Goal: Transaction & Acquisition: Purchase product/service

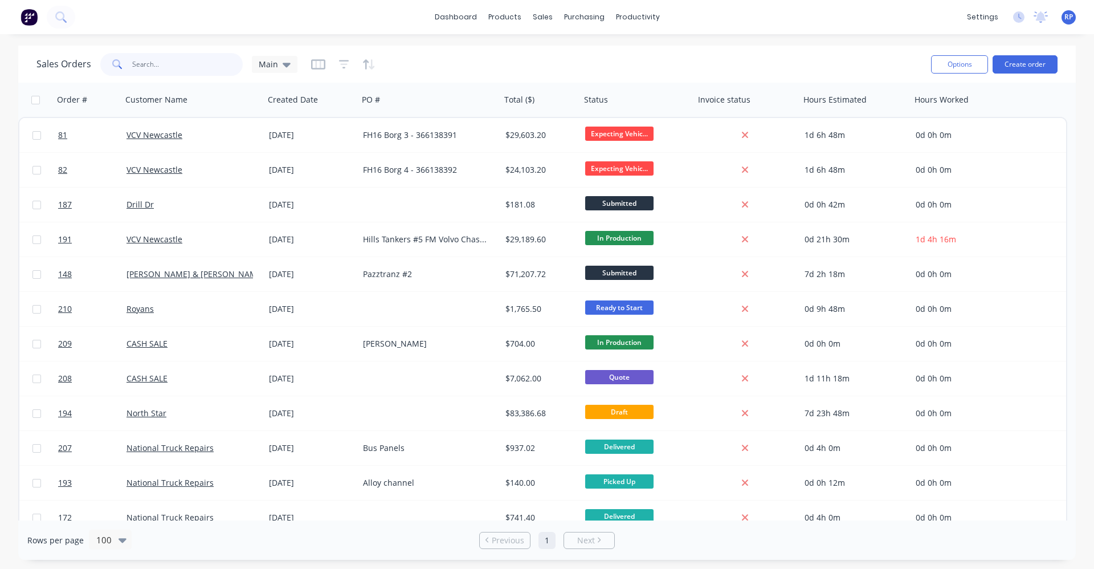
click at [180, 67] on input "text" at bounding box center [187, 64] width 111 height 23
type input "vcv"
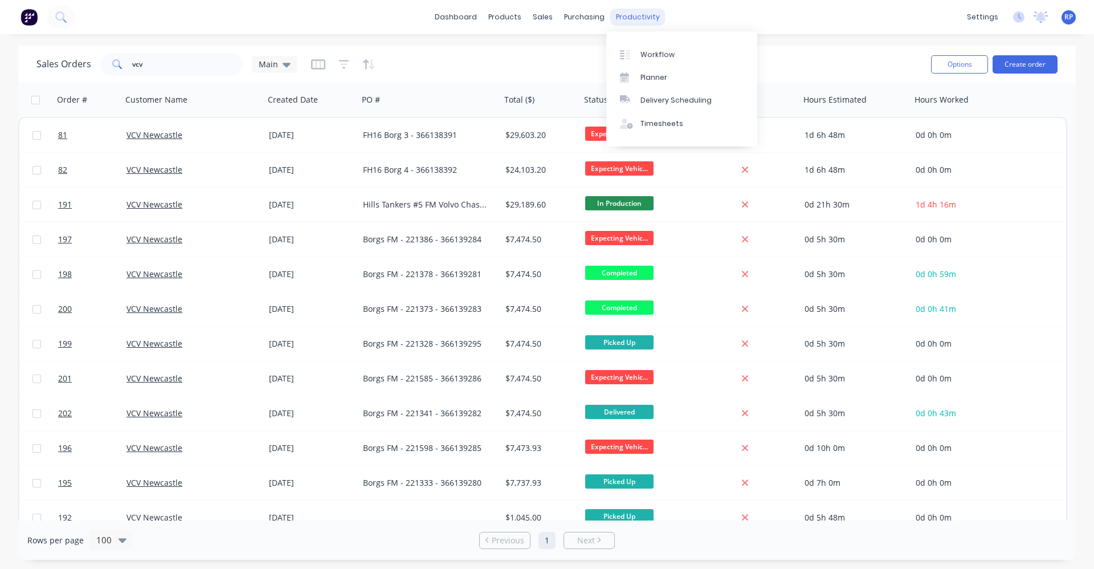
click at [627, 10] on div "productivity" at bounding box center [637, 17] width 55 height 17
click at [648, 66] on link "Planner" at bounding box center [681, 77] width 151 height 23
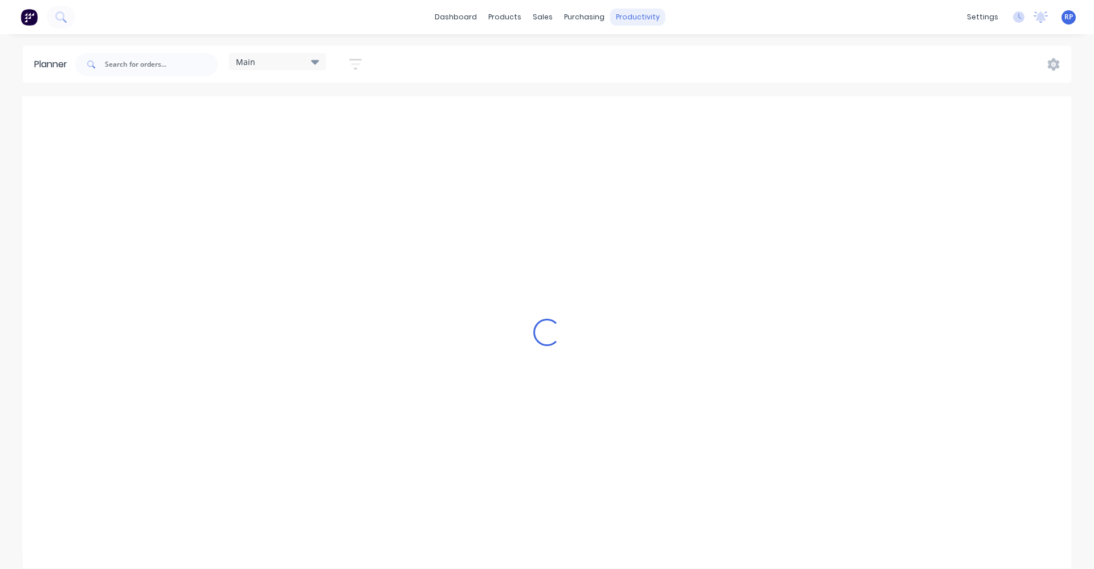
click at [635, 19] on div "productivity" at bounding box center [637, 17] width 55 height 17
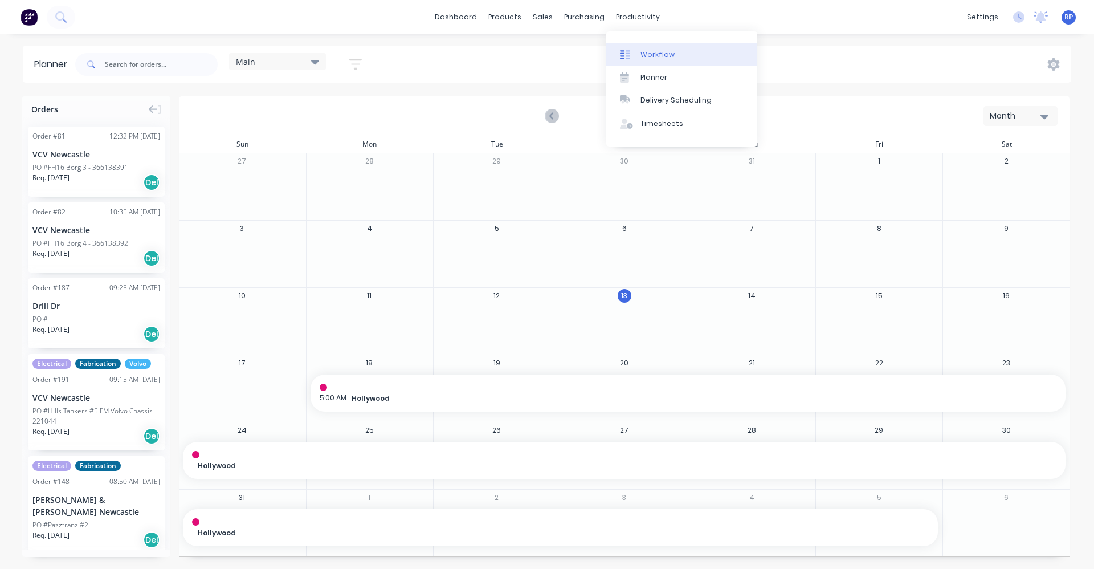
click at [651, 61] on link "Workflow" at bounding box center [681, 54] width 151 height 23
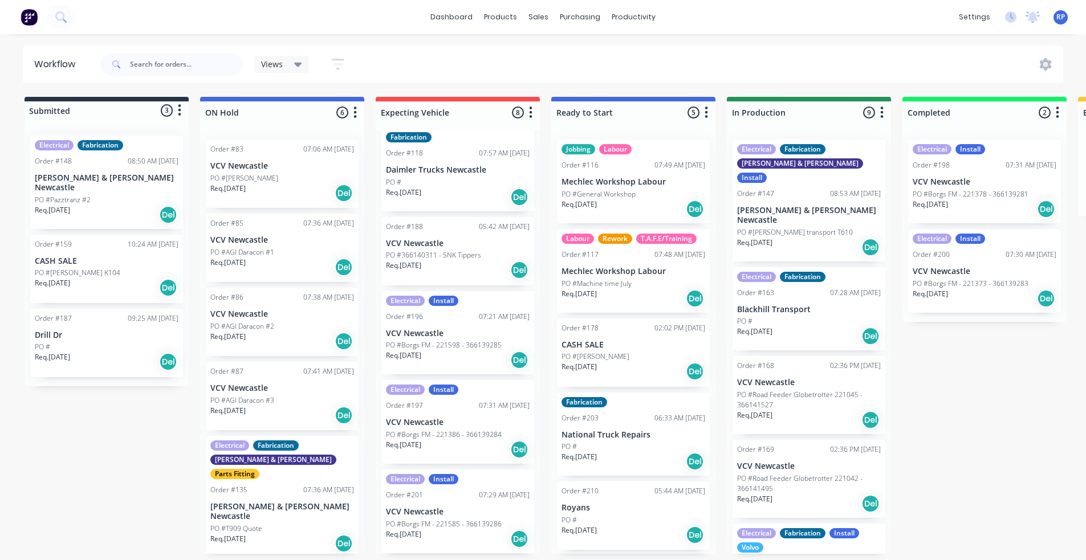
scroll to position [2, 0]
click at [479, 262] on div "Fabrication Order #63 07:37 AM 10/06/25 SM Build PO # Req. 27/11/24 Del Order #…" at bounding box center [458, 342] width 164 height 423
click at [470, 263] on div "Req. 29/07/25 Del" at bounding box center [458, 269] width 144 height 19
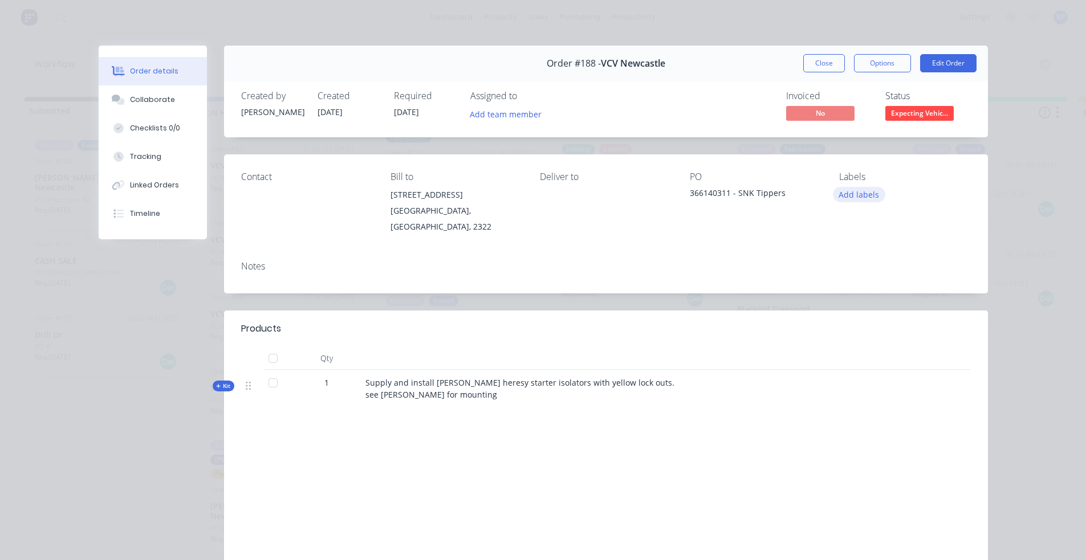
click at [852, 195] on button "Add labels" at bounding box center [859, 194] width 52 height 15
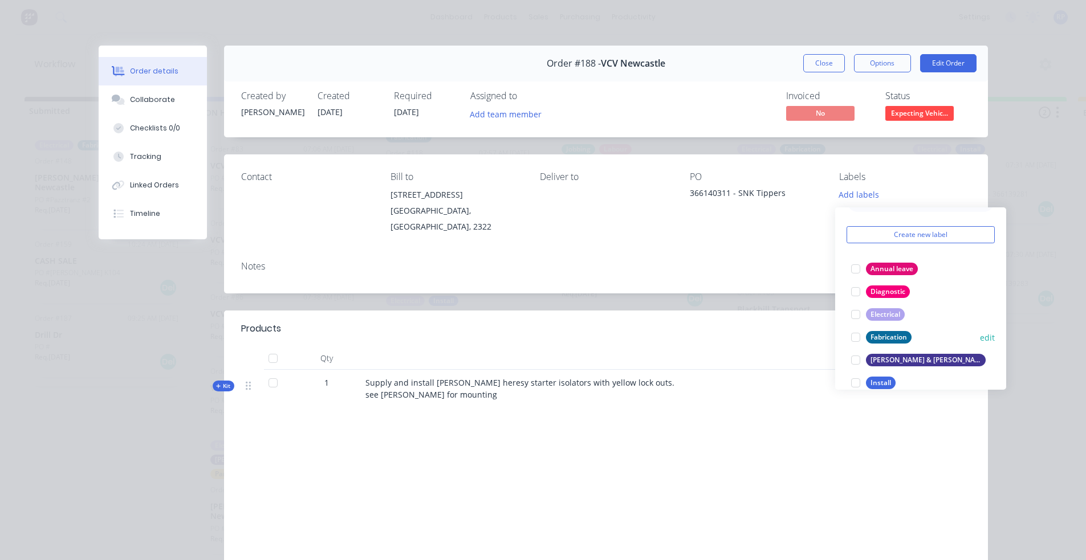
scroll to position [57, 0]
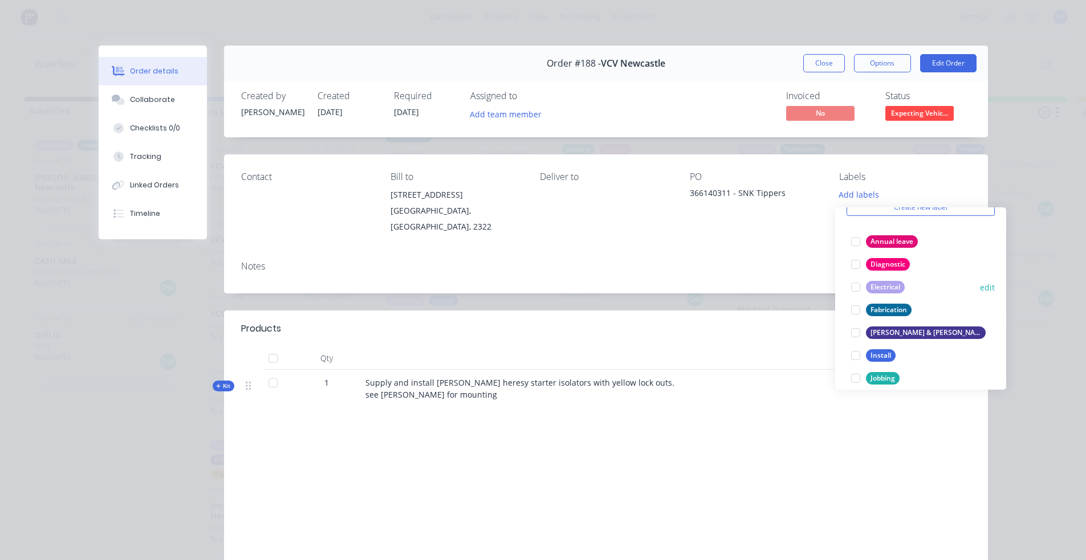
click at [856, 291] on div at bounding box center [855, 287] width 23 height 23
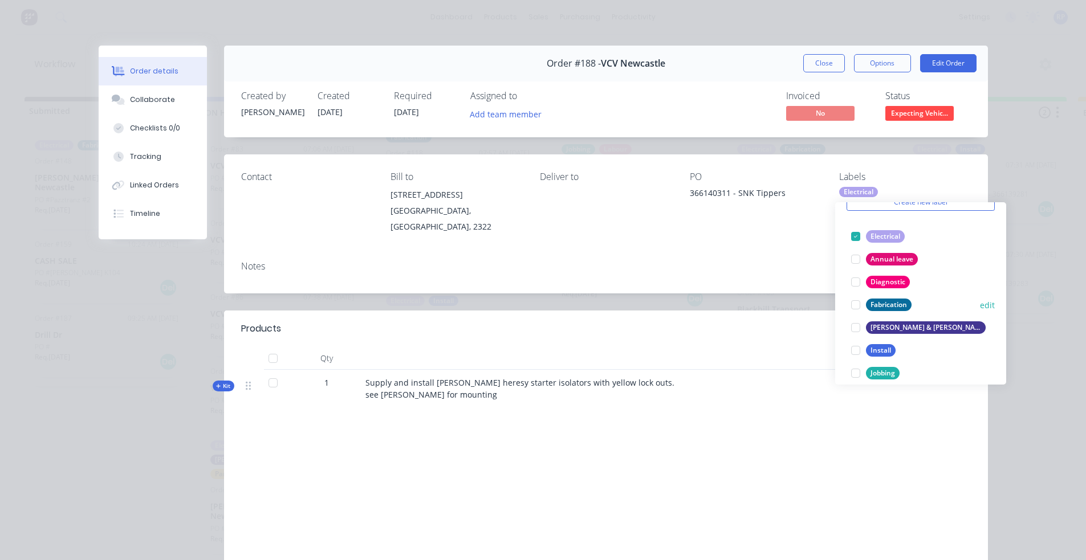
click at [857, 304] on div at bounding box center [855, 304] width 23 height 23
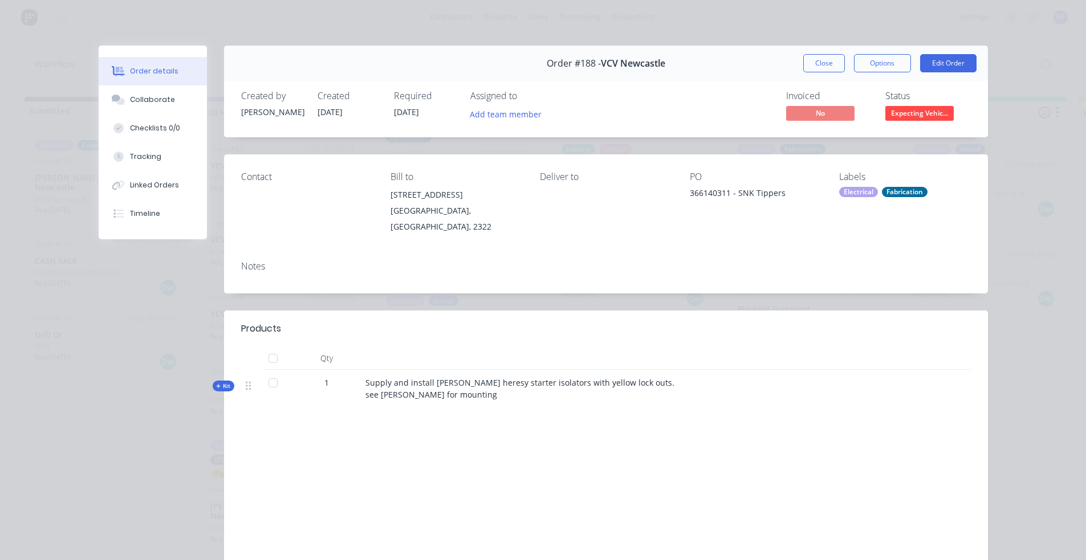
click at [818, 226] on div "Contact Bill to 8 Birraba Ave Beresfield, New South Wales, 2322 Deliver to PO 3…" at bounding box center [606, 202] width 764 height 97
click at [888, 193] on div "Fabrication" at bounding box center [905, 192] width 46 height 10
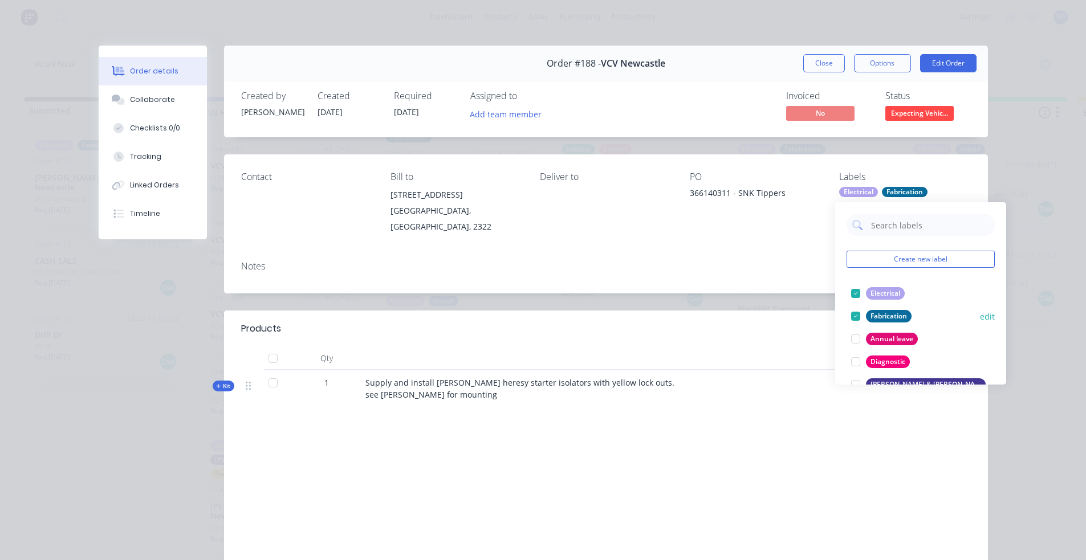
click at [858, 312] on div at bounding box center [855, 316] width 23 height 23
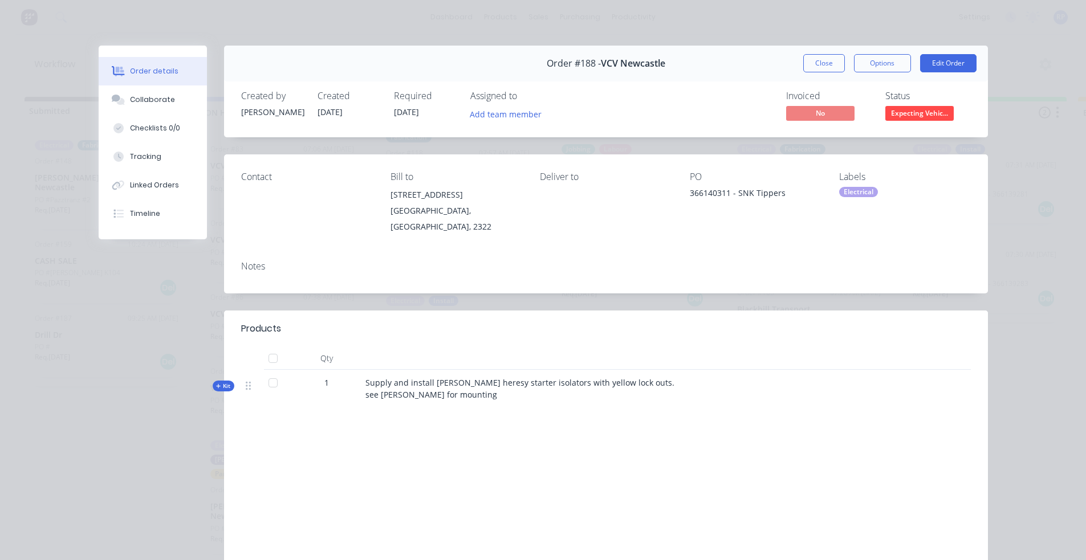
click at [812, 263] on div "Notes" at bounding box center [606, 273] width 764 height 42
click at [827, 62] on button "Close" at bounding box center [824, 63] width 42 height 18
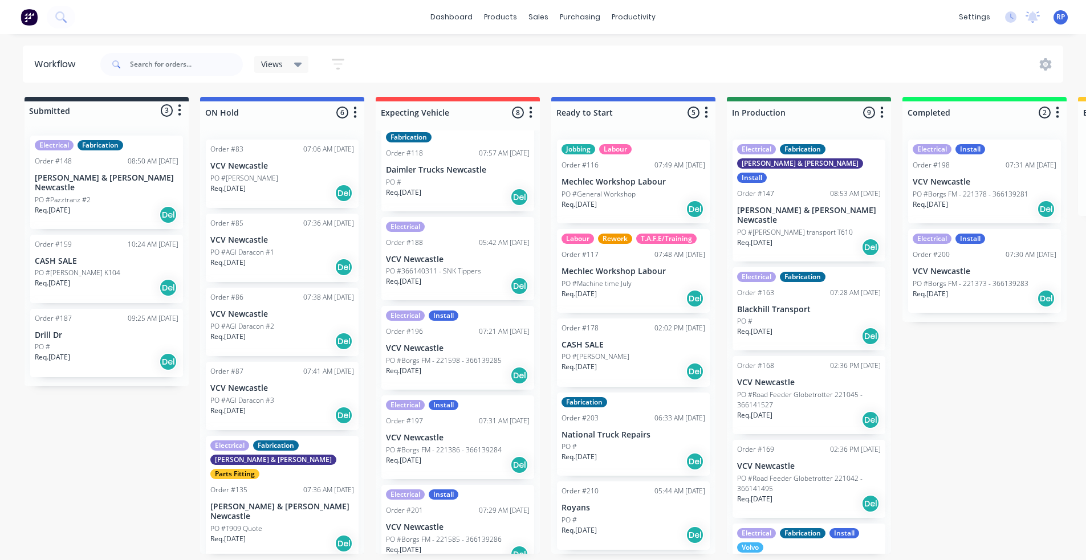
scroll to position [55, 0]
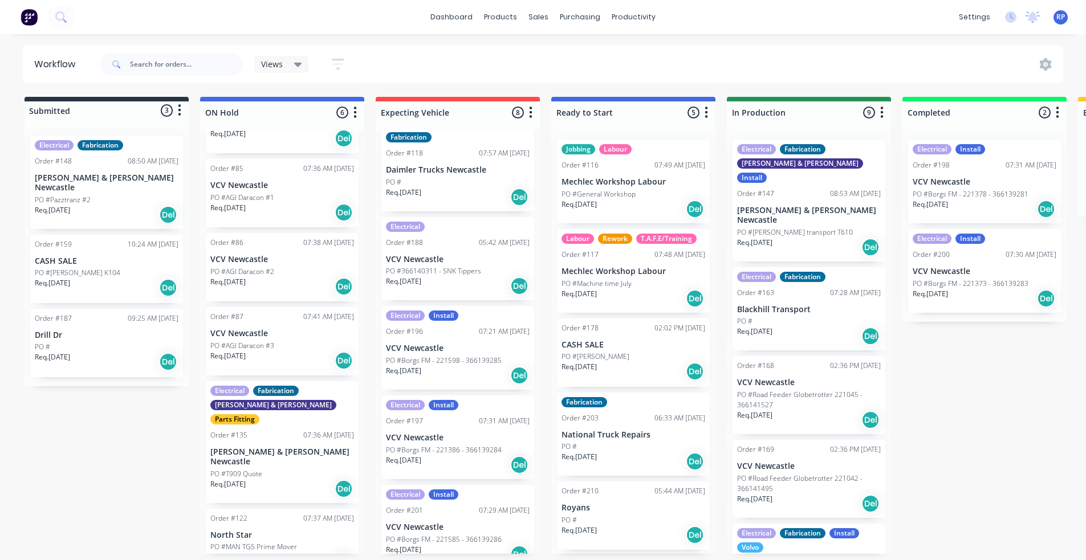
click at [268, 479] on div "Req. 29/05/25 Del" at bounding box center [282, 488] width 144 height 19
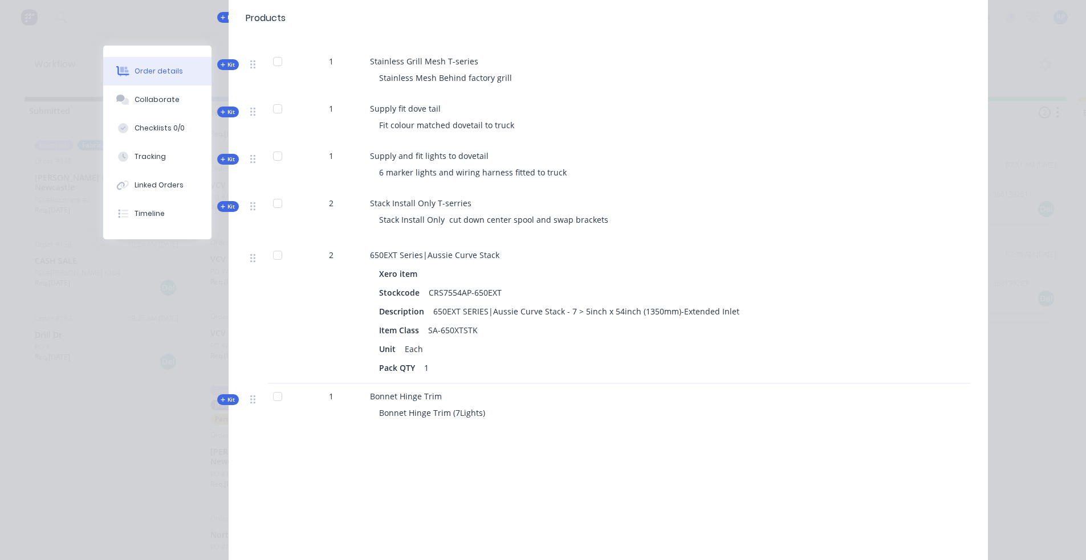
scroll to position [1430, 0]
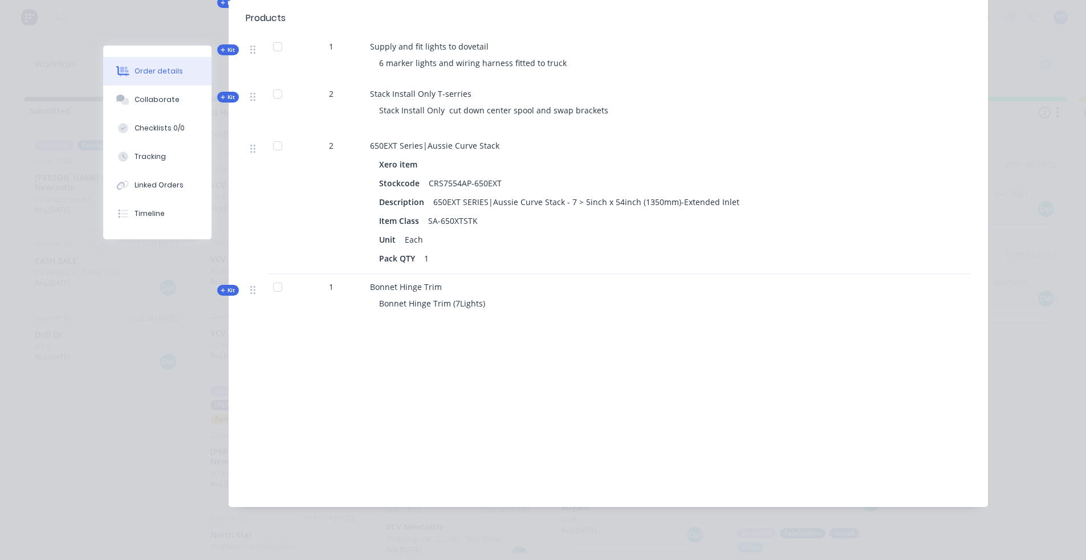
click at [62, 36] on div "Order details Collaborate Checklists 0/0 Tracking Linked Orders Timeline Order …" at bounding box center [543, 280] width 1086 height 560
click at [1035, 111] on div "Order details Collaborate Checklists 0/0 Tracking Linked Orders Timeline Order …" at bounding box center [543, 280] width 1086 height 560
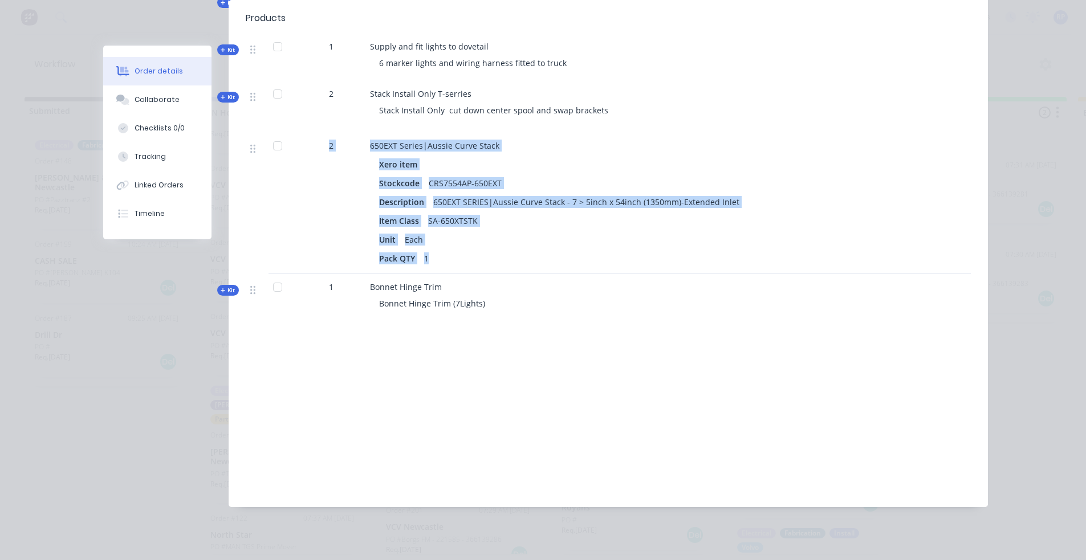
click at [158, 58] on button "Order details" at bounding box center [157, 71] width 108 height 28
click at [161, 62] on button "Order details" at bounding box center [157, 71] width 108 height 28
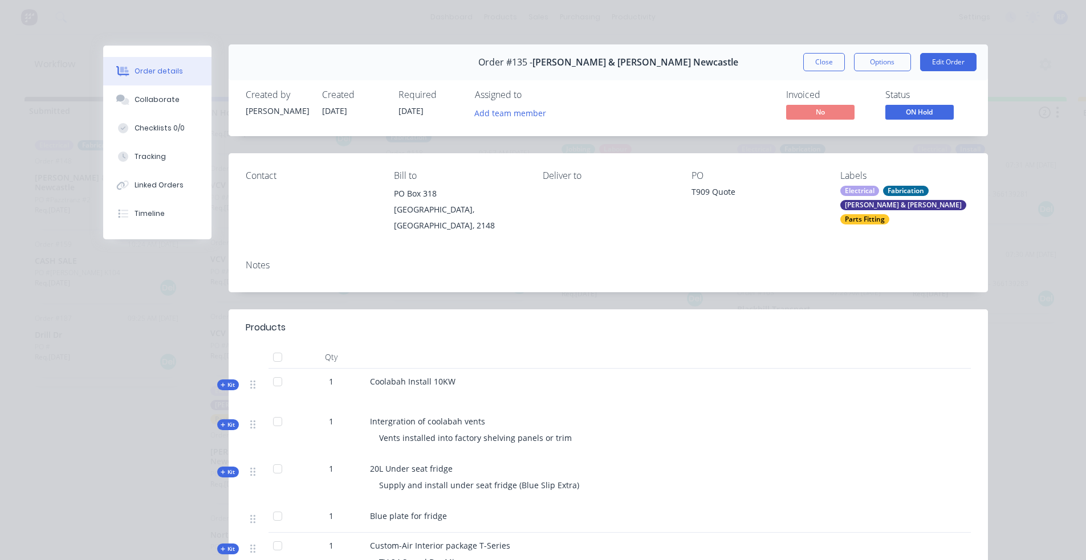
scroll to position [0, 0]
click at [816, 64] on button "Close" at bounding box center [824, 63] width 42 height 18
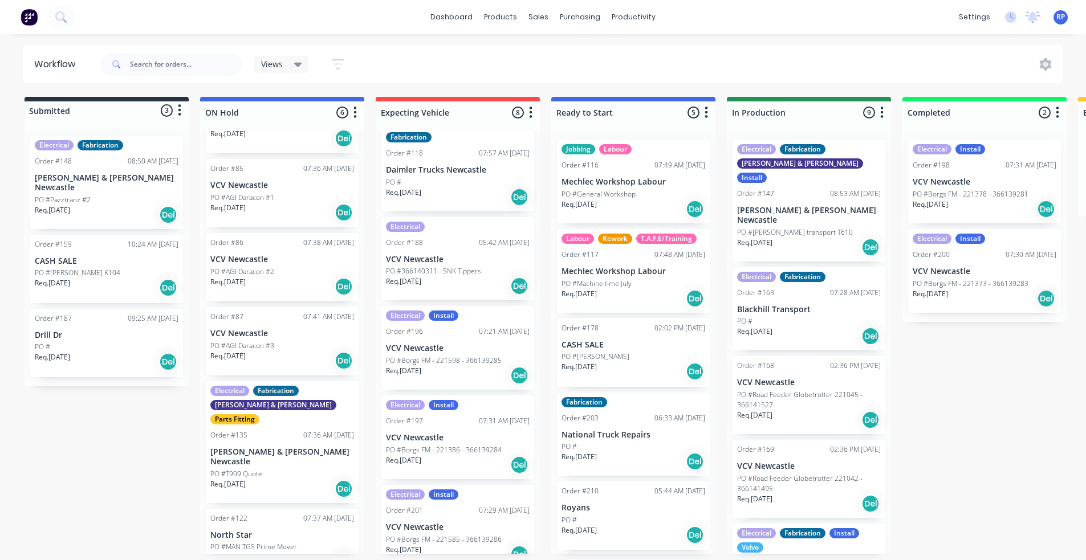
click at [627, 352] on div "PO #Tims Towing" at bounding box center [633, 357] width 144 height 10
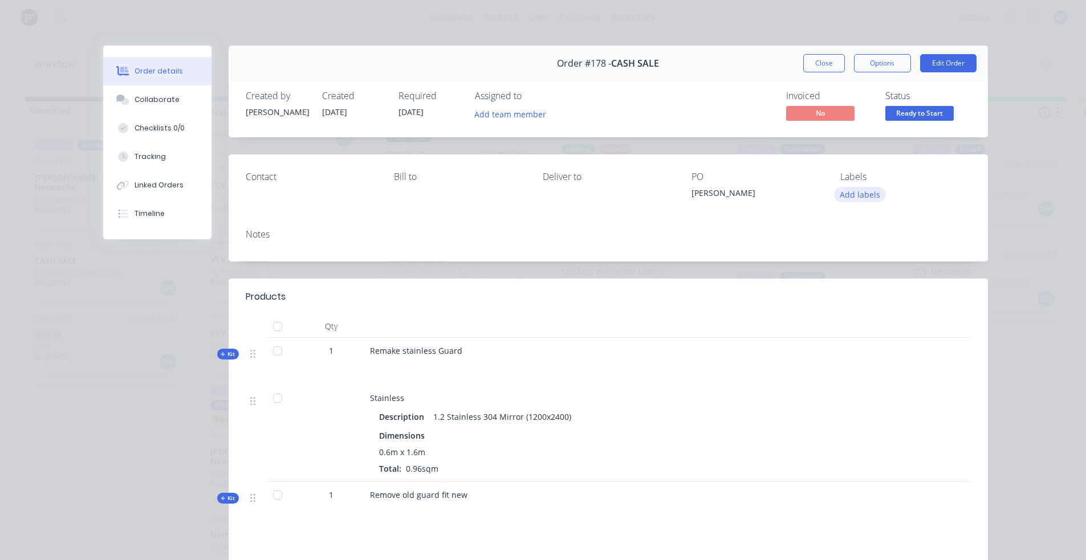
click at [856, 188] on button "Add labels" at bounding box center [860, 194] width 52 height 15
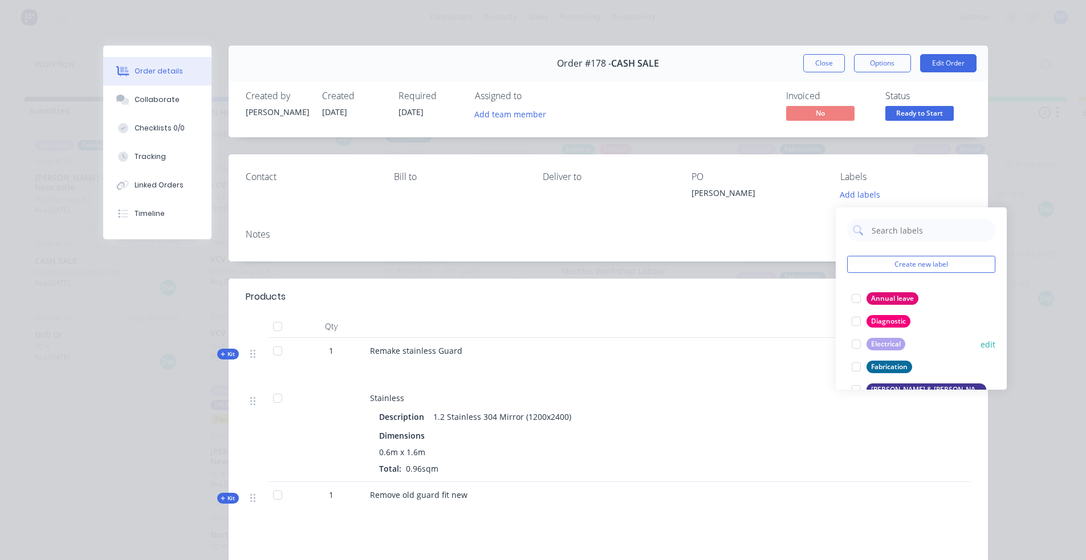
click at [899, 361] on div "Fabrication" at bounding box center [889, 367] width 46 height 13
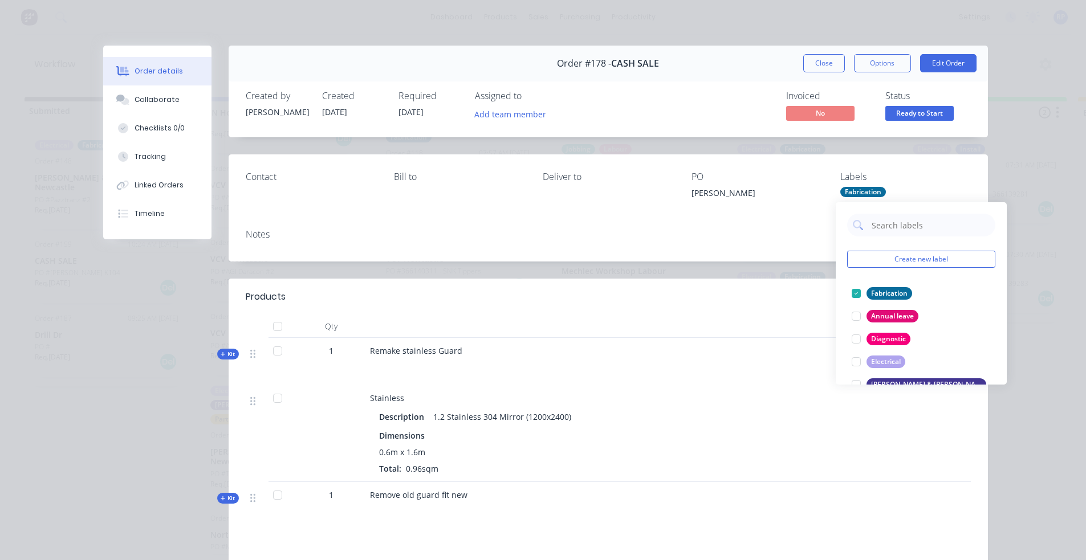
click at [823, 66] on button "Close" at bounding box center [824, 63] width 42 height 18
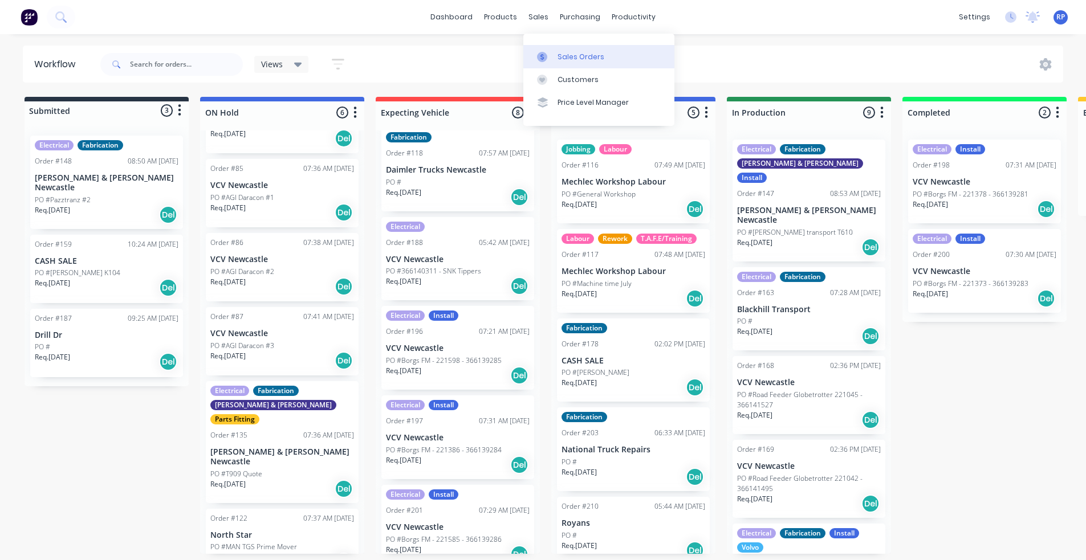
click at [557, 52] on div "Sales Orders" at bounding box center [580, 57] width 47 height 10
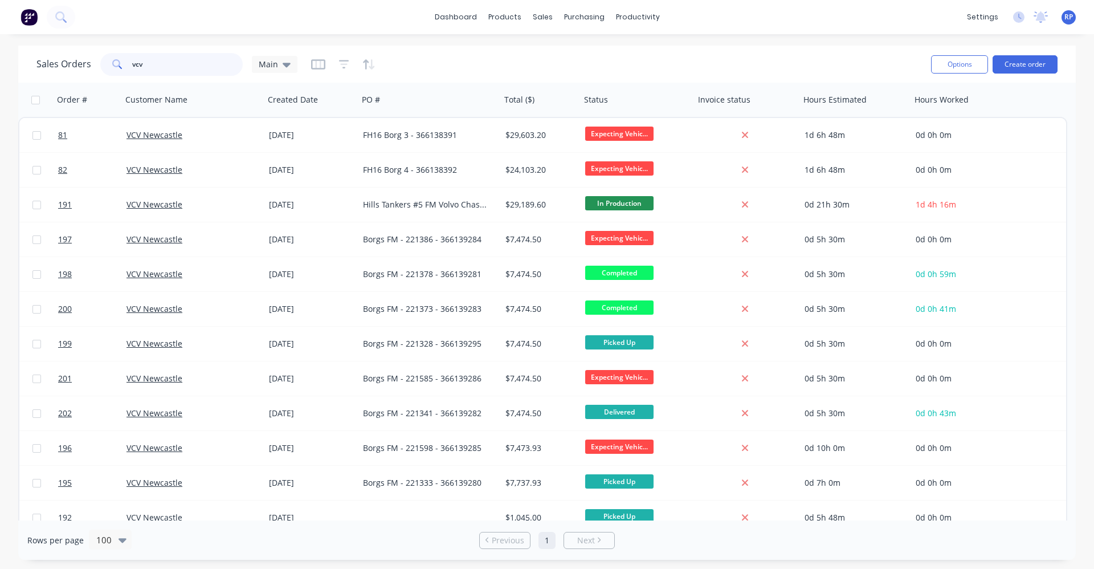
click at [167, 66] on input "vcv" at bounding box center [187, 64] width 111 height 23
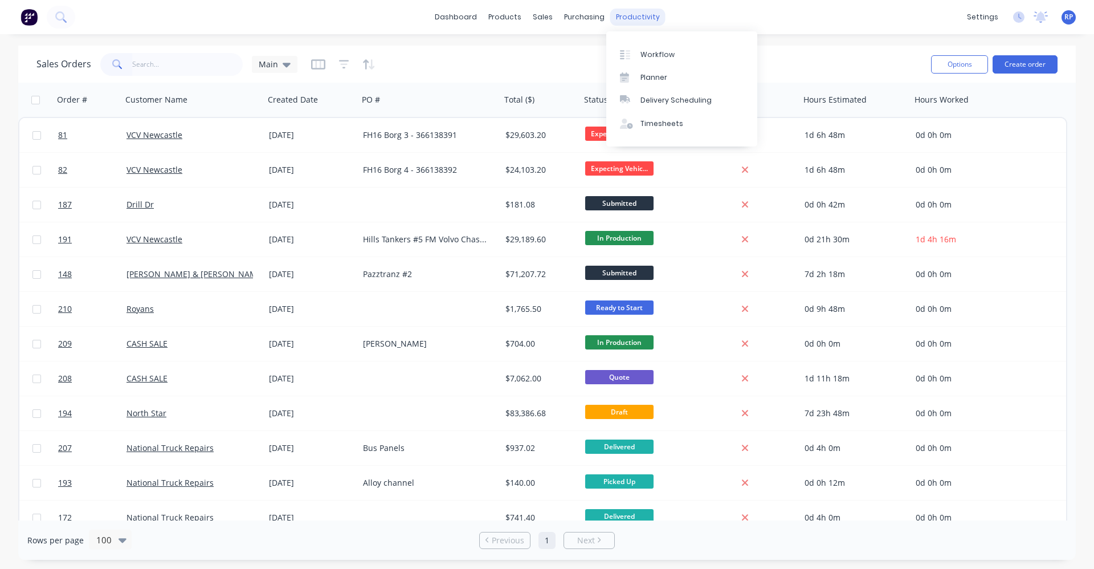
click at [638, 21] on div "productivity" at bounding box center [637, 17] width 55 height 17
click at [654, 56] on div "Workflow" at bounding box center [658, 55] width 34 height 10
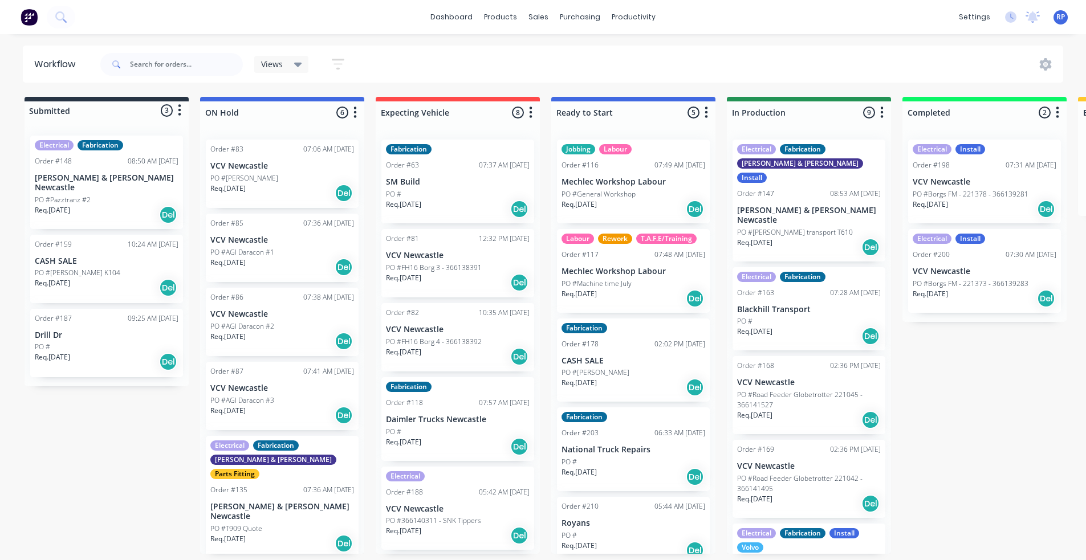
click at [178, 113] on icon "button" at bounding box center [179, 110] width 3 height 14
click at [128, 174] on button "Sort By" at bounding box center [129, 173] width 114 height 19
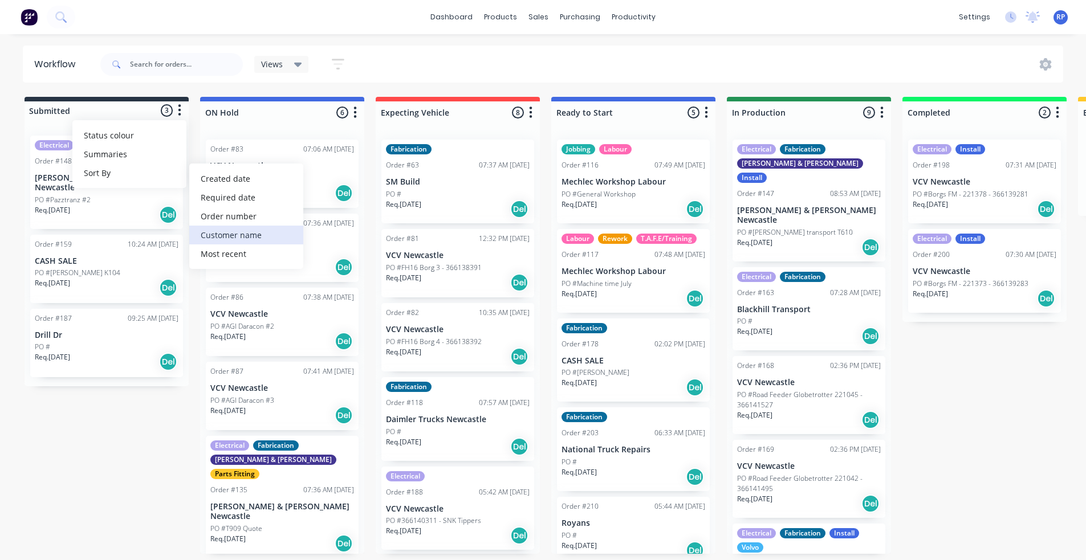
click at [240, 239] on name "Customer name" at bounding box center [246, 235] width 114 height 19
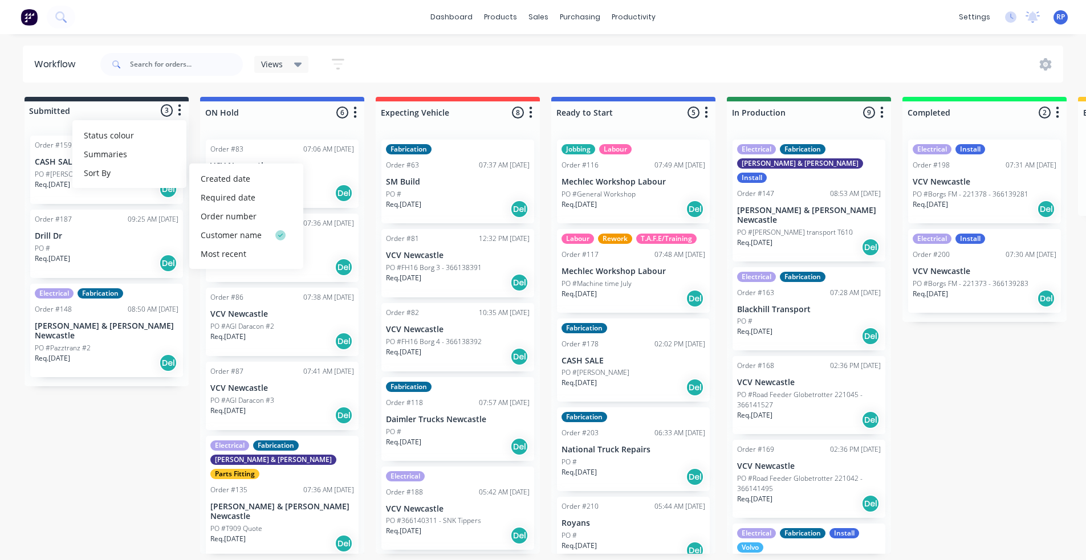
drag, startPoint x: 148, startPoint y: 416, endPoint x: 215, endPoint y: 267, distance: 163.2
click at [148, 415] on div "Submitted 3 Status colour #273444 hex #273444 Save Cancel Summaries Total order…" at bounding box center [776, 325] width 1570 height 457
click at [355, 116] on icon "button" at bounding box center [354, 112] width 3 height 14
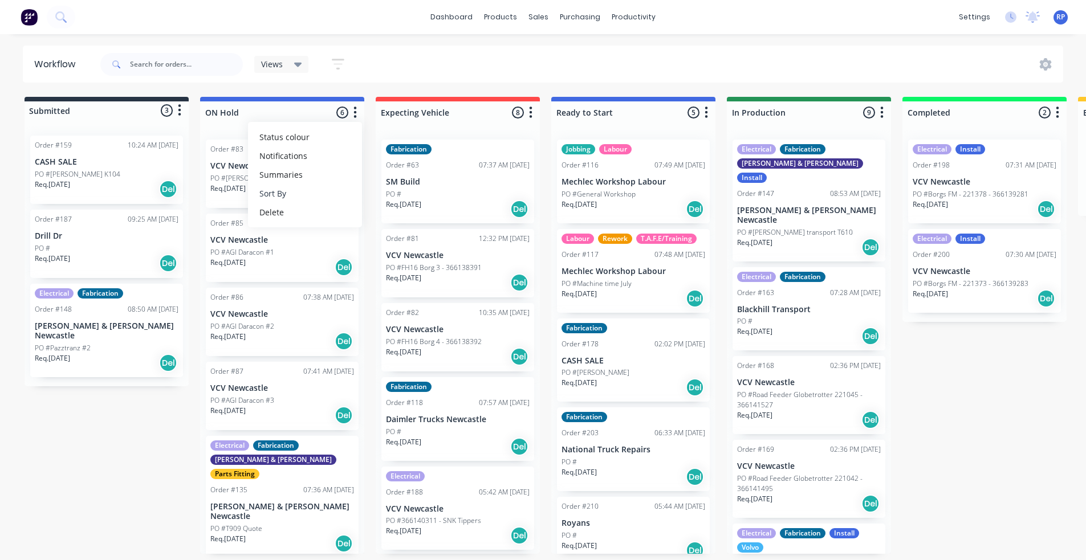
click at [292, 197] on button "Sort By" at bounding box center [305, 193] width 114 height 19
click at [398, 252] on name "Customer name" at bounding box center [422, 255] width 114 height 19
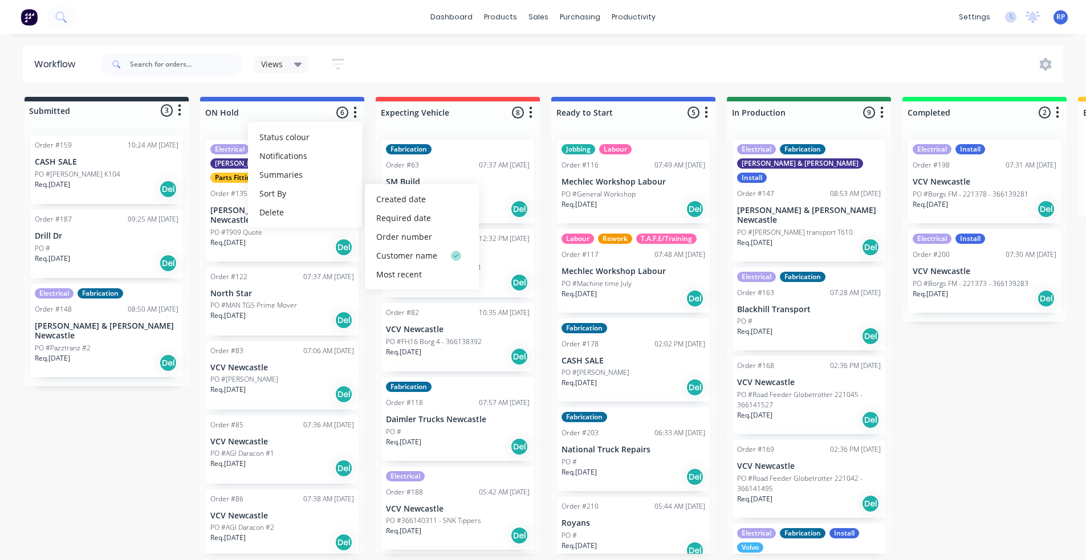
click at [532, 116] on icon "button" at bounding box center [530, 112] width 3 height 14
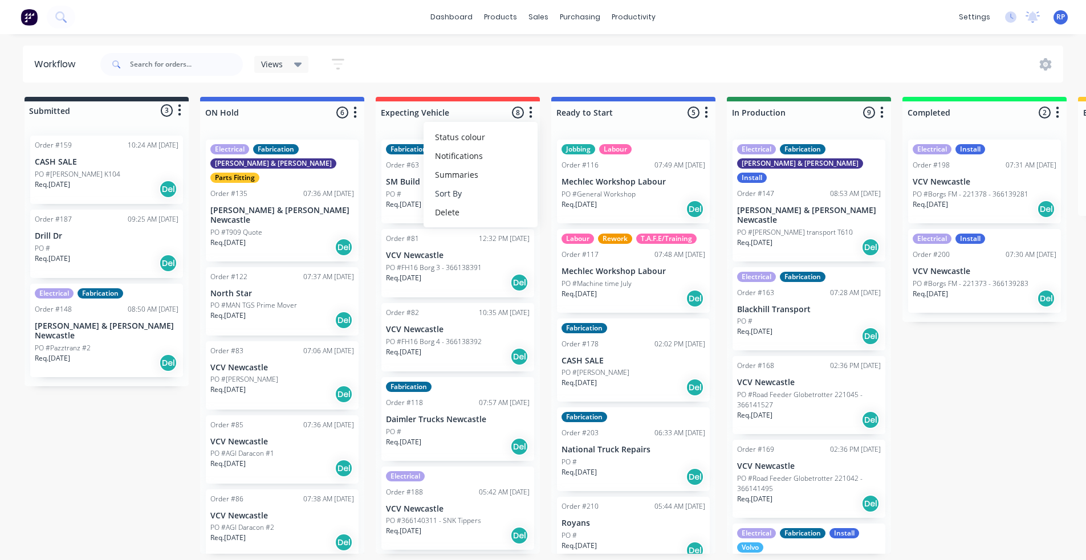
click at [475, 192] on button "Sort By" at bounding box center [480, 193] width 114 height 19
click at [614, 258] on name "Customer name" at bounding box center [597, 255] width 114 height 19
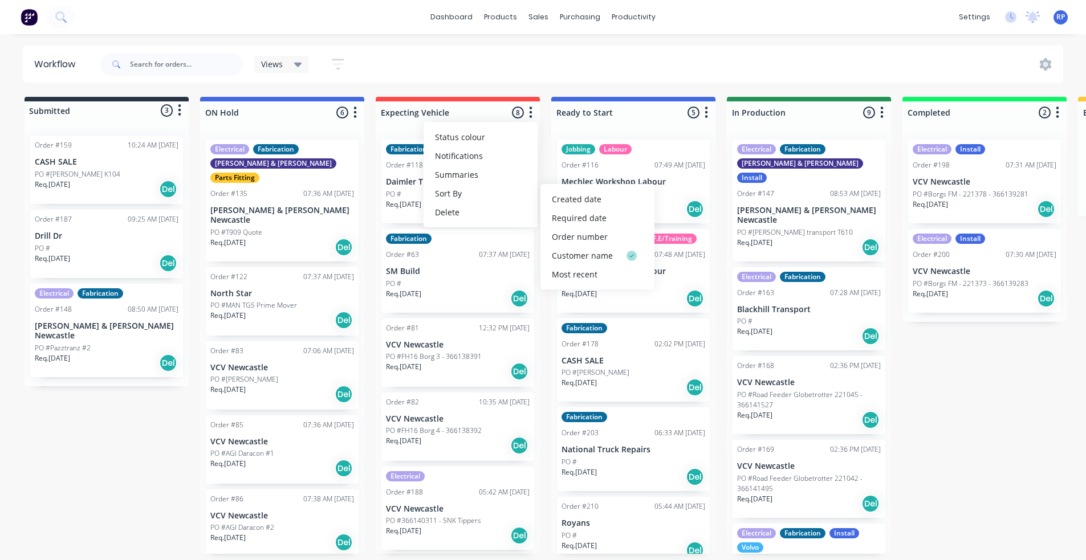
click at [708, 113] on icon "button" at bounding box center [705, 112] width 3 height 14
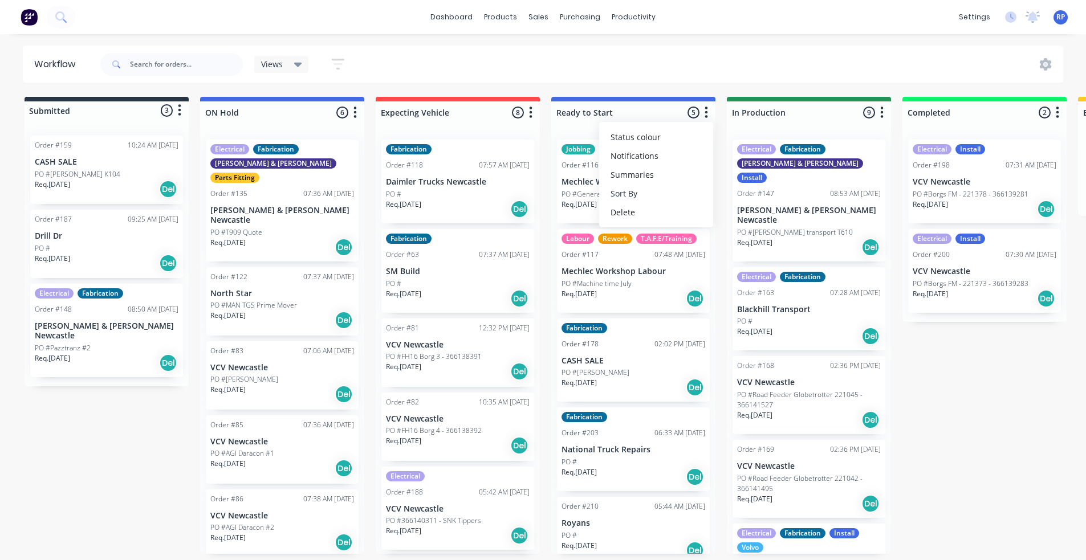
click at [666, 194] on button "Sort By" at bounding box center [656, 193] width 114 height 19
click at [770, 251] on name "Customer name" at bounding box center [773, 255] width 114 height 19
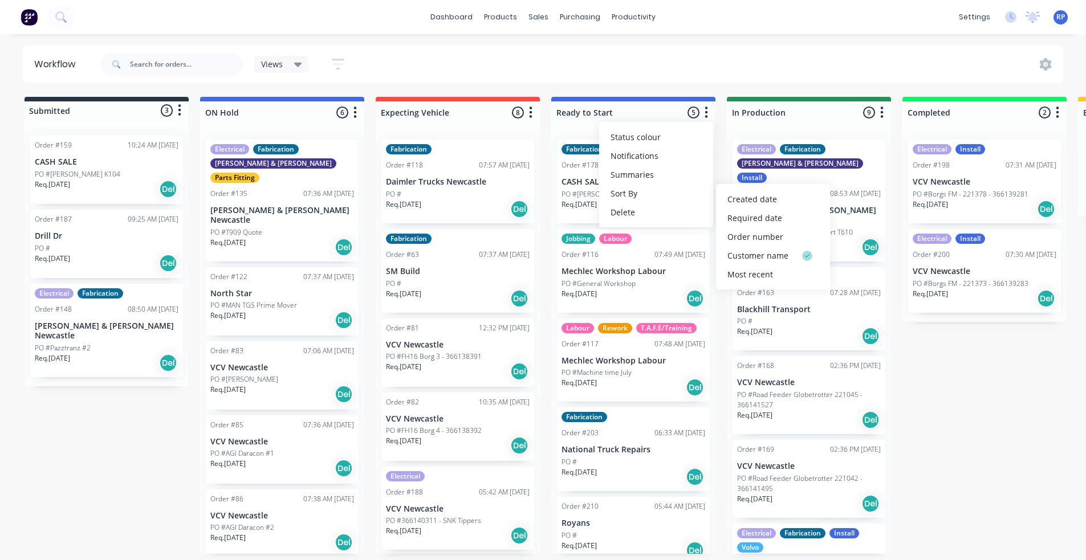
click at [883, 115] on icon "button" at bounding box center [881, 112] width 3 height 14
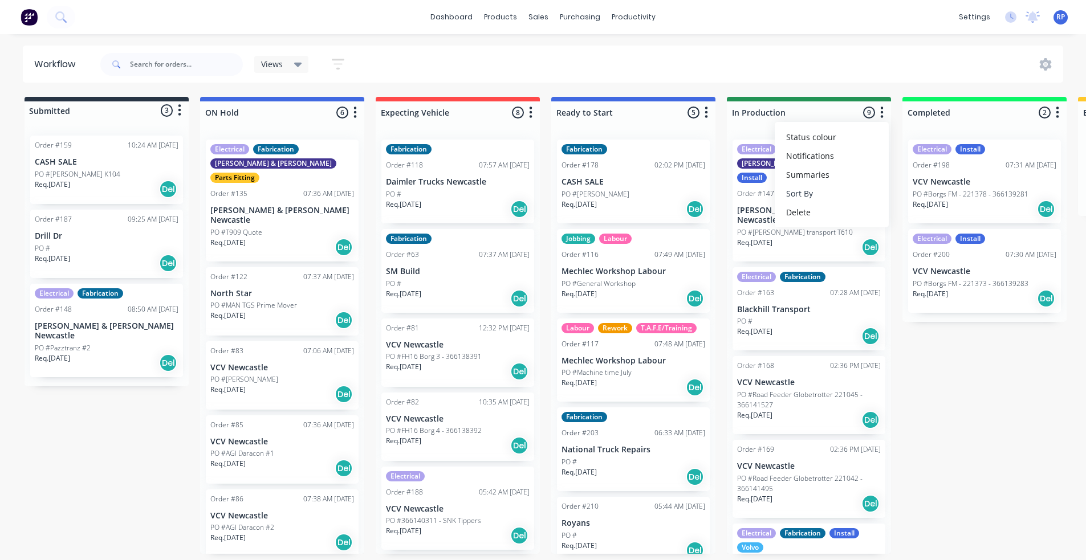
click at [842, 187] on button "Sort By" at bounding box center [831, 193] width 114 height 19
drag, startPoint x: 943, startPoint y: 255, endPoint x: 969, endPoint y: 251, distance: 27.0
click at [942, 255] on name "Customer name" at bounding box center [948, 255] width 114 height 19
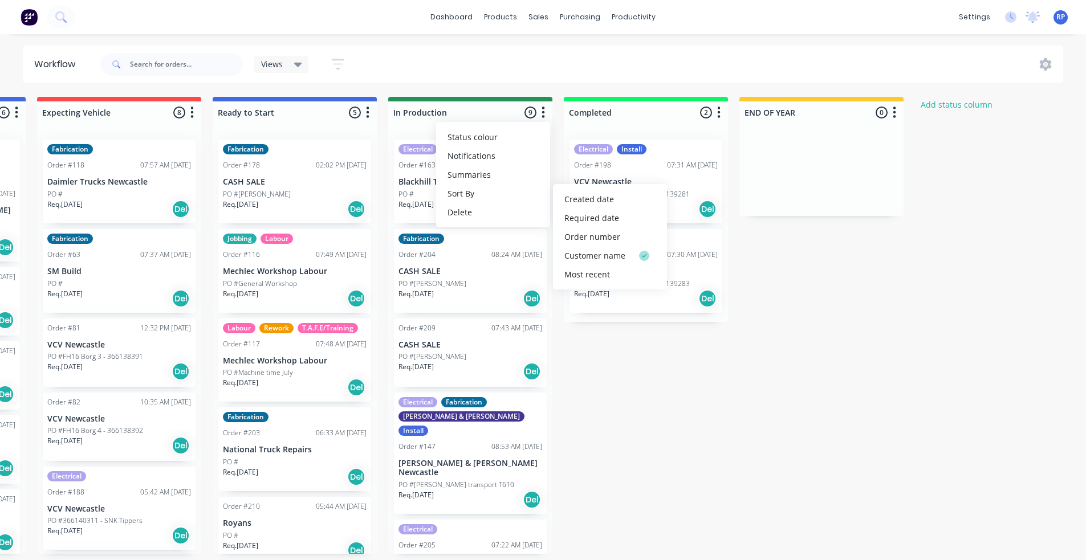
scroll to position [0, 349]
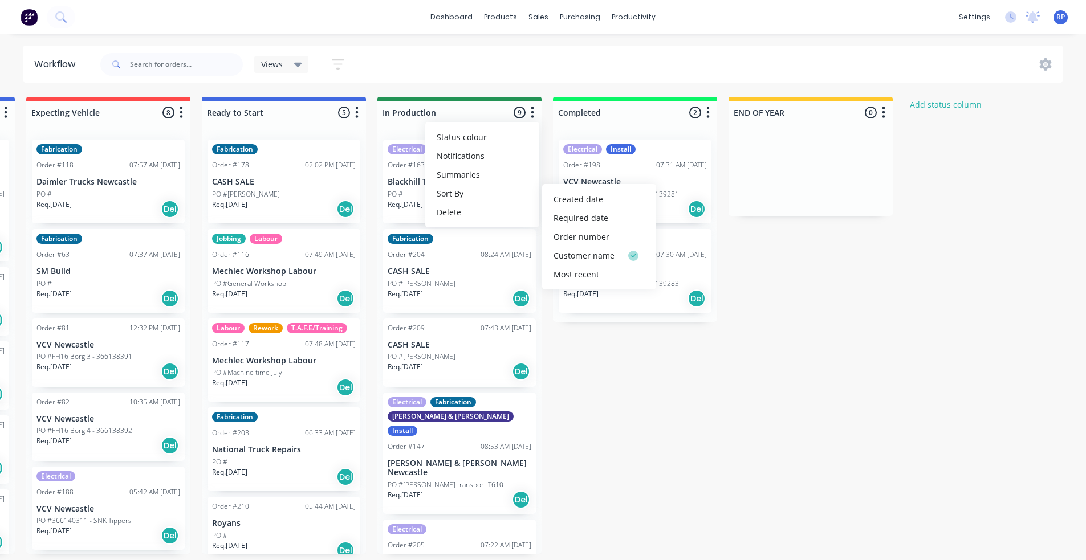
click at [708, 117] on icon "button" at bounding box center [708, 112] width 3 height 11
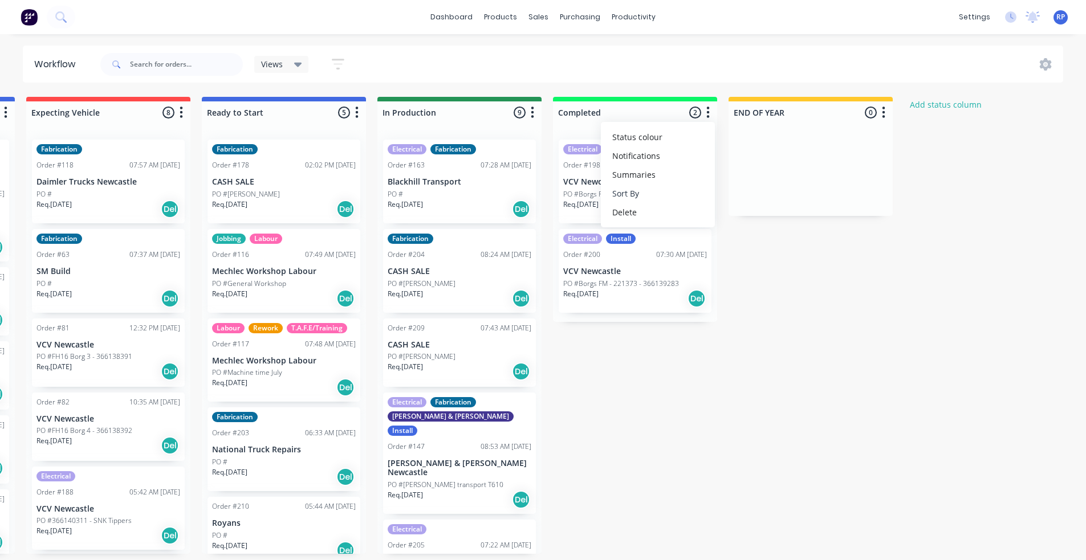
click at [645, 192] on button "Sort By" at bounding box center [658, 193] width 114 height 19
click at [765, 257] on name "Customer name" at bounding box center [774, 255] width 114 height 19
click at [885, 264] on div "Submitted 3 Status colour #273444 hex #273444 Save Cancel Summaries Total order…" at bounding box center [427, 325] width 1570 height 457
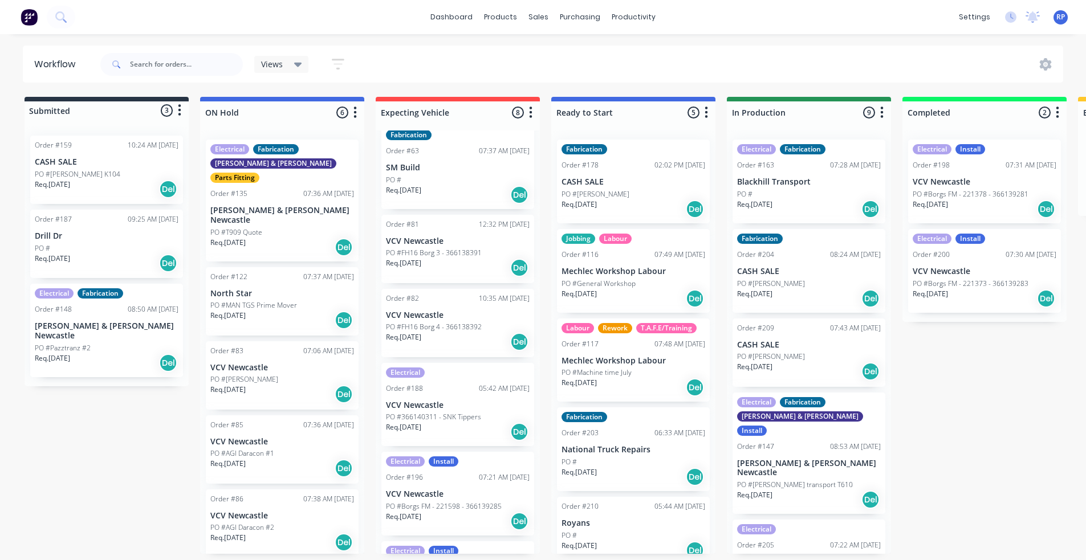
scroll to position [114, 0]
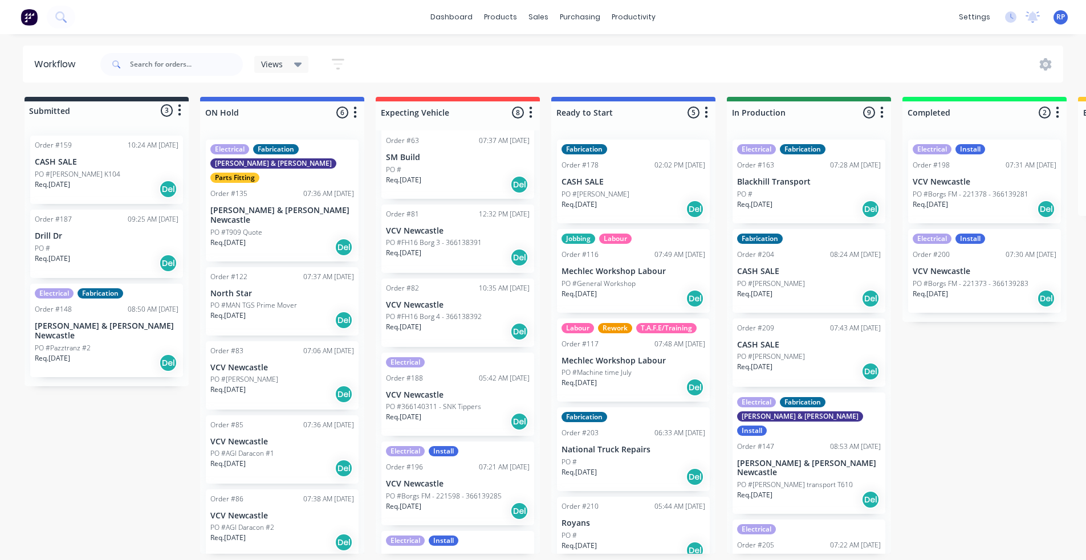
click at [421, 332] on p "Req. 28/07/25" at bounding box center [403, 327] width 35 height 10
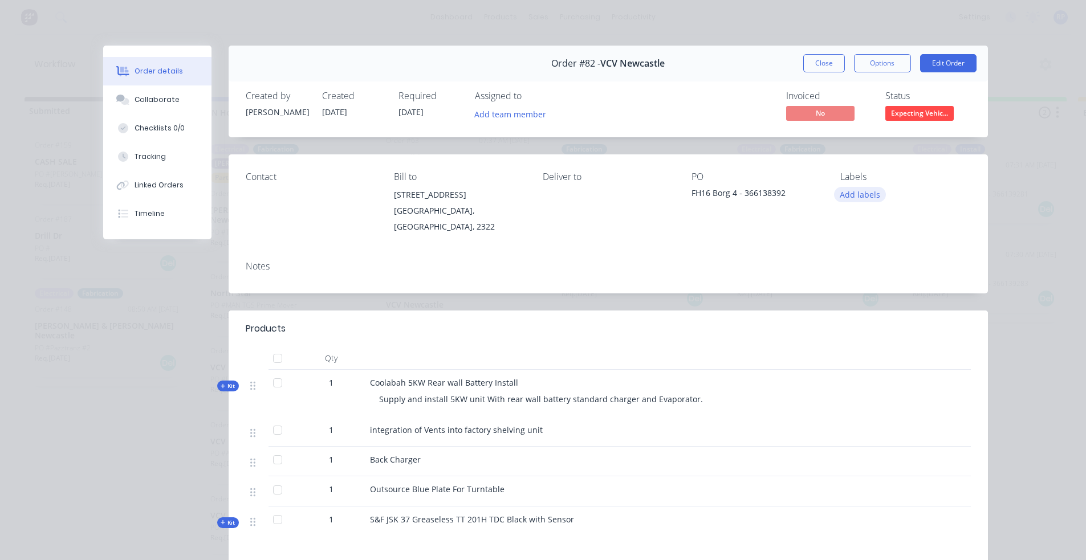
click at [860, 198] on button "Add labels" at bounding box center [860, 194] width 52 height 15
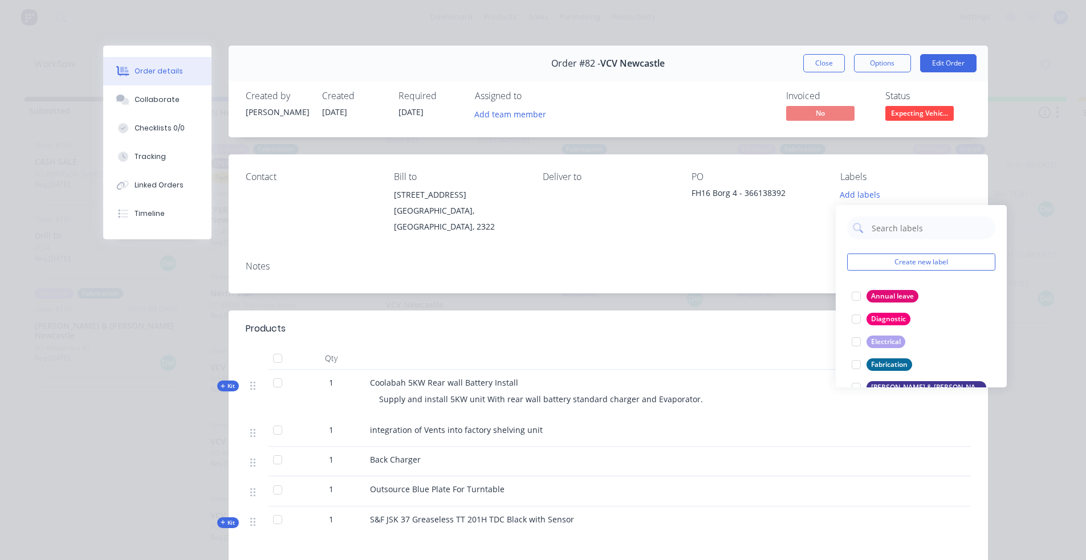
click at [801, 226] on div "Contact Bill to 8 Birraba Ave Beresfield, New South Wales, 2322 Deliver to PO F…" at bounding box center [608, 202] width 759 height 97
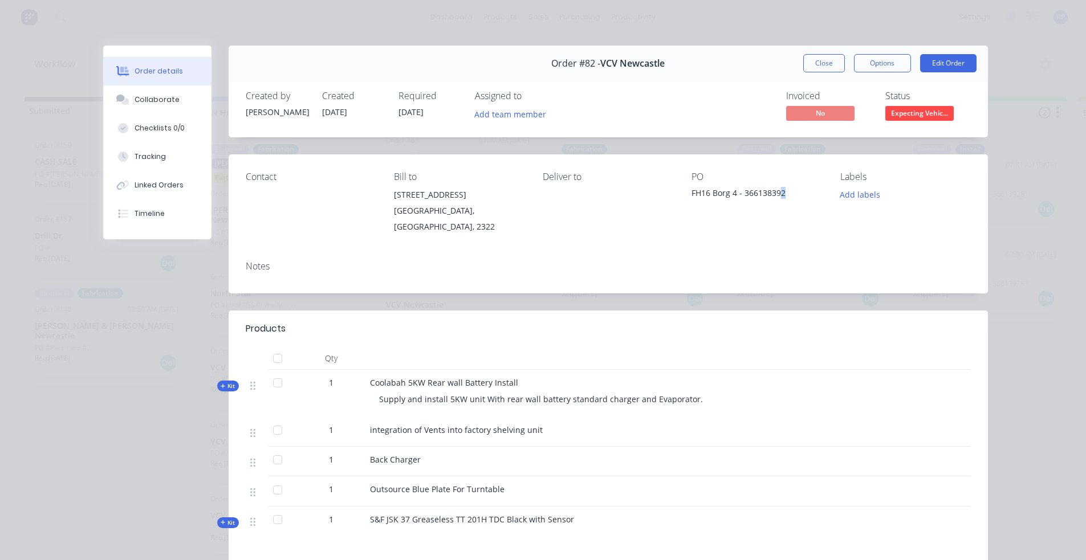
drag, startPoint x: 777, startPoint y: 188, endPoint x: 784, endPoint y: 181, distance: 9.7
click at [784, 181] on div "PO FH16 Borg 4 - 366138392" at bounding box center [756, 203] width 131 height 63
drag, startPoint x: 784, startPoint y: 181, endPoint x: 935, endPoint y: 64, distance: 191.0
click at [935, 64] on button "Edit Order" at bounding box center [948, 63] width 56 height 18
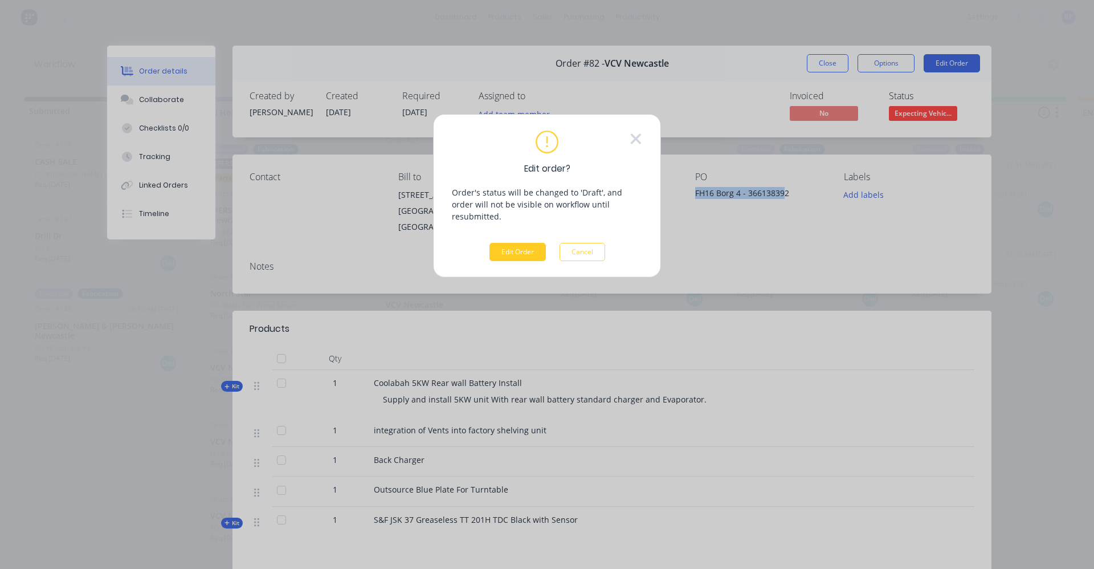
click at [536, 243] on button "Edit Order" at bounding box center [518, 252] width 56 height 18
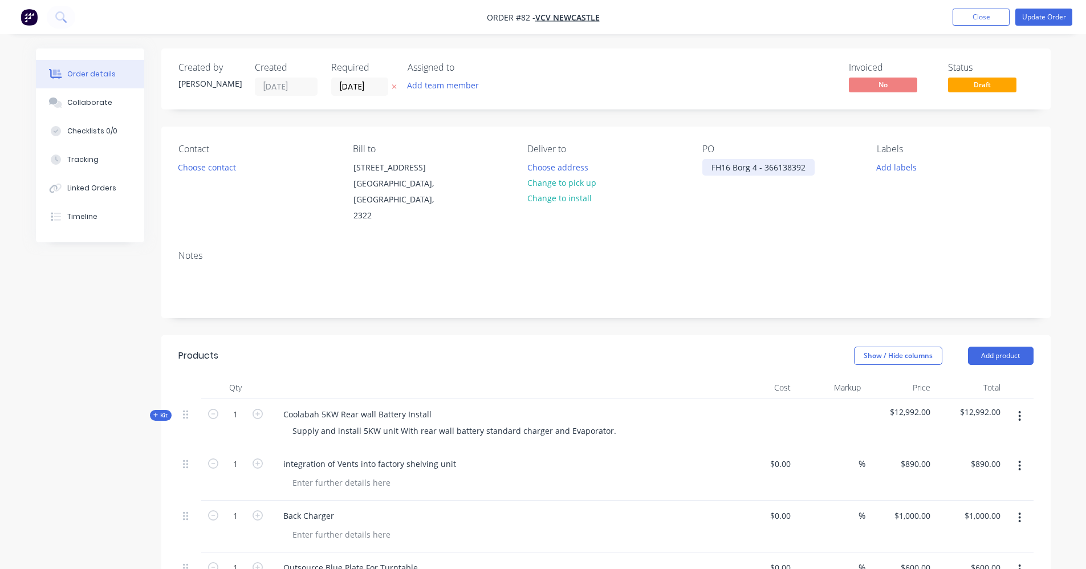
click at [802, 170] on div "FH16 Borg 4 - 366138392" at bounding box center [758, 167] width 112 height 17
click at [802, 161] on div "FH16 Borg 4 - 366138392" at bounding box center [758, 167] width 112 height 17
click at [806, 168] on div "FH16 Borg 4 - 366138392" at bounding box center [758, 167] width 112 height 17
click at [978, 18] on button "Close" at bounding box center [980, 17] width 57 height 17
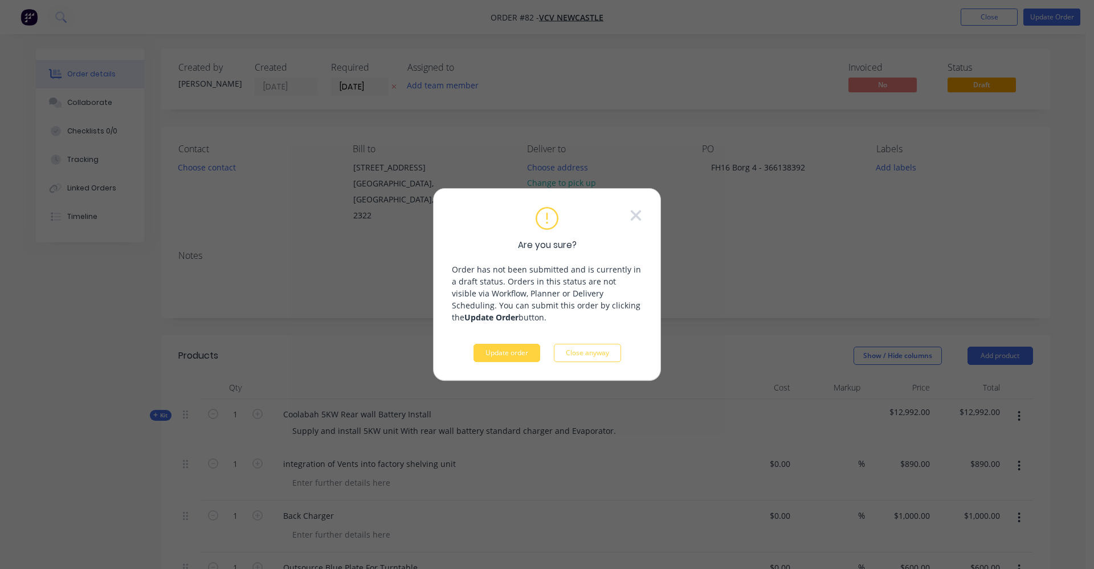
click at [529, 351] on button "Update order" at bounding box center [507, 353] width 67 height 18
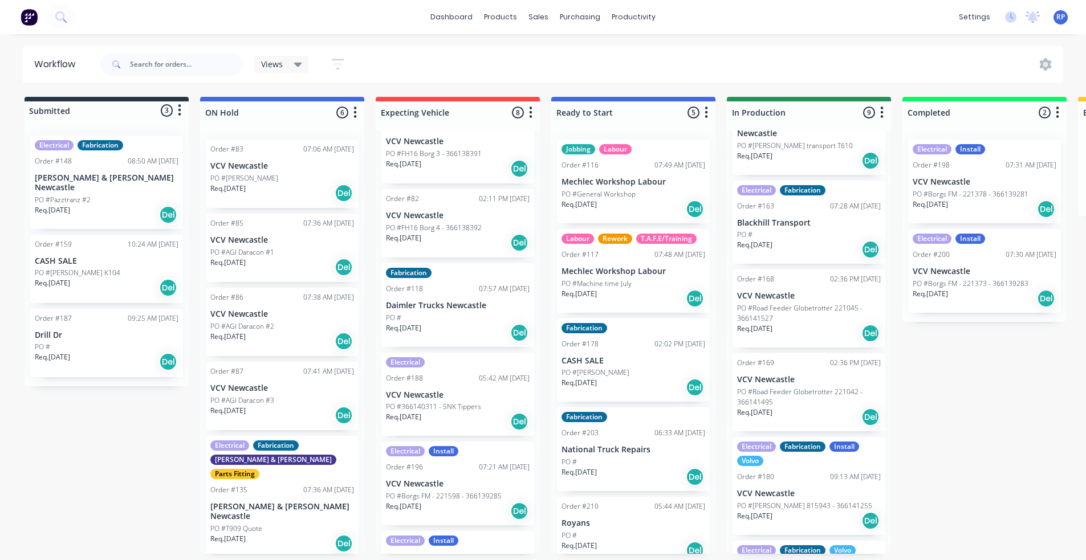
scroll to position [114, 0]
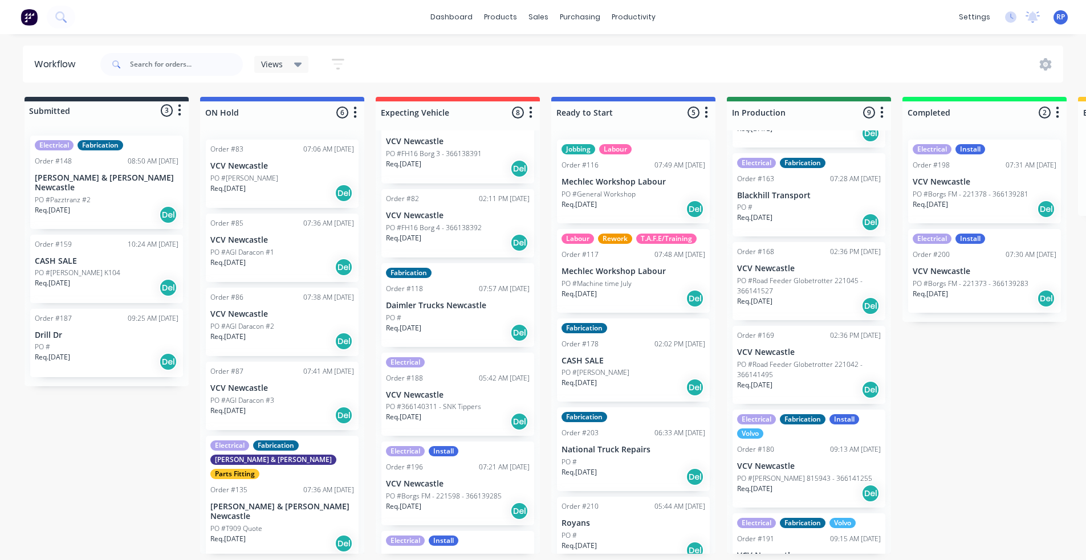
click at [776, 296] on div "Req. 08/07/25 Del" at bounding box center [809, 305] width 144 height 19
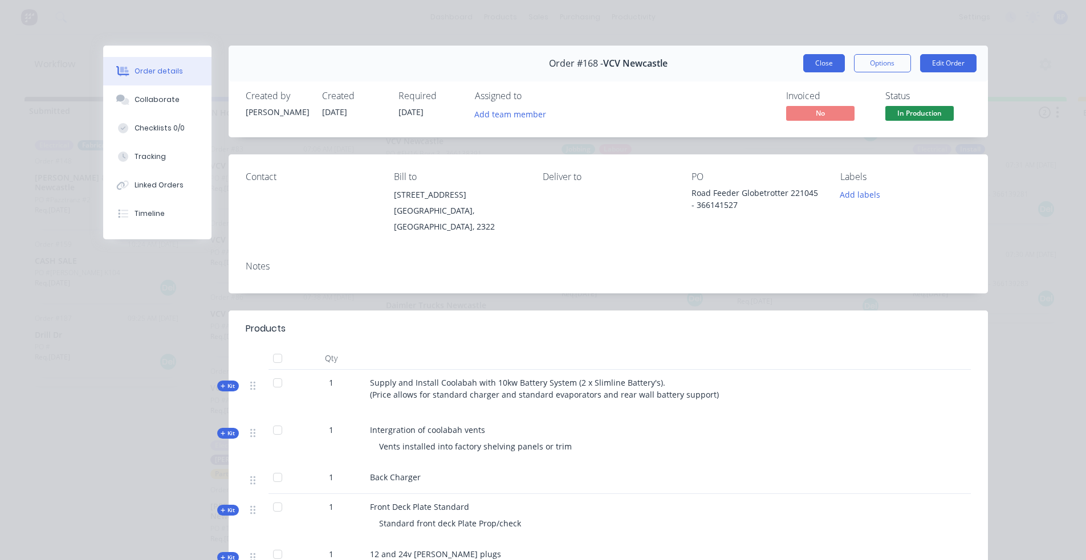
click at [828, 65] on button "Close" at bounding box center [824, 63] width 42 height 18
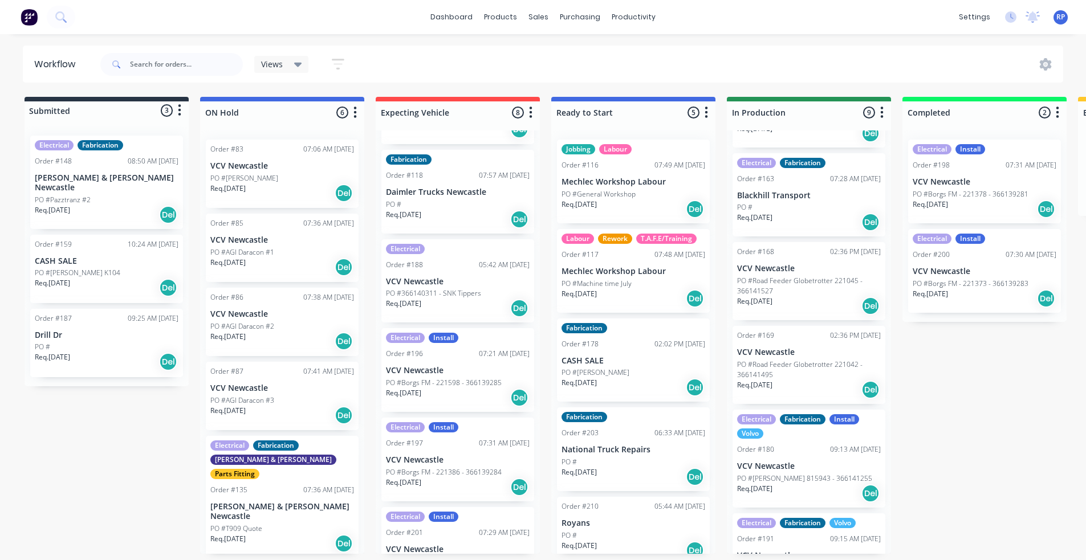
scroll to position [151, 0]
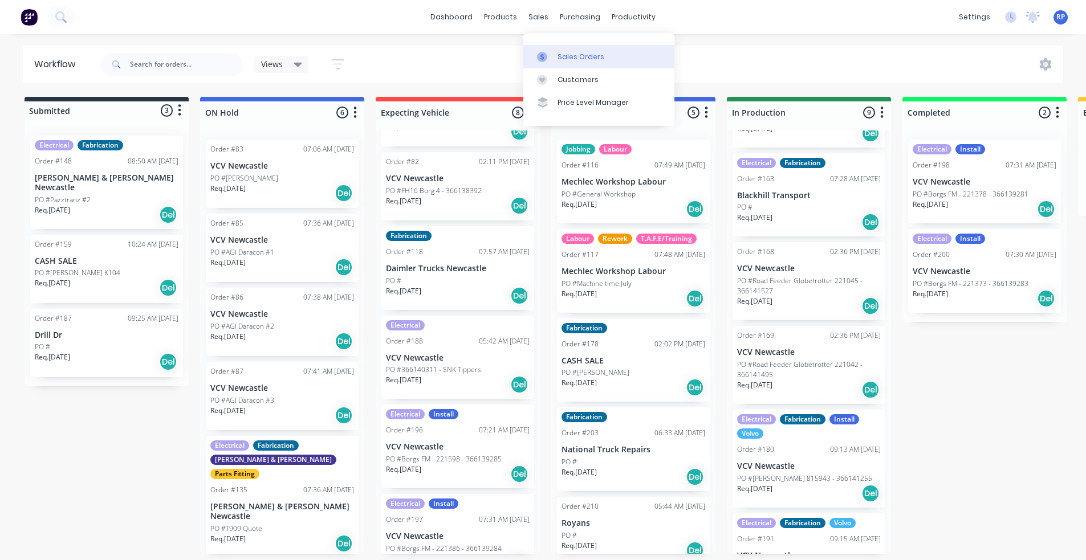
click at [561, 59] on link "Sales Orders" at bounding box center [598, 56] width 151 height 23
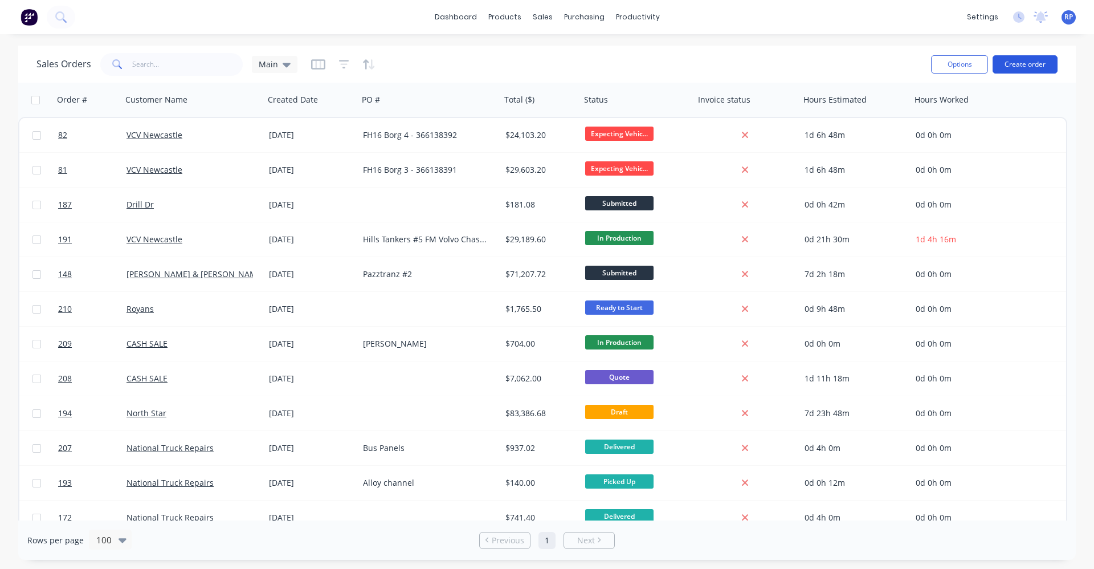
click at [1048, 67] on button "Create order" at bounding box center [1025, 64] width 65 height 18
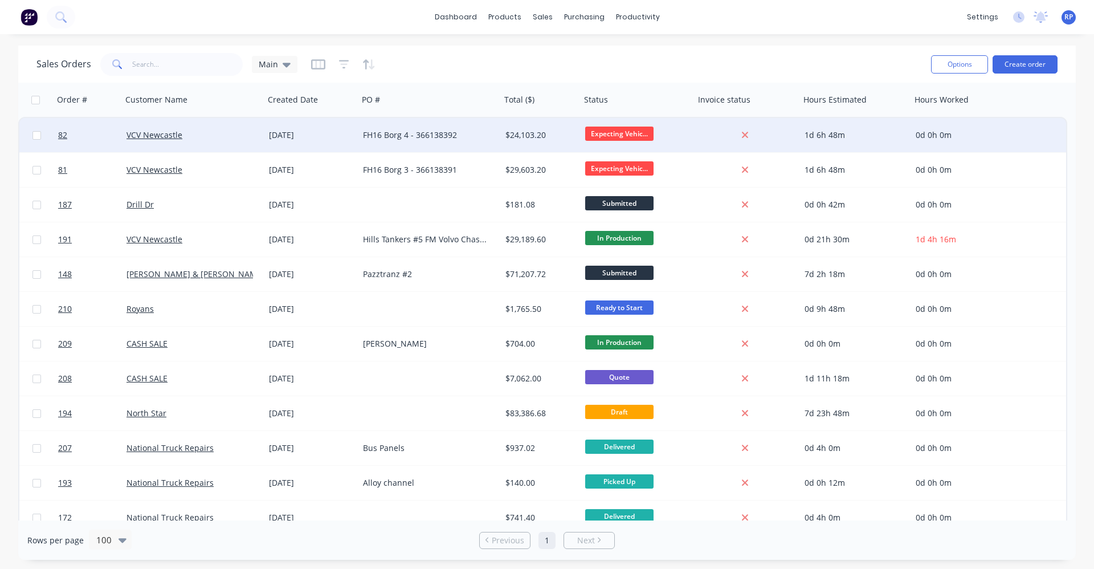
click at [467, 135] on div "FH16 Borg 4 - 366138392" at bounding box center [426, 134] width 127 height 11
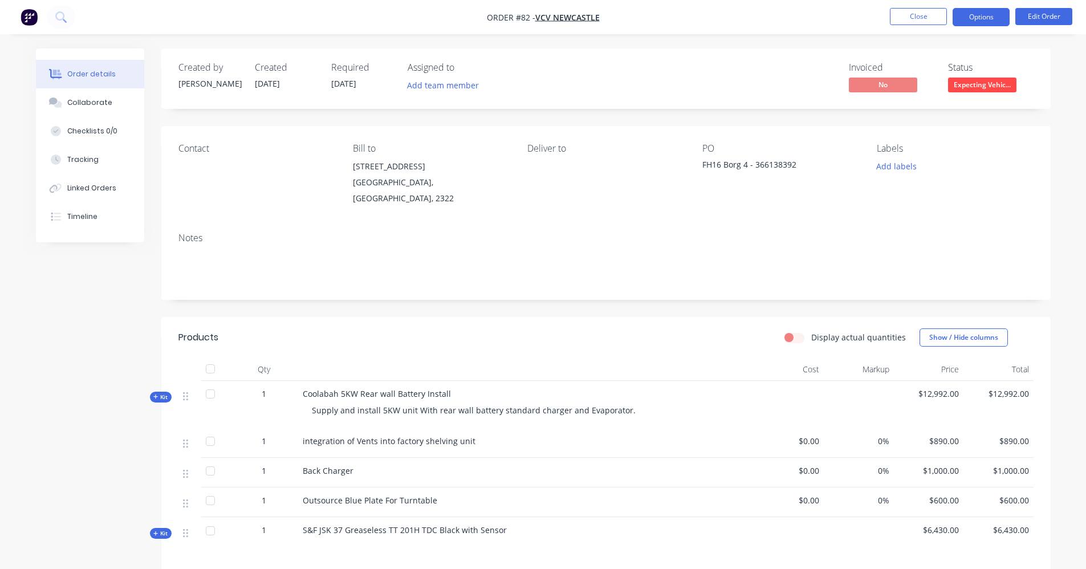
click at [1001, 15] on button "Options" at bounding box center [980, 17] width 57 height 18
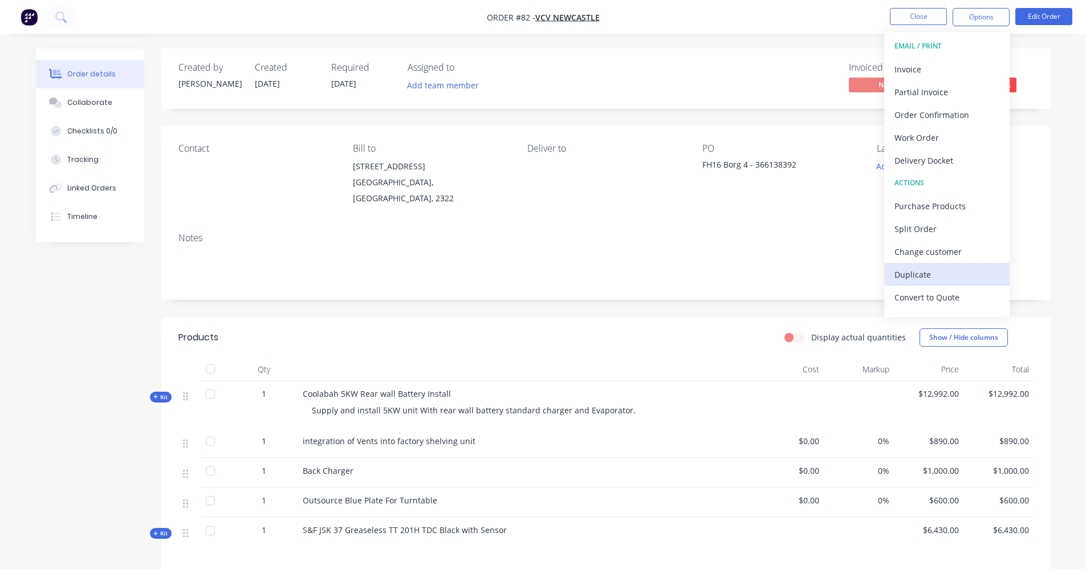
click at [933, 272] on div "Duplicate" at bounding box center [946, 274] width 105 height 17
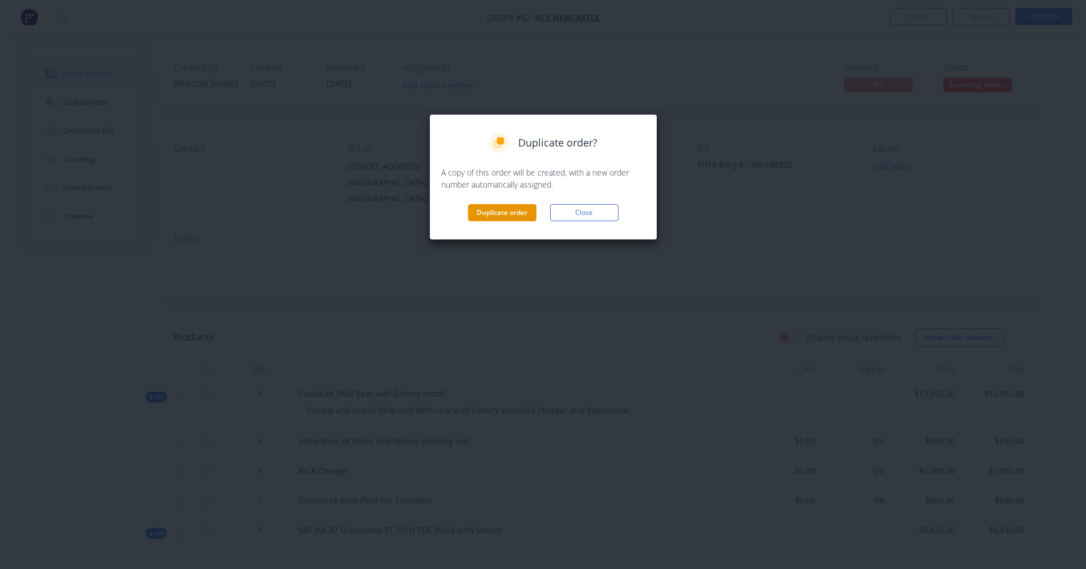
click at [517, 214] on button "Duplicate order" at bounding box center [502, 212] width 68 height 17
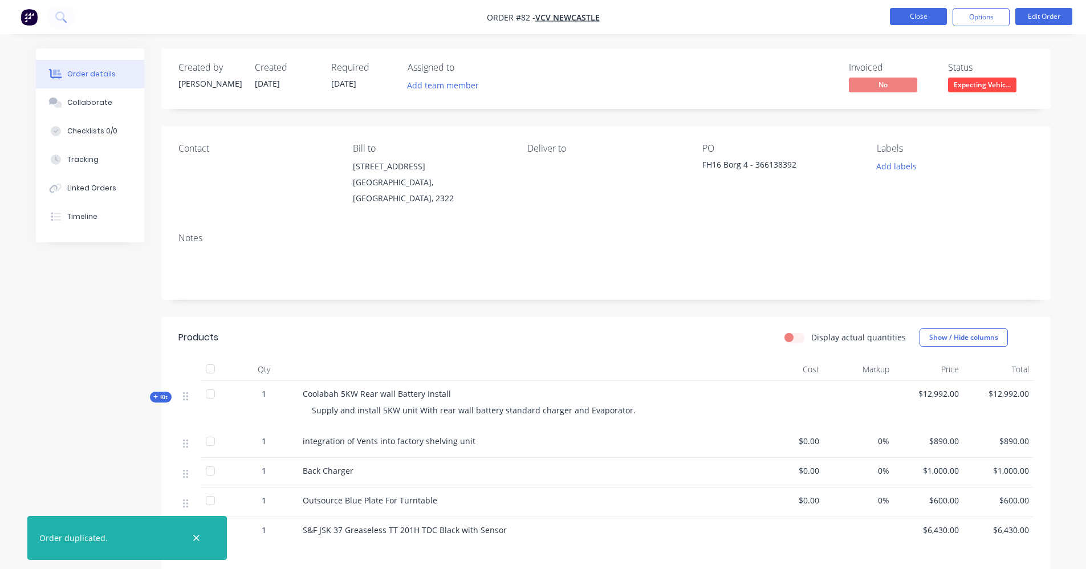
click at [925, 16] on button "Close" at bounding box center [918, 16] width 57 height 17
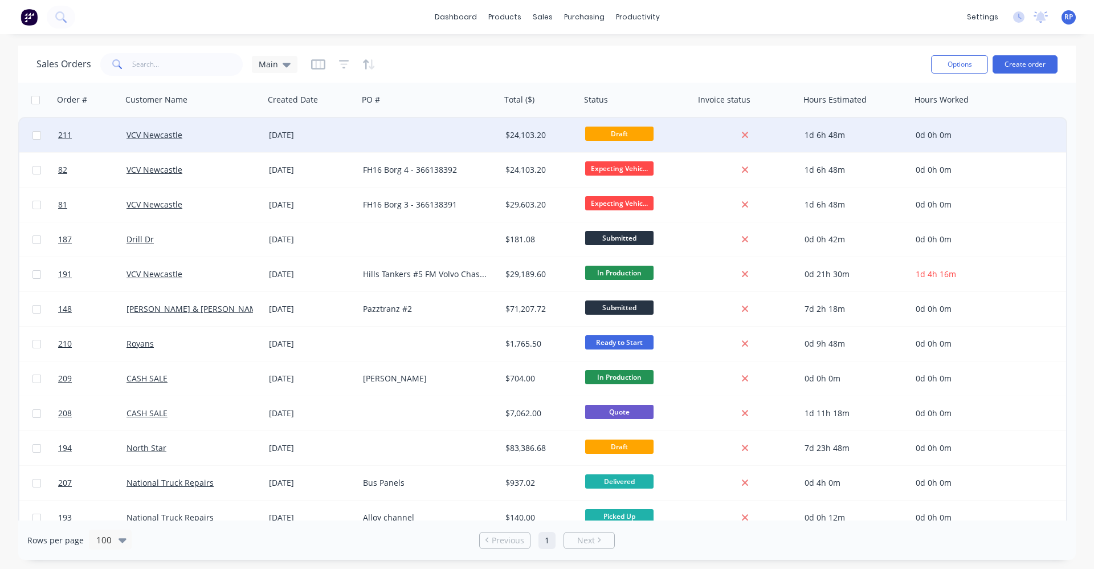
click at [461, 133] on div at bounding box center [429, 135] width 142 height 34
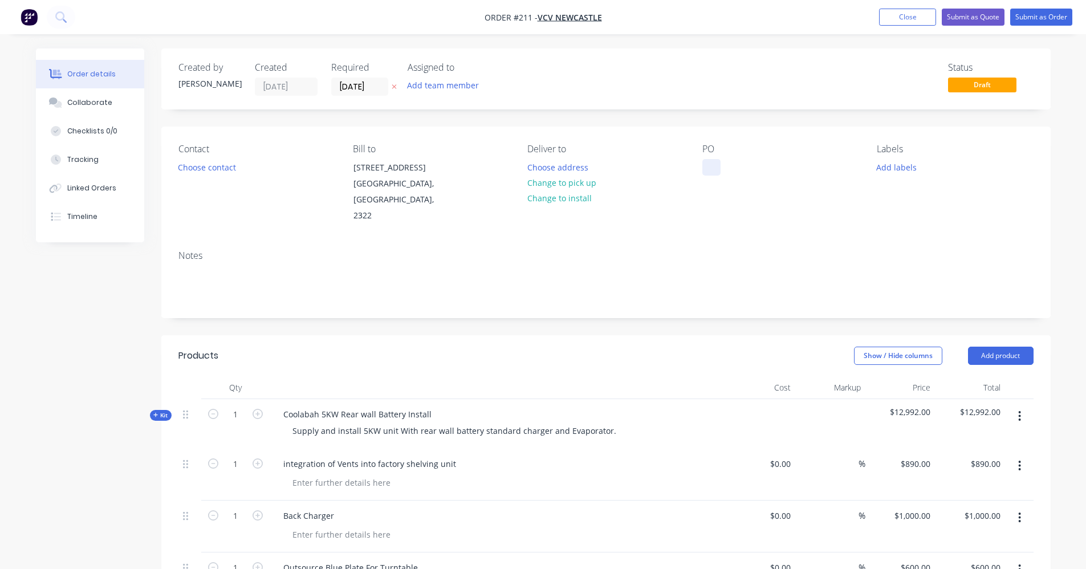
click at [718, 171] on div at bounding box center [711, 167] width 18 height 17
click at [902, 15] on button "Close" at bounding box center [907, 17] width 57 height 17
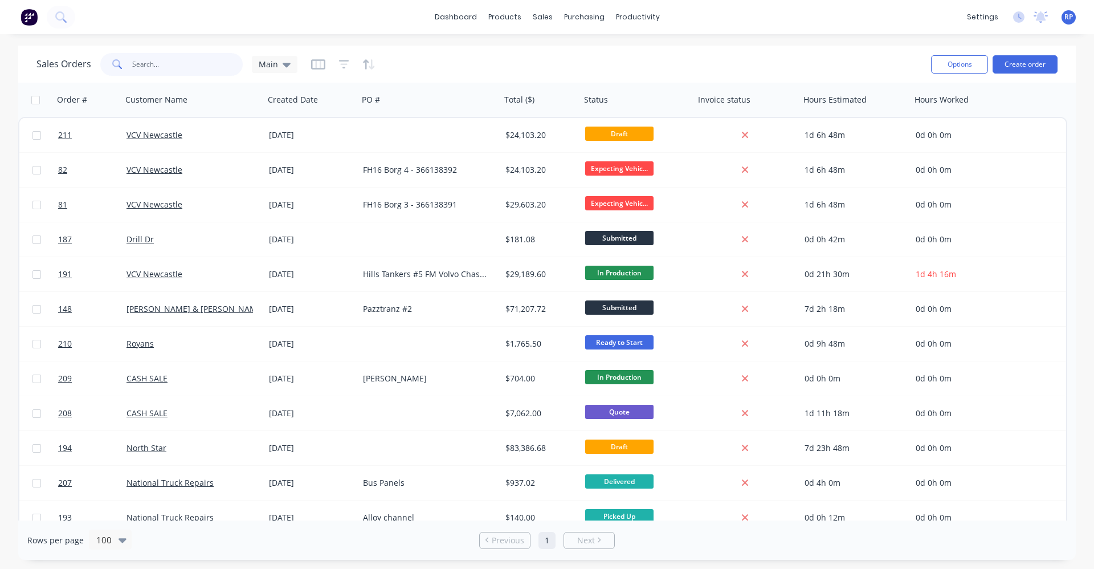
click at [178, 71] on input "text" at bounding box center [187, 64] width 111 height 23
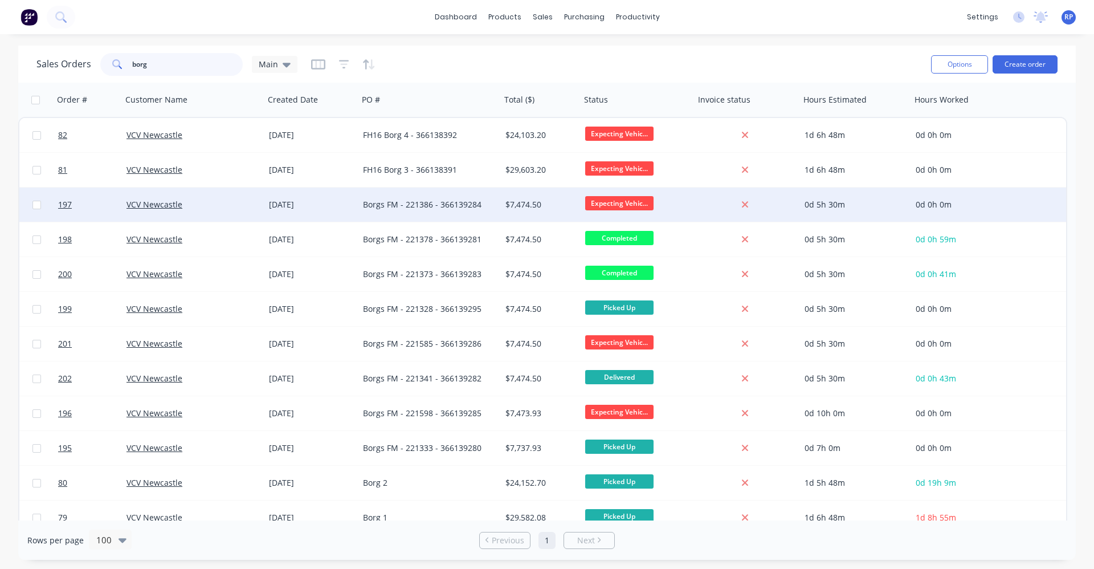
type input "borg"
click at [442, 210] on div "Borgs FM - 221386 - 366139284" at bounding box center [429, 204] width 142 height 34
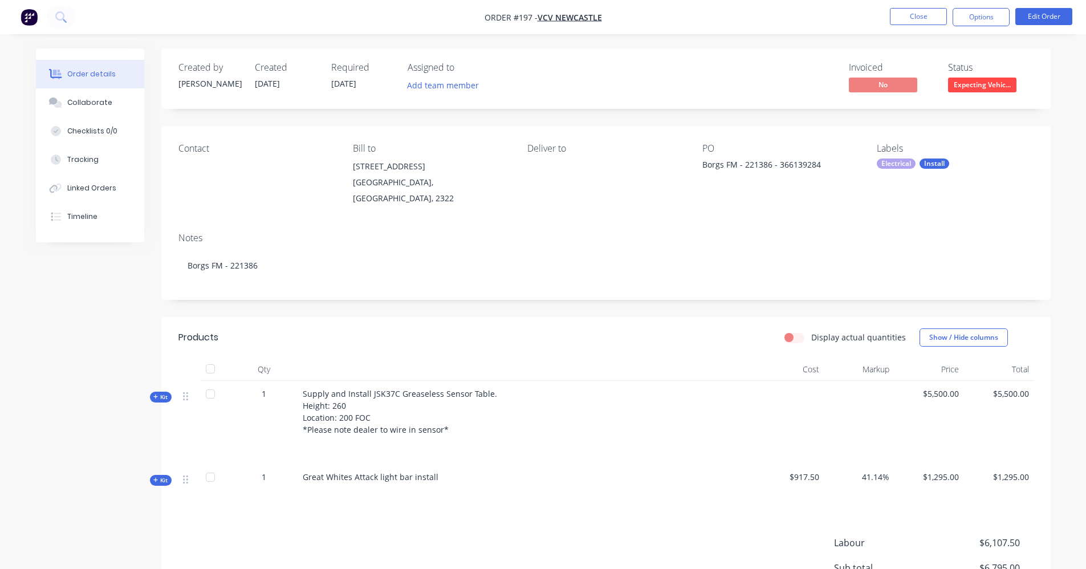
click at [356, 85] on span "05/08/25" at bounding box center [343, 83] width 25 height 11
click at [356, 84] on span "05/08/25" at bounding box center [343, 83] width 25 height 11
drag, startPoint x: 358, startPoint y: 84, endPoint x: 339, endPoint y: 84, distance: 19.4
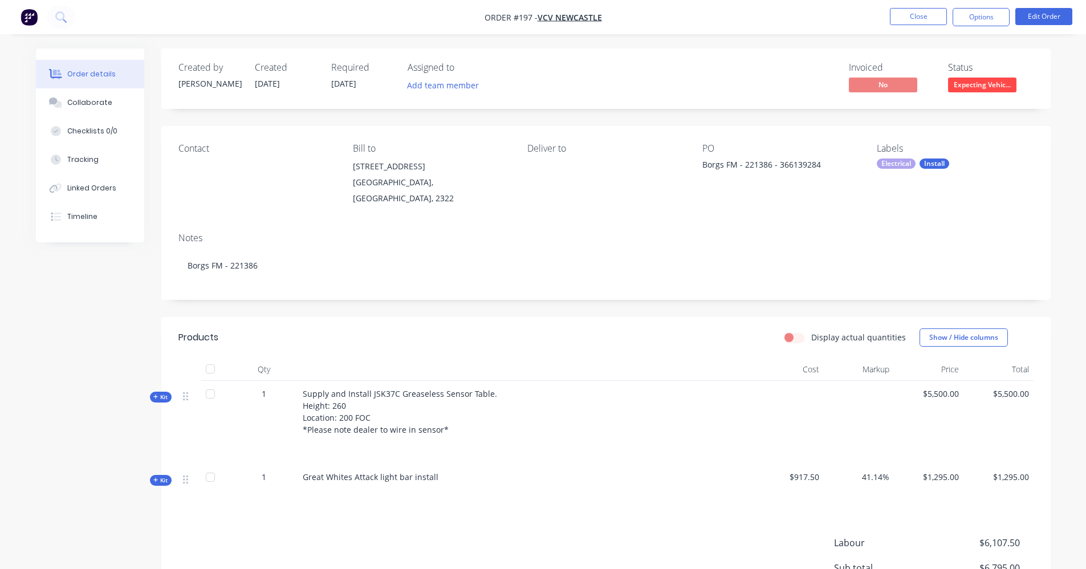
click at [339, 84] on span "05/08/25" at bounding box center [343, 83] width 25 height 11
click at [341, 84] on span "05/08/25" at bounding box center [343, 83] width 25 height 11
click at [345, 80] on span "05/08/25" at bounding box center [343, 83] width 25 height 11
click at [344, 65] on div "Required" at bounding box center [362, 67] width 63 height 11
click at [335, 83] on span "05/08/25" at bounding box center [343, 83] width 25 height 11
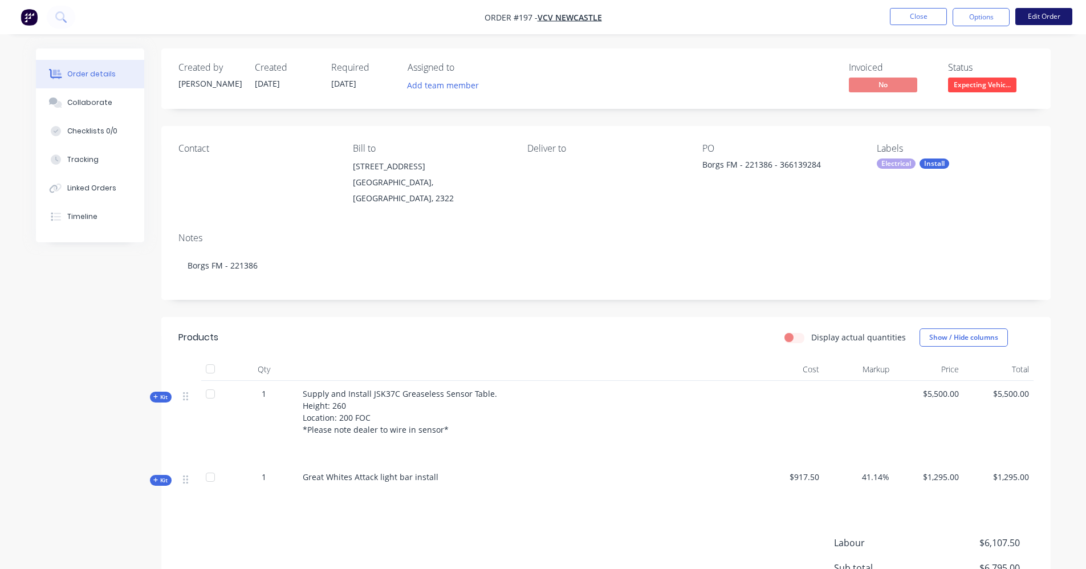
click at [1045, 17] on button "Edit Order" at bounding box center [1043, 16] width 57 height 17
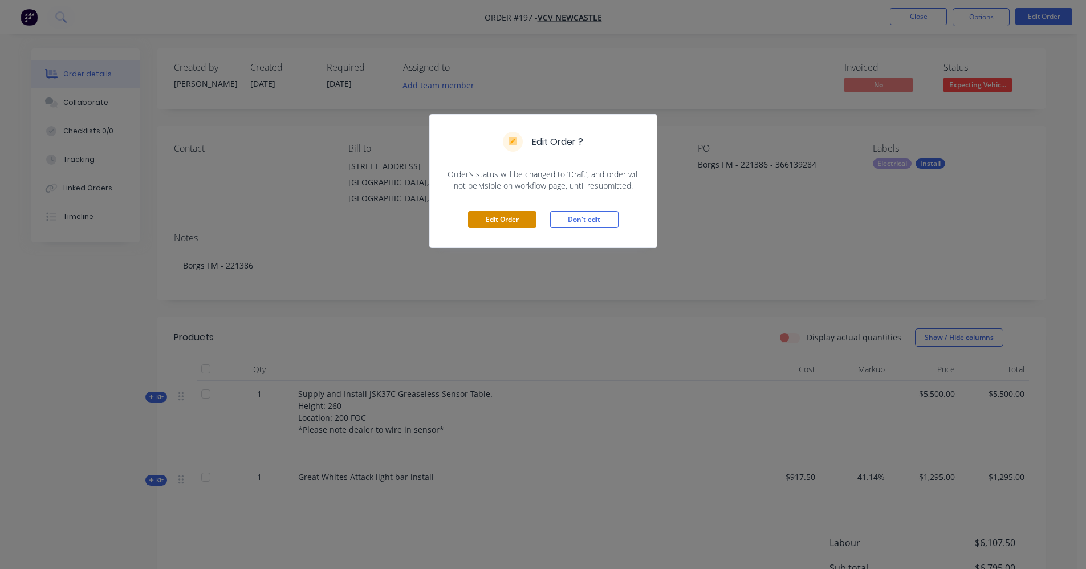
click at [504, 217] on button "Edit Order" at bounding box center [502, 219] width 68 height 17
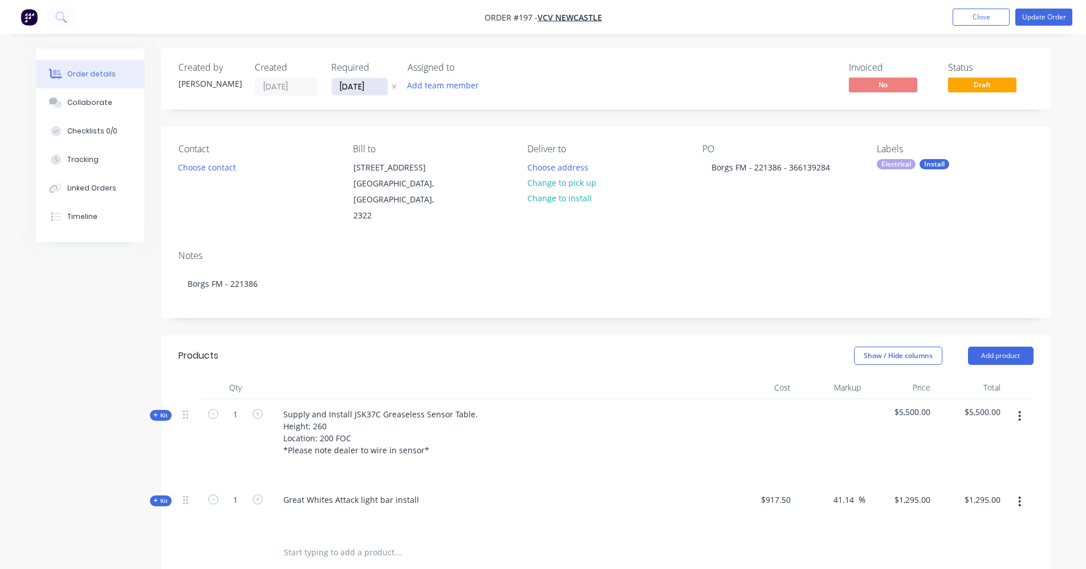
click at [349, 85] on input "05/08/25" at bounding box center [360, 86] width 56 height 17
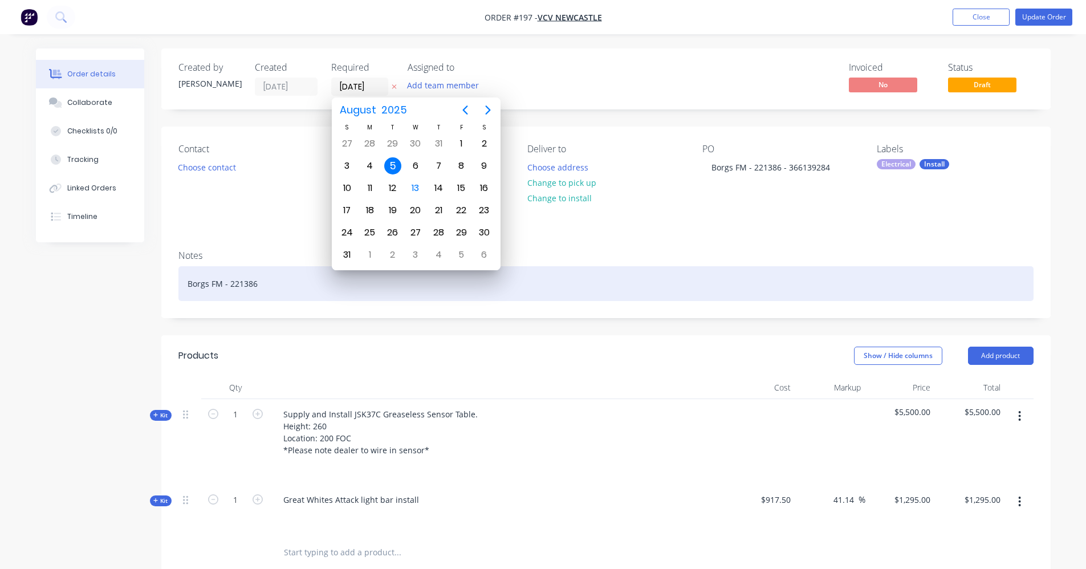
drag, startPoint x: 656, startPoint y: 263, endPoint x: 667, endPoint y: 263, distance: 10.8
click at [657, 266] on div "Borgs FM - 221386" at bounding box center [605, 283] width 855 height 35
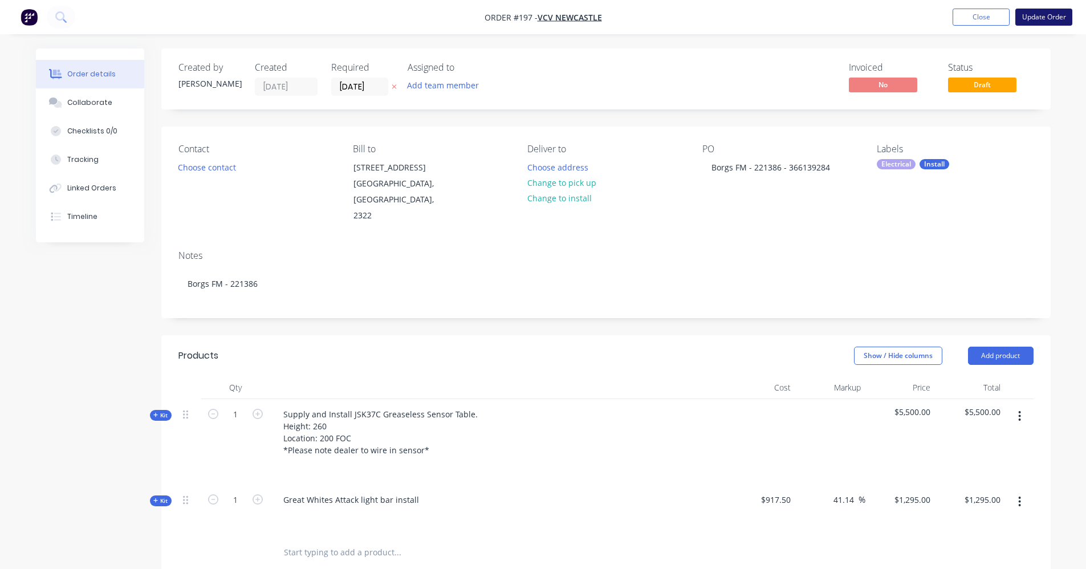
click at [1036, 19] on button "Update Order" at bounding box center [1043, 17] width 57 height 17
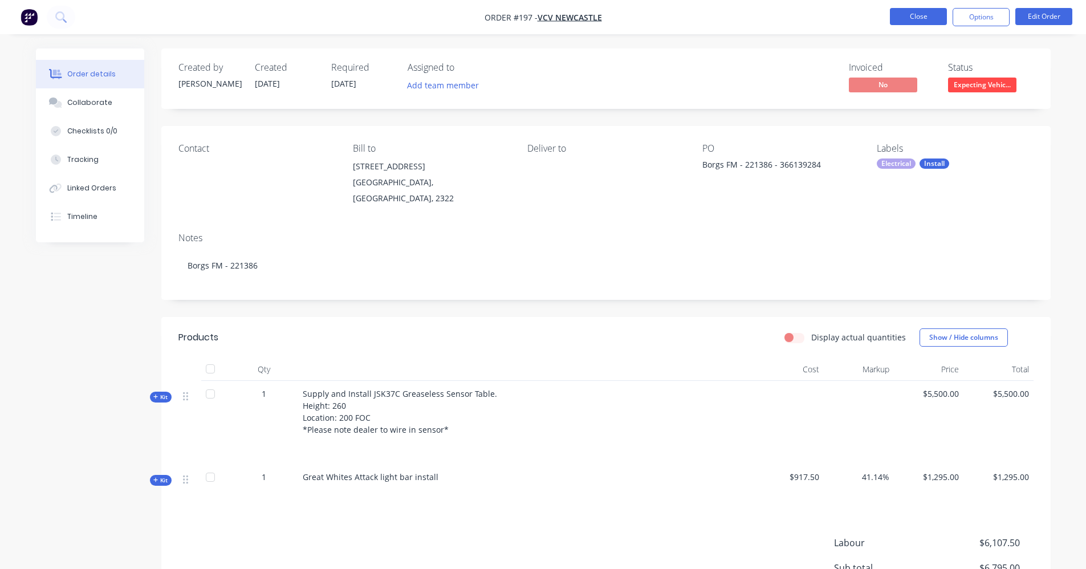
click at [929, 17] on button "Close" at bounding box center [918, 16] width 57 height 17
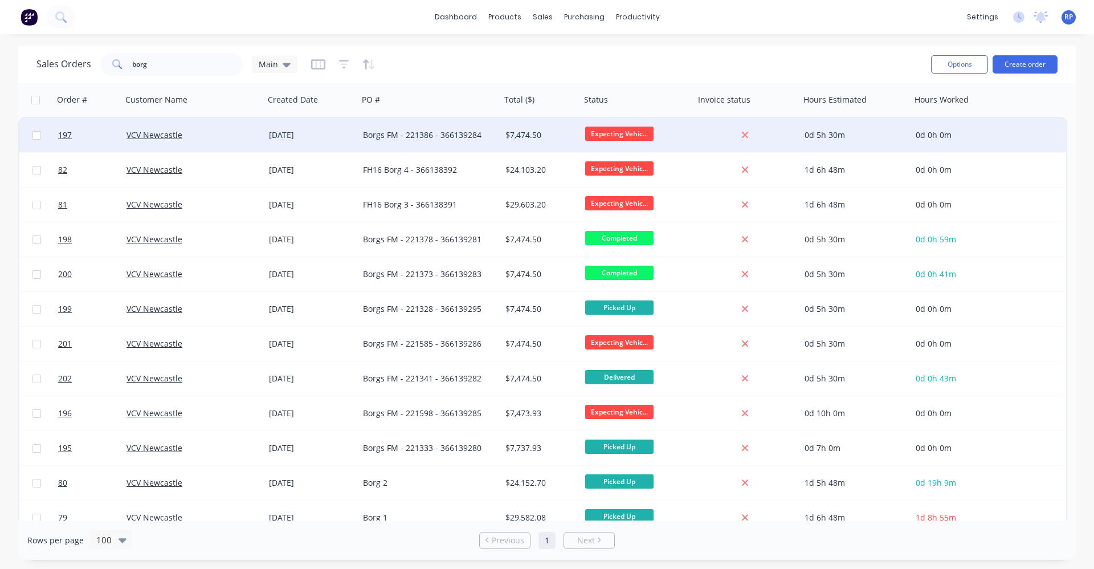
click at [467, 142] on div "Borgs FM - 221386 - 366139284" at bounding box center [429, 135] width 142 height 34
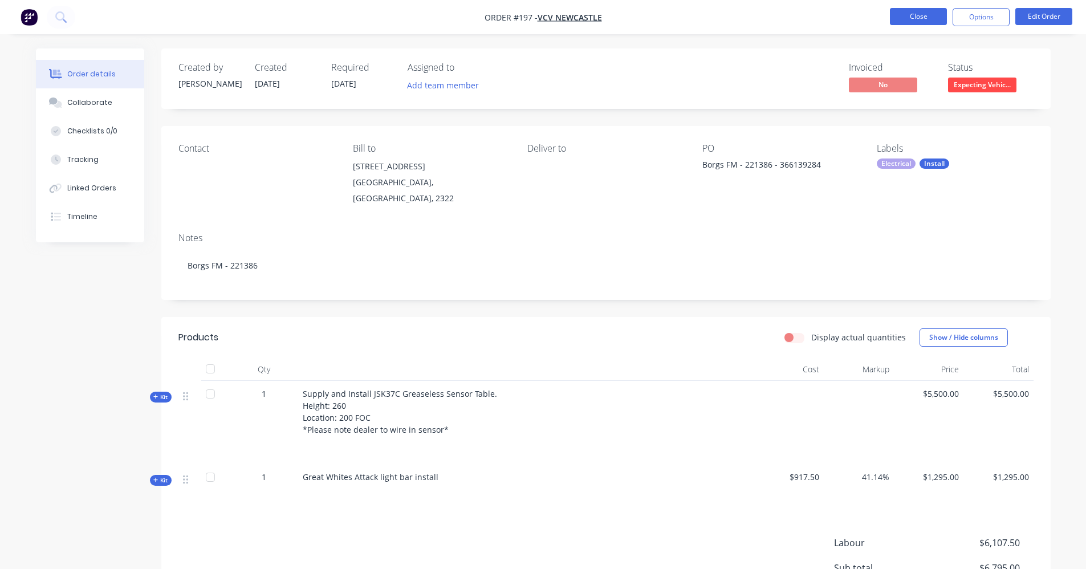
click at [928, 17] on button "Close" at bounding box center [918, 16] width 57 height 17
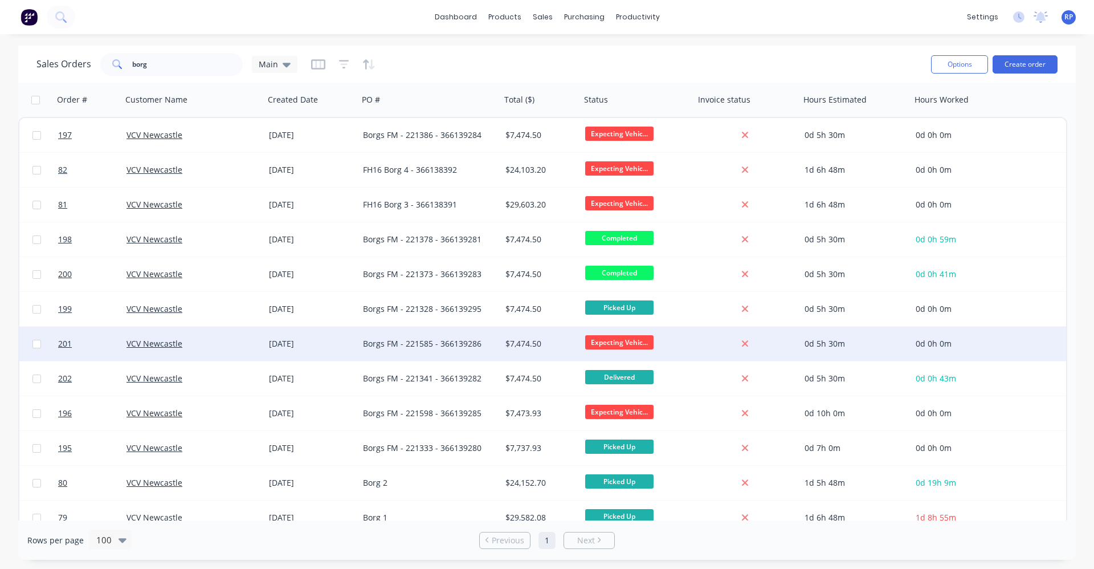
click at [462, 341] on div "Borgs FM - 221585 - 366139286" at bounding box center [426, 343] width 127 height 11
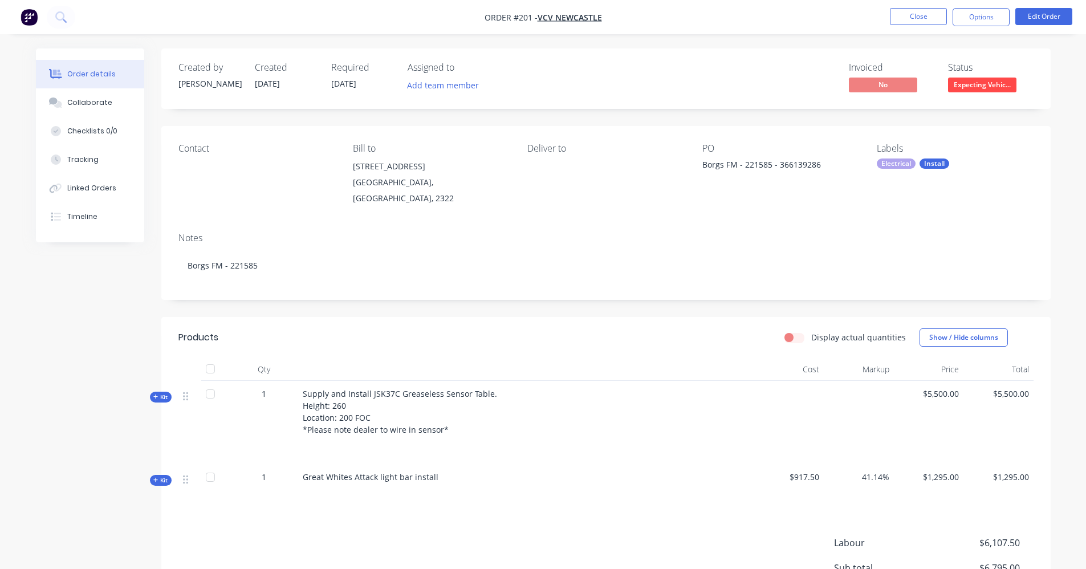
click at [356, 85] on span "05/08/25" at bounding box center [343, 83] width 25 height 11
click at [1071, 10] on button "Edit Order" at bounding box center [1043, 16] width 57 height 17
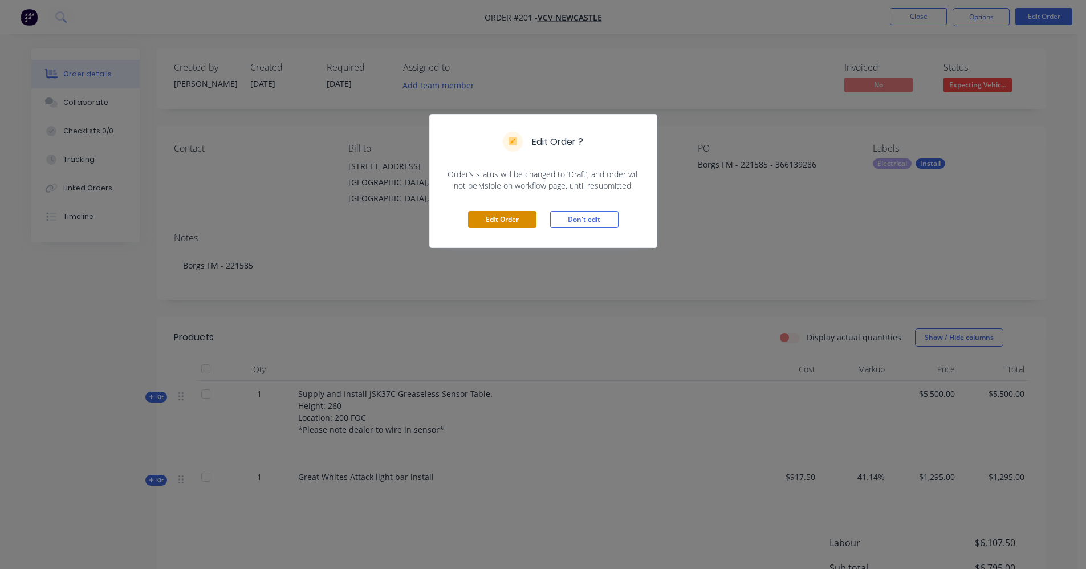
click at [478, 221] on button "Edit Order" at bounding box center [502, 219] width 68 height 17
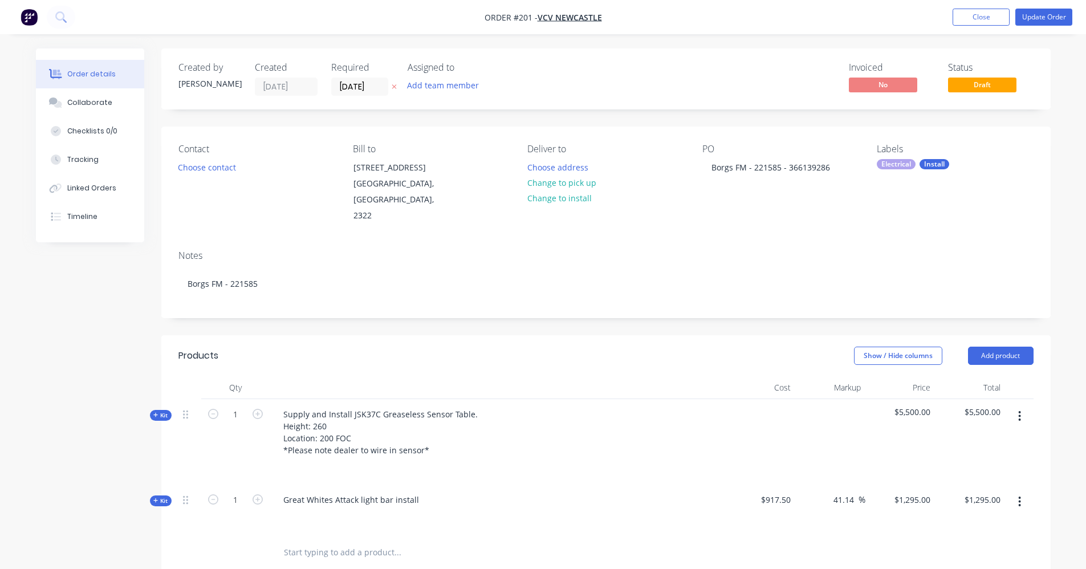
click at [357, 78] on label "05/08/25" at bounding box center [359, 87] width 57 height 18
click at [357, 78] on input "05/08/25" at bounding box center [360, 86] width 56 height 17
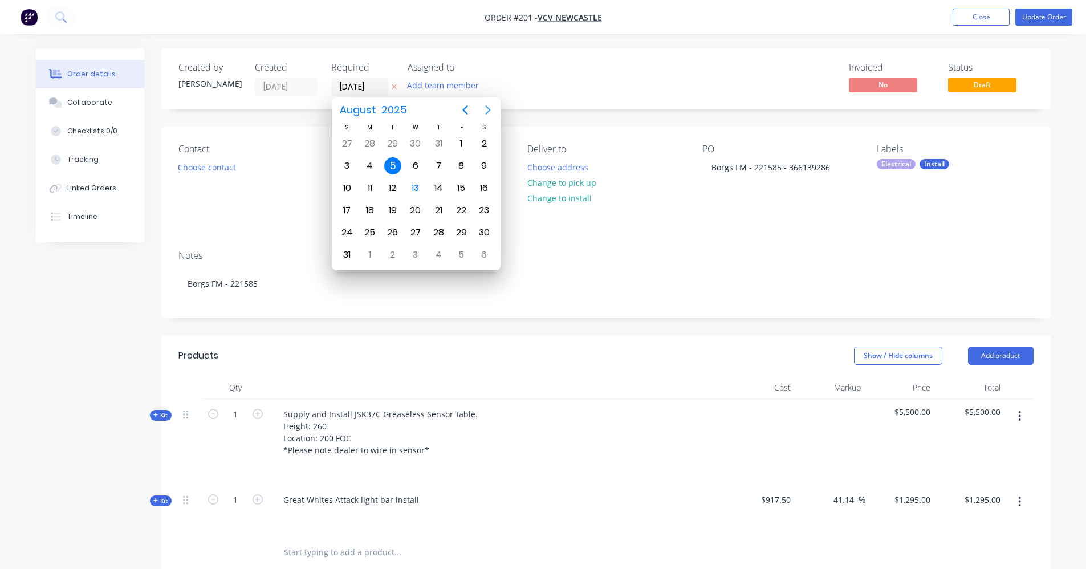
click at [490, 109] on icon "Next page" at bounding box center [488, 110] width 14 height 14
click at [409, 167] on div "10" at bounding box center [415, 165] width 17 height 17
type input "10/09/25"
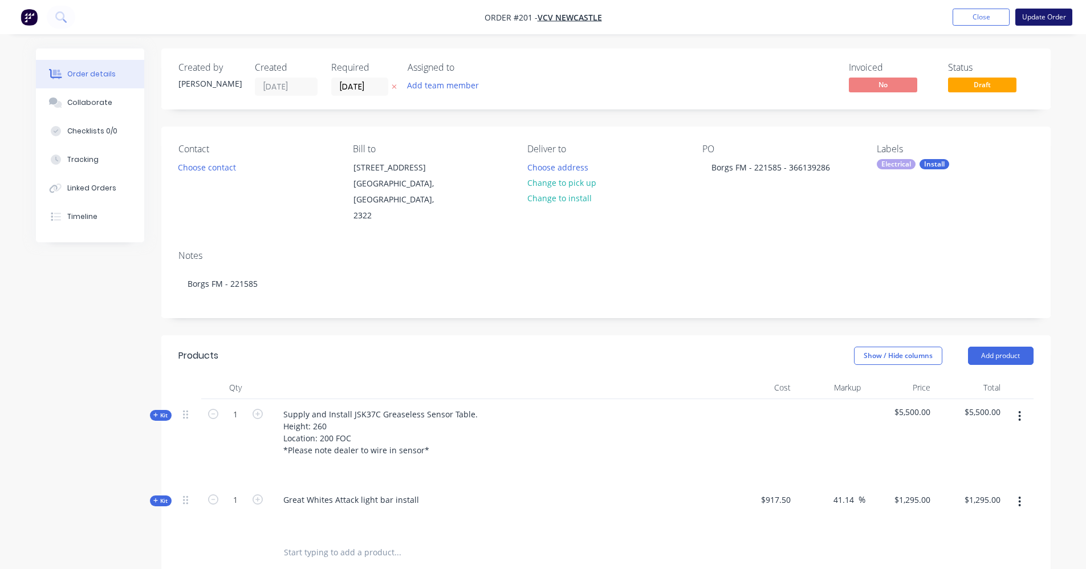
click at [1031, 16] on button "Update Order" at bounding box center [1043, 17] width 57 height 17
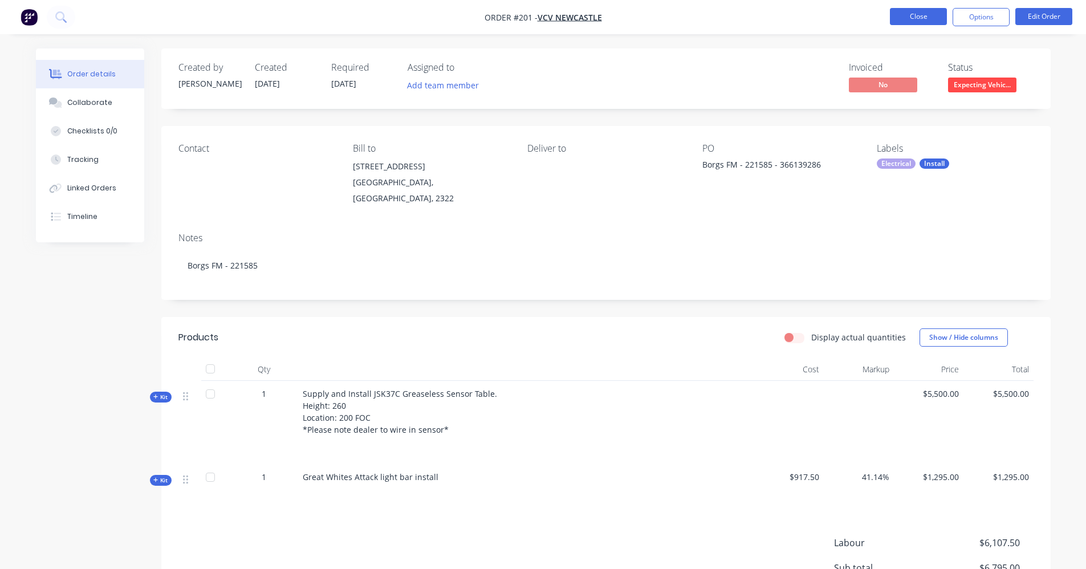
click at [932, 13] on button "Close" at bounding box center [918, 16] width 57 height 17
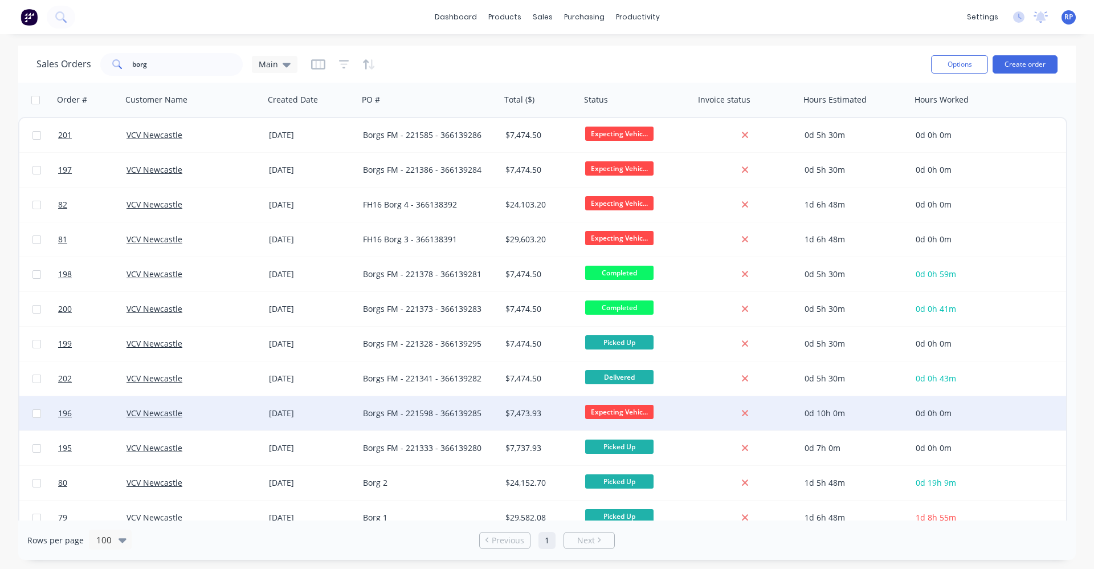
click at [428, 417] on div "Borgs FM - 221598 - 366139285" at bounding box center [426, 412] width 127 height 11
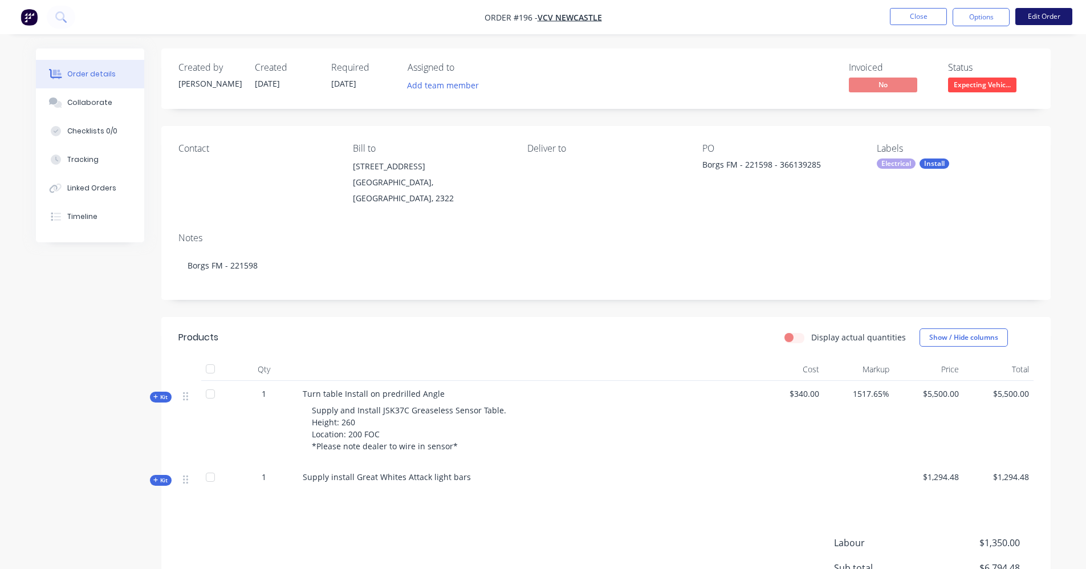
click at [1054, 15] on button "Edit Order" at bounding box center [1043, 16] width 57 height 17
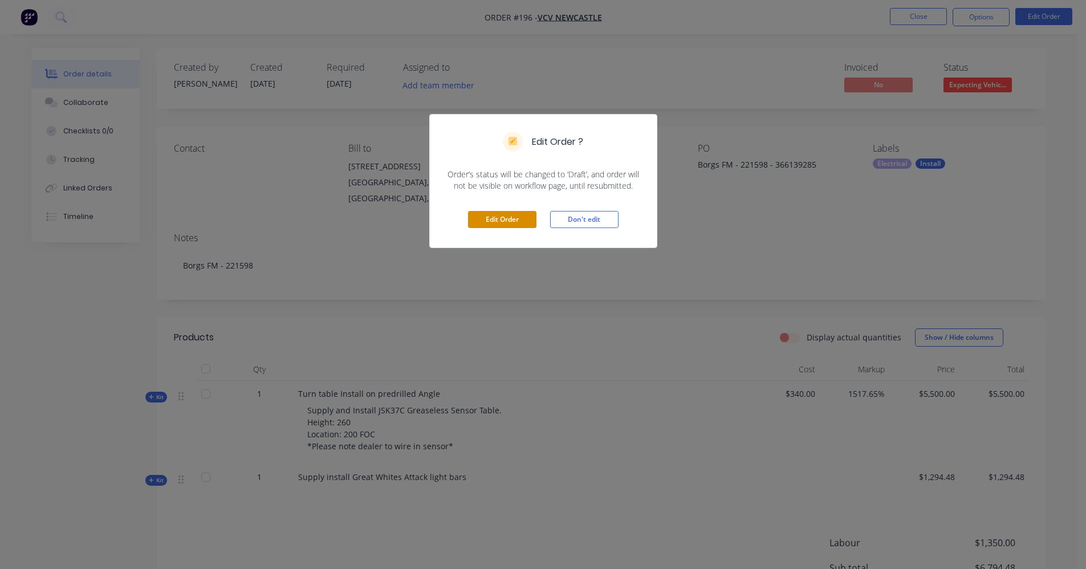
click at [486, 223] on button "Edit Order" at bounding box center [502, 219] width 68 height 17
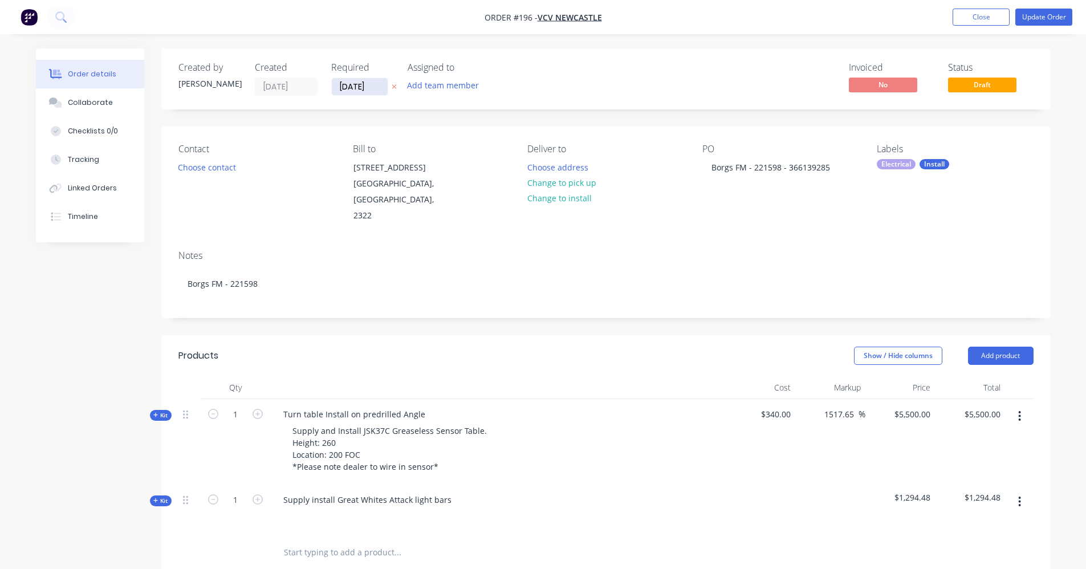
click at [361, 89] on input "05/08/25" at bounding box center [360, 86] width 56 height 17
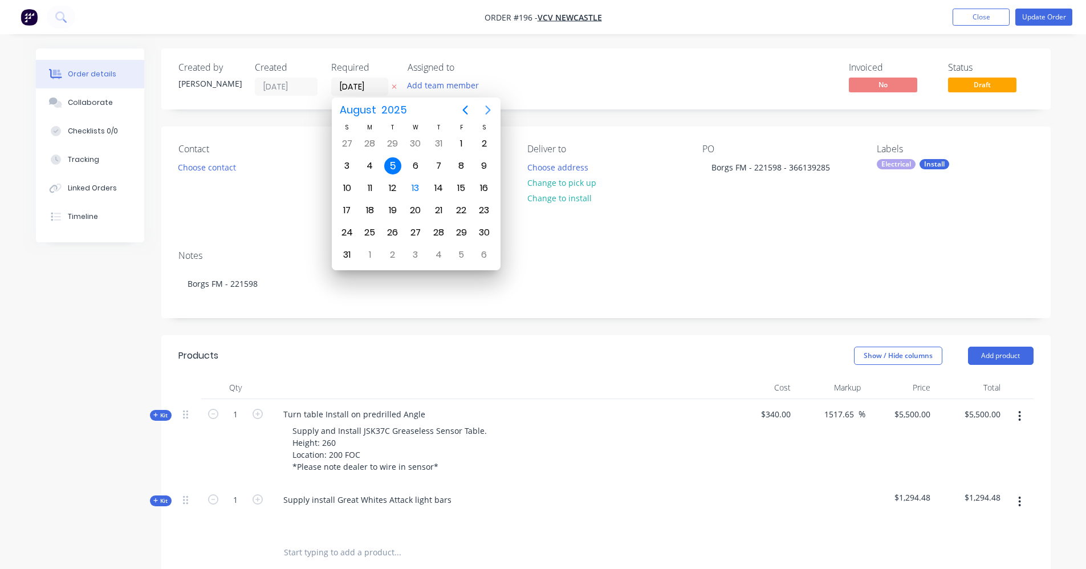
click at [485, 105] on icon "Next page" at bounding box center [488, 110] width 14 height 14
click at [413, 163] on div "10" at bounding box center [415, 165] width 17 height 17
type input "10/09/25"
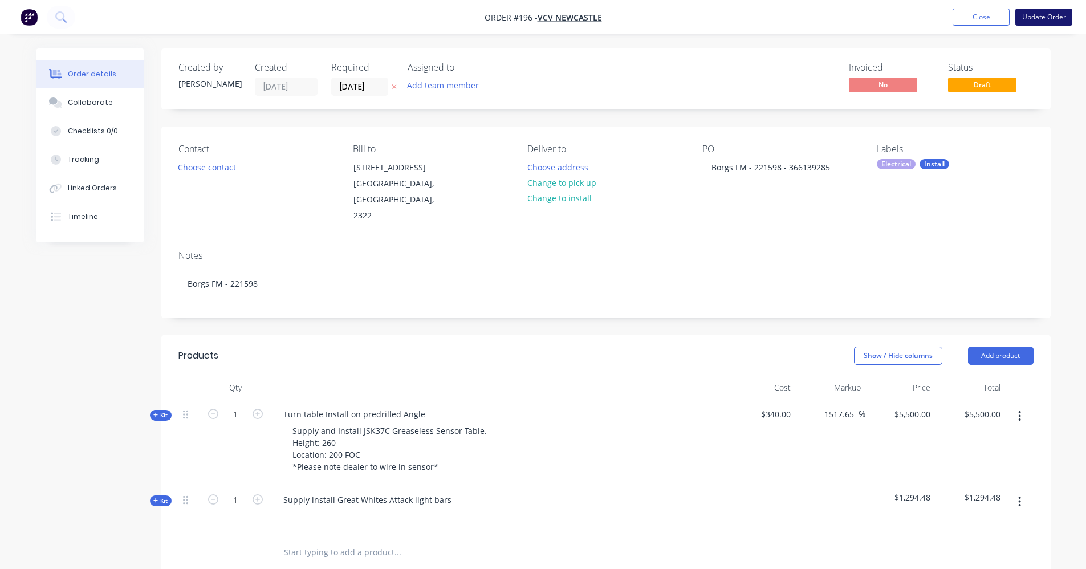
click at [1026, 18] on button "Update Order" at bounding box center [1043, 17] width 57 height 17
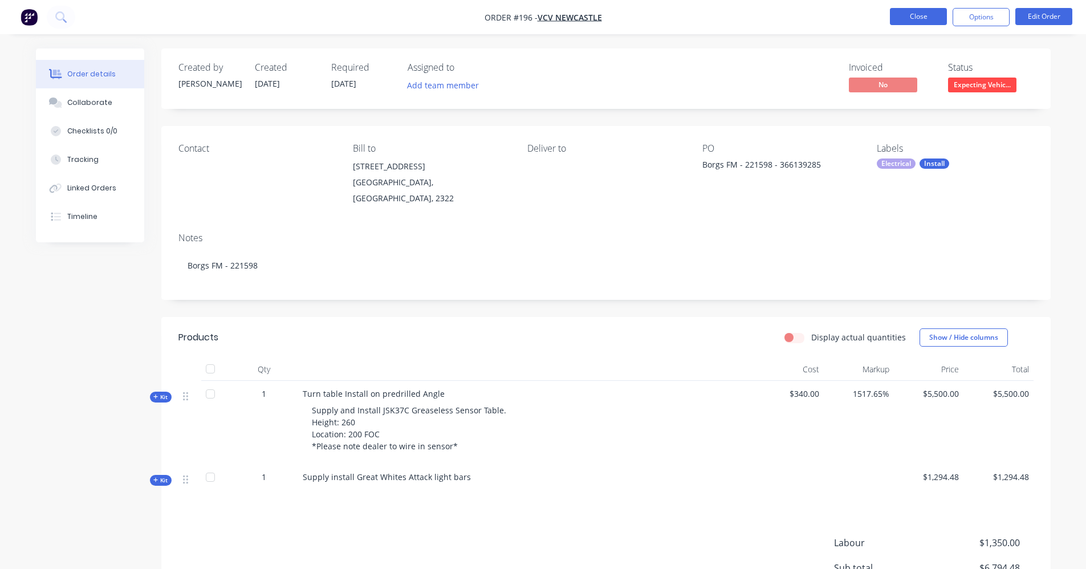
click at [925, 15] on button "Close" at bounding box center [918, 16] width 57 height 17
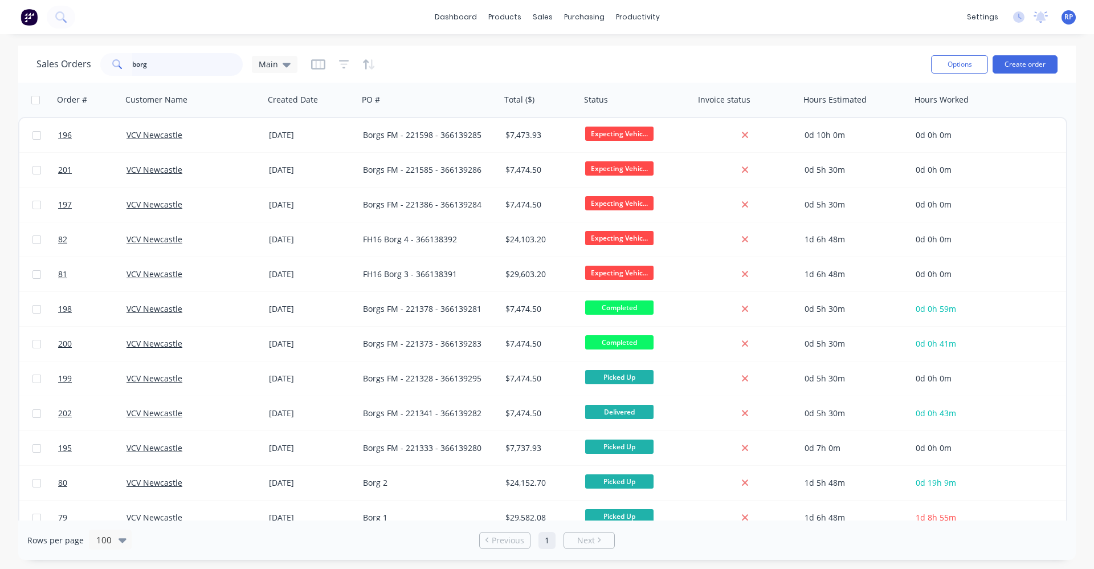
click at [176, 64] on input "borg" at bounding box center [187, 64] width 111 height 23
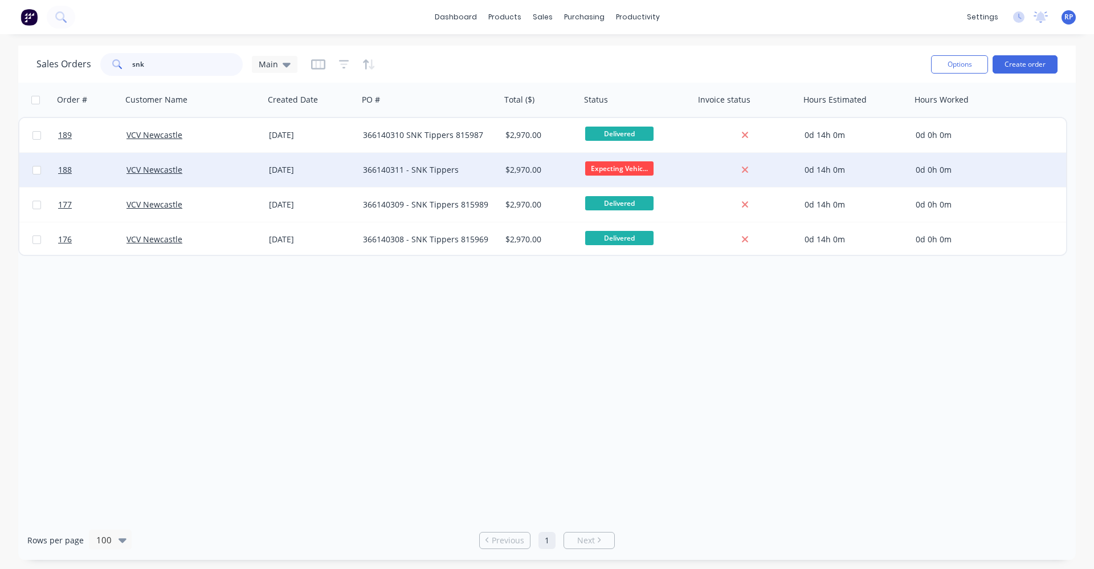
type input "snk"
click at [375, 176] on div "366140311 - SNK Tippers" at bounding box center [429, 170] width 142 height 34
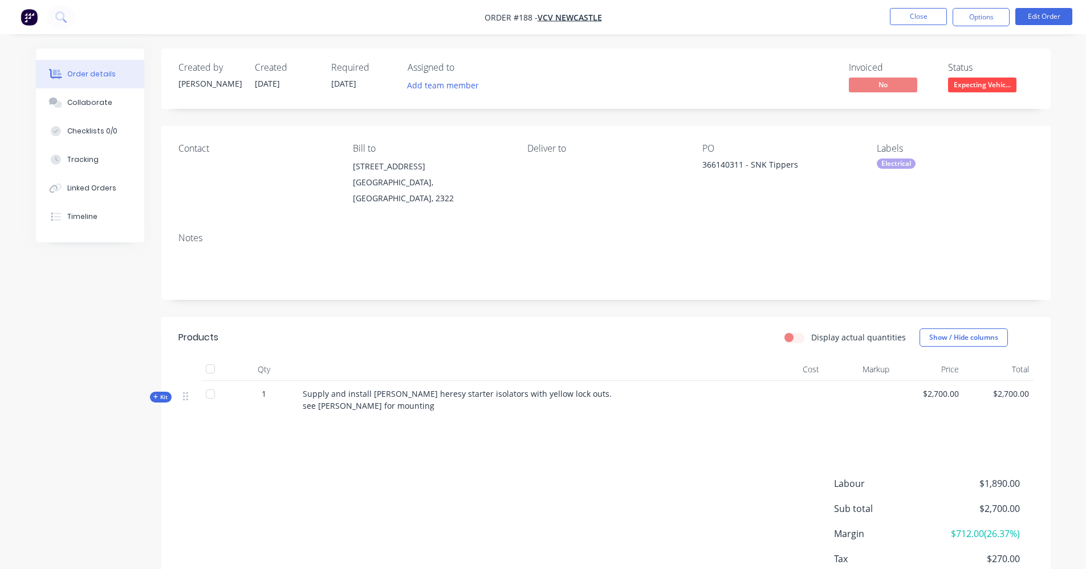
click at [790, 173] on div "366140311 - SNK Tippers" at bounding box center [773, 166] width 142 height 16
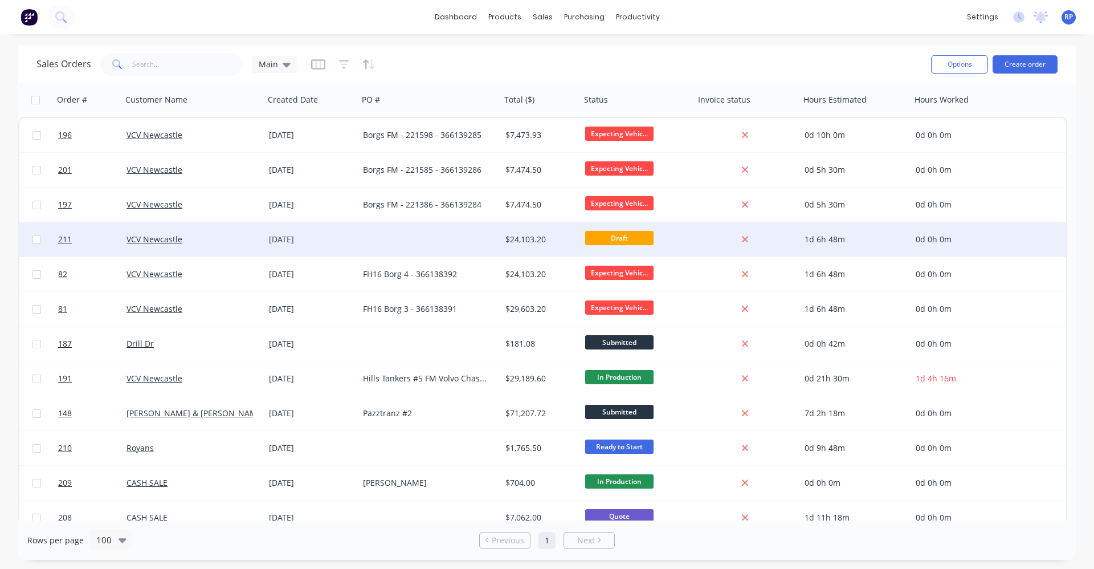
click at [482, 243] on div at bounding box center [429, 239] width 142 height 34
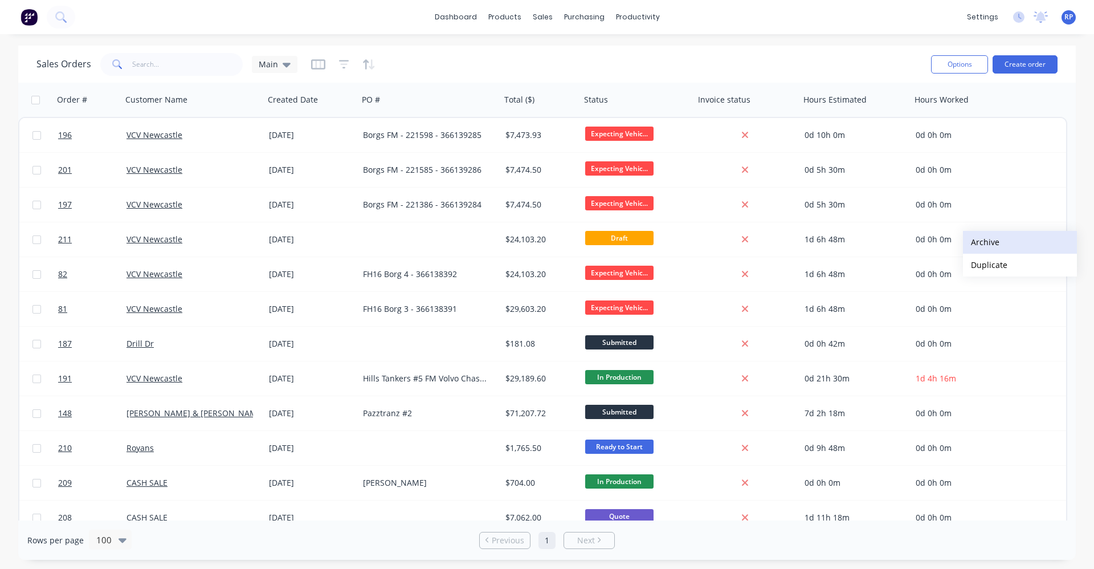
click at [994, 247] on button "Archive" at bounding box center [1020, 242] width 114 height 23
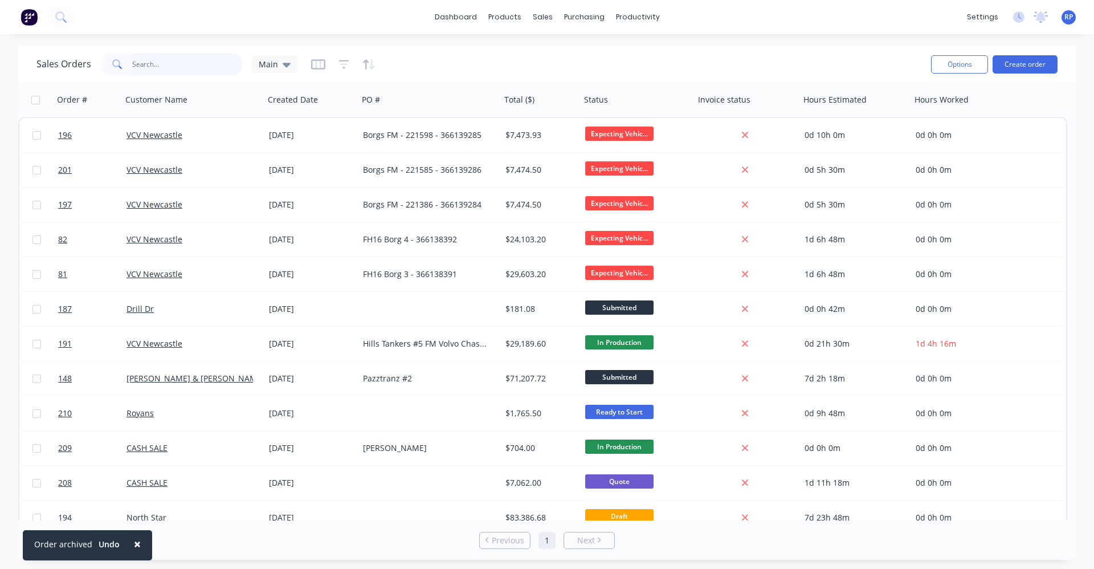
click at [148, 65] on input "text" at bounding box center [187, 64] width 111 height 23
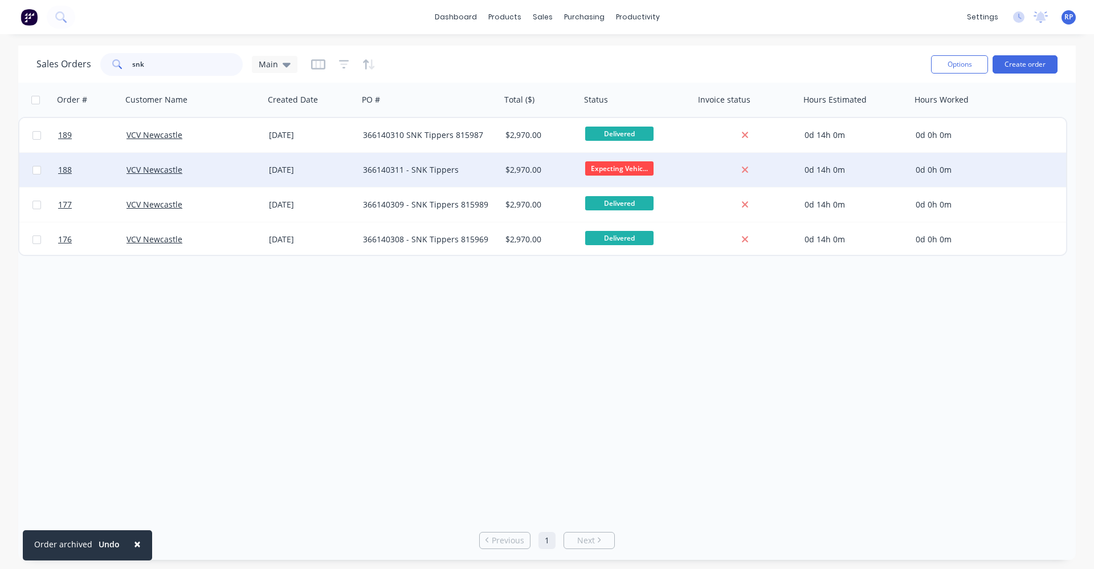
type input "snk"
click at [450, 174] on div "366140311 - SNK Tippers" at bounding box center [426, 169] width 127 height 11
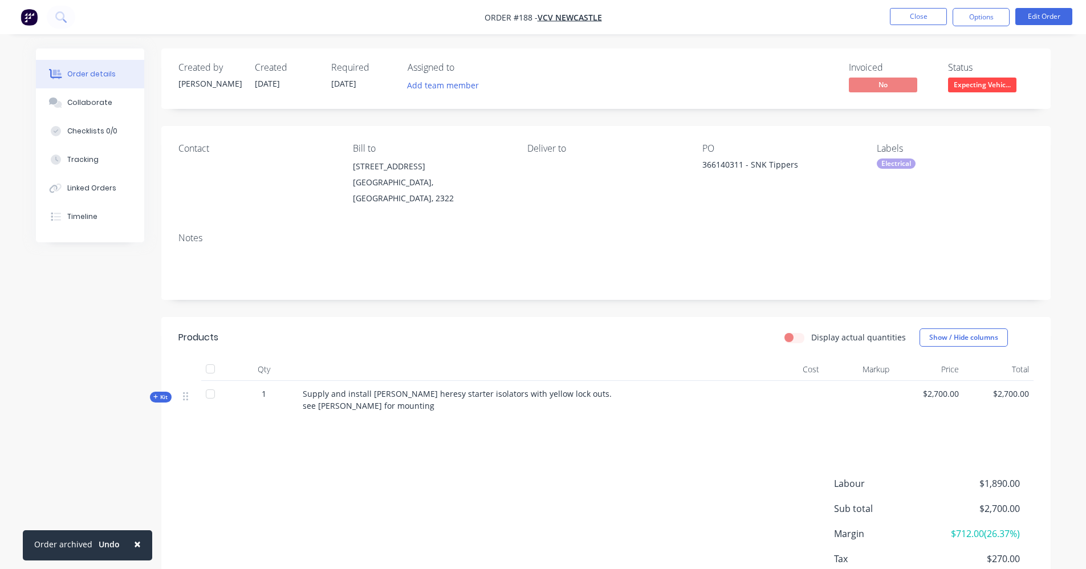
click at [801, 166] on div "366140311 - SNK Tippers" at bounding box center [773, 166] width 142 height 16
click at [793, 162] on div "366140311 - SNK Tippers" at bounding box center [773, 166] width 142 height 16
drag, startPoint x: 1038, startPoint y: 6, endPoint x: 1039, endPoint y: 15, distance: 9.8
click at [1038, 6] on nav "Order #188 - VCV Newcastle Close Options Edit Order" at bounding box center [543, 17] width 1086 height 34
click at [1040, 17] on button "Edit Order" at bounding box center [1043, 16] width 57 height 17
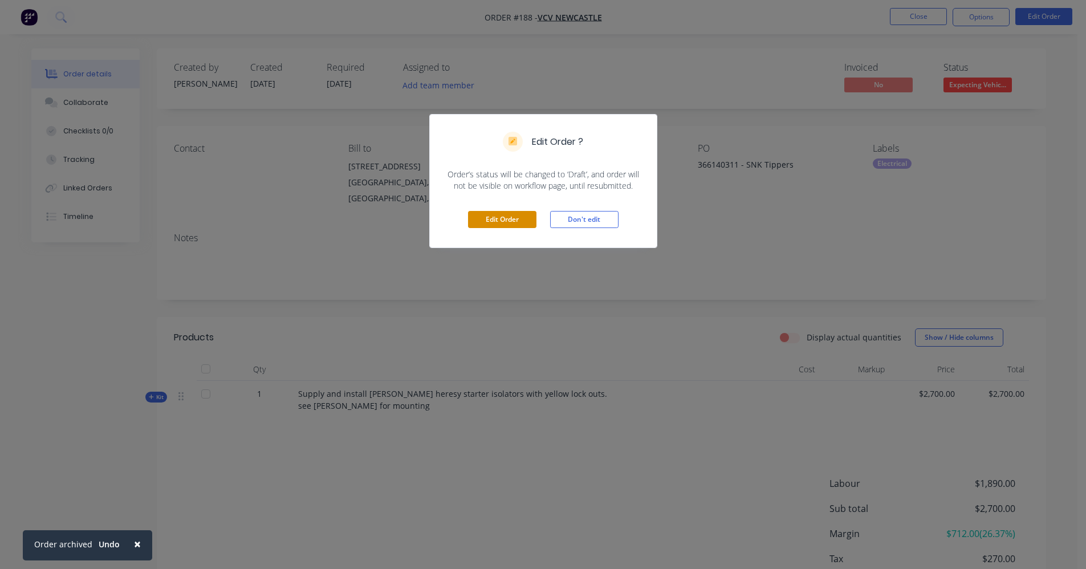
click at [497, 214] on button "Edit Order" at bounding box center [502, 219] width 68 height 17
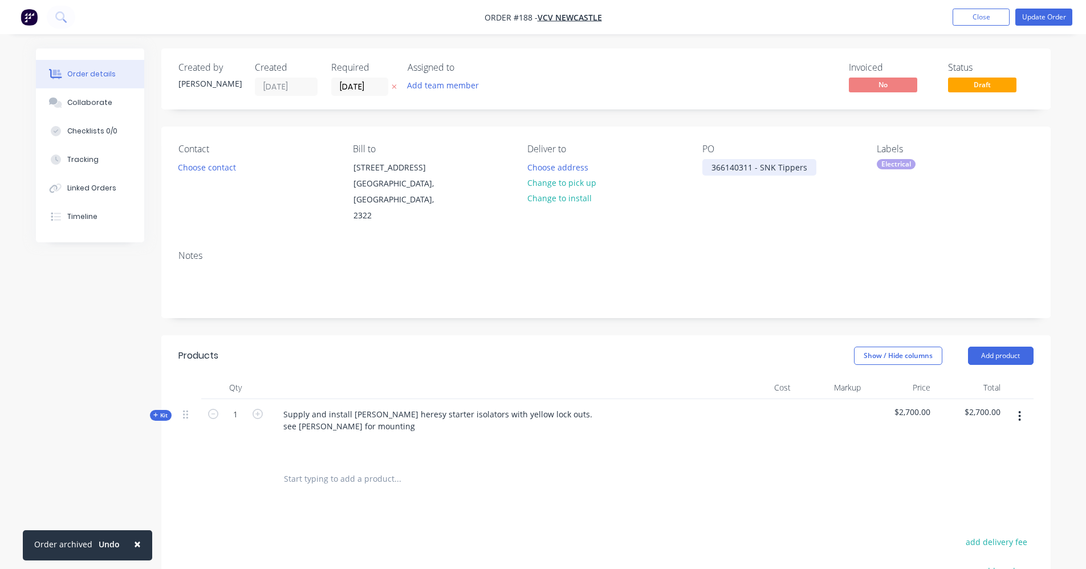
click at [809, 169] on div "366140311 - SNK Tippers" at bounding box center [759, 167] width 114 height 17
click at [1033, 21] on button "Update Order" at bounding box center [1043, 17] width 57 height 17
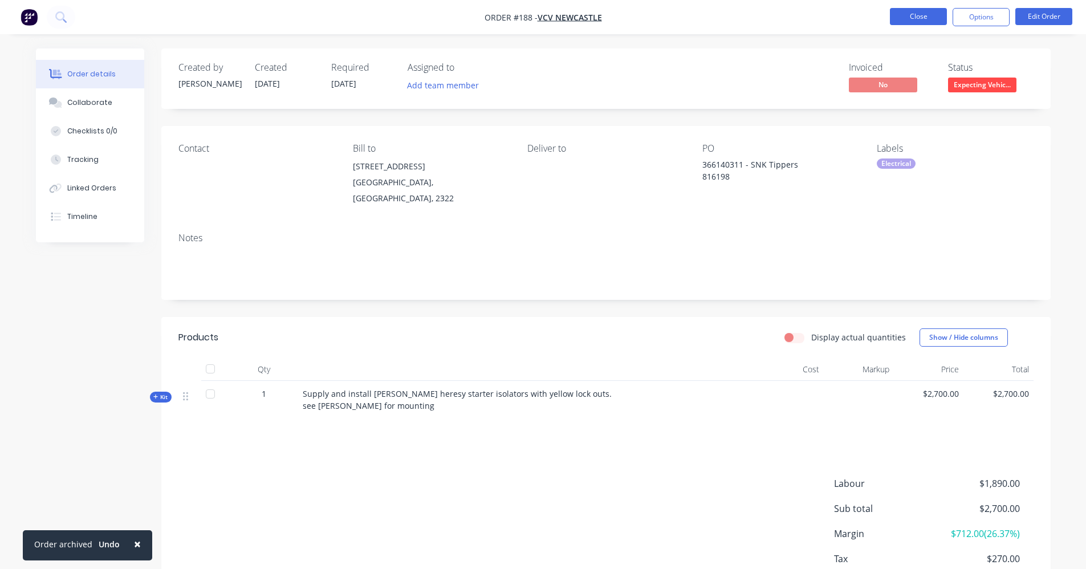
click at [925, 20] on button "Close" at bounding box center [918, 16] width 57 height 17
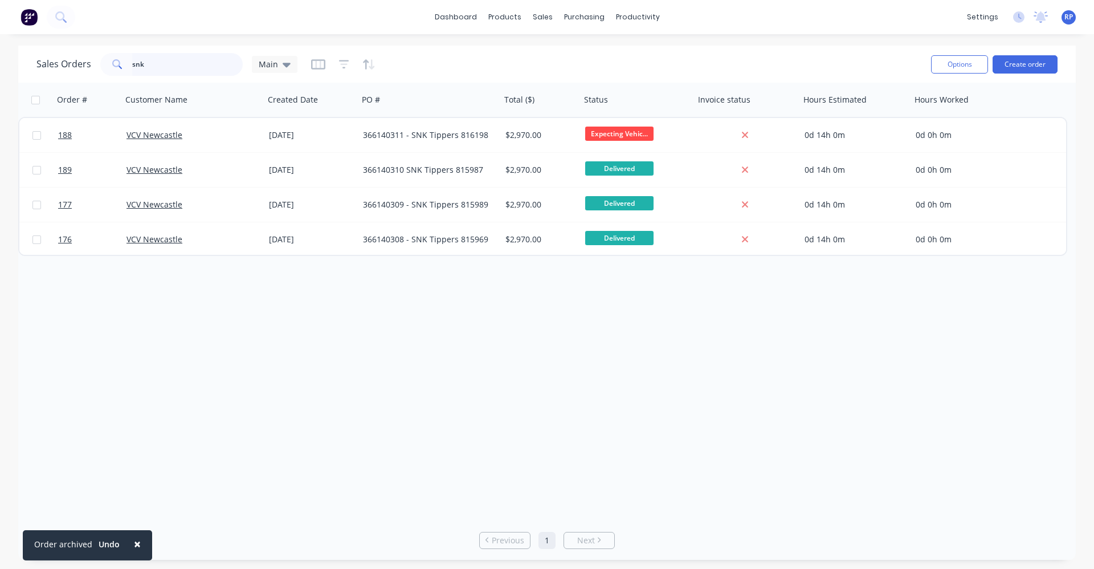
click at [195, 64] on input "snk" at bounding box center [187, 64] width 111 height 23
type input "s"
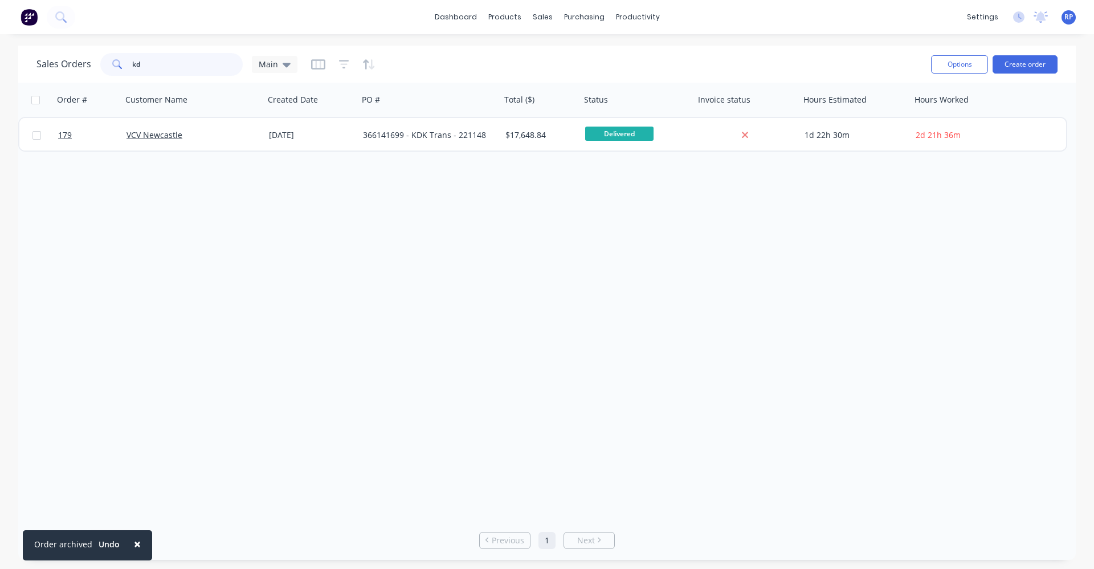
type input "k"
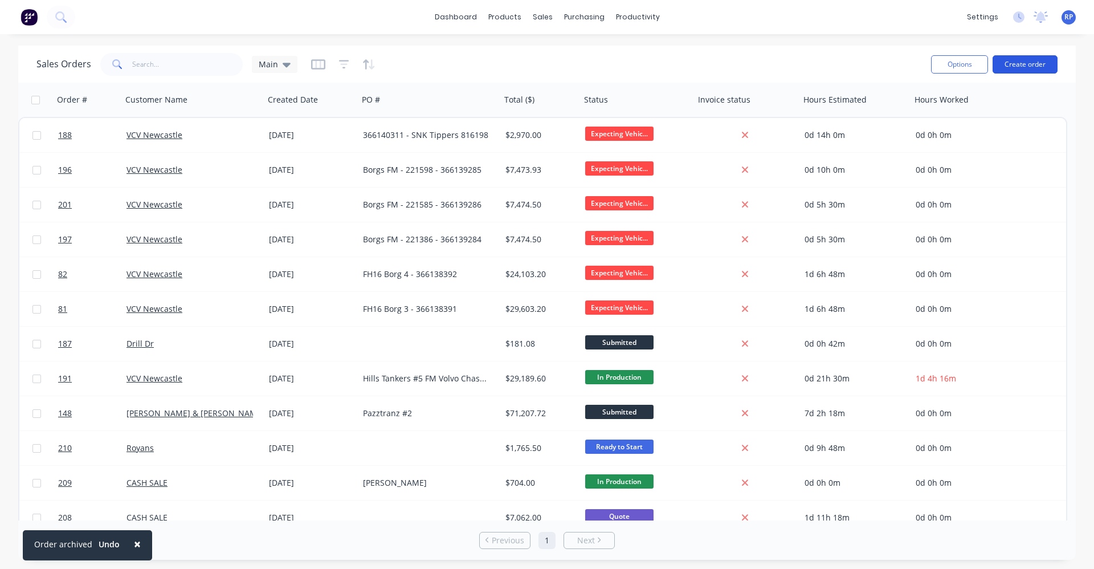
click at [1004, 67] on button "Create order" at bounding box center [1025, 64] width 65 height 18
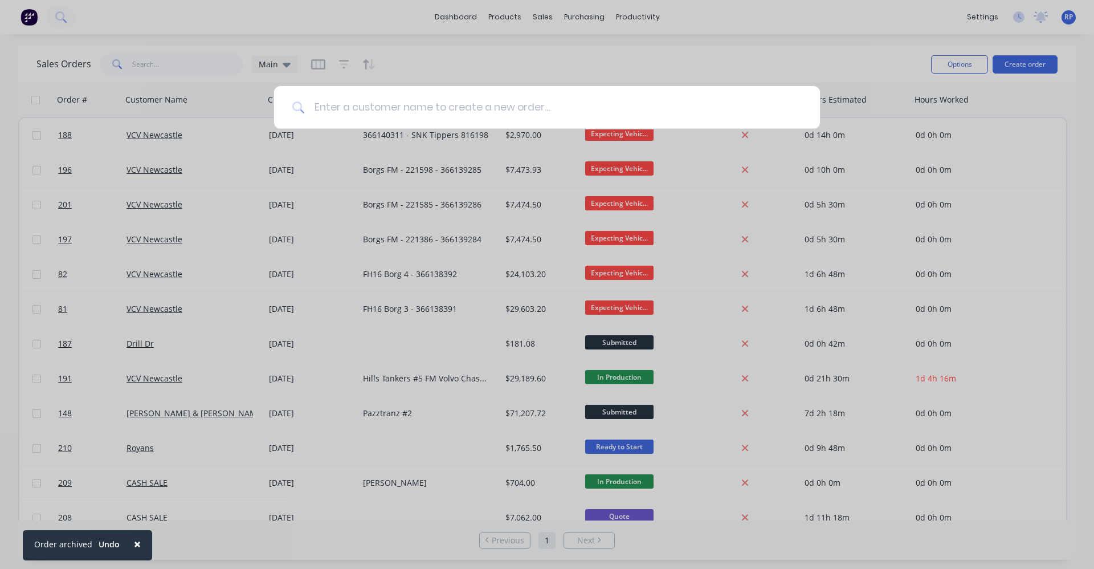
click at [369, 112] on input at bounding box center [553, 107] width 497 height 43
type input "vcv"
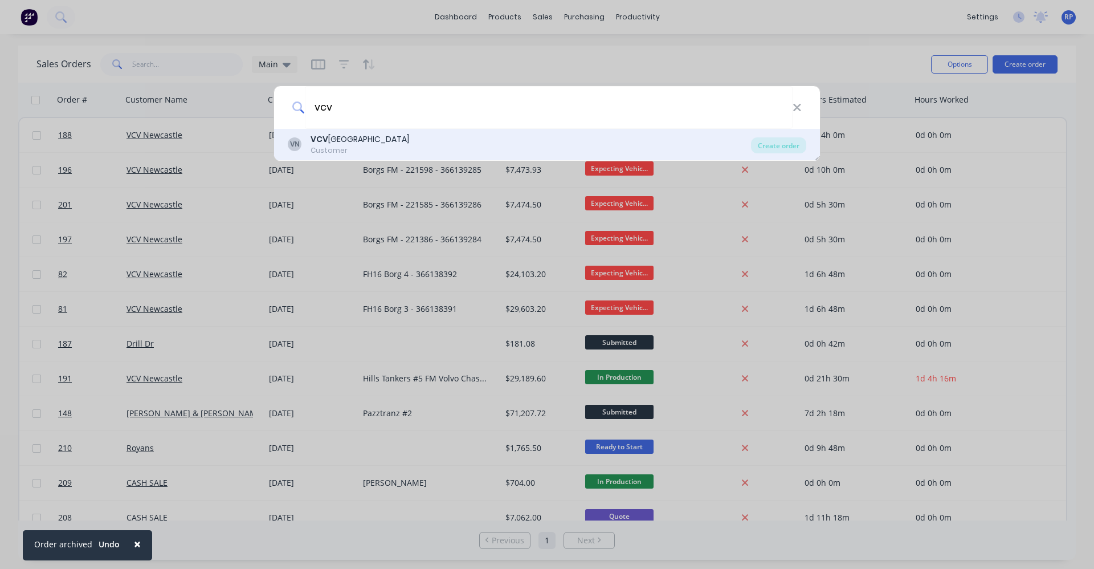
click at [369, 140] on div "VCV Newcastle" at bounding box center [360, 139] width 99 height 12
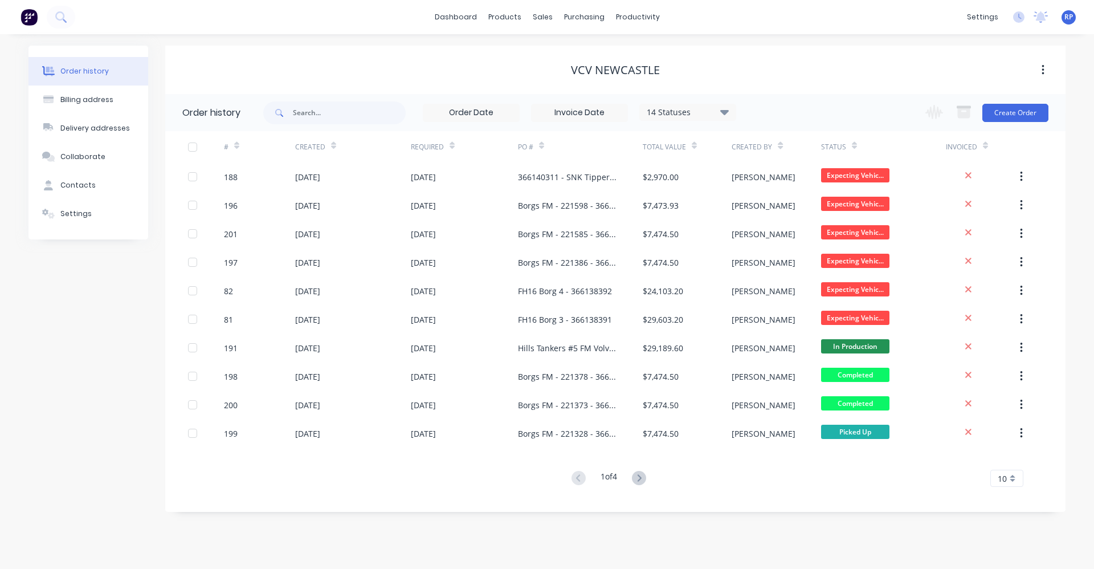
click at [1013, 122] on div "Change order status Submitted ON Hold Expecting Vehicle Ready to Start In Produ…" at bounding box center [984, 112] width 130 height 37
click at [1012, 112] on button "Create Order" at bounding box center [1015, 113] width 66 height 18
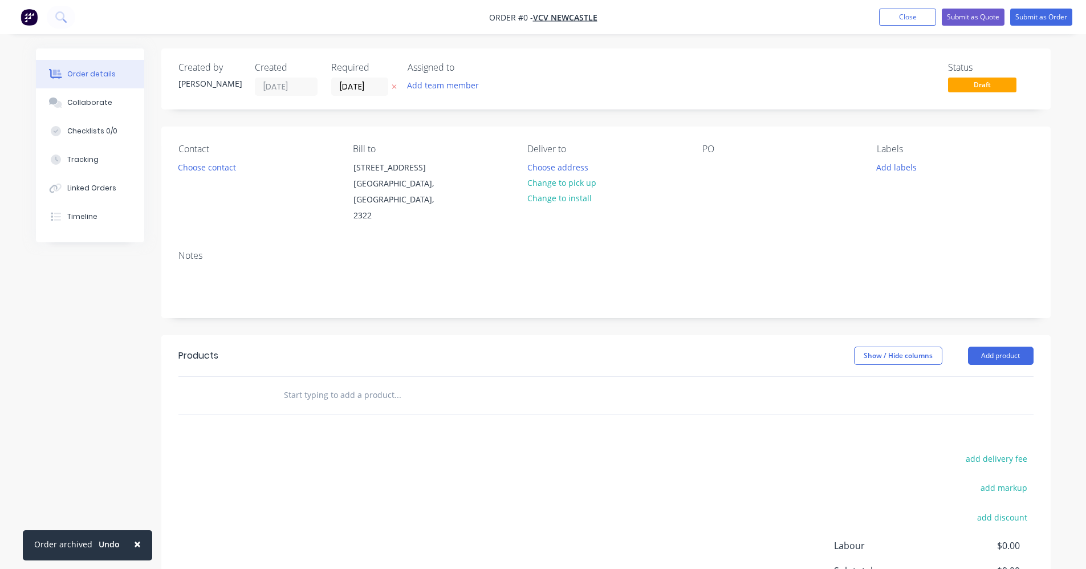
click at [383, 384] on input "text" at bounding box center [397, 395] width 228 height 23
click at [980, 346] on button "Add product" at bounding box center [1001, 355] width 66 height 18
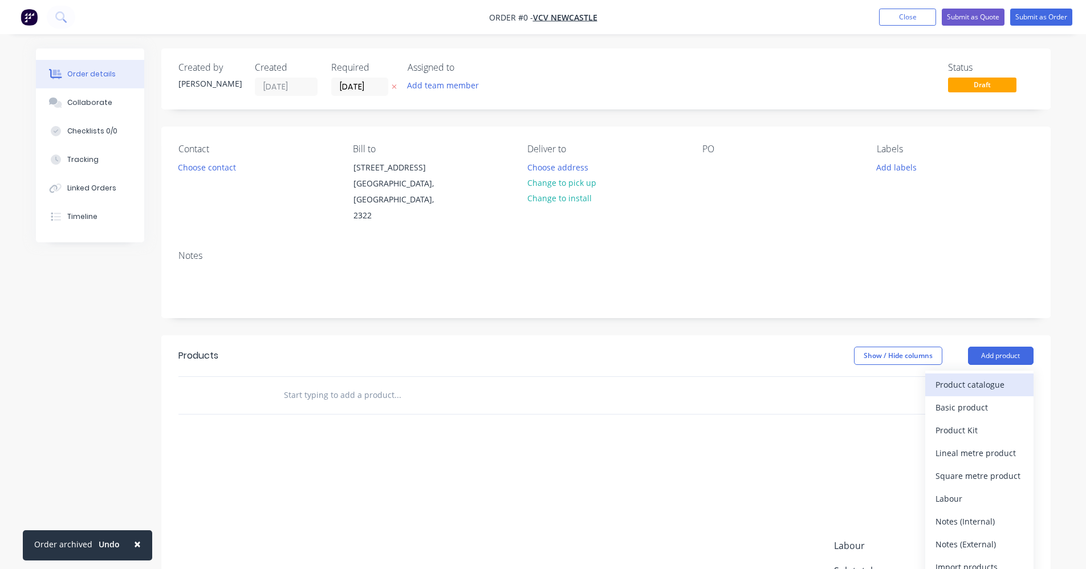
click at [990, 373] on button "Product catalogue" at bounding box center [979, 384] width 108 height 23
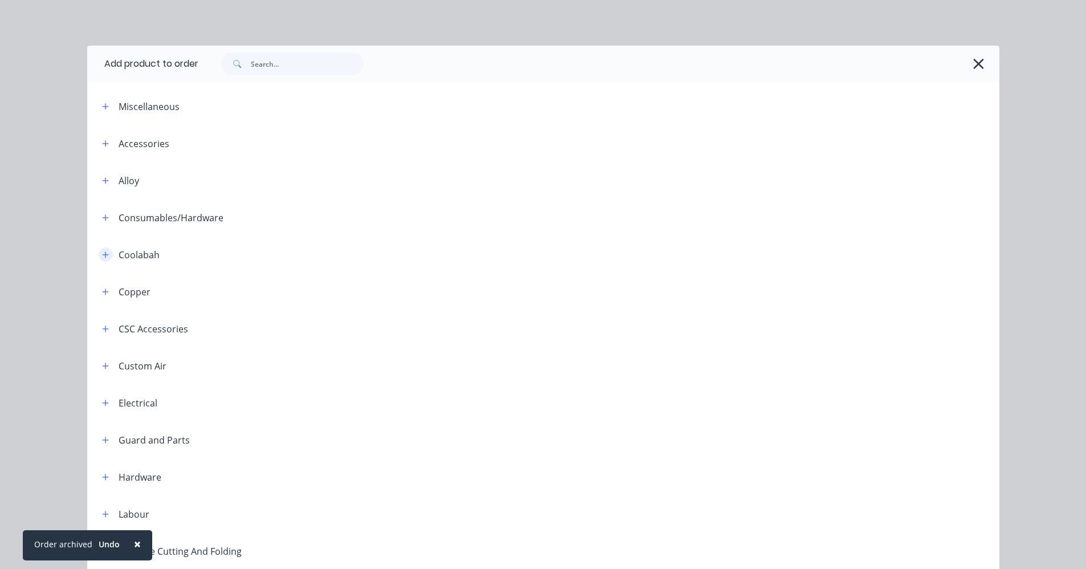
click at [102, 252] on icon "button" at bounding box center [105, 255] width 7 height 8
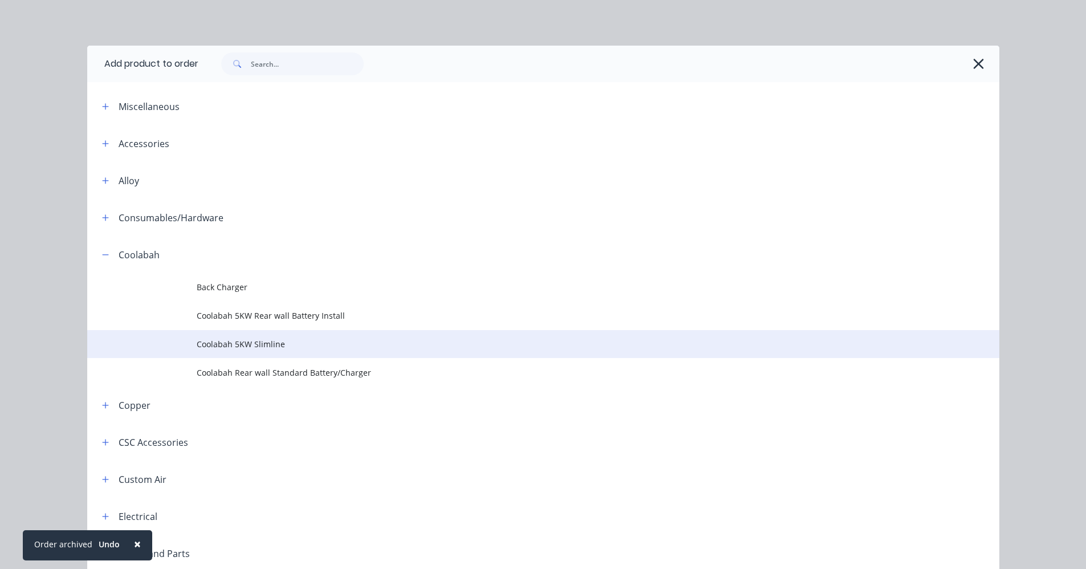
click at [316, 341] on span "Coolabah 5KW Slimline" at bounding box center [518, 344] width 642 height 12
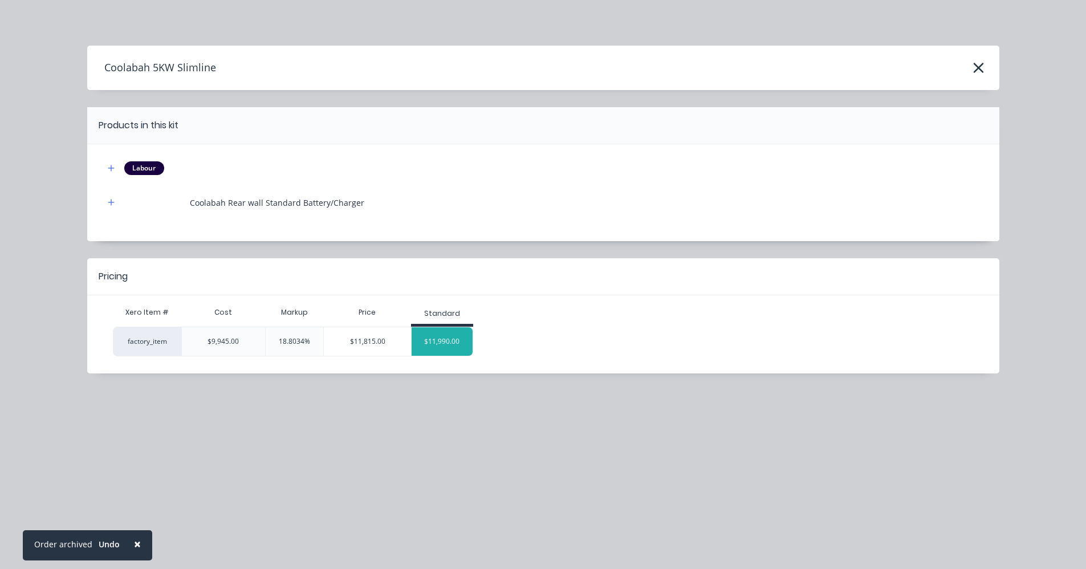
click at [443, 339] on div "$11,990.00" at bounding box center [441, 341] width 61 height 28
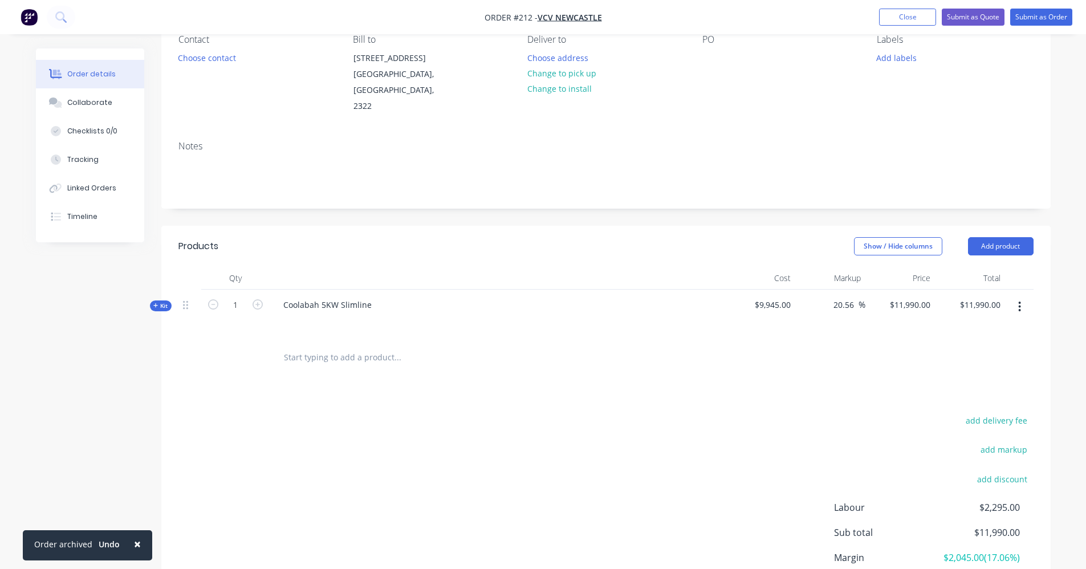
scroll to position [114, 0]
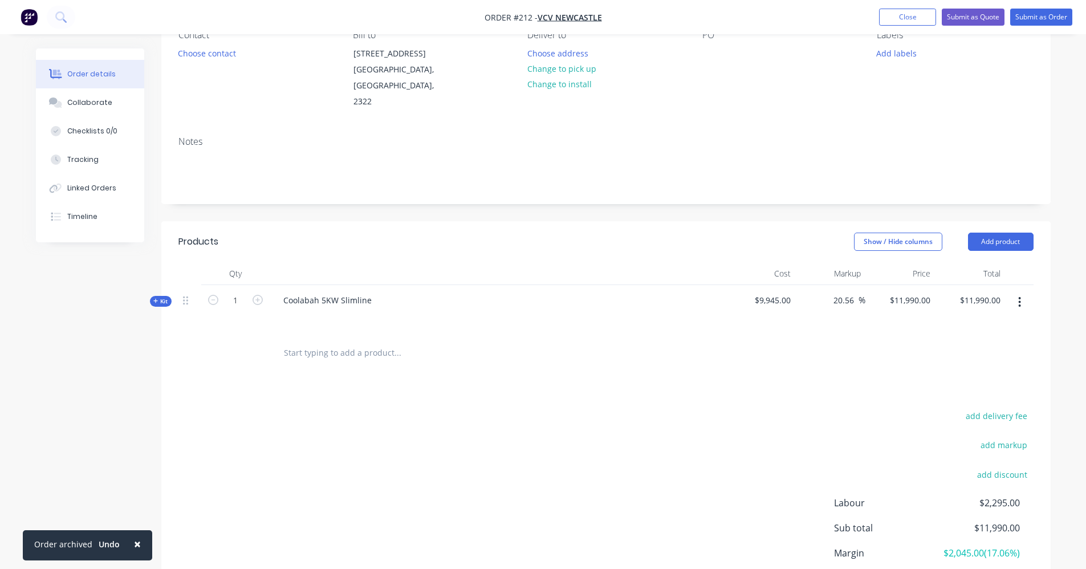
click at [357, 341] on input "text" at bounding box center [397, 352] width 228 height 23
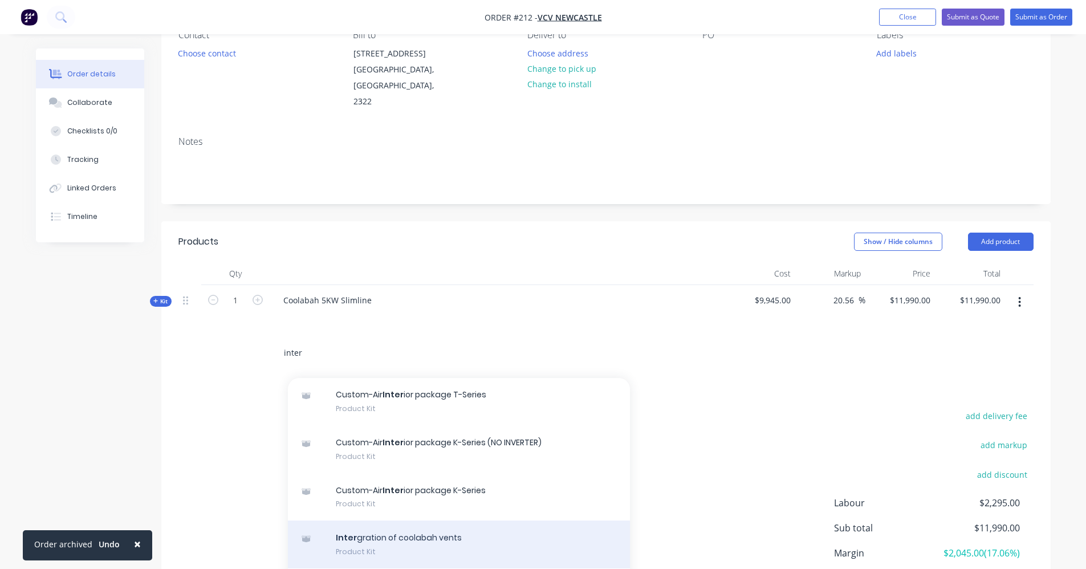
type input "inter"
click at [464, 525] on div "Inter gration of coolabah vents Product Kit" at bounding box center [459, 544] width 342 height 48
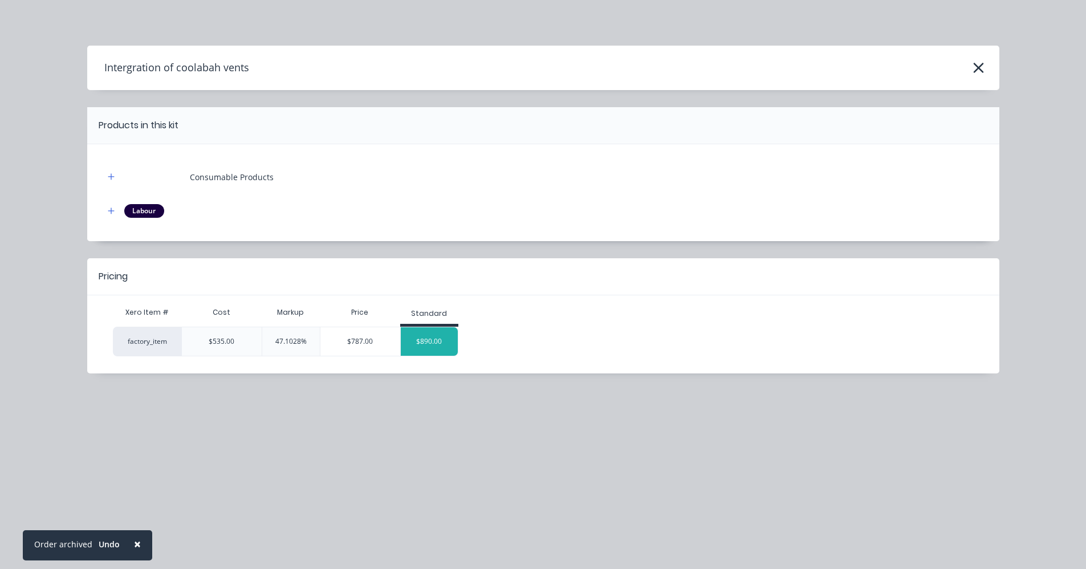
click at [436, 339] on div "$890.00" at bounding box center [429, 341] width 57 height 28
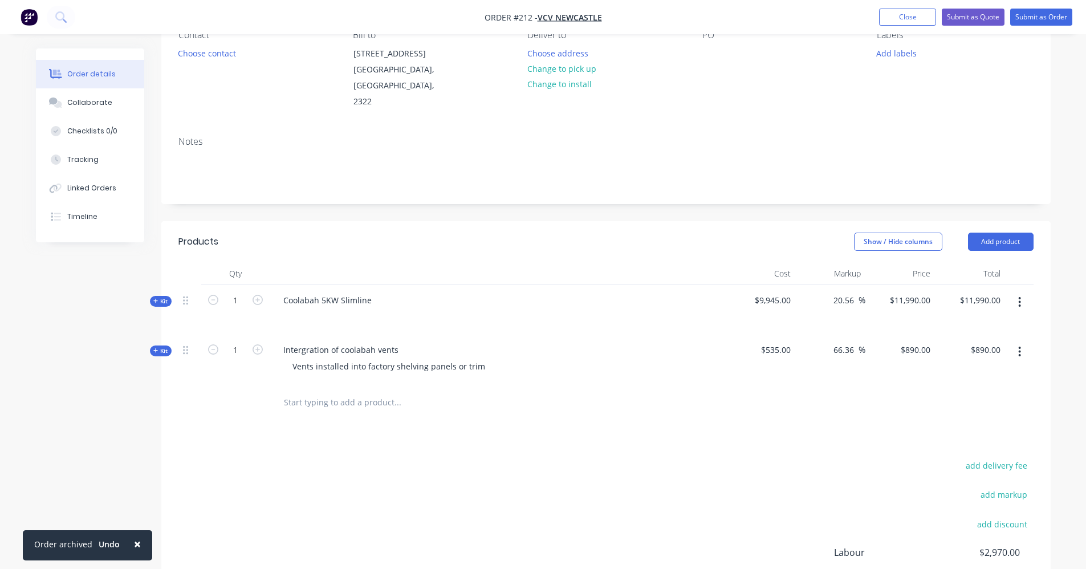
click at [390, 391] on input "text" at bounding box center [397, 402] width 228 height 23
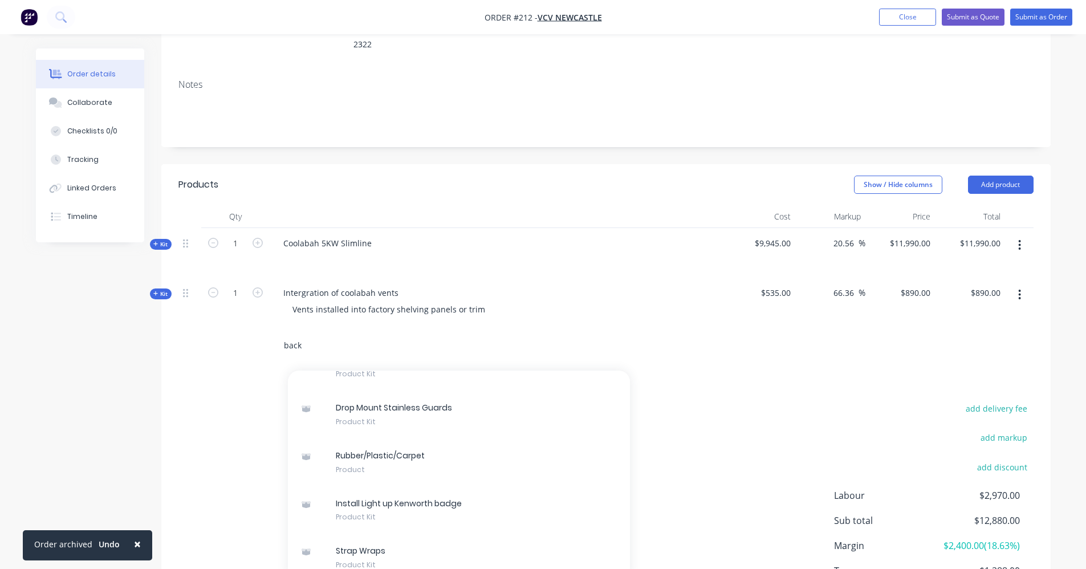
scroll to position [228, 0]
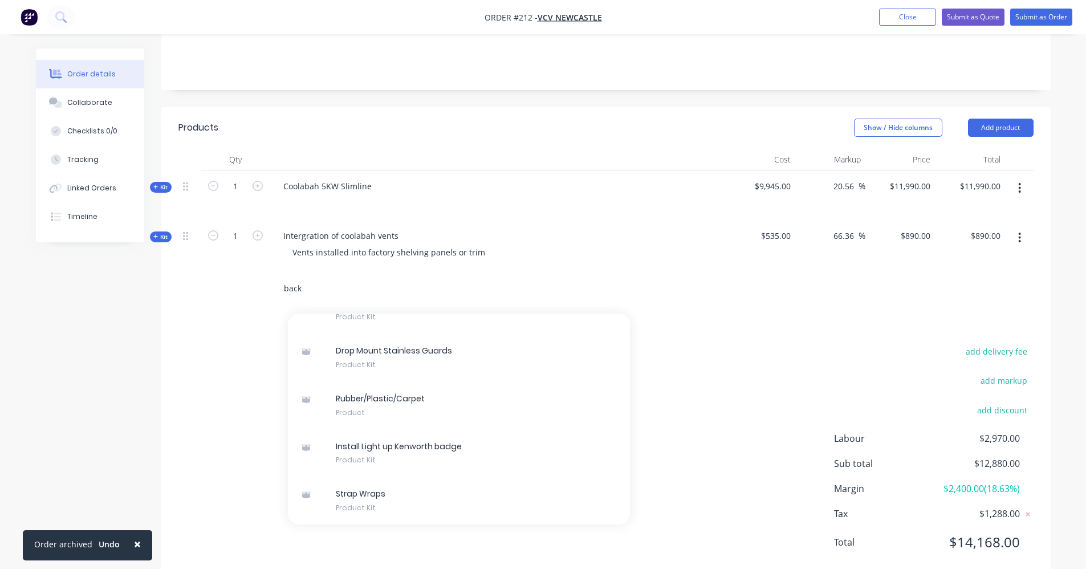
click at [334, 277] on input "back" at bounding box center [397, 288] width 228 height 23
type input "b"
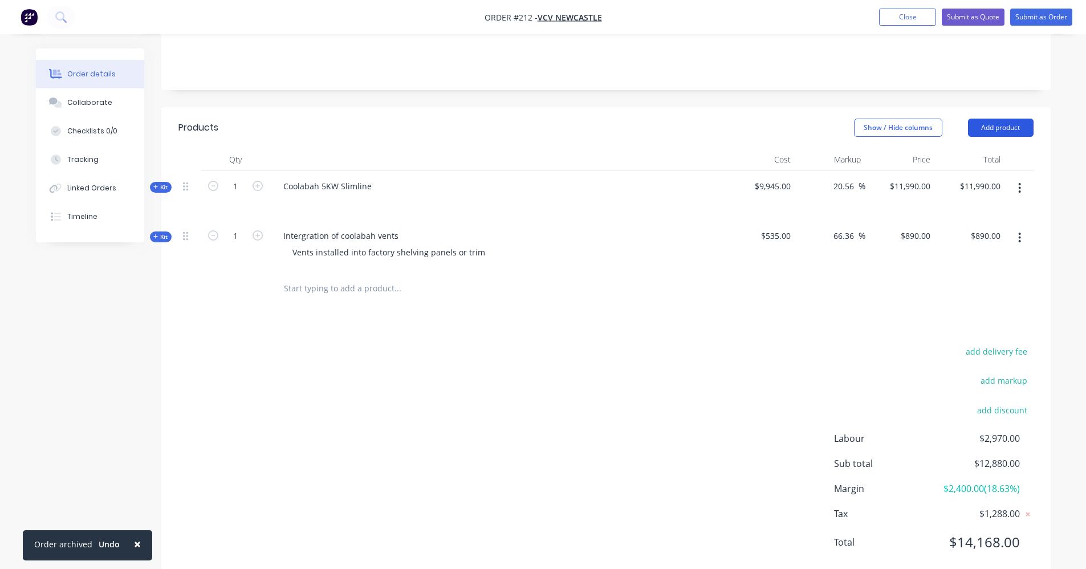
click at [990, 119] on button "Add product" at bounding box center [1001, 128] width 66 height 18
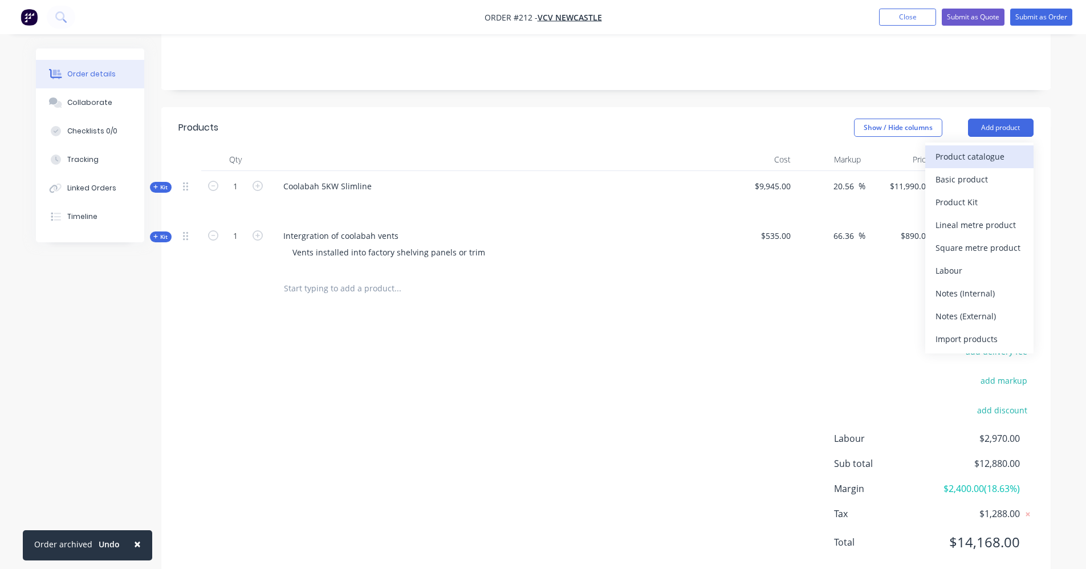
click at [980, 148] on div "Product catalogue" at bounding box center [979, 156] width 88 height 17
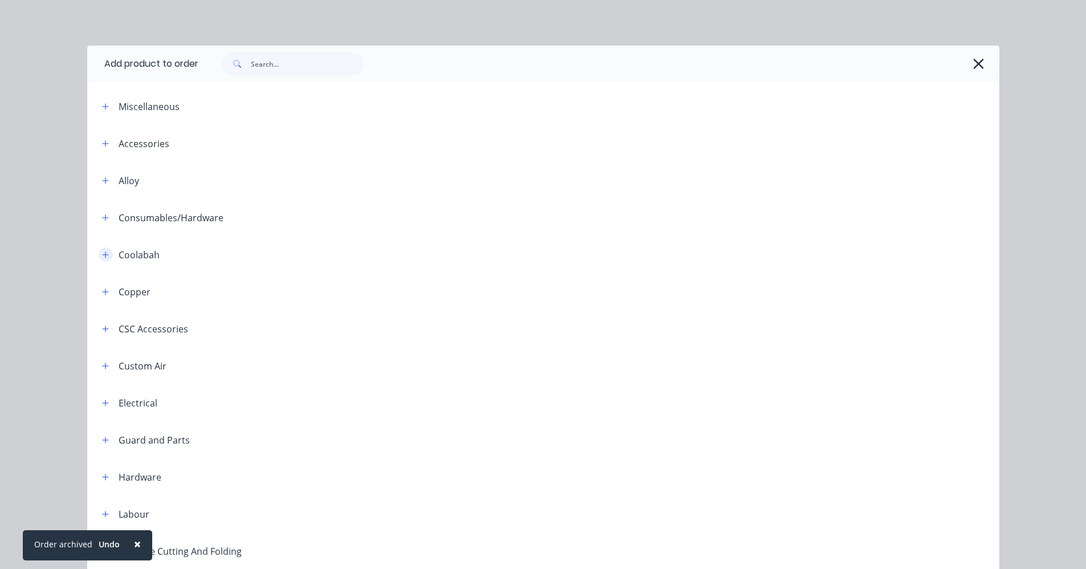
click at [103, 253] on icon "button" at bounding box center [105, 255] width 7 height 8
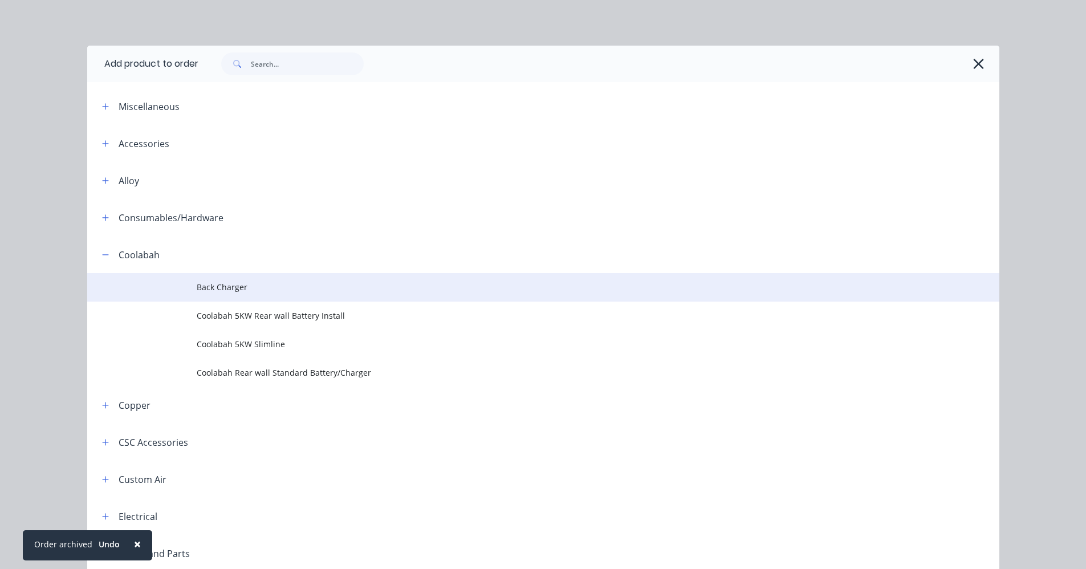
click at [202, 287] on span "Back Charger" at bounding box center [518, 287] width 642 height 12
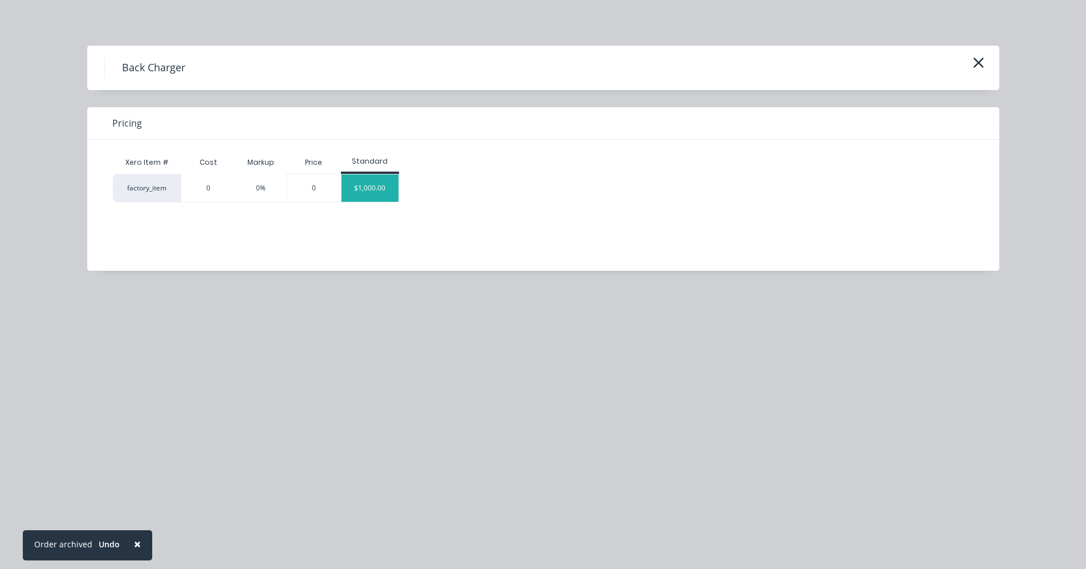
click at [370, 190] on div "$1,000.00" at bounding box center [369, 187] width 57 height 27
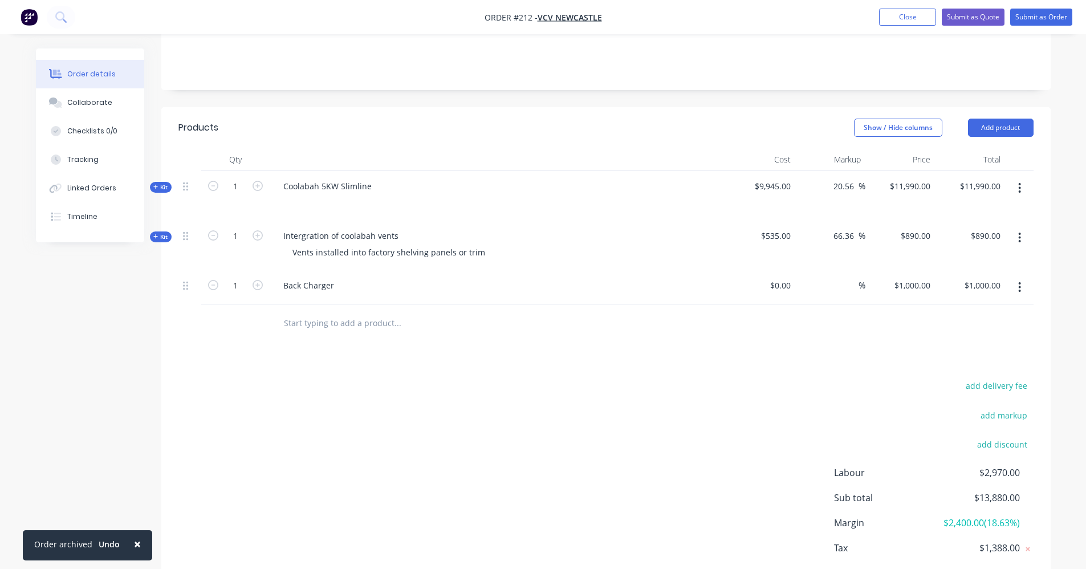
click at [300, 311] on input "text" at bounding box center [397, 322] width 228 height 23
click at [1008, 119] on button "Add product" at bounding box center [1001, 128] width 66 height 18
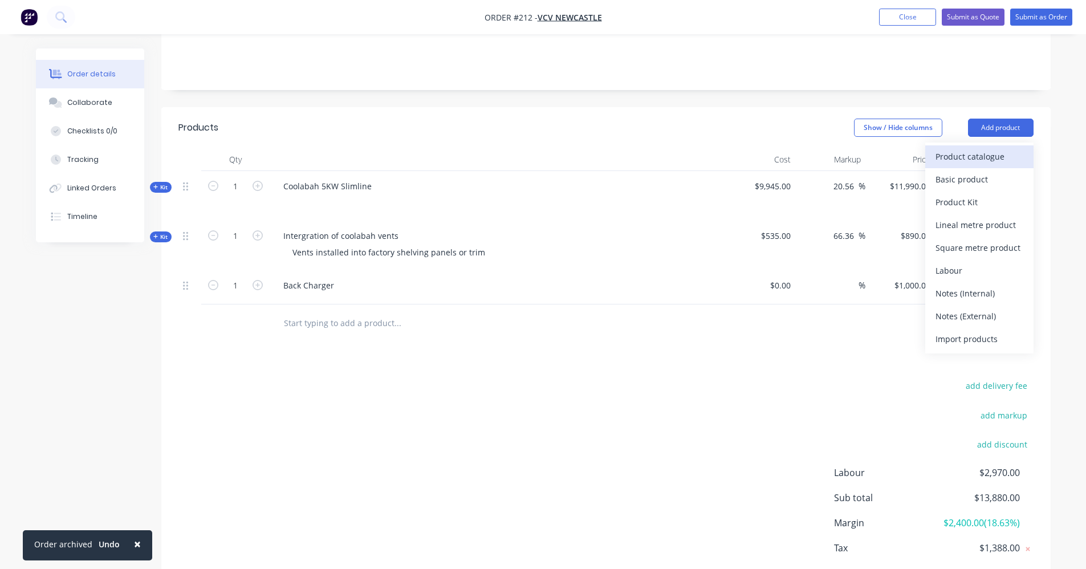
click at [996, 148] on div "Product catalogue" at bounding box center [979, 156] width 88 height 17
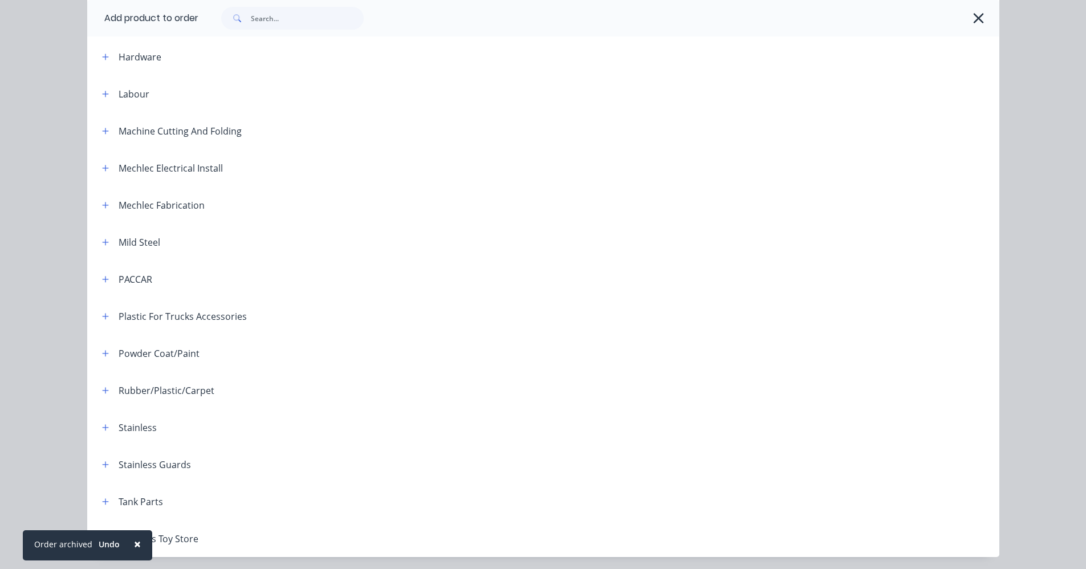
scroll to position [401, 0]
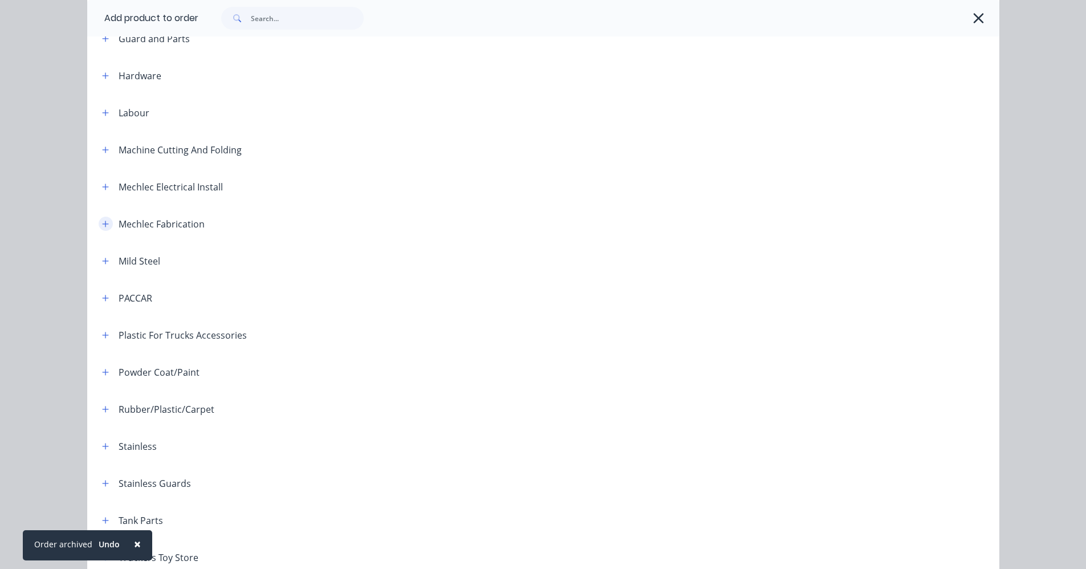
click at [102, 225] on icon "button" at bounding box center [105, 224] width 7 height 8
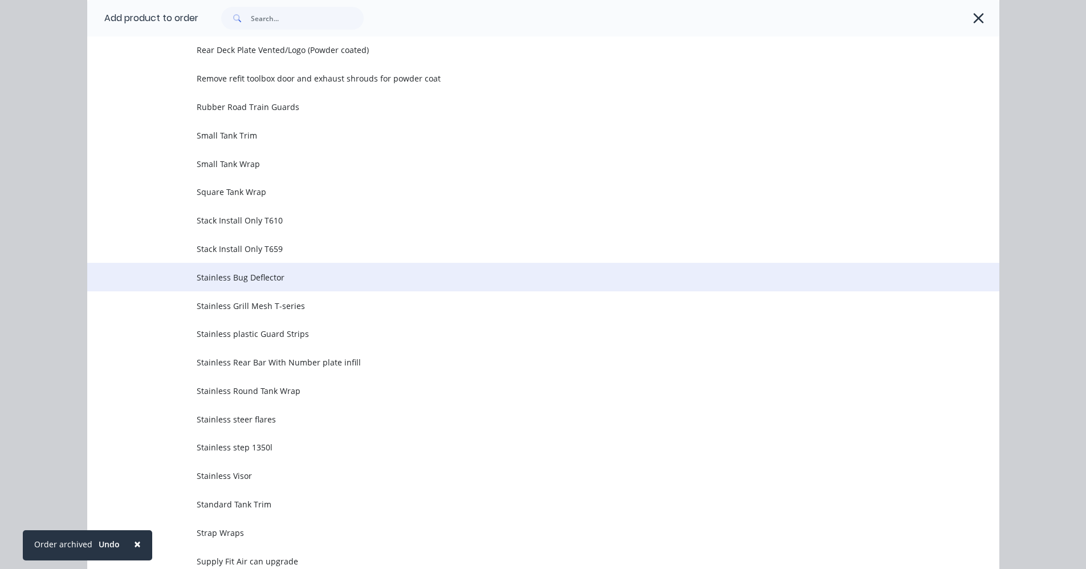
scroll to position [2282, 0]
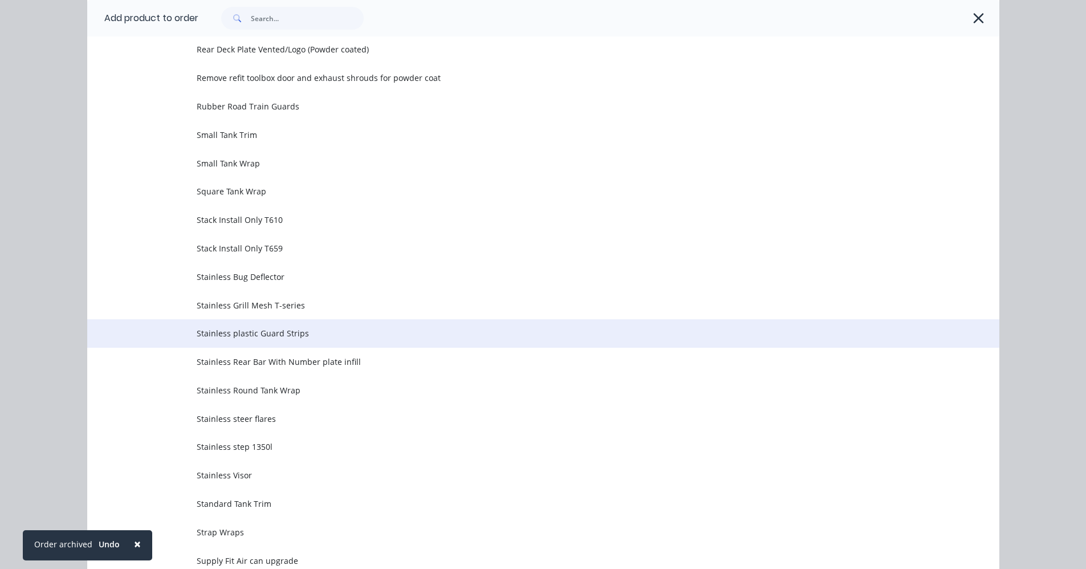
click at [313, 329] on span "Stainless plastic Guard Strips" at bounding box center [518, 333] width 642 height 12
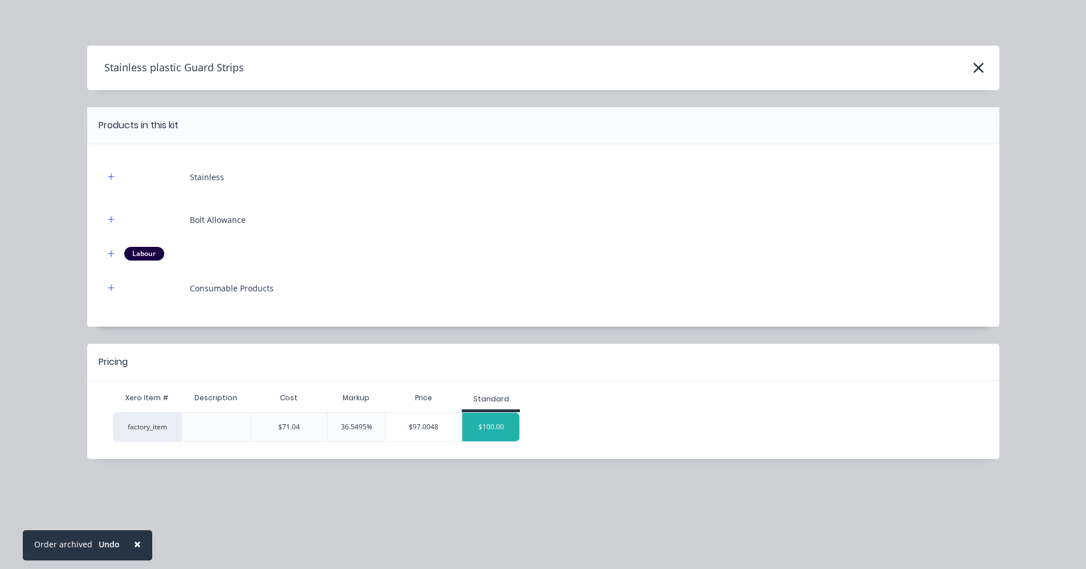
click at [496, 423] on div "$100.00" at bounding box center [490, 427] width 57 height 28
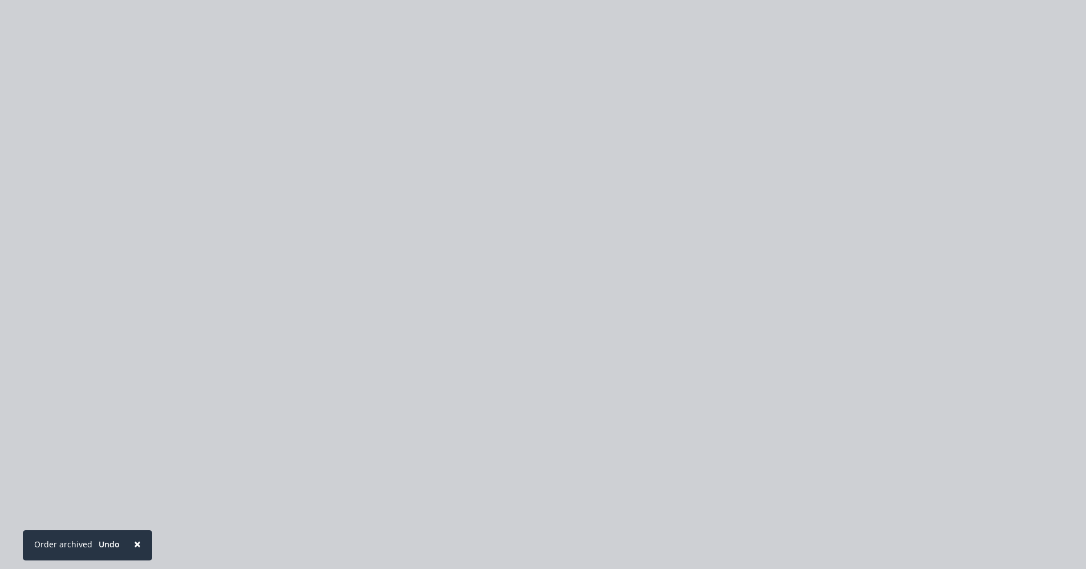
type input "40.77"
type input "$100.00"
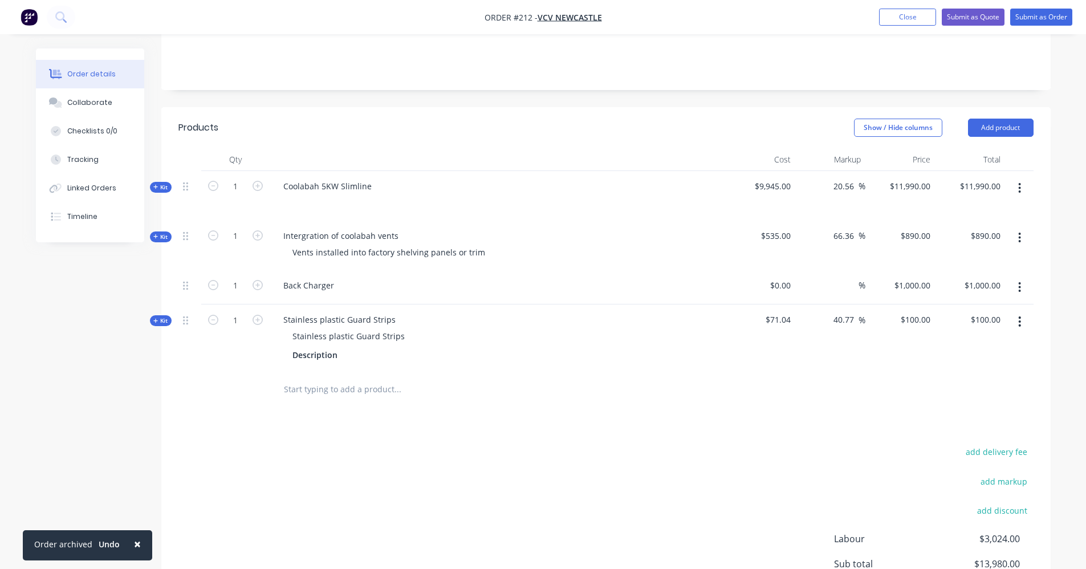
click at [1016, 311] on button "button" at bounding box center [1019, 321] width 27 height 21
drag, startPoint x: 978, startPoint y: 430, endPoint x: 967, endPoint y: 408, distance: 24.5
click at [976, 434] on div "Delete" at bounding box center [979, 442] width 88 height 17
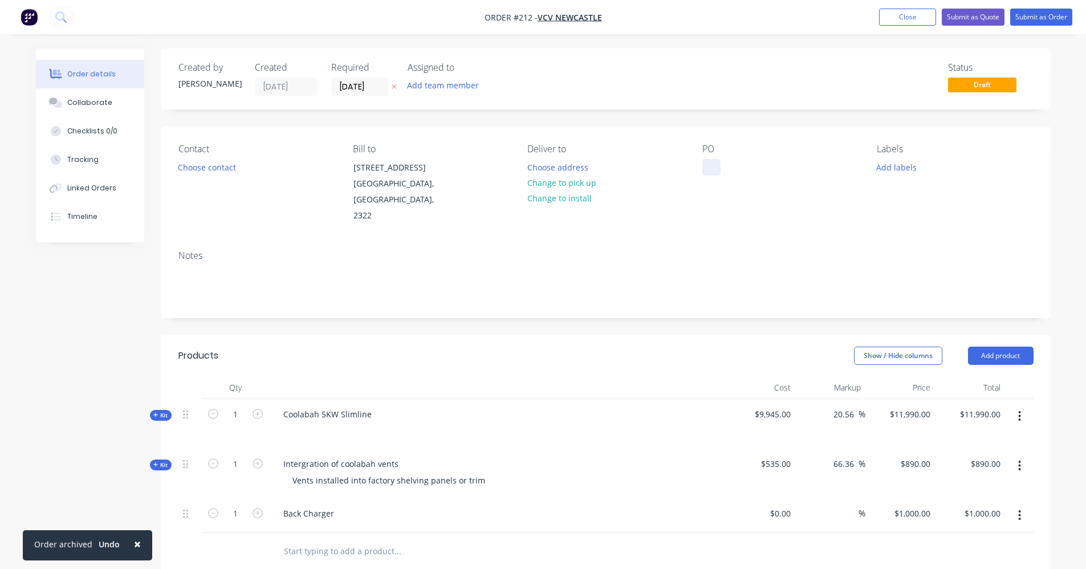
click at [713, 166] on div at bounding box center [711, 167] width 18 height 17
click at [708, 166] on div at bounding box center [711, 167] width 18 height 17
paste div
click at [913, 20] on button "Close" at bounding box center [907, 17] width 57 height 17
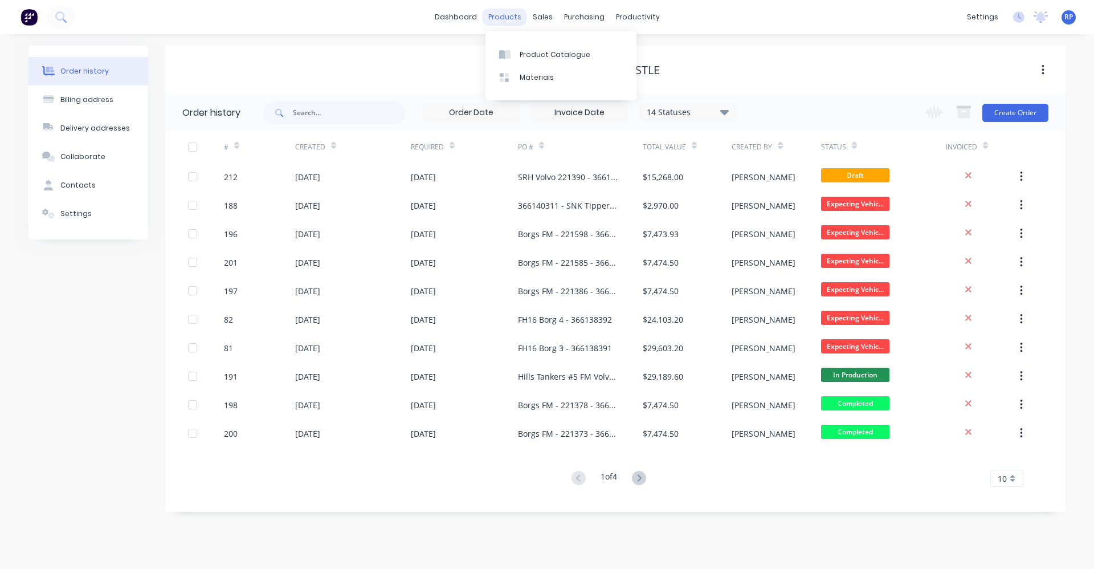
click at [492, 19] on div "products" at bounding box center [505, 17] width 44 height 17
click at [517, 56] on link "Product Catalogue" at bounding box center [561, 54] width 151 height 23
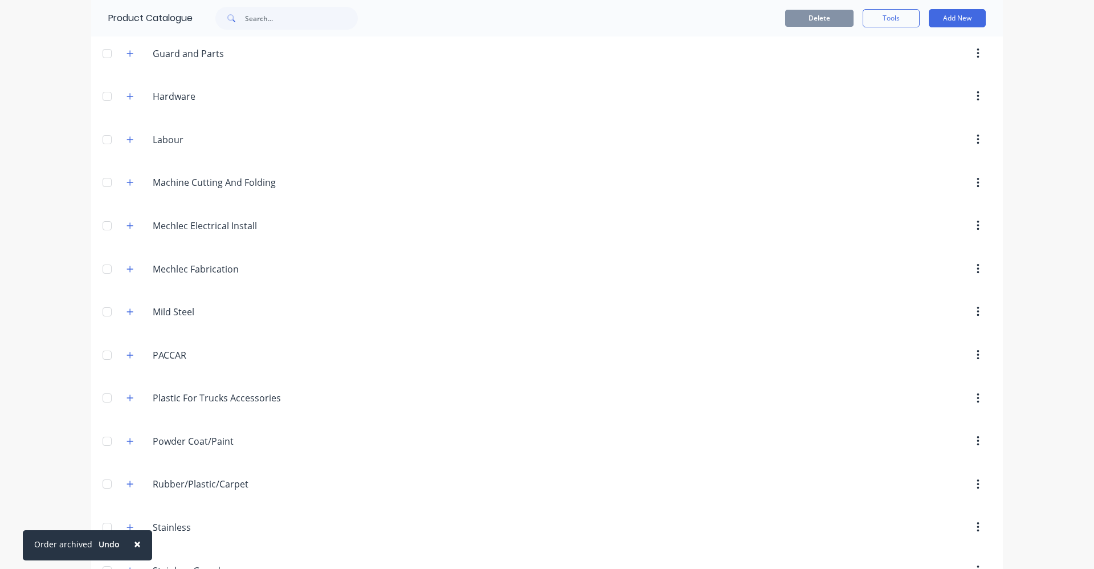
scroll to position [553, 0]
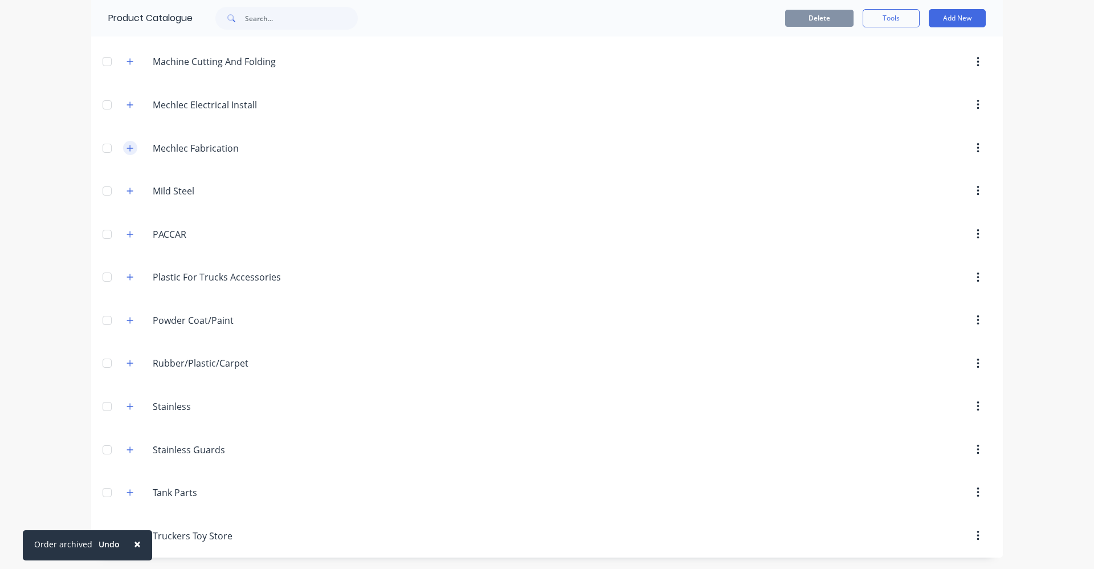
click at [127, 149] on icon "button" at bounding box center [130, 148] width 7 height 8
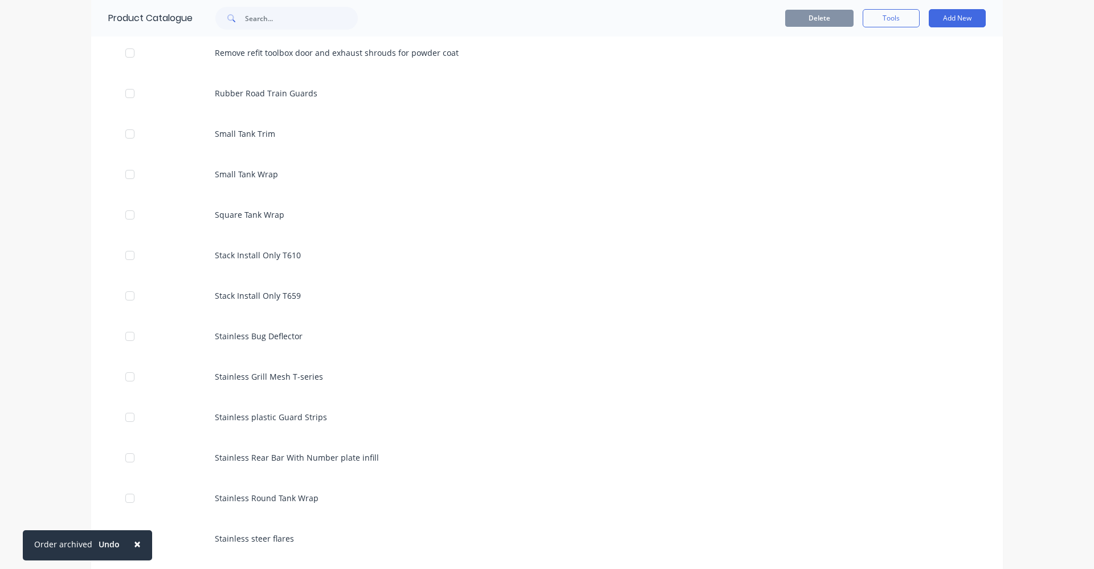
scroll to position [3402, 0]
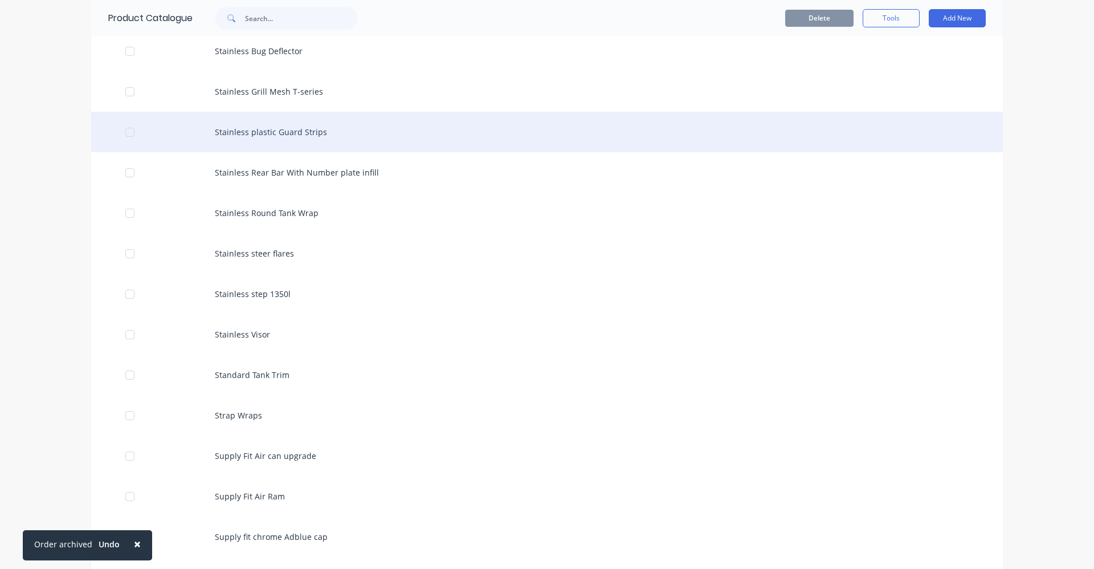
click at [273, 131] on div "Stainless plastic Guard Strips" at bounding box center [547, 132] width 912 height 40
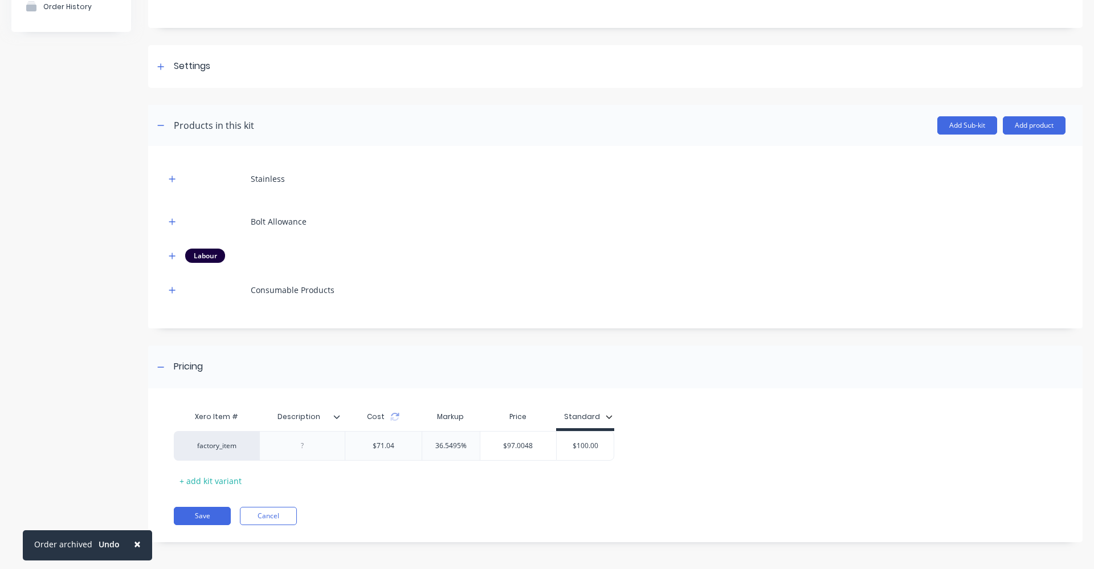
scroll to position [122, 0]
click at [336, 422] on div "Description" at bounding box center [298, 415] width 79 height 28
type input "Description"
click at [337, 417] on icon at bounding box center [336, 414] width 7 height 7
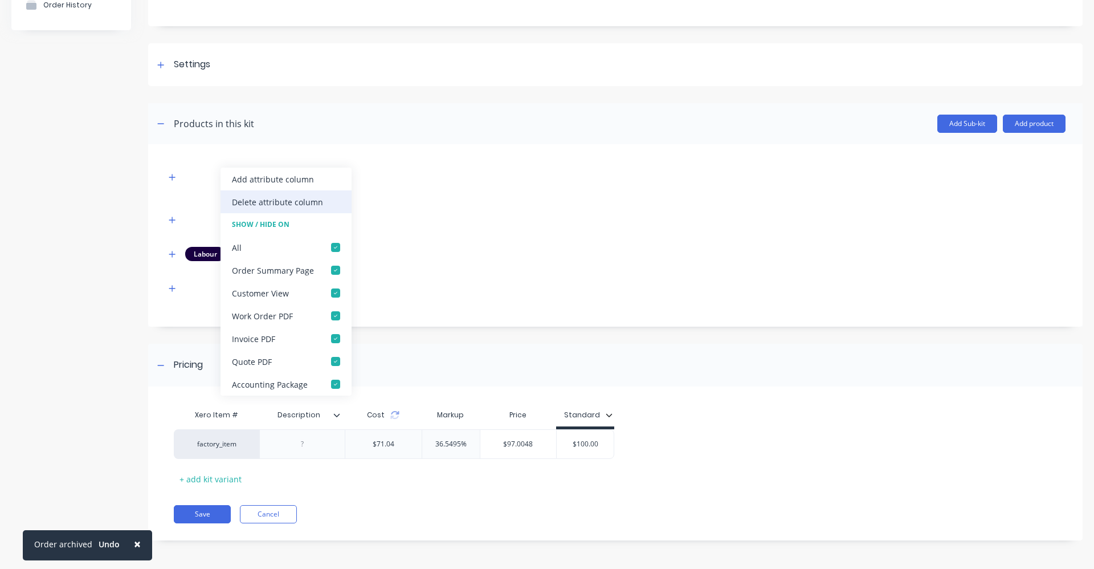
click at [311, 206] on div "Delete attribute column" at bounding box center [277, 202] width 91 height 12
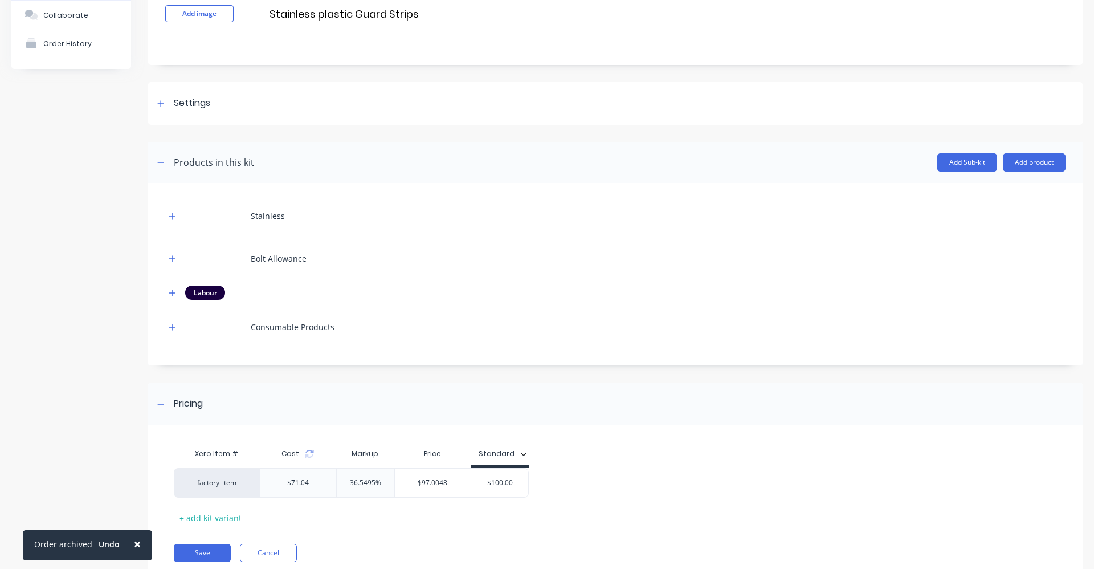
scroll to position [0, 0]
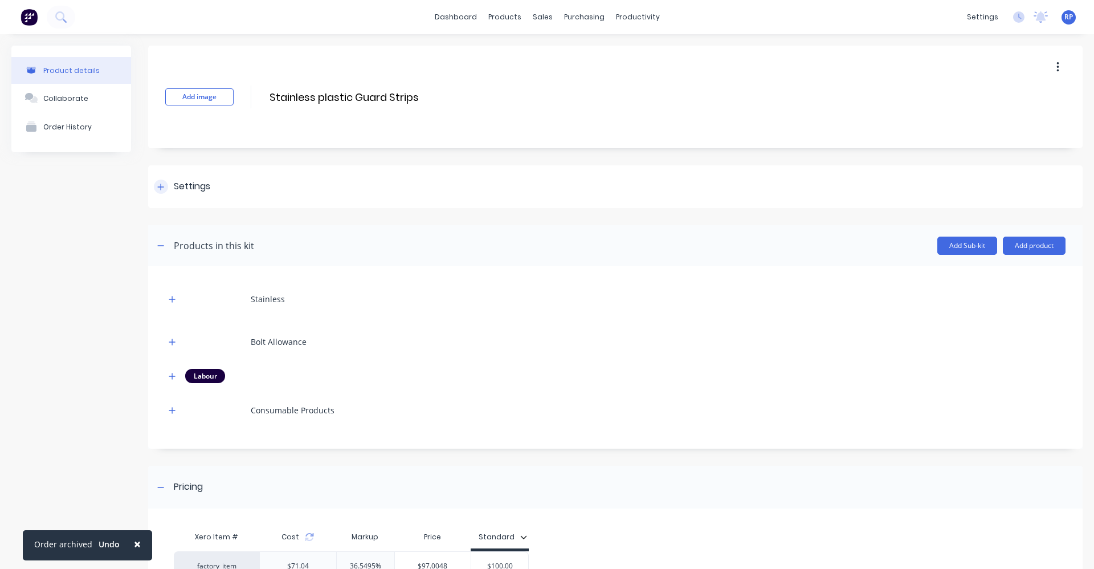
click at [166, 187] on div at bounding box center [161, 187] width 14 height 14
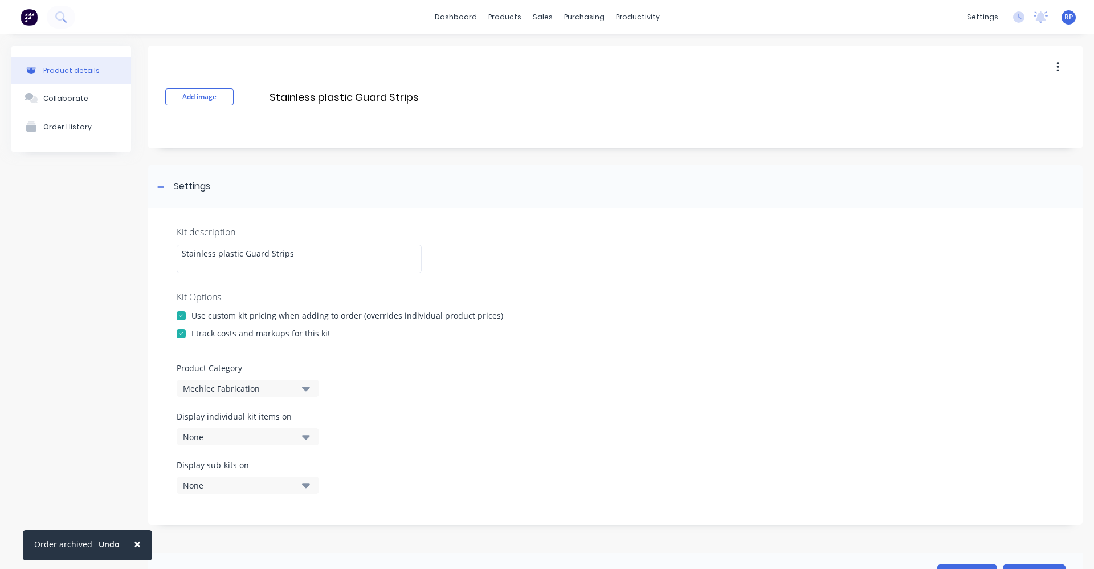
click at [306, 439] on icon "button" at bounding box center [306, 436] width 8 height 13
click at [306, 439] on icon "button" at bounding box center [306, 437] width 8 height 5
drag, startPoint x: 352, startPoint y: 96, endPoint x: 317, endPoint y: 97, distance: 34.2
click at [317, 97] on input "Stainless plastic Guard Strips" at bounding box center [369, 97] width 202 height 17
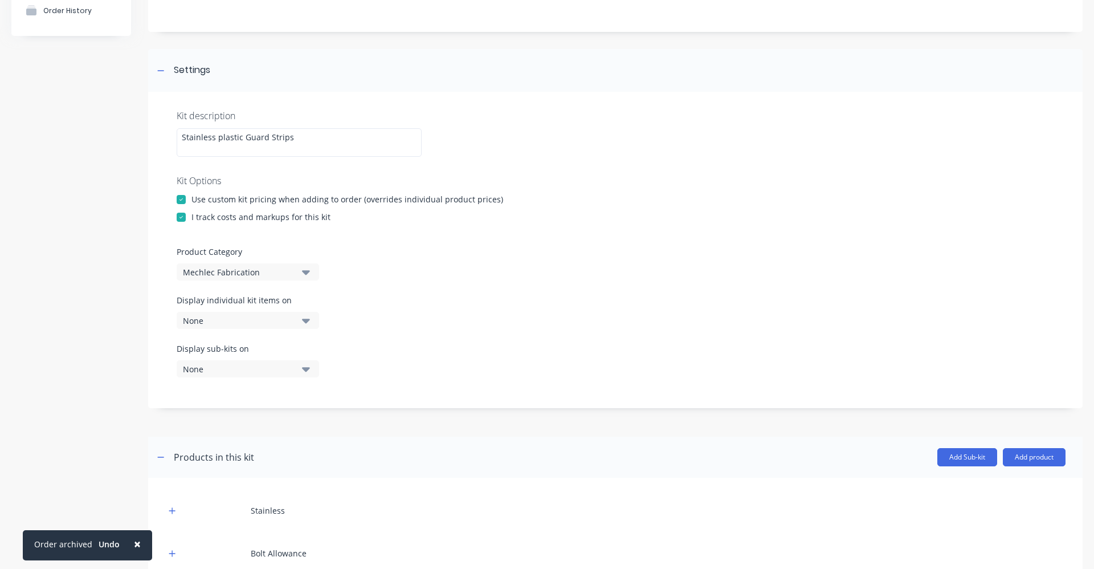
scroll to position [171, 0]
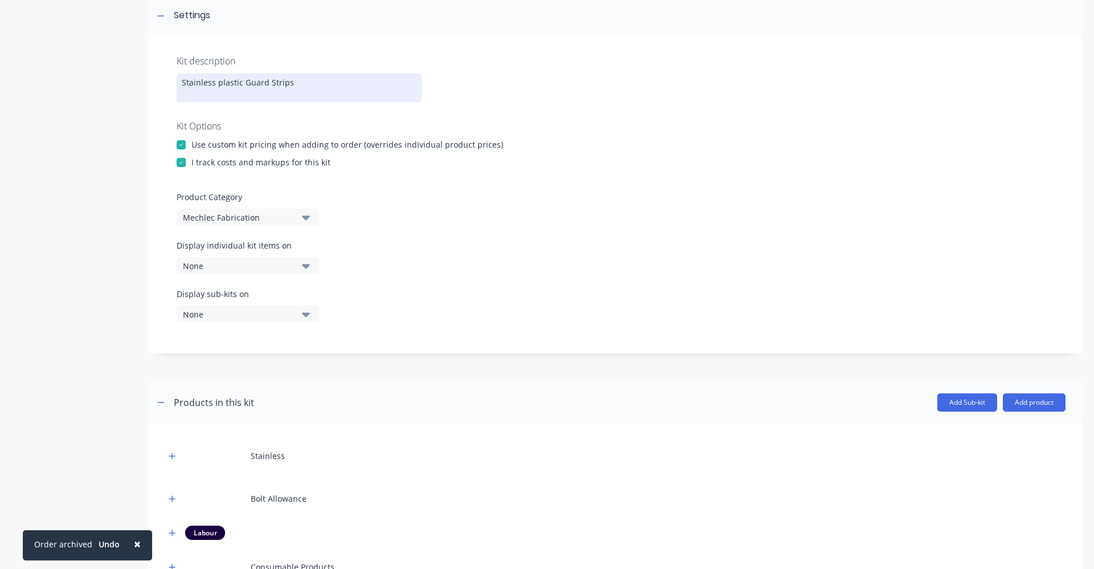
type input "Stainless Guard Strips"
drag, startPoint x: 313, startPoint y: 81, endPoint x: 36, endPoint y: 111, distance: 278.0
click at [54, 101] on div "Product details Collaborate Order History Add image Stainless Guard Strips Stai…" at bounding box center [546, 355] width 1071 height 961
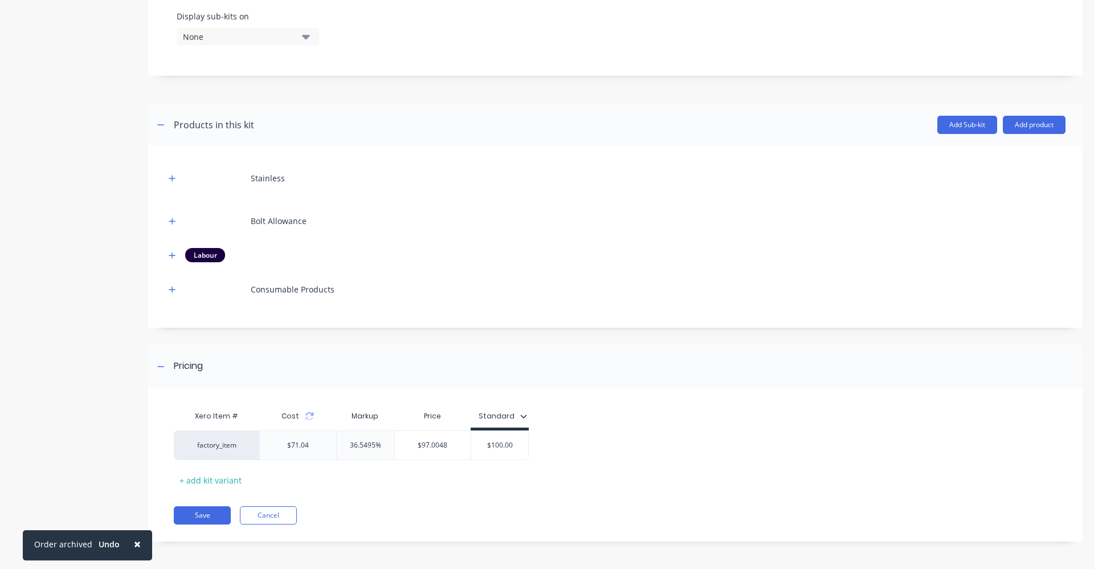
scroll to position [450, 0]
click at [171, 176] on icon "button" at bounding box center [172, 177] width 7 height 8
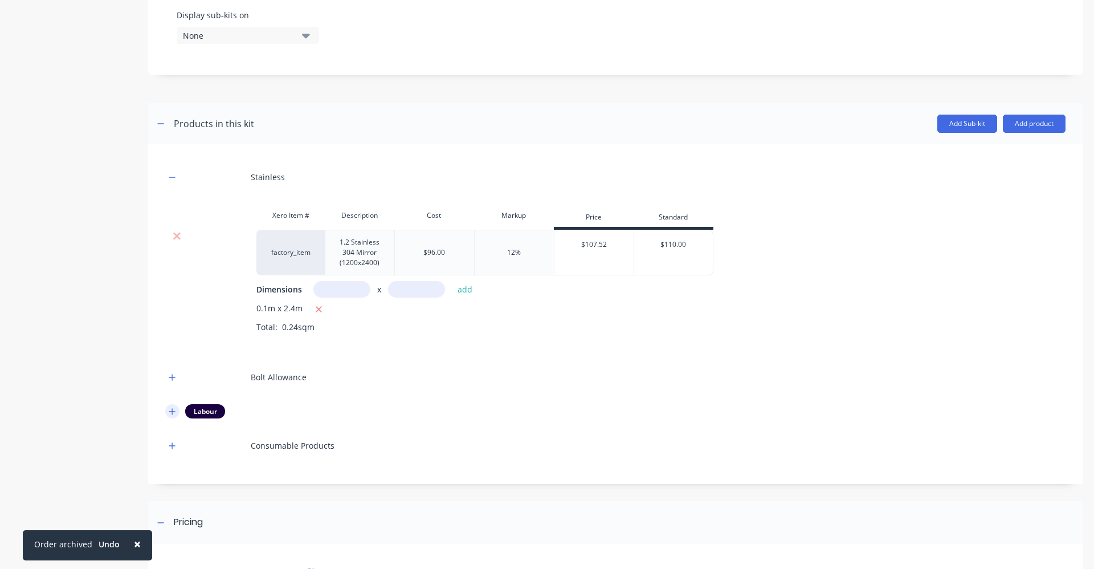
click at [173, 411] on icon "button" at bounding box center [172, 411] width 6 height 6
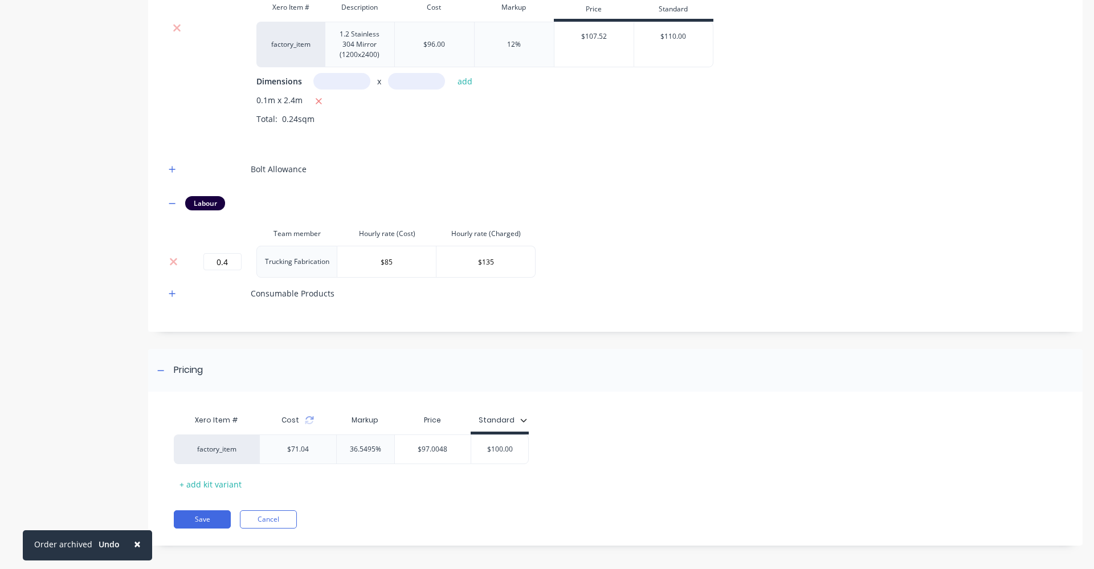
scroll to position [663, 0]
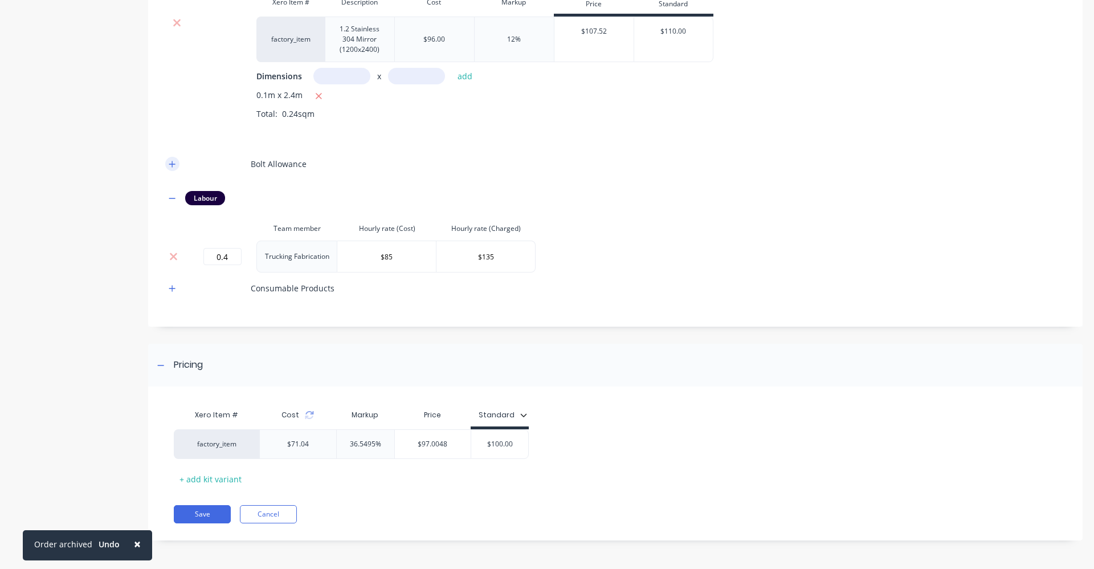
click at [174, 159] on button "button" at bounding box center [172, 164] width 14 height 14
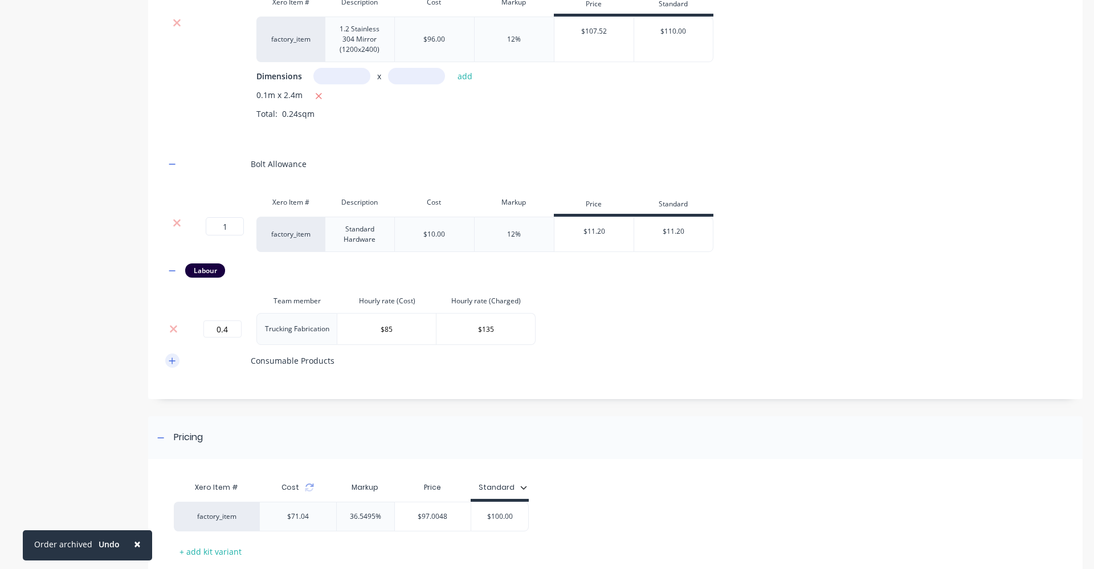
click at [173, 361] on icon "button" at bounding box center [172, 360] width 6 height 6
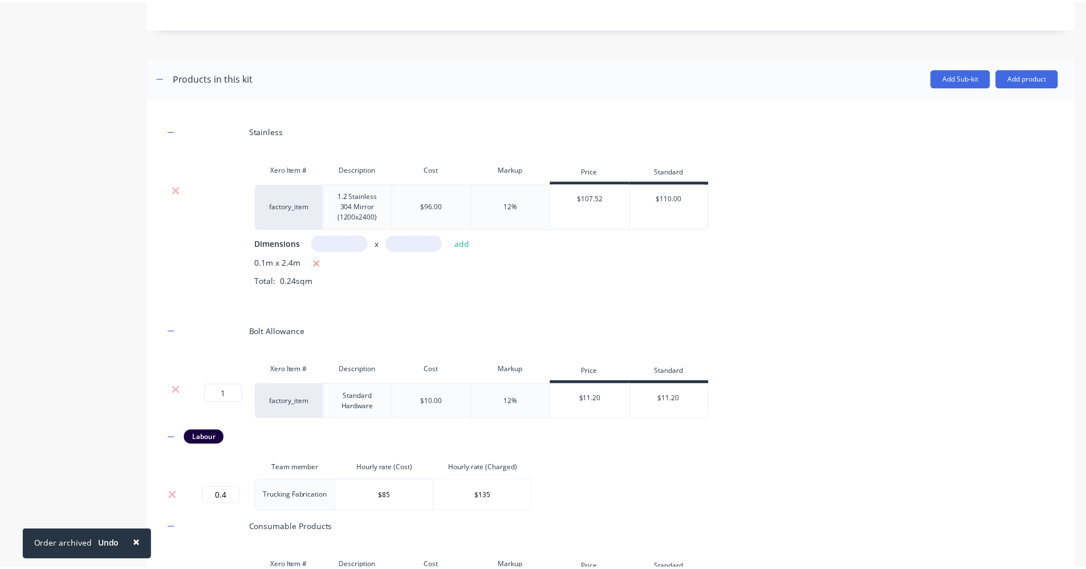
scroll to position [492, 0]
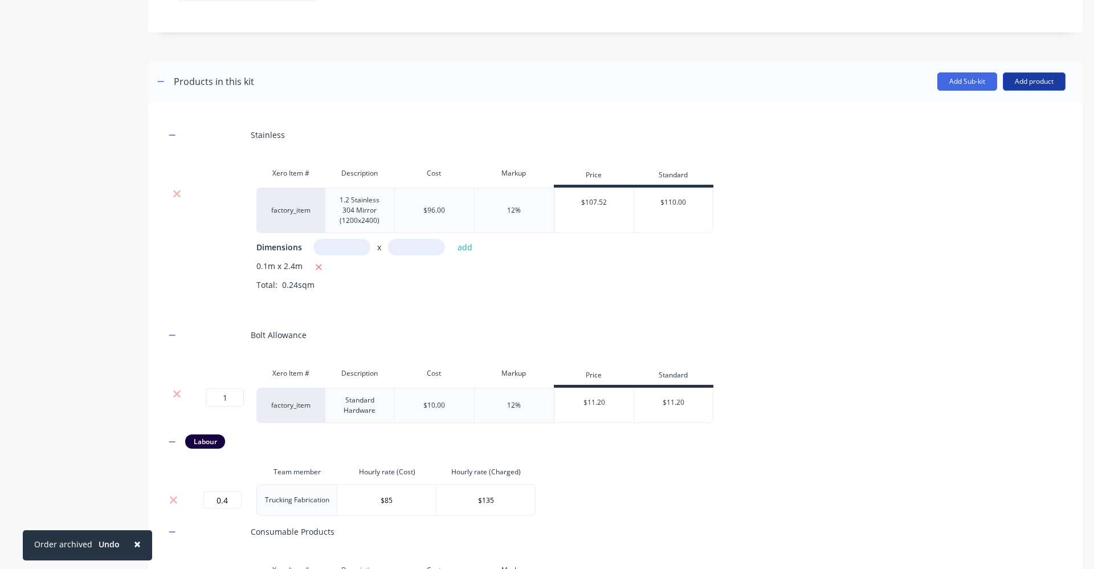
click at [1033, 81] on button "Add product" at bounding box center [1034, 81] width 63 height 18
click at [1009, 112] on div "Product catalogue" at bounding box center [1012, 111] width 88 height 17
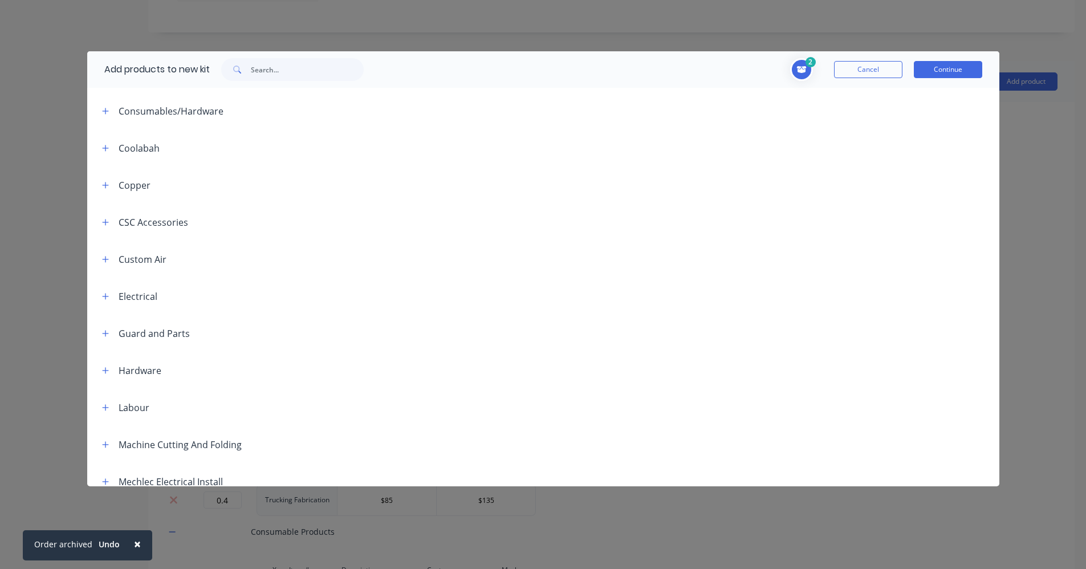
scroll to position [114, 0]
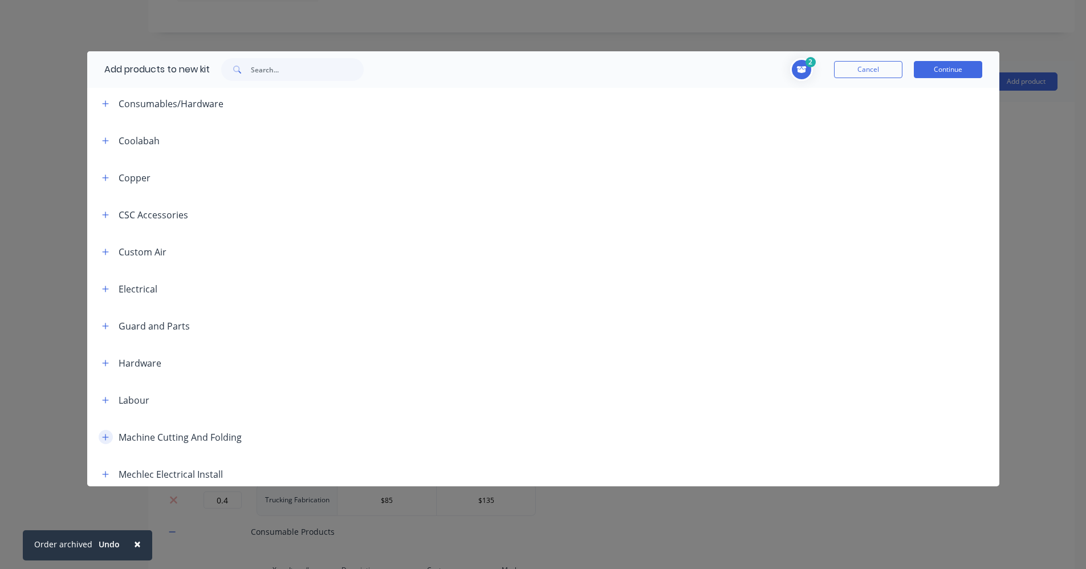
click at [107, 435] on icon "button" at bounding box center [105, 437] width 7 height 8
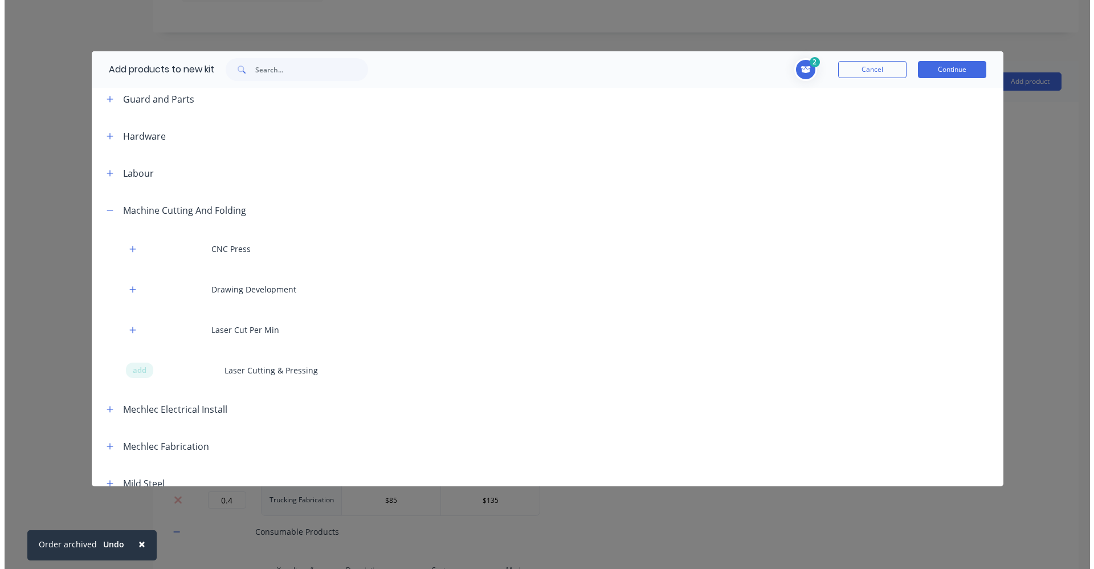
scroll to position [342, 0]
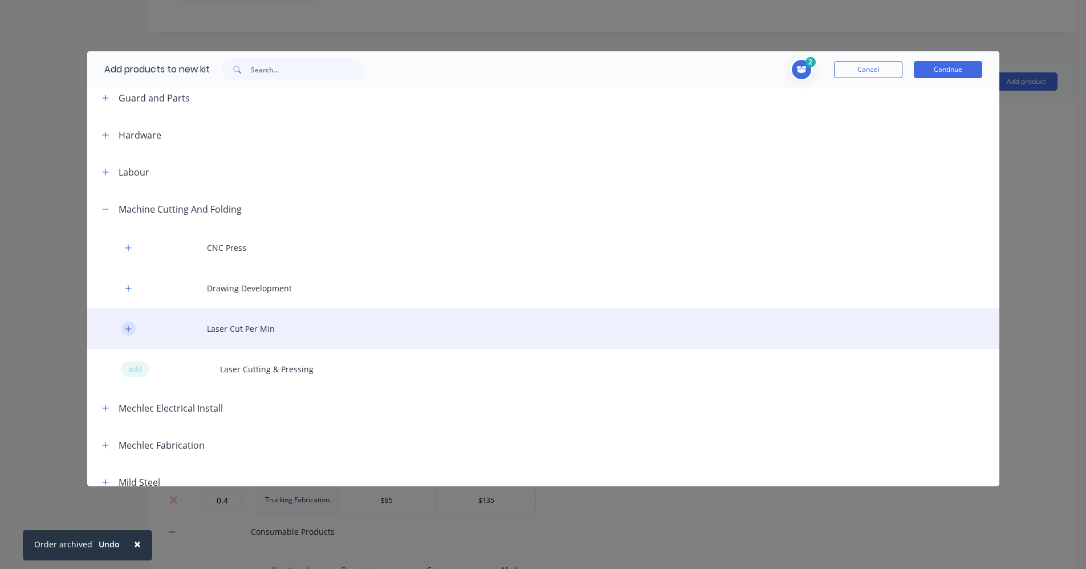
click at [131, 330] on icon "button" at bounding box center [128, 329] width 7 height 8
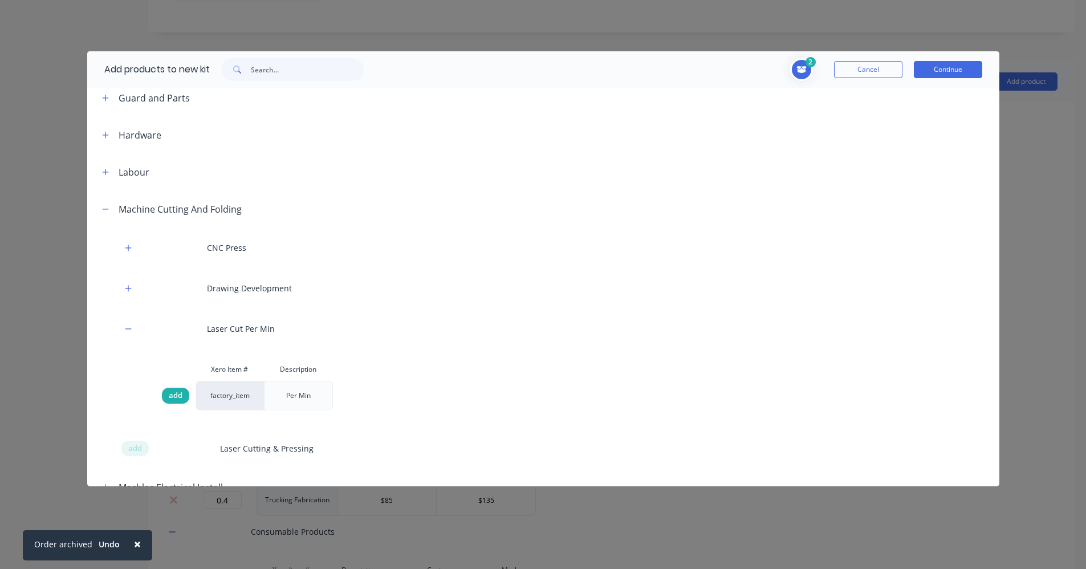
click at [170, 396] on span "add" at bounding box center [176, 395] width 14 height 11
click at [960, 72] on button "Continue" at bounding box center [948, 69] width 68 height 17
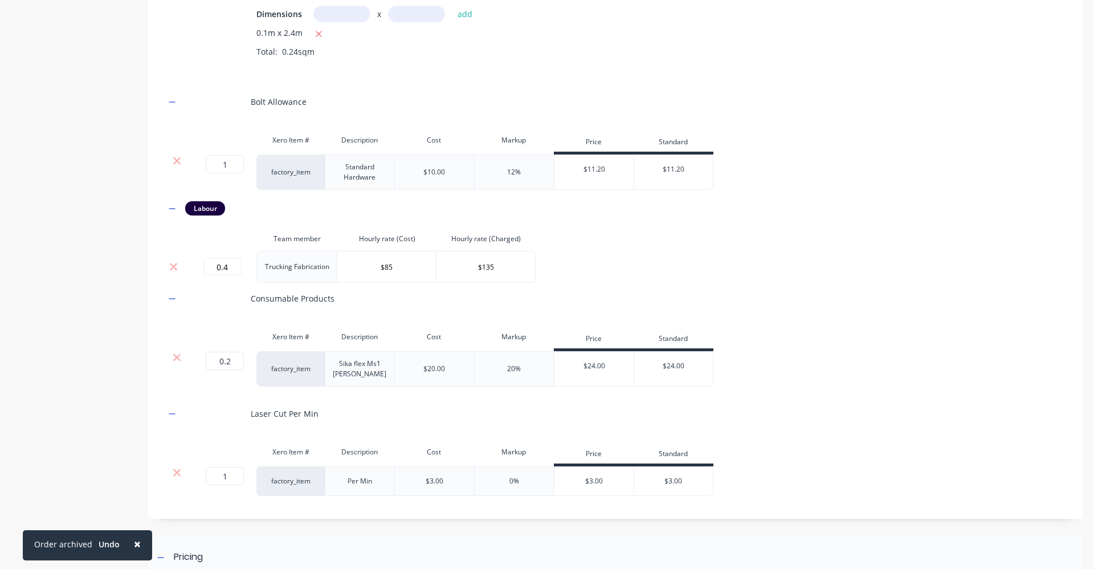
scroll to position [777, 0]
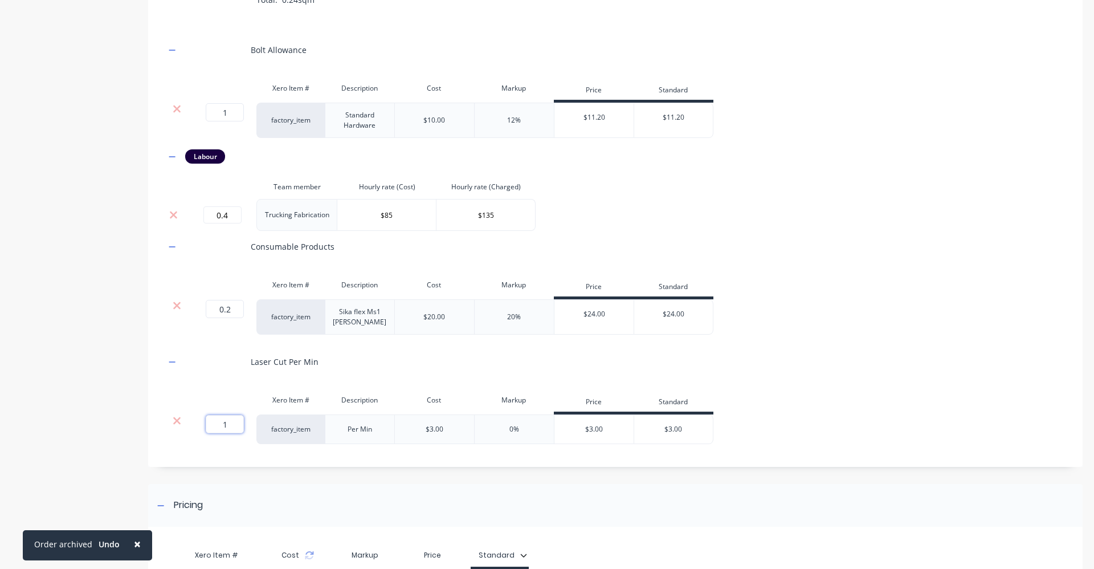
click at [238, 429] on input "1" at bounding box center [225, 424] width 38 height 18
type input "2"
click at [172, 385] on div "Stainless Xero Item # Description Cost Markup Price Standard factory_item 1.2 S…" at bounding box center [615, 139] width 900 height 610
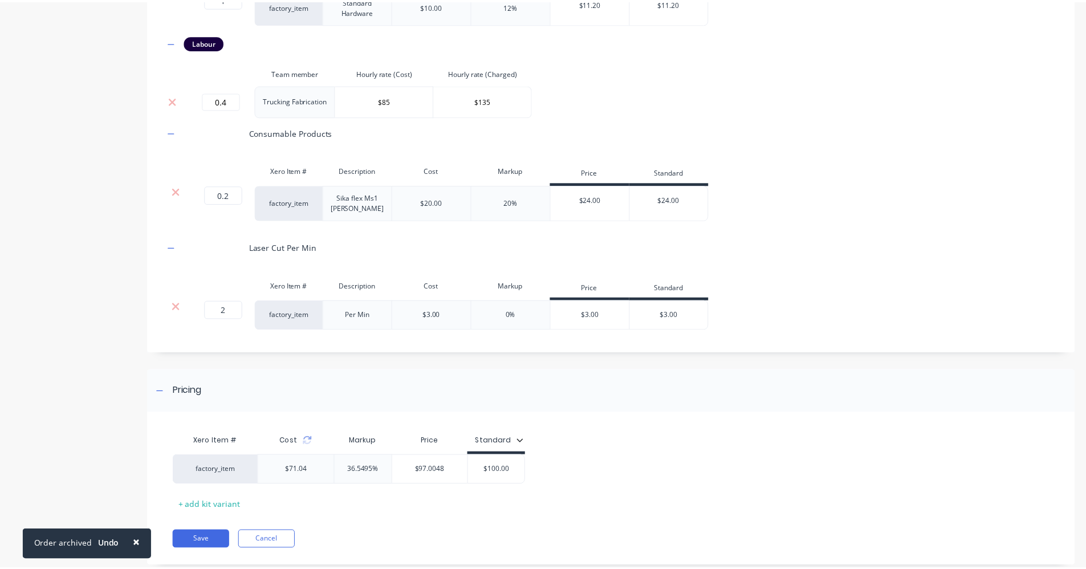
scroll to position [917, 0]
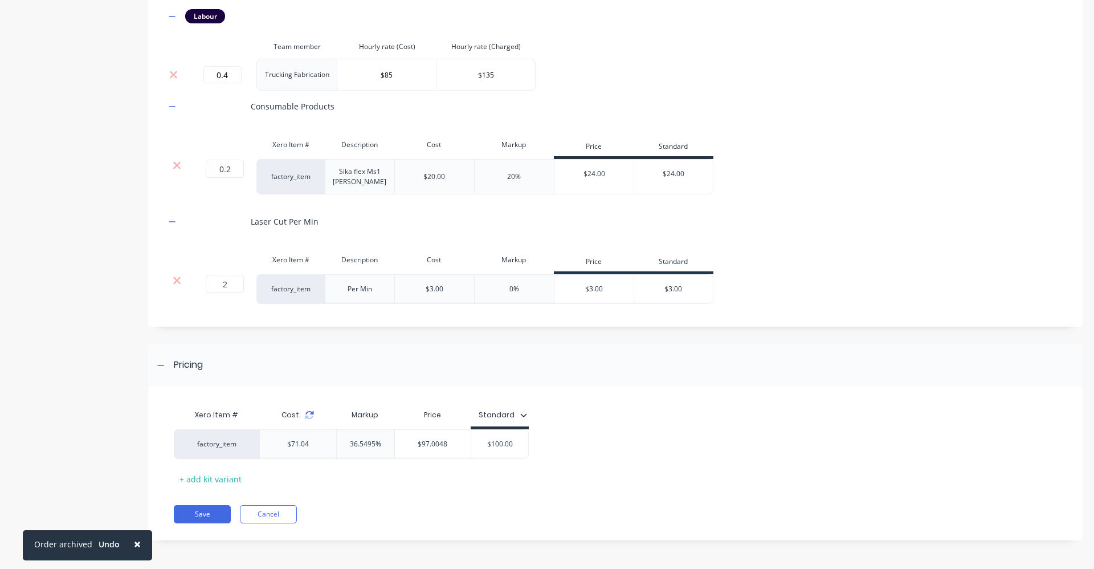
click at [306, 413] on icon at bounding box center [309, 412] width 8 height 3
click at [515, 443] on input "$100.00" at bounding box center [496, 444] width 57 height 10
type input "$105"
click at [209, 510] on button "Save" at bounding box center [202, 514] width 57 height 18
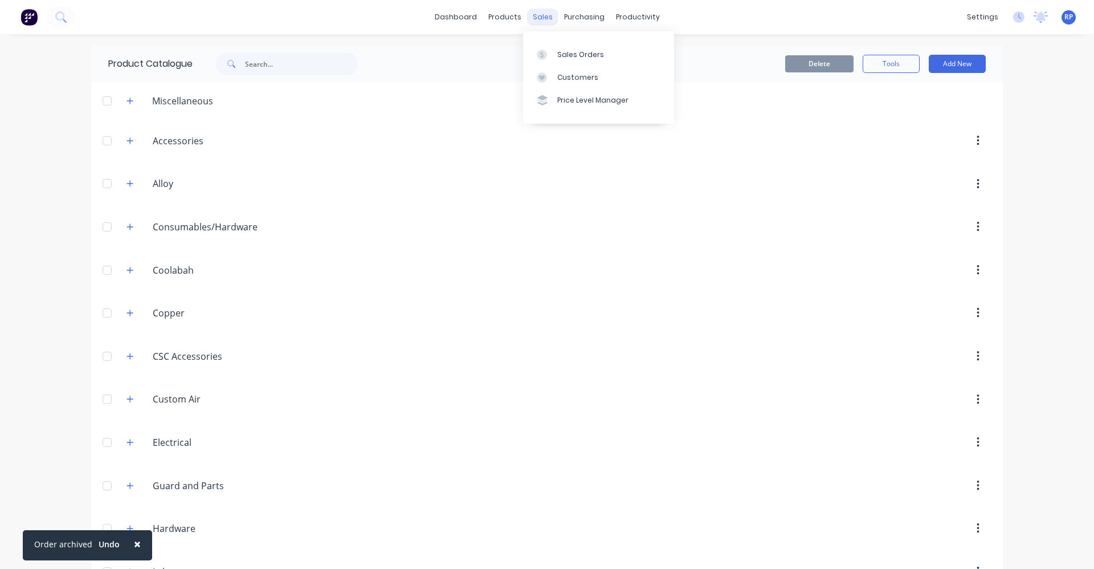
click at [544, 17] on div "sales" at bounding box center [542, 17] width 31 height 17
click at [555, 57] on link "Sales Orders" at bounding box center [598, 54] width 151 height 23
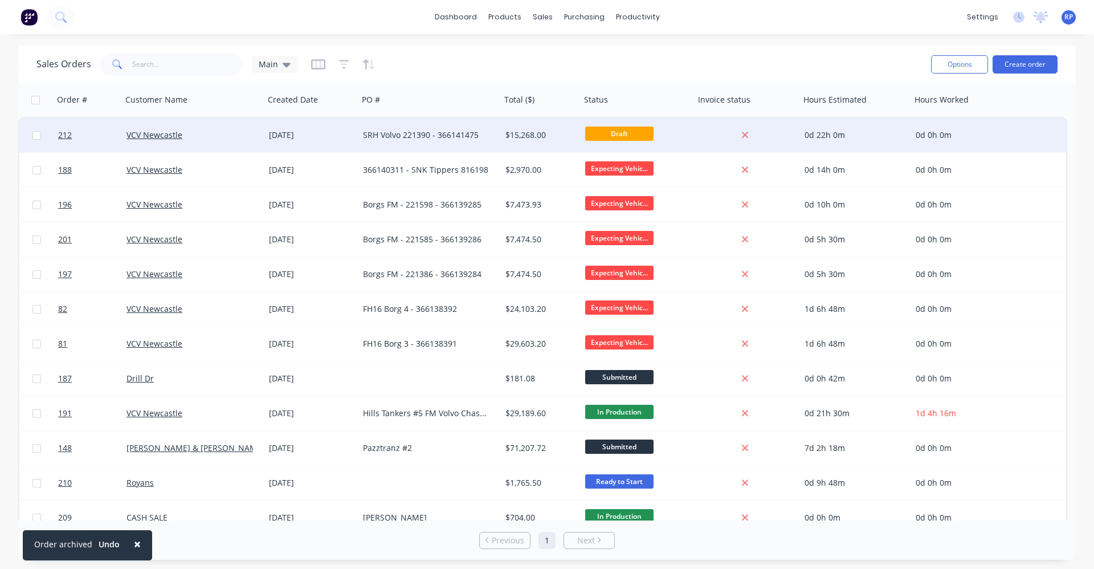
click at [386, 134] on div "SRH Volvo 221390 - 366141475" at bounding box center [426, 134] width 127 height 11
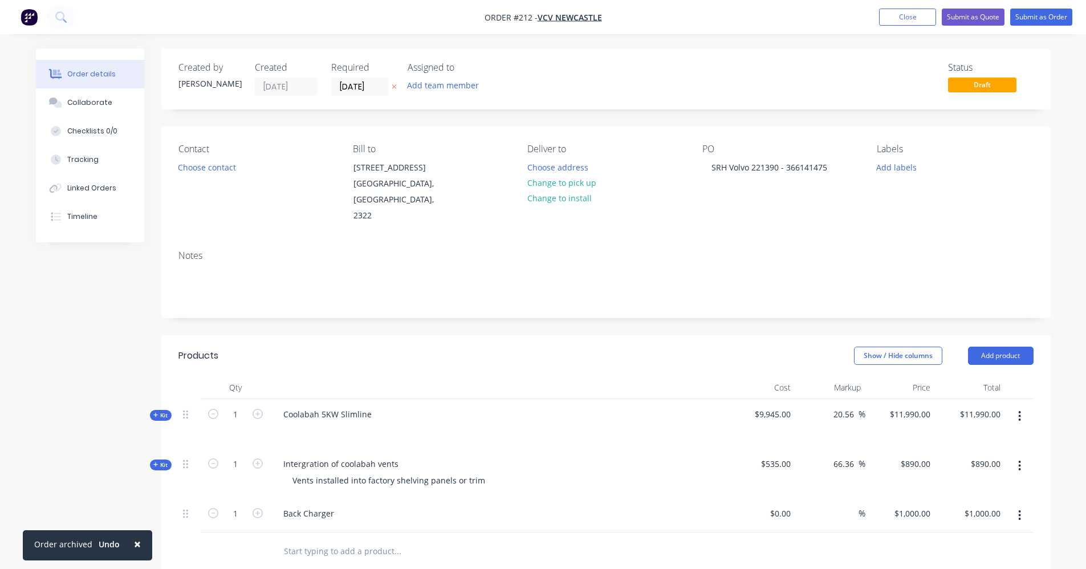
click at [329, 539] on input "text" at bounding box center [397, 550] width 228 height 23
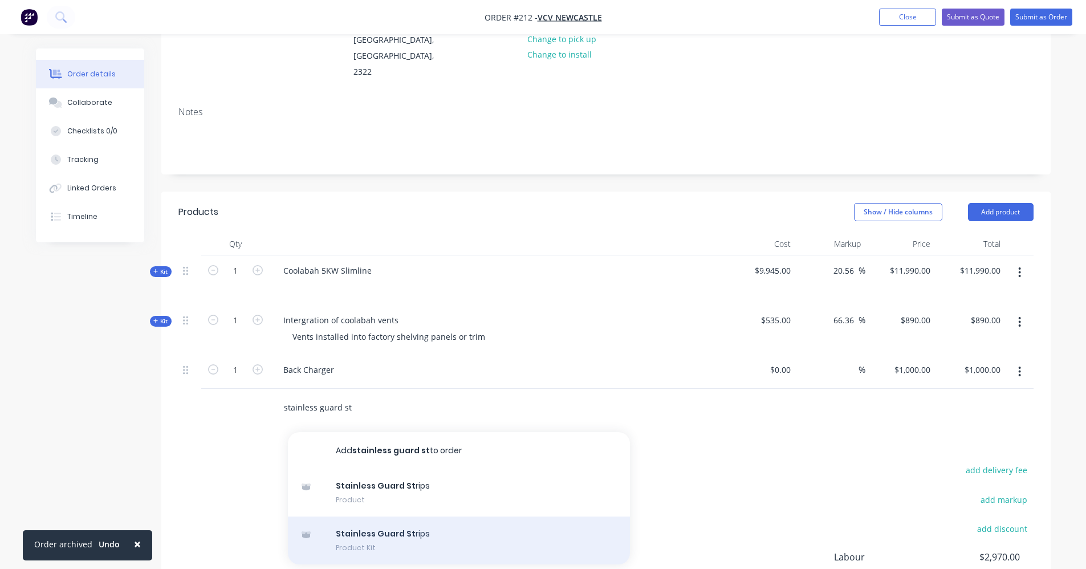
scroll to position [171, 0]
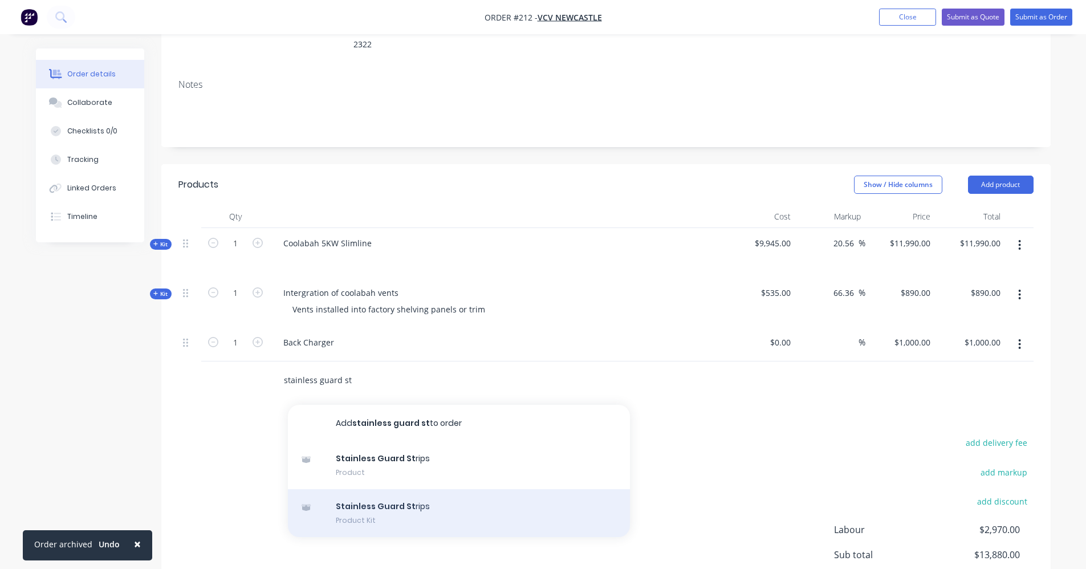
type input "stainless guard st"
click at [381, 496] on div "Stainless Guard St rips Product Kit" at bounding box center [459, 513] width 342 height 48
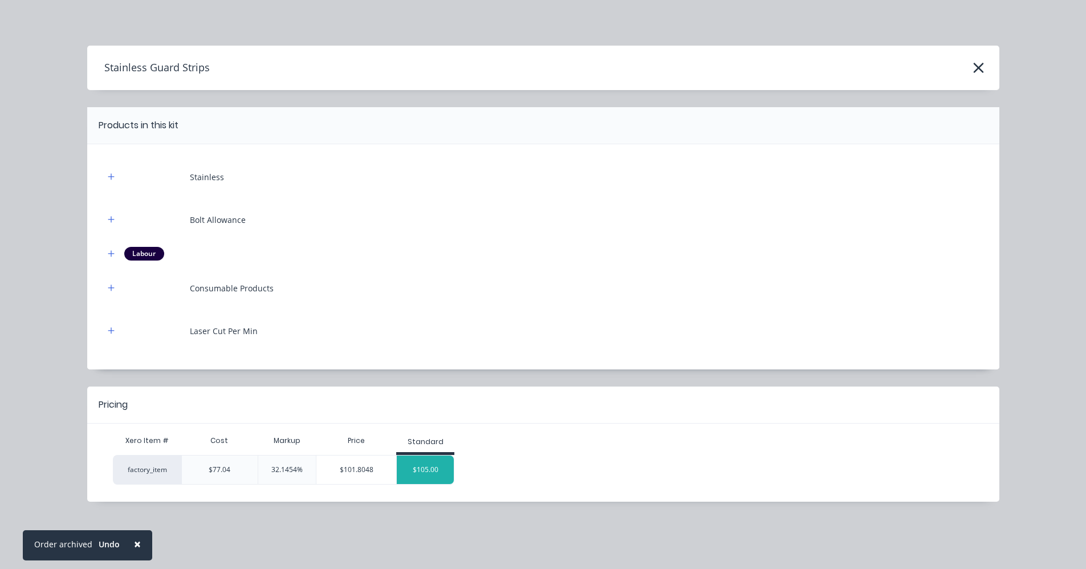
click at [412, 467] on div "$105.00" at bounding box center [425, 469] width 57 height 28
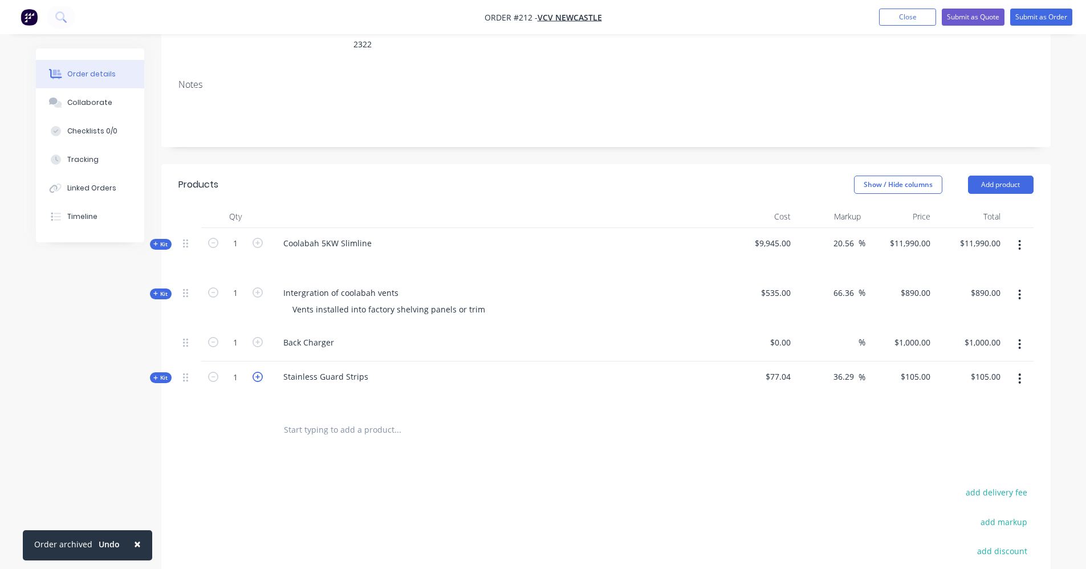
click at [256, 372] on icon "button" at bounding box center [257, 377] width 10 height 10
type input "2"
type input "$210.00"
click at [256, 372] on icon "button" at bounding box center [257, 377] width 10 height 10
type input "3"
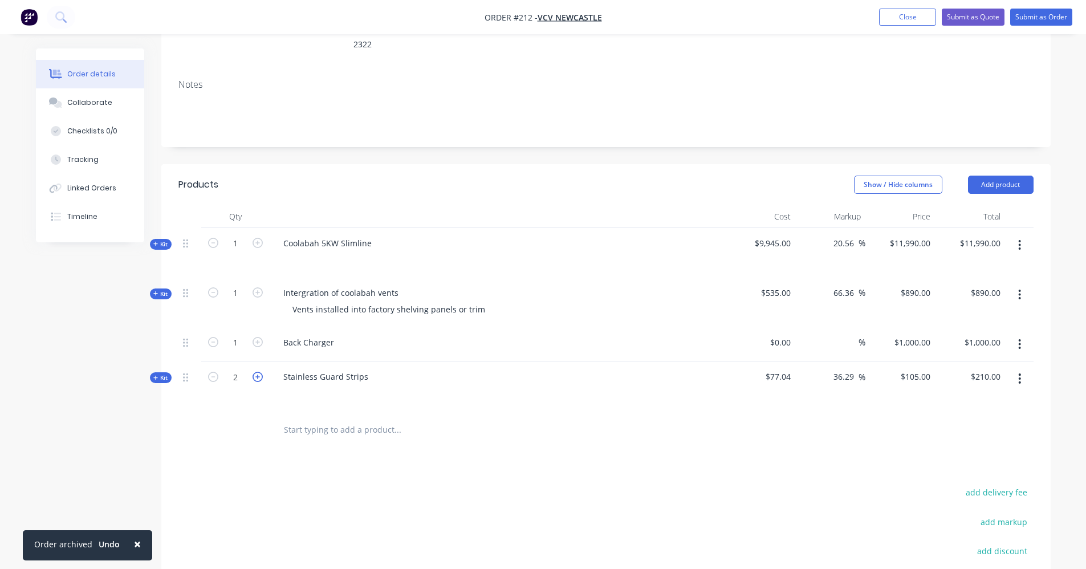
type input "$315.00"
click at [256, 372] on icon "button" at bounding box center [257, 377] width 10 height 10
type input "4"
type input "$420.00"
click at [256, 372] on icon "button" at bounding box center [257, 377] width 10 height 10
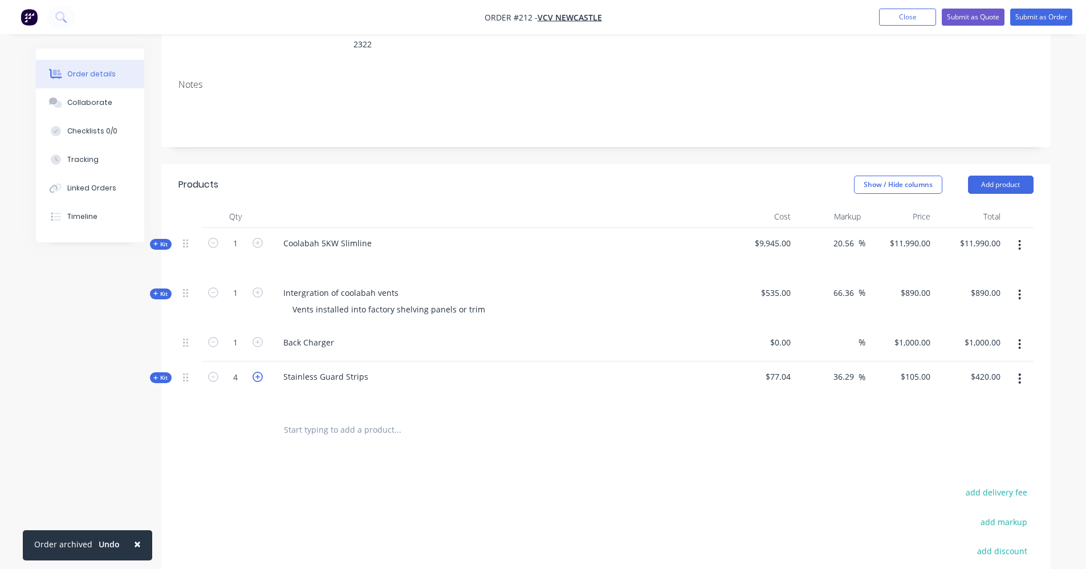
type input "5"
type input "$525.00"
click at [256, 372] on icon "button" at bounding box center [257, 377] width 10 height 10
type input "6"
type input "$630.00"
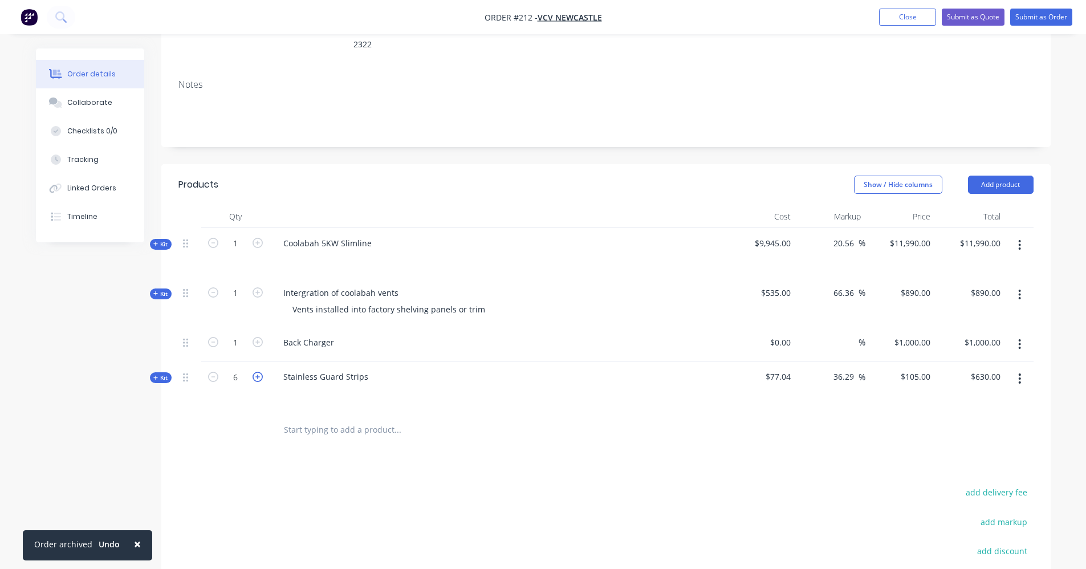
click at [258, 372] on icon "button" at bounding box center [257, 377] width 10 height 10
type input "7"
type input "$735.00"
click at [257, 372] on icon "button" at bounding box center [257, 377] width 10 height 10
type input "8"
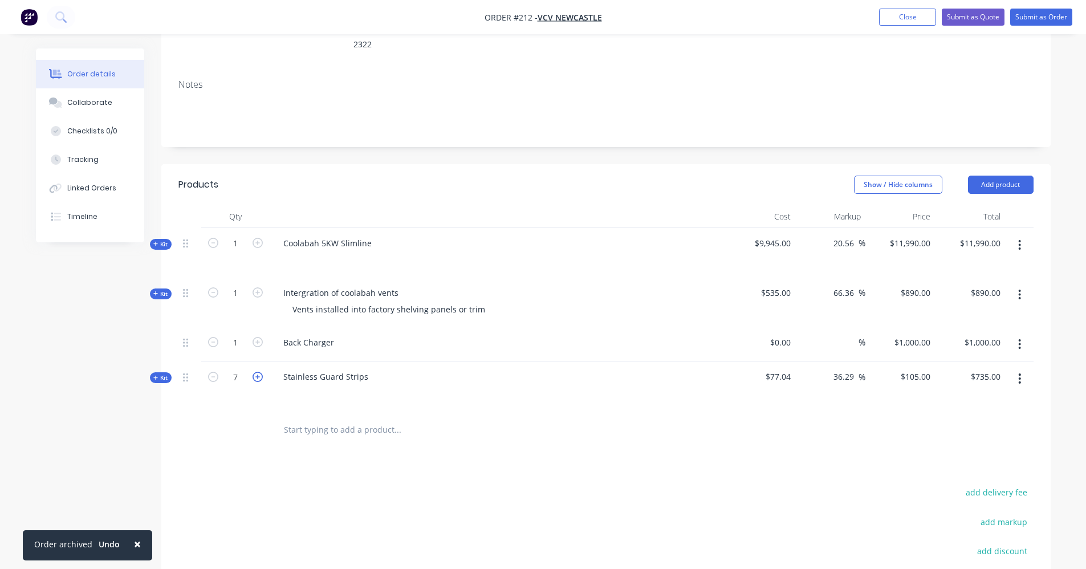
type input "$840.00"
click at [629, 427] on div at bounding box center [475, 429] width 410 height 37
click at [1054, 16] on button "Submit as Order" at bounding box center [1041, 17] width 62 height 17
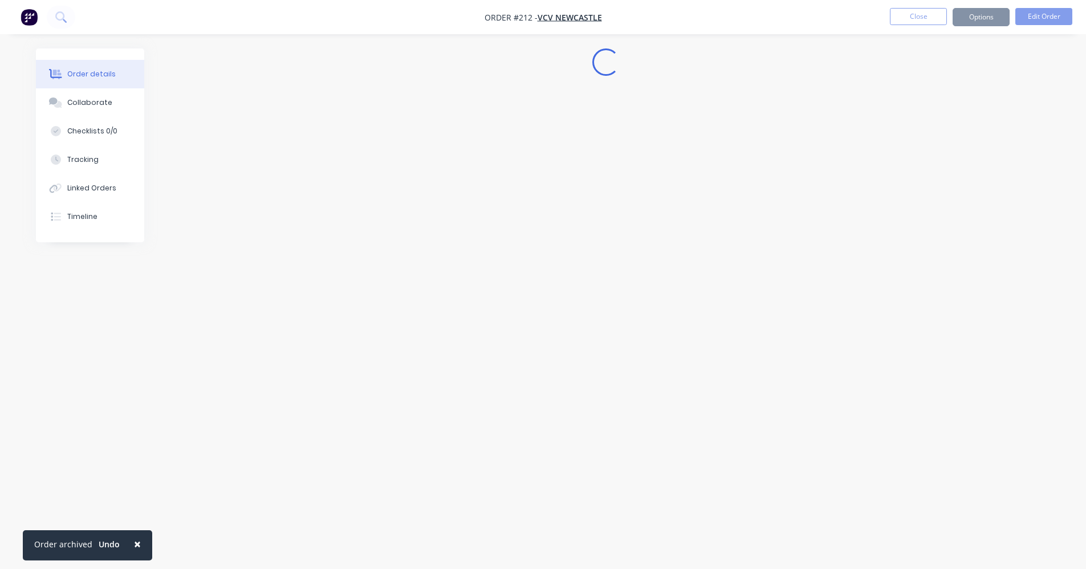
scroll to position [0, 0]
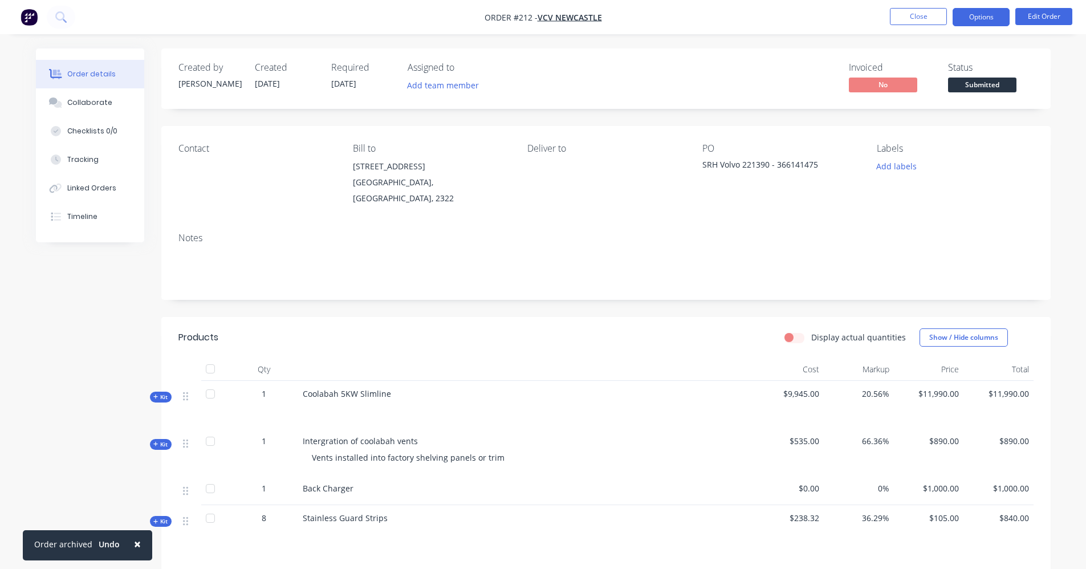
click at [971, 21] on button "Options" at bounding box center [980, 17] width 57 height 18
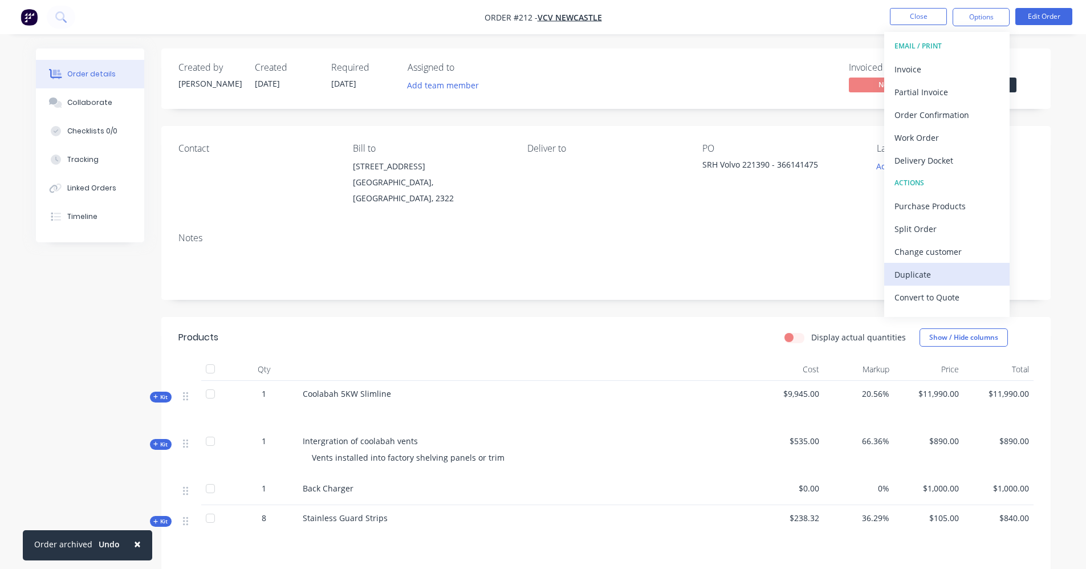
click at [948, 280] on div "Duplicate" at bounding box center [946, 274] width 105 height 17
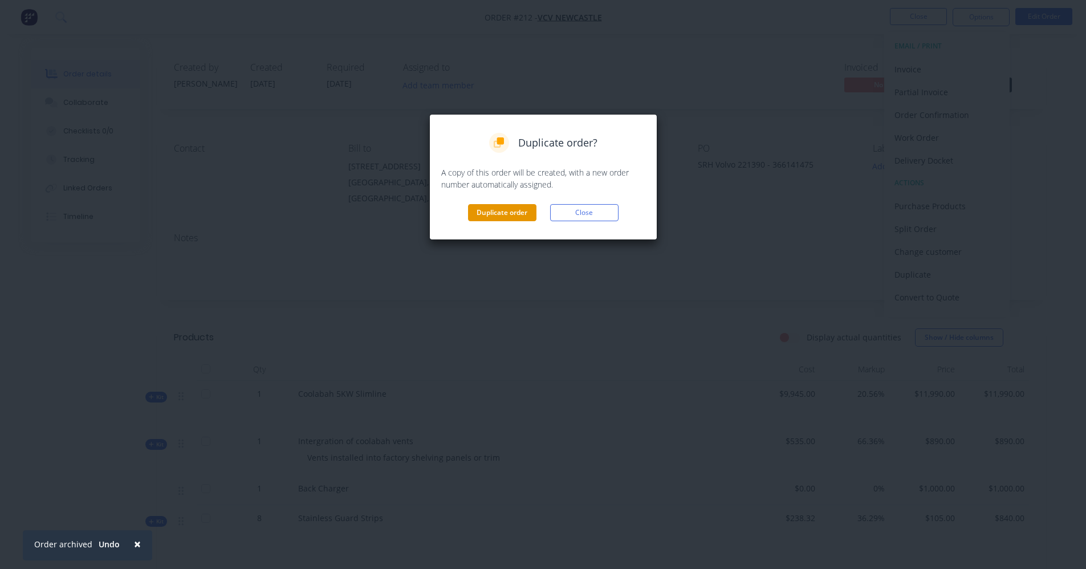
click at [483, 209] on button "Duplicate order" at bounding box center [502, 212] width 68 height 17
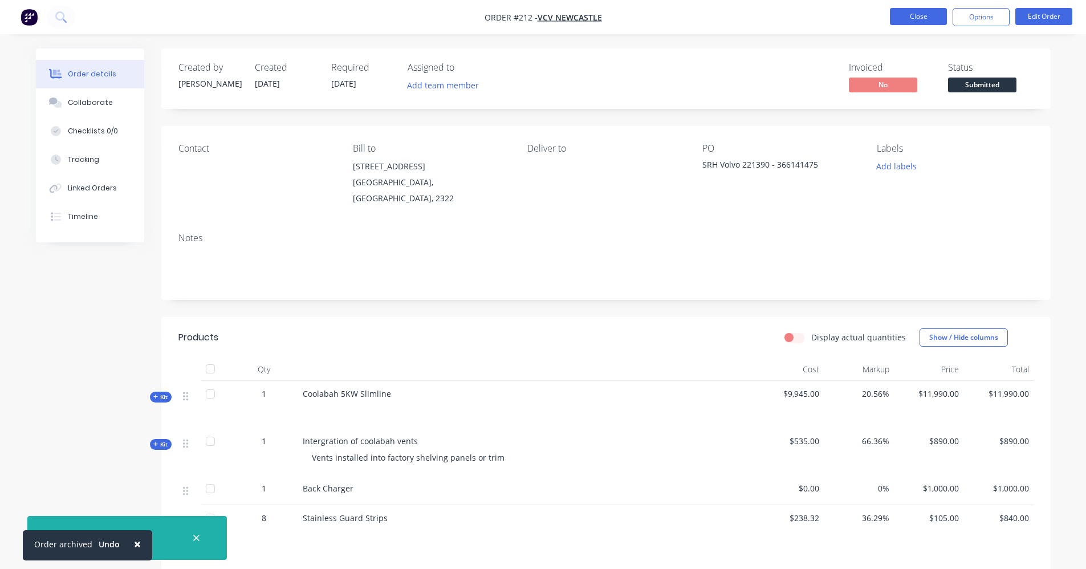
click at [899, 19] on button "Close" at bounding box center [918, 16] width 57 height 17
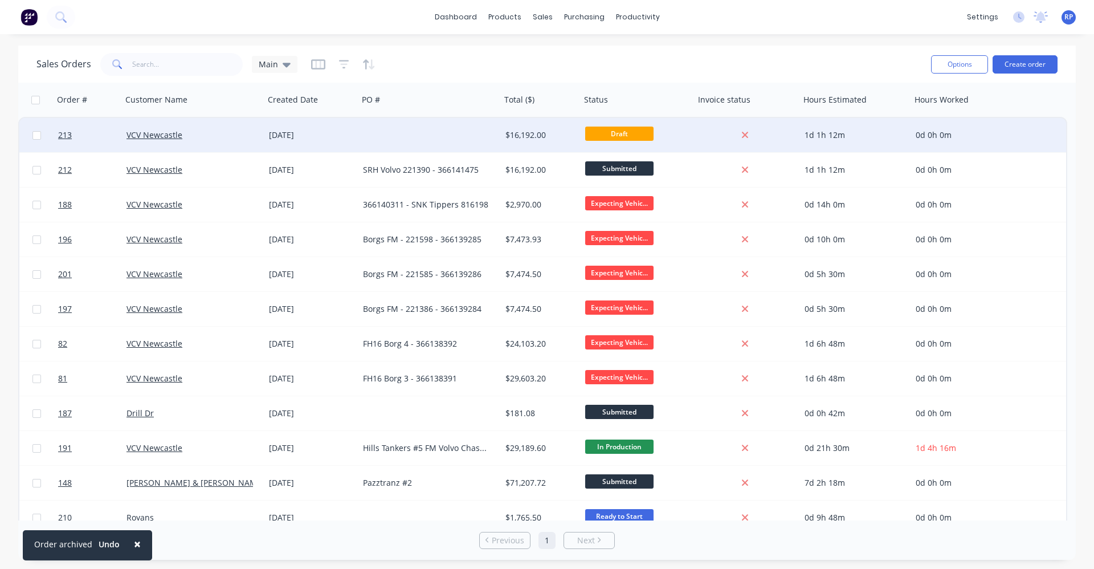
click at [482, 136] on div at bounding box center [429, 135] width 142 height 34
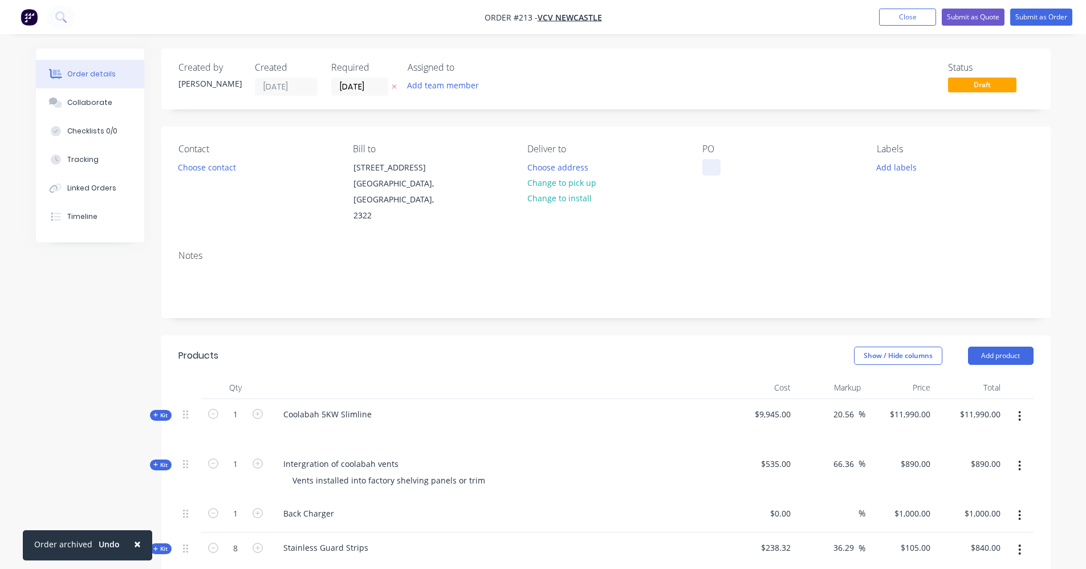
click at [720, 169] on div at bounding box center [711, 167] width 18 height 17
paste div
click at [909, 162] on button "Add labels" at bounding box center [896, 166] width 52 height 15
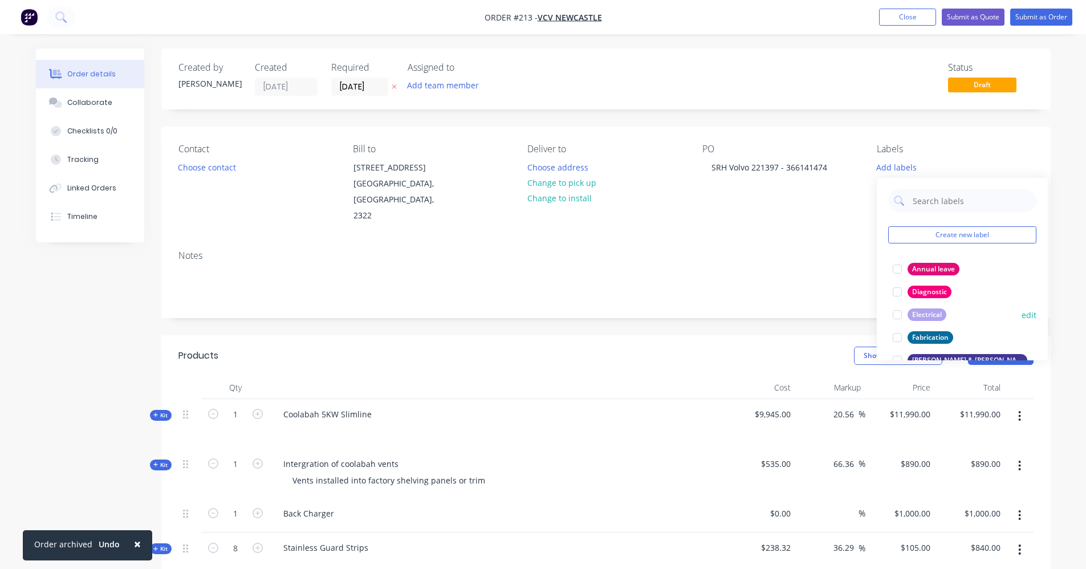
click at [899, 317] on div at bounding box center [897, 314] width 23 height 23
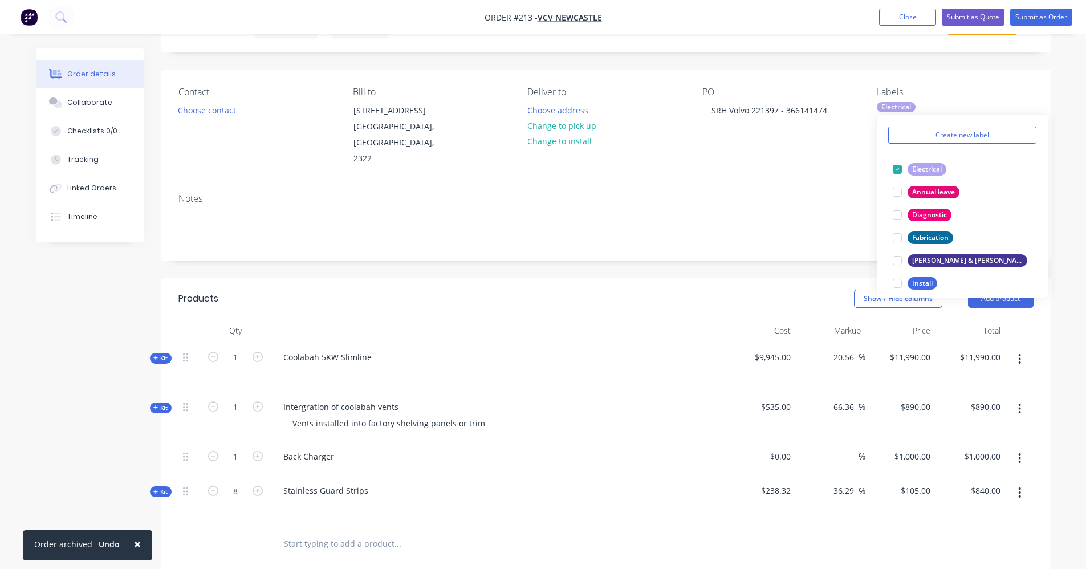
scroll to position [57, 0]
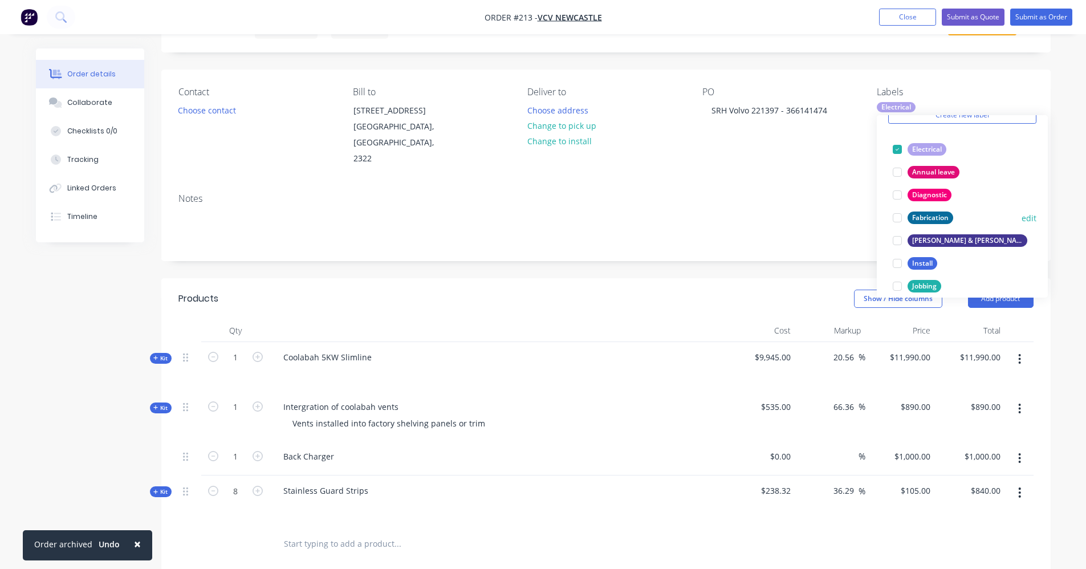
click at [899, 218] on div at bounding box center [897, 217] width 23 height 23
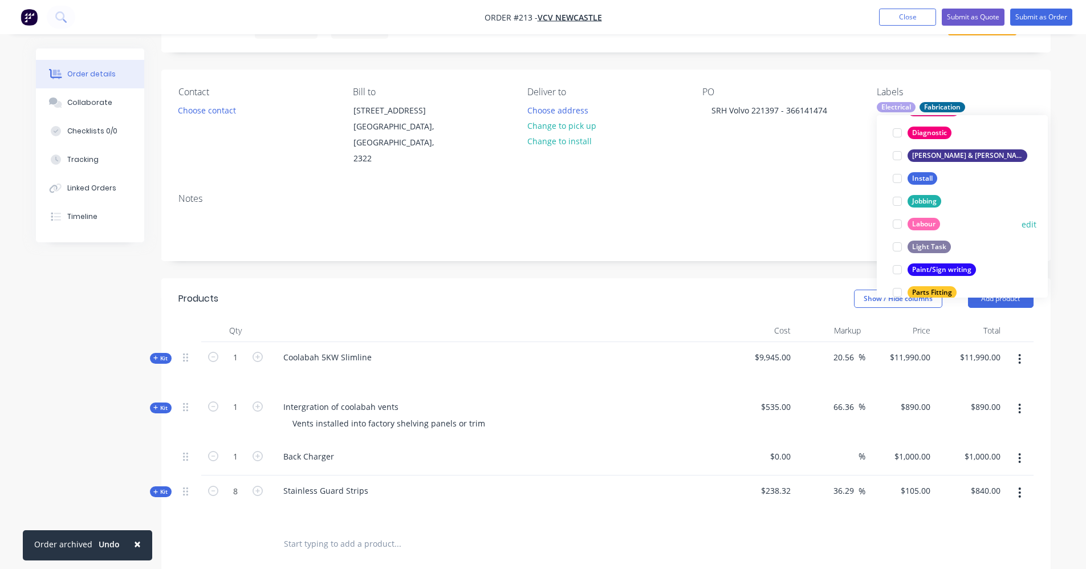
scroll to position [171, 0]
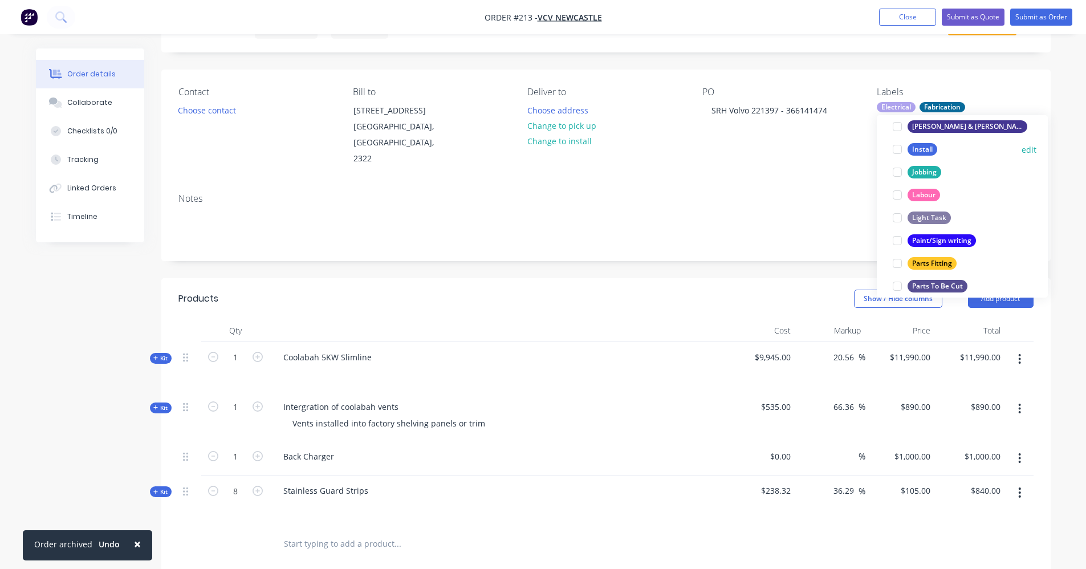
click at [898, 150] on div at bounding box center [897, 149] width 23 height 23
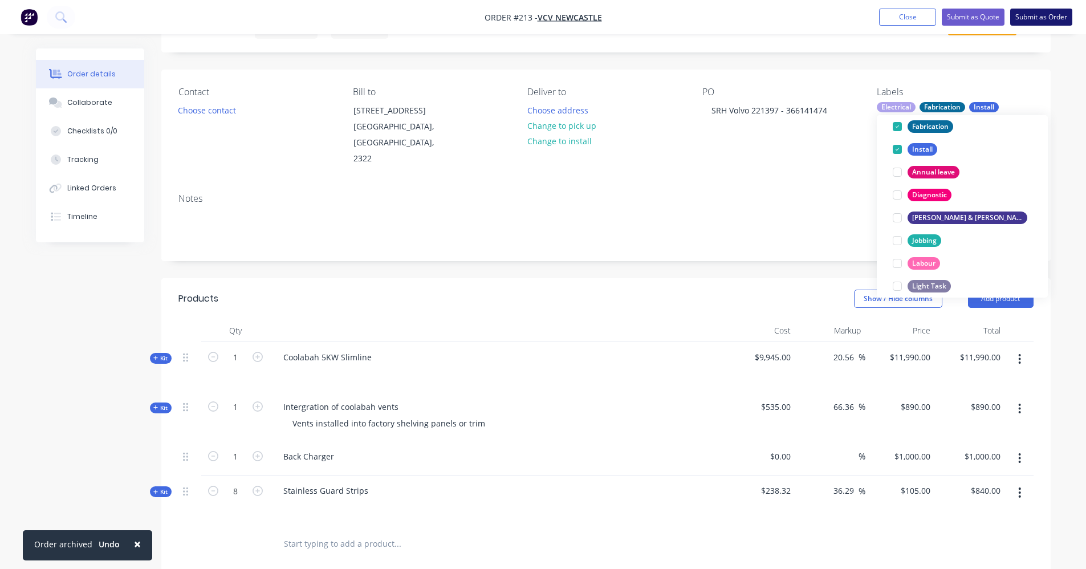
click at [1030, 19] on button "Submit as Order" at bounding box center [1041, 17] width 62 height 17
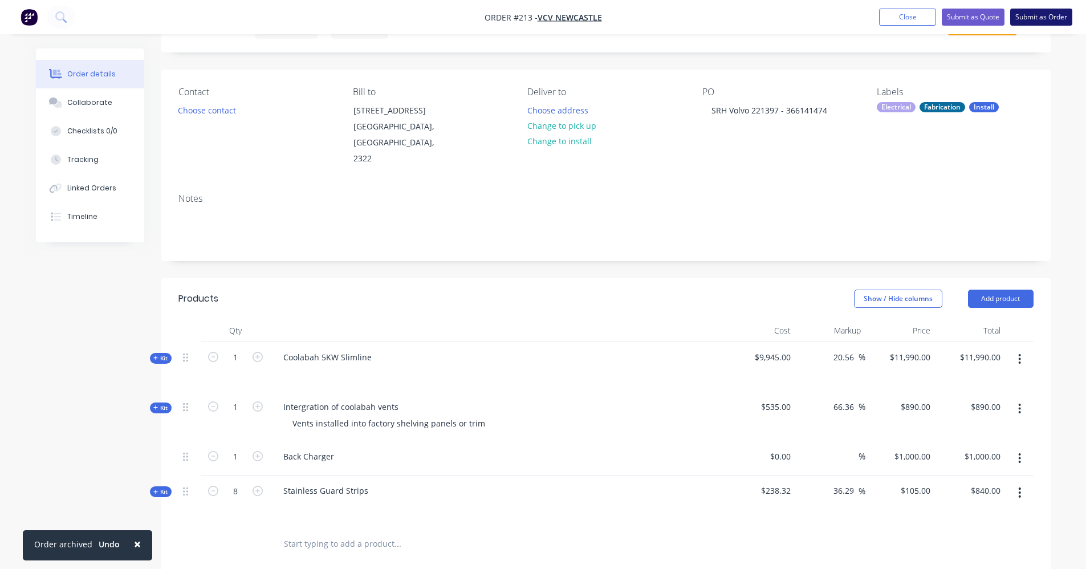
scroll to position [0, 0]
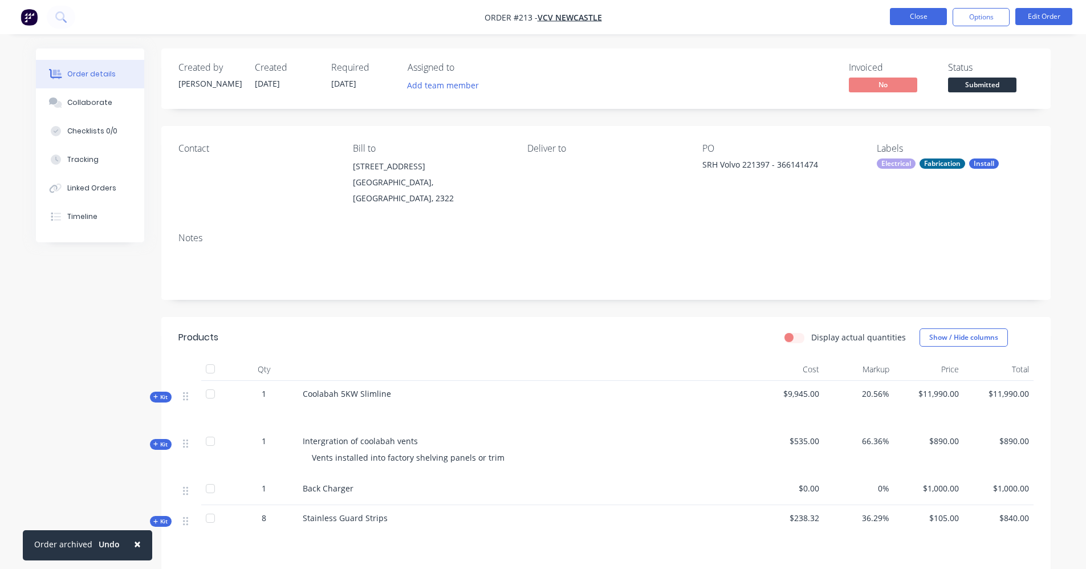
click at [924, 17] on button "Close" at bounding box center [918, 16] width 57 height 17
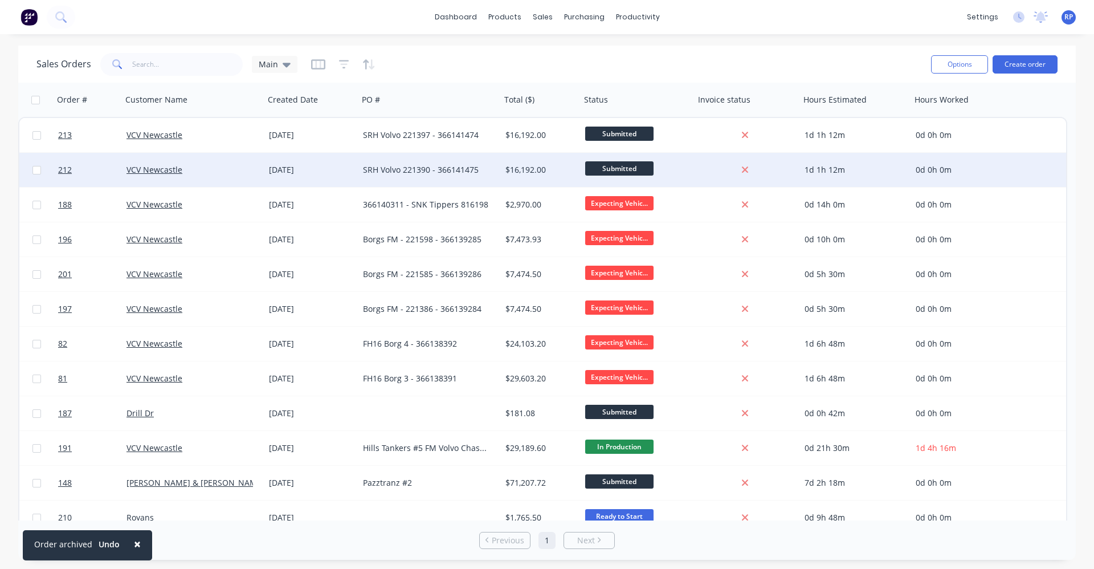
click at [441, 172] on div "SRH Volvo 221390 - 366141475" at bounding box center [426, 169] width 127 height 11
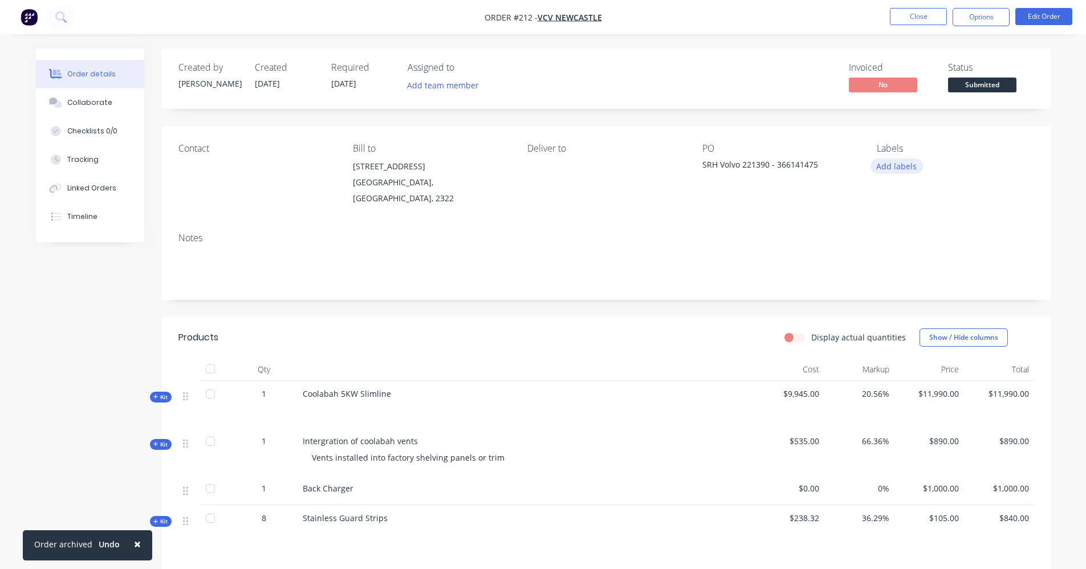
click at [887, 168] on button "Add labels" at bounding box center [896, 165] width 52 height 15
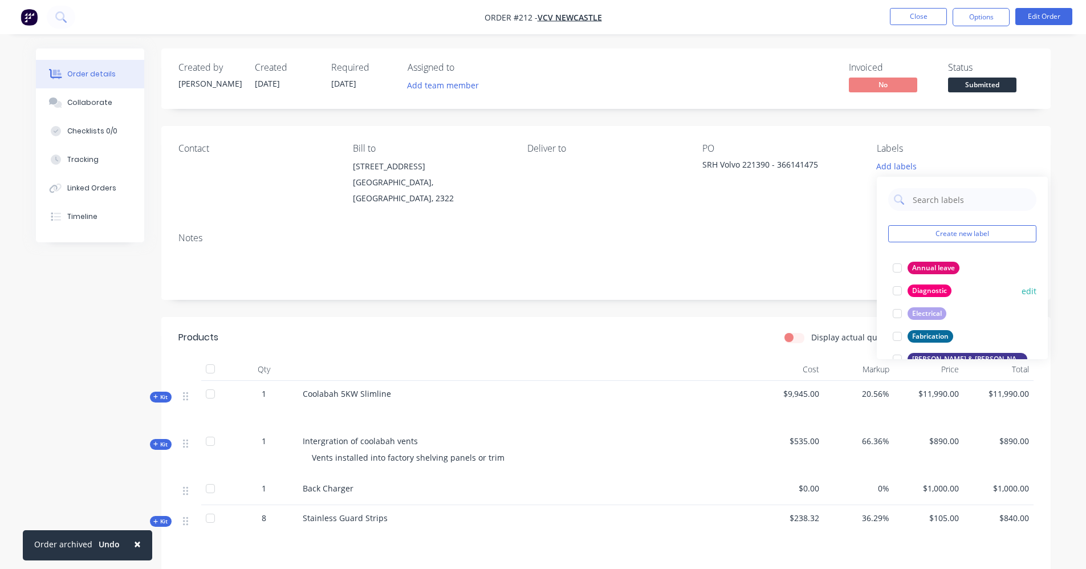
drag, startPoint x: 899, startPoint y: 309, endPoint x: 899, endPoint y: 316, distance: 6.9
click at [899, 309] on div at bounding box center [897, 313] width 23 height 23
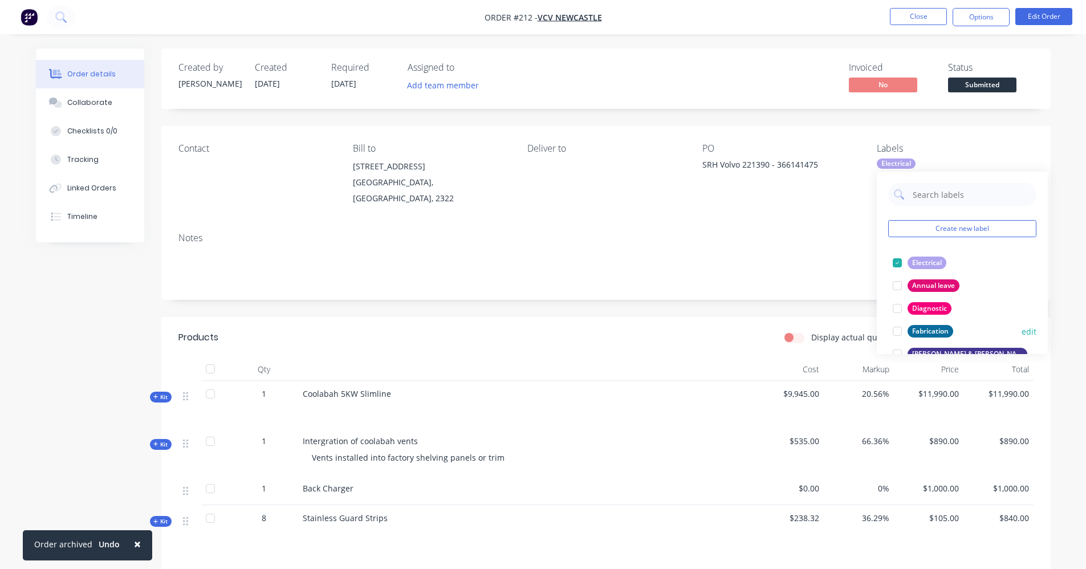
click at [898, 325] on div at bounding box center [897, 331] width 23 height 23
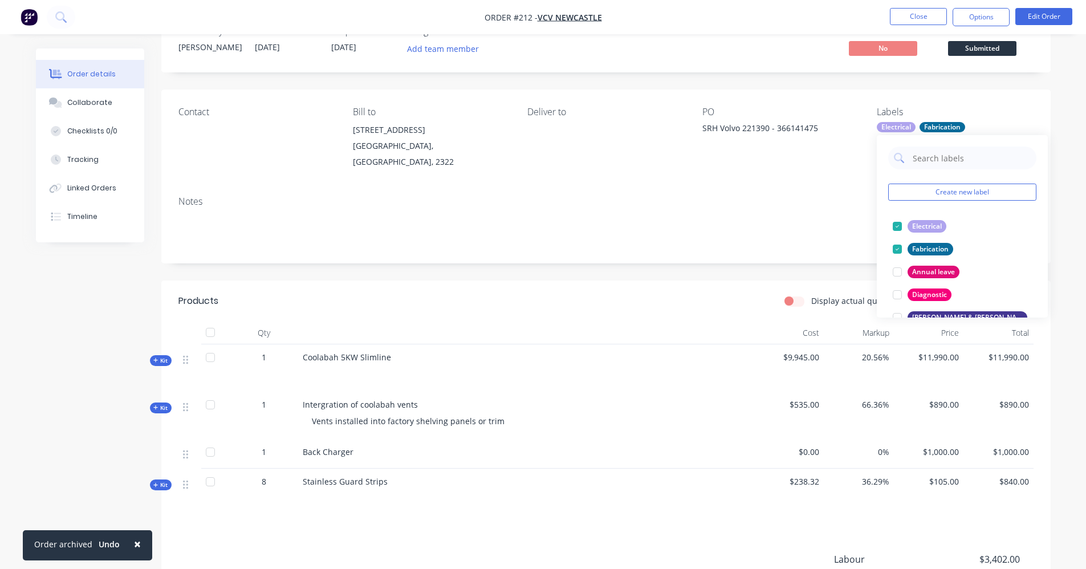
scroll to position [57, 0]
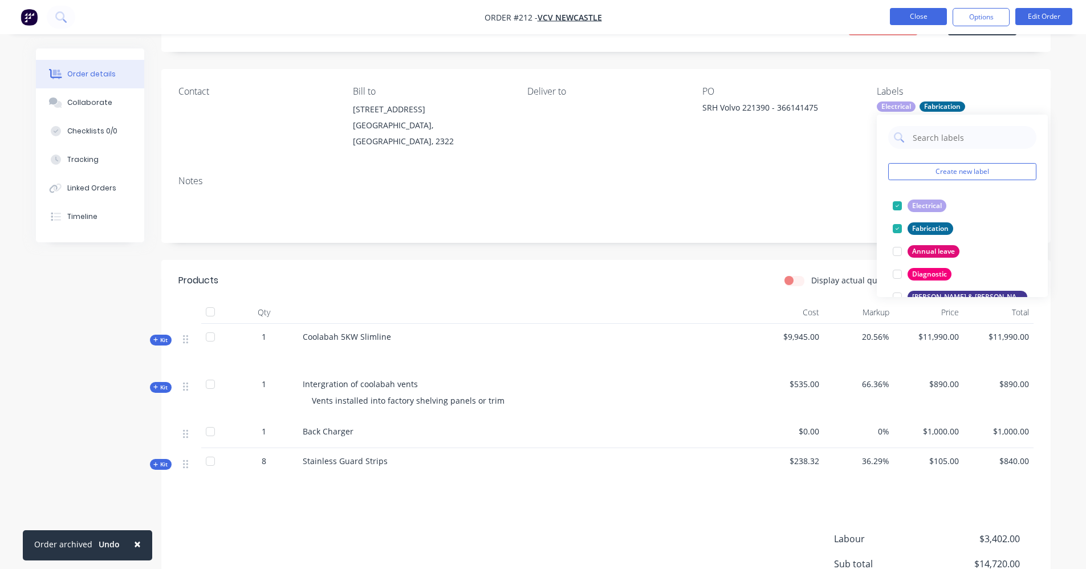
click at [938, 18] on button "Close" at bounding box center [918, 16] width 57 height 17
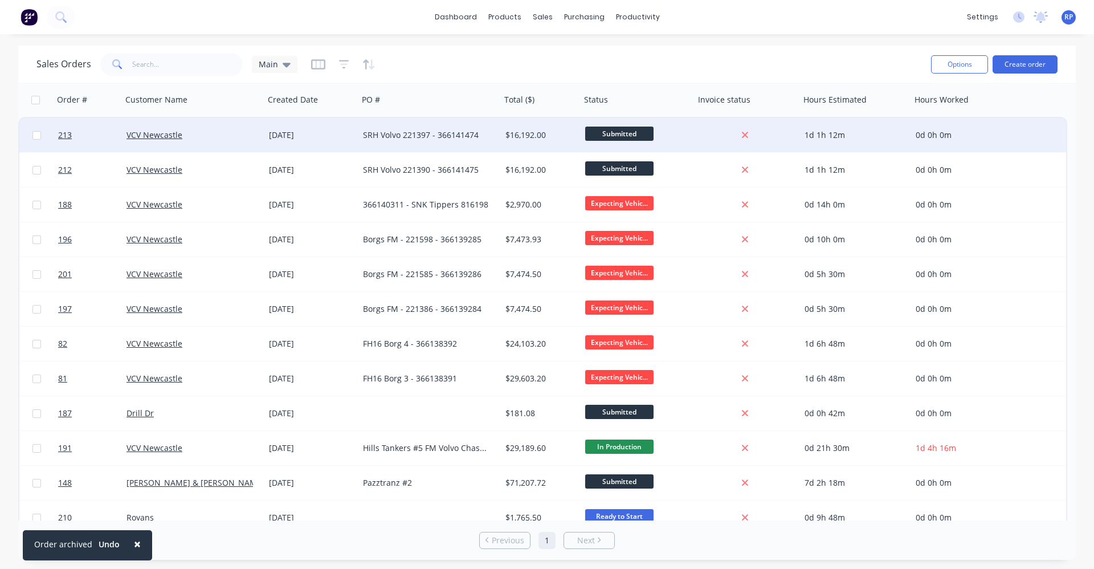
click at [492, 140] on div "SRH Volvo 221397 - 366141474" at bounding box center [429, 134] width 133 height 11
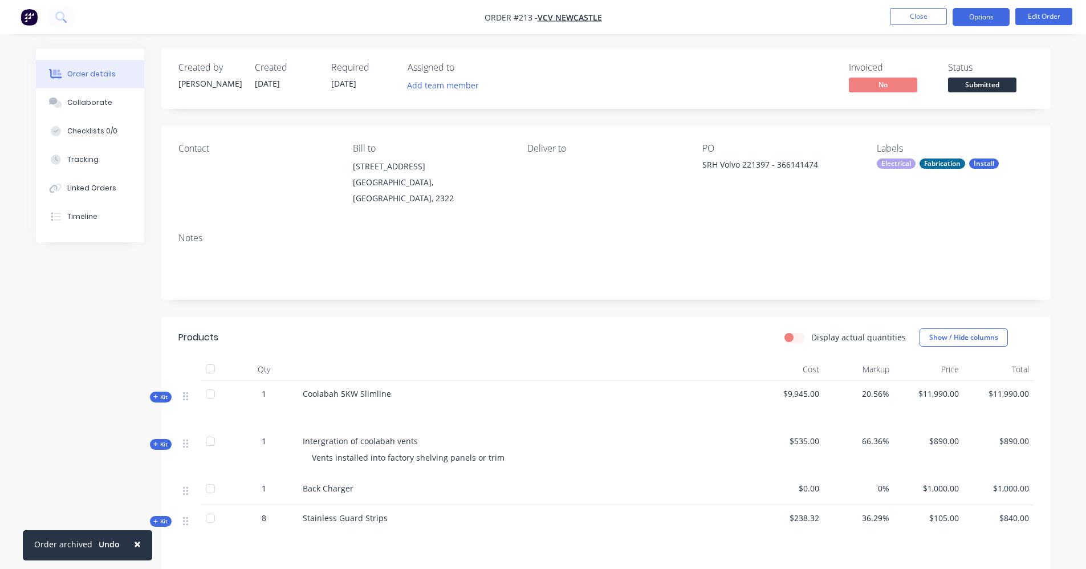
click at [977, 10] on button "Options" at bounding box center [980, 17] width 57 height 18
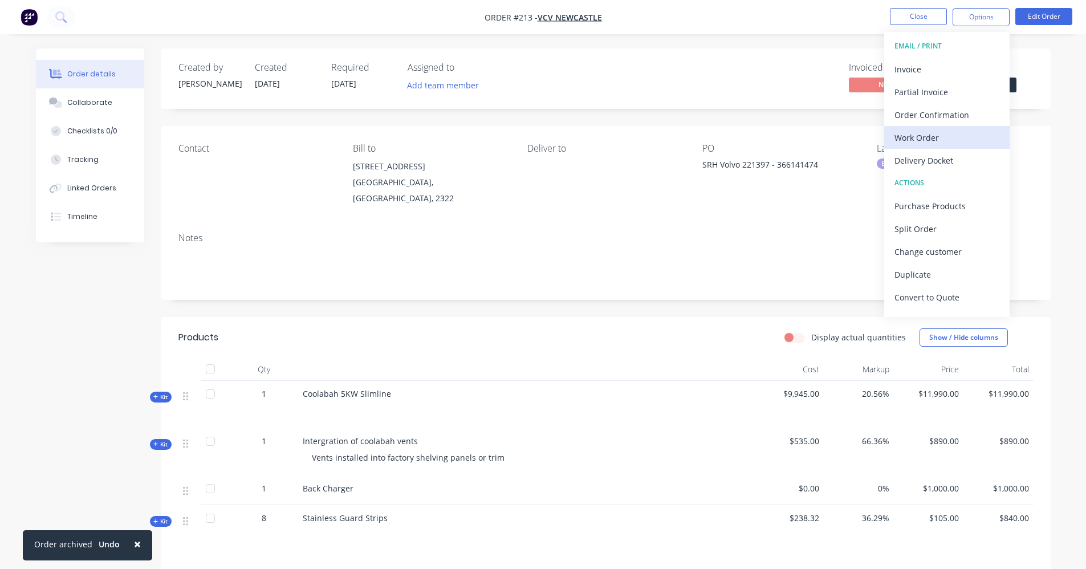
click at [949, 137] on div "Work Order" at bounding box center [946, 137] width 105 height 17
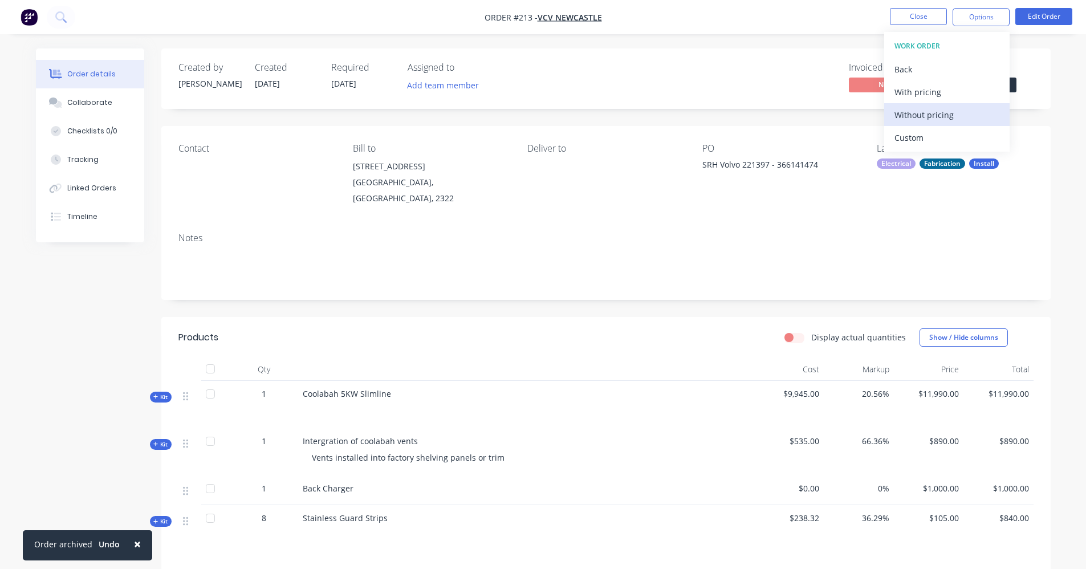
click at [973, 116] on div "Without pricing" at bounding box center [946, 115] width 105 height 17
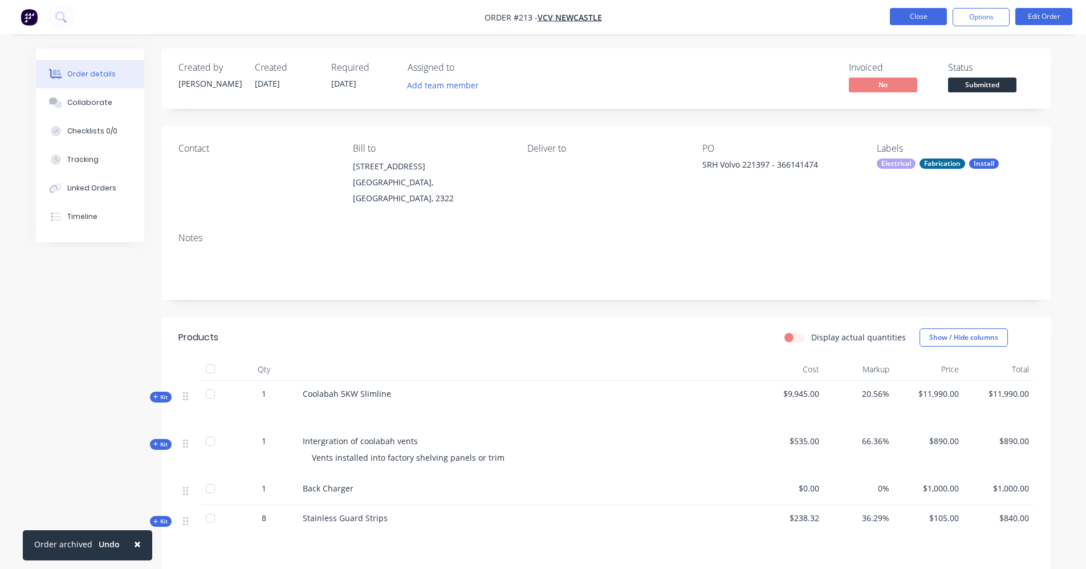
click at [940, 20] on button "Close" at bounding box center [918, 16] width 57 height 17
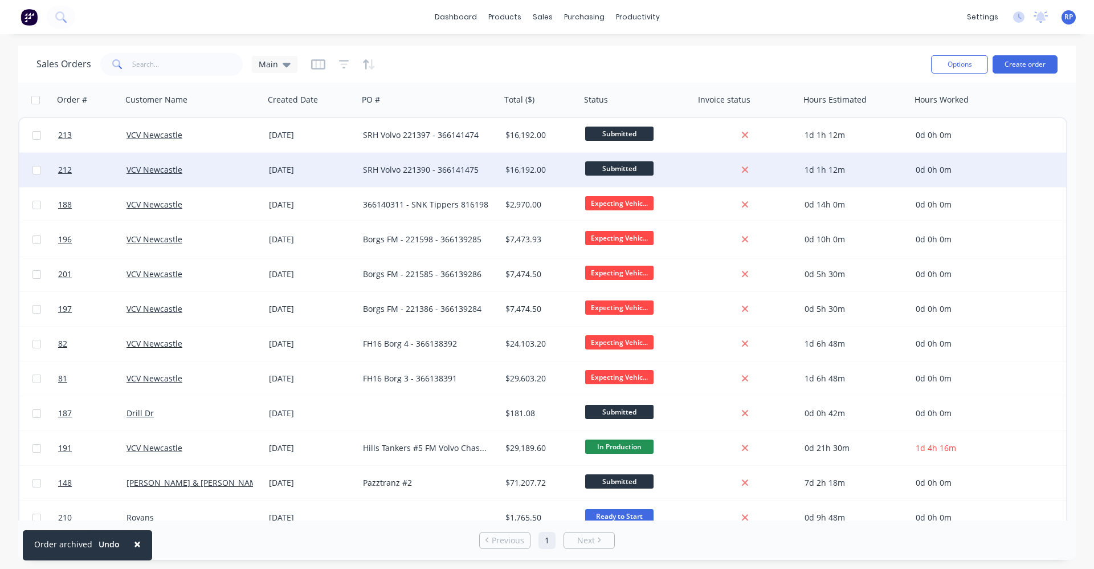
click at [483, 174] on div "SRH Volvo 221390 - 366141475" at bounding box center [426, 169] width 127 height 11
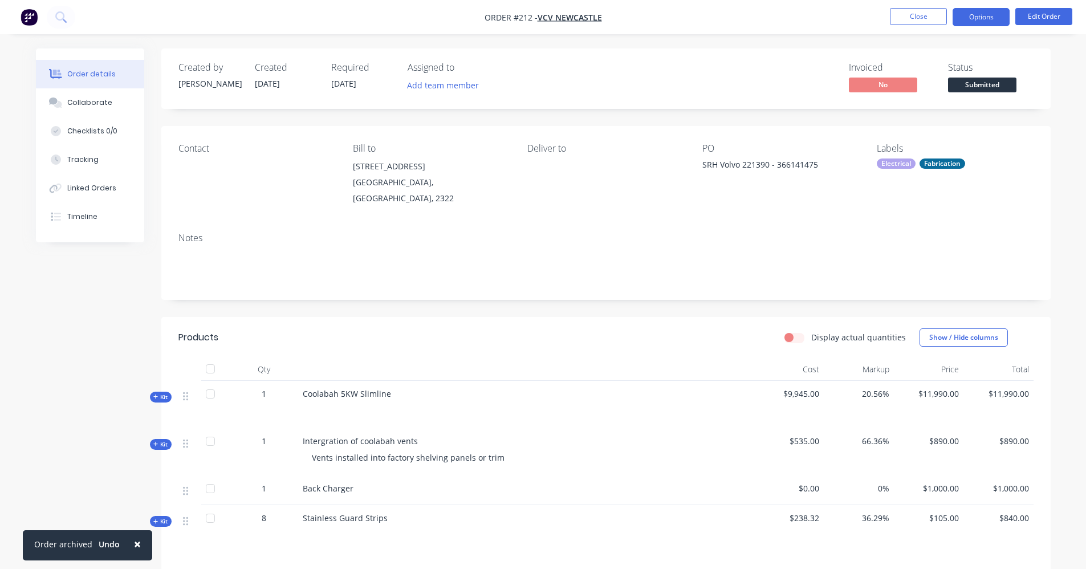
click at [978, 12] on button "Options" at bounding box center [980, 17] width 57 height 18
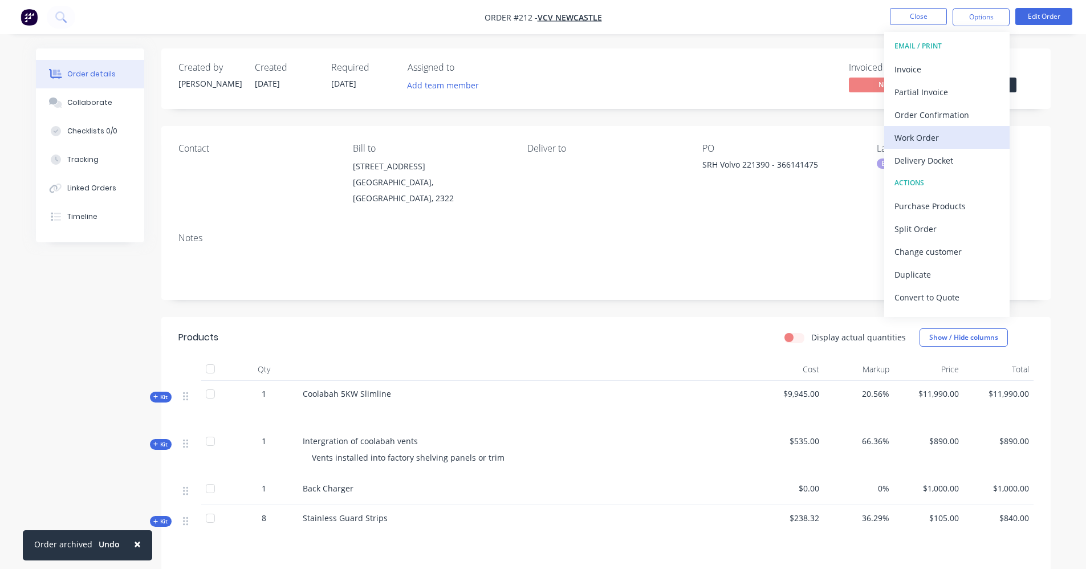
click at [949, 136] on div "Work Order" at bounding box center [946, 137] width 105 height 17
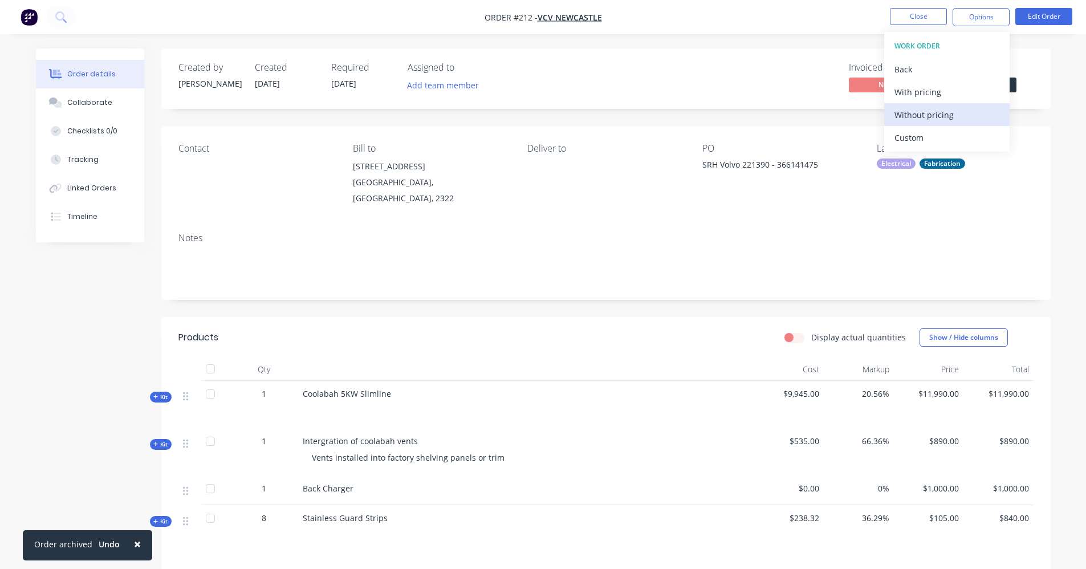
click at [949, 124] on button "Without pricing" at bounding box center [946, 114] width 125 height 23
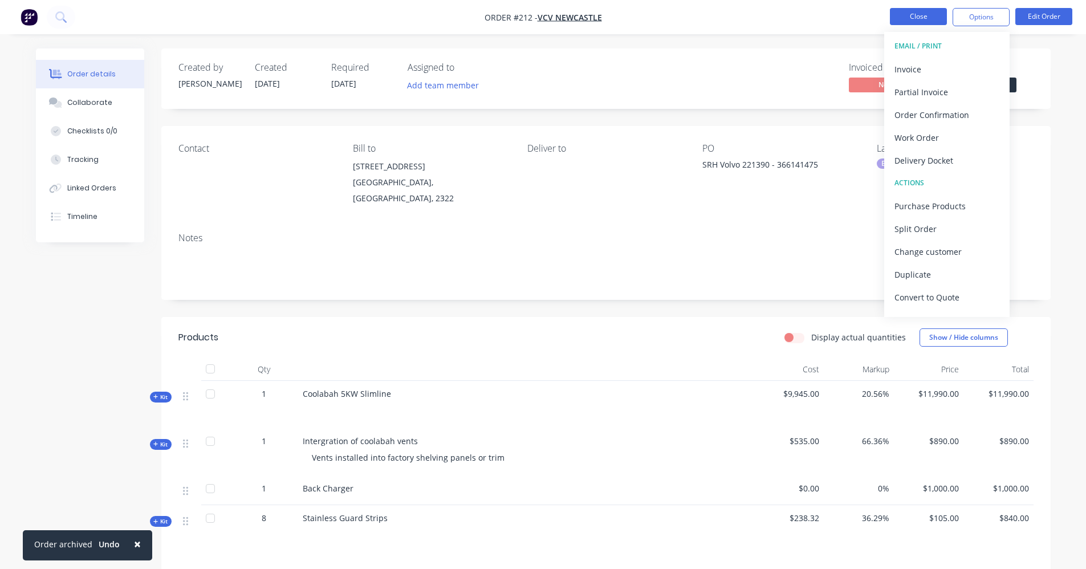
click at [936, 21] on button "Close" at bounding box center [918, 16] width 57 height 17
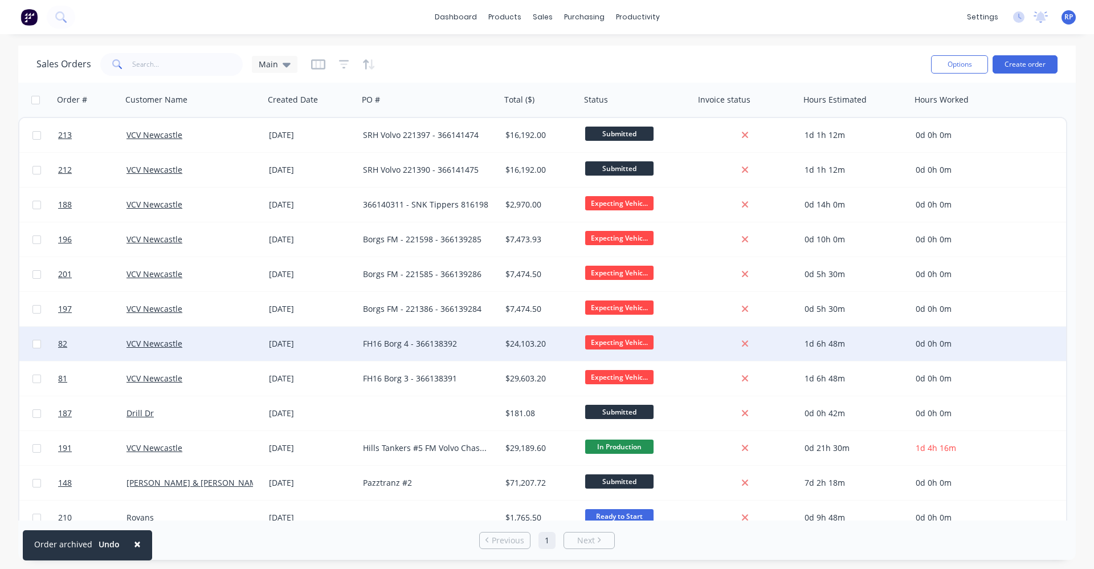
click at [421, 352] on div "FH16 Borg 4 - 366138392" at bounding box center [429, 344] width 142 height 34
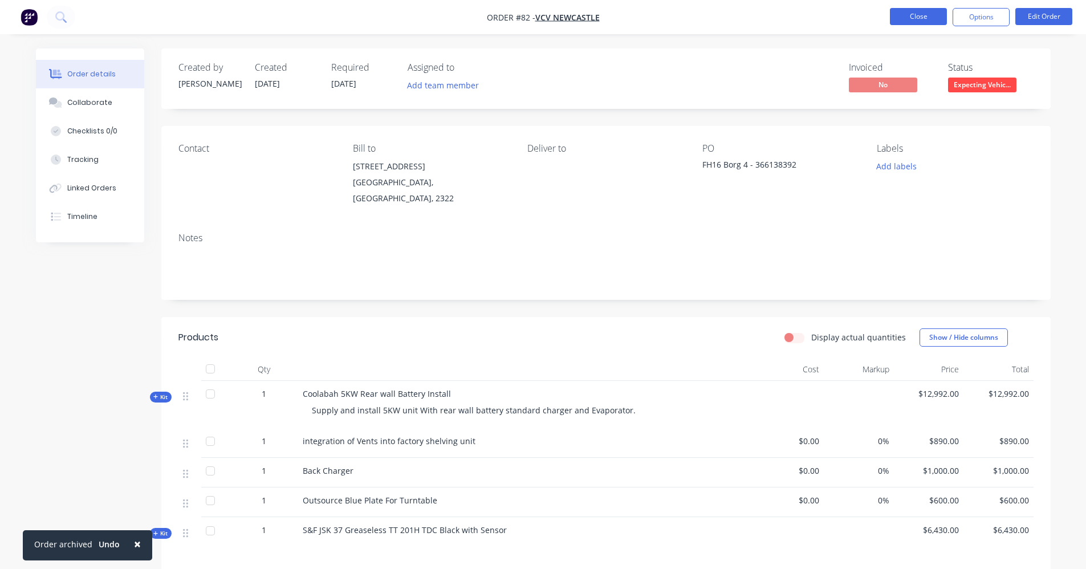
click at [922, 22] on button "Close" at bounding box center [918, 16] width 57 height 17
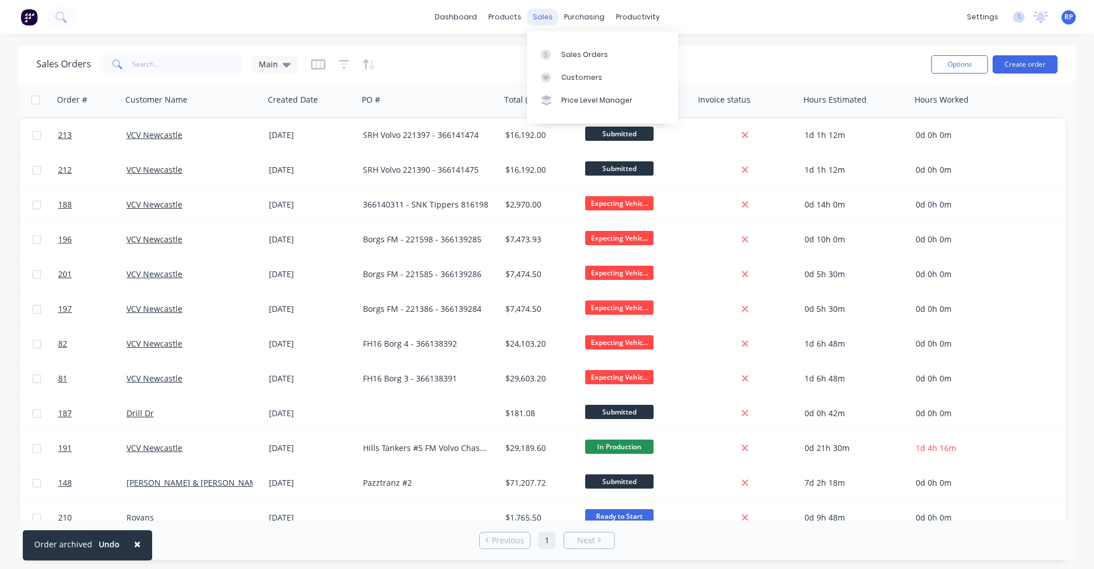
drag, startPoint x: 537, startPoint y: 18, endPoint x: 544, endPoint y: 23, distance: 7.8
click at [537, 18] on div "sales" at bounding box center [542, 17] width 31 height 17
click at [580, 60] on link "Sales Orders" at bounding box center [602, 54] width 151 height 23
click at [596, 53] on div "Sales Orders" at bounding box center [584, 55] width 47 height 10
click at [565, 50] on div "Sales Orders" at bounding box center [584, 55] width 47 height 10
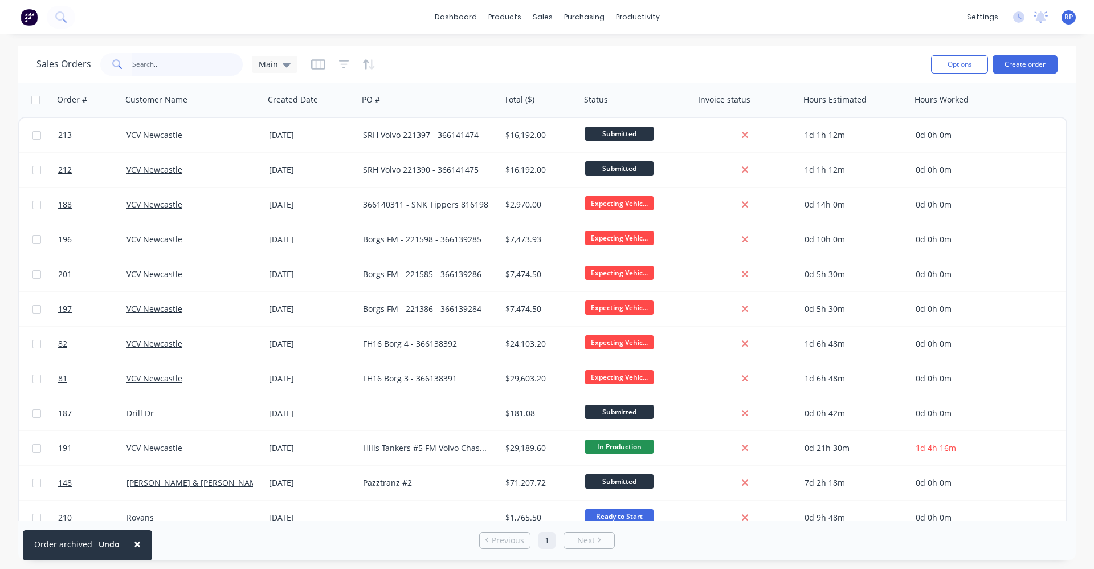
click at [197, 70] on input "text" at bounding box center [187, 64] width 111 height 23
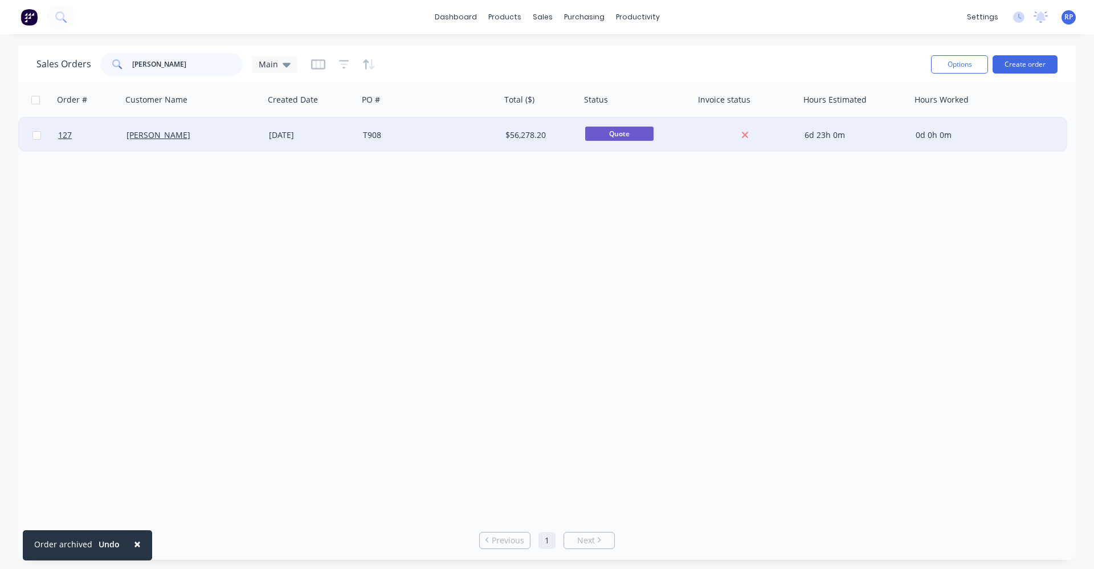
type input "[PERSON_NAME]"
click at [190, 131] on div "[PERSON_NAME]" at bounding box center [190, 134] width 127 height 11
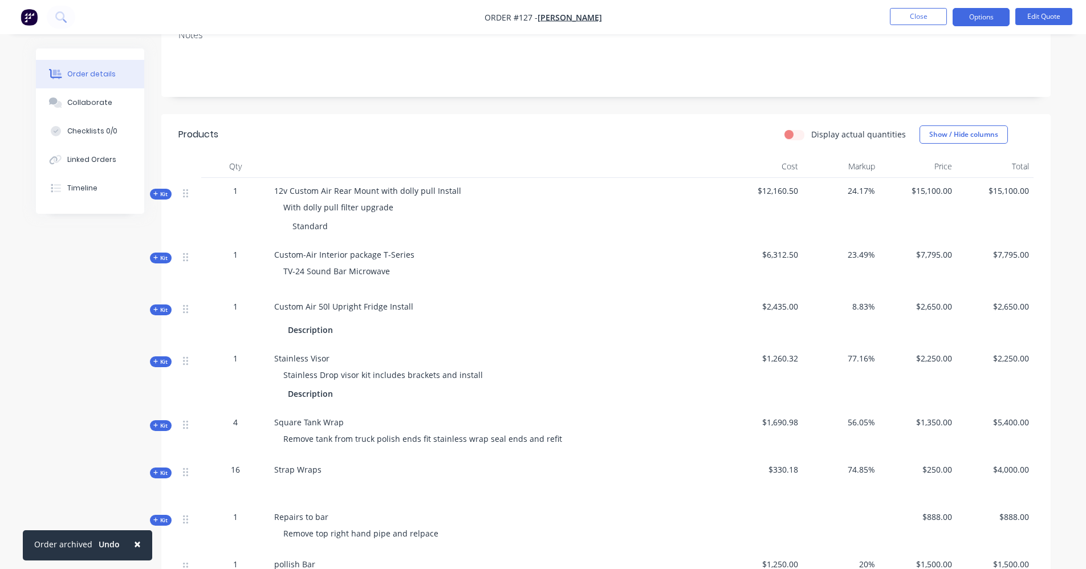
scroll to position [228, 0]
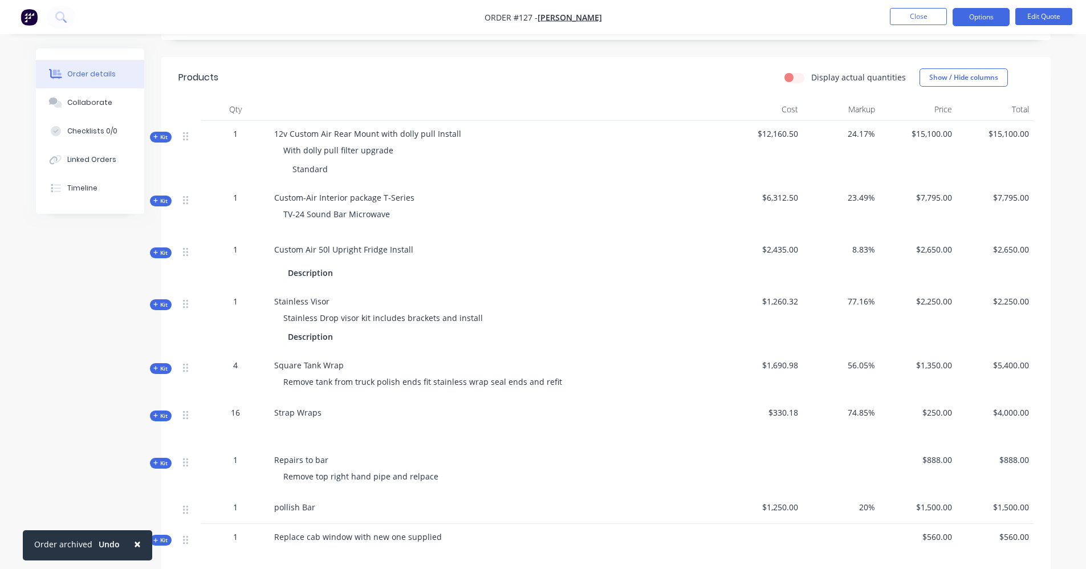
click at [158, 368] on icon at bounding box center [155, 368] width 5 height 6
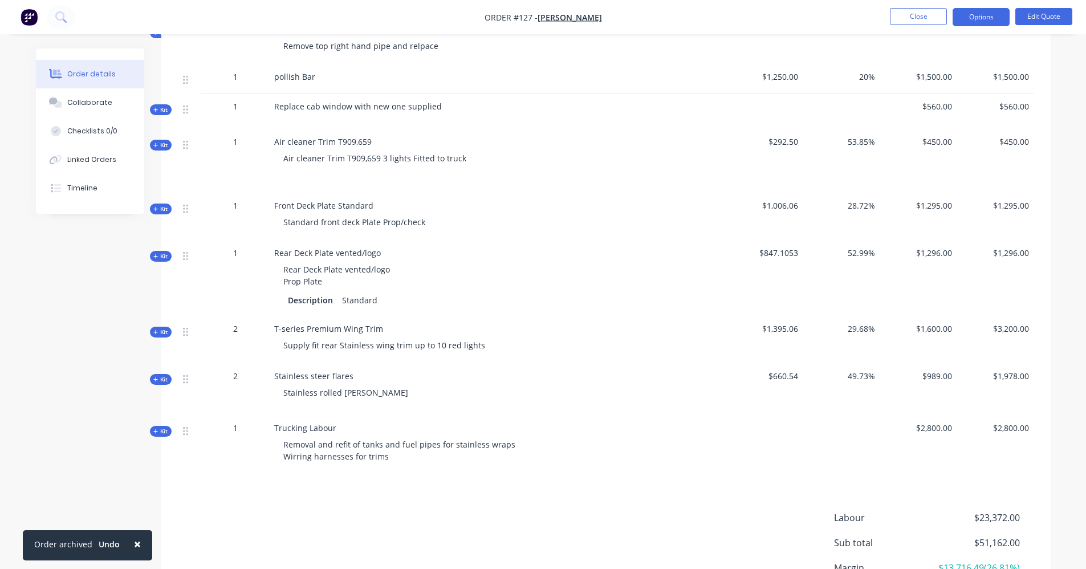
scroll to position [912, 0]
click at [158, 429] on icon at bounding box center [155, 431] width 5 height 6
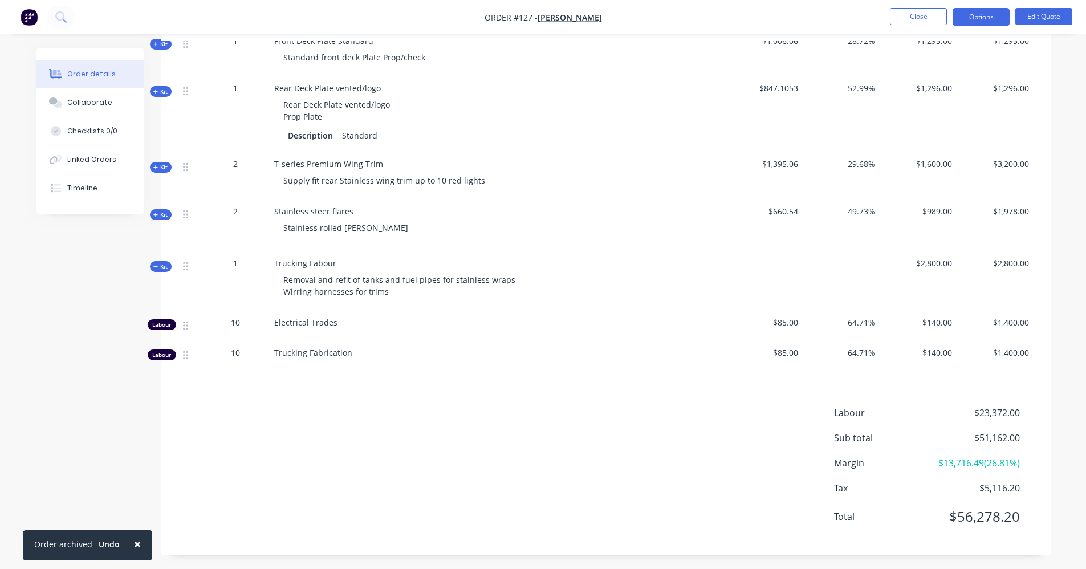
scroll to position [1093, 0]
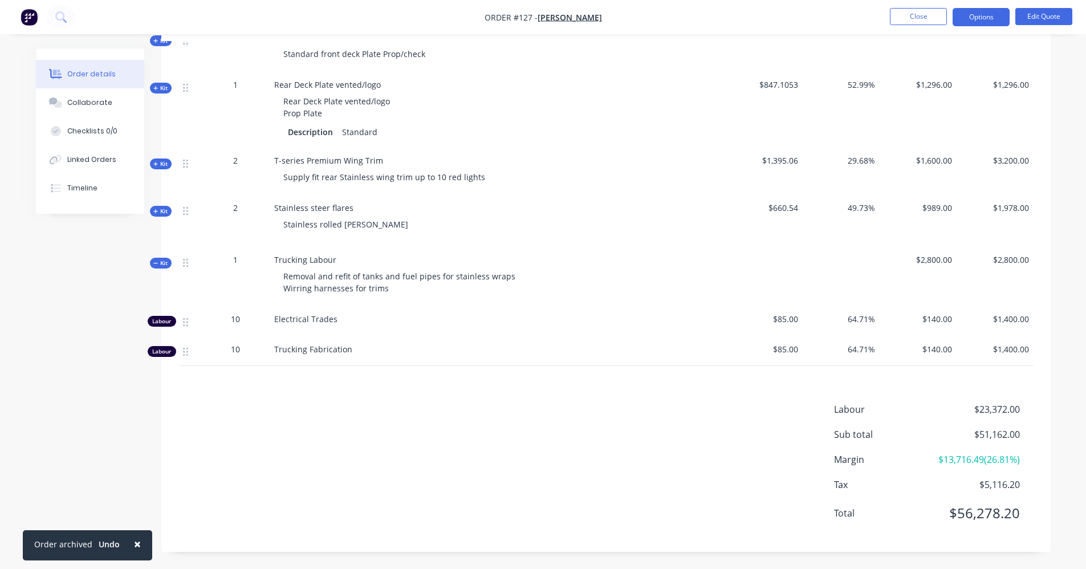
click at [154, 260] on icon at bounding box center [155, 263] width 5 height 6
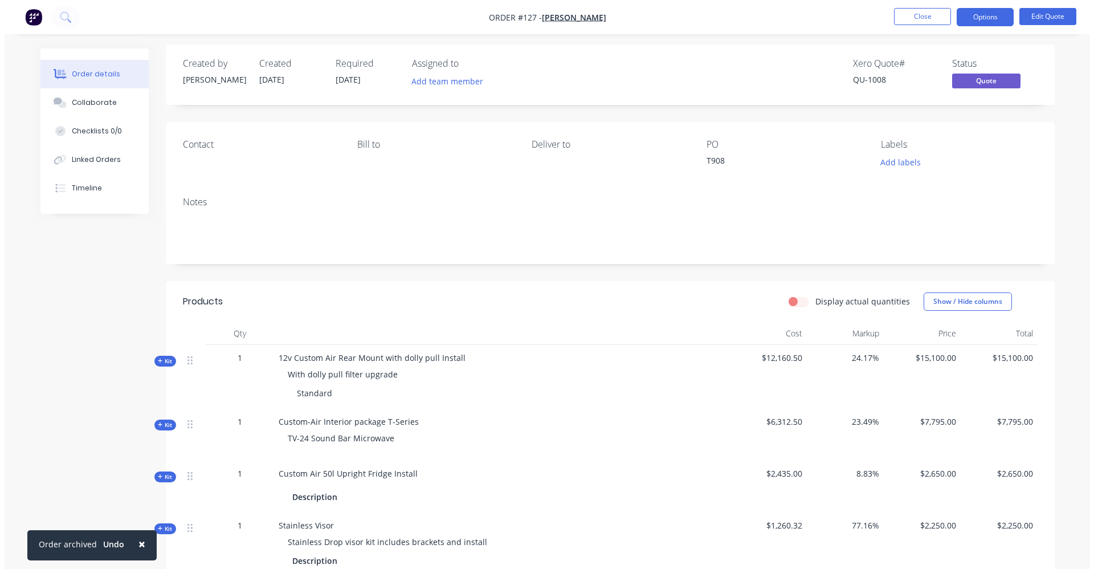
scroll to position [0, 0]
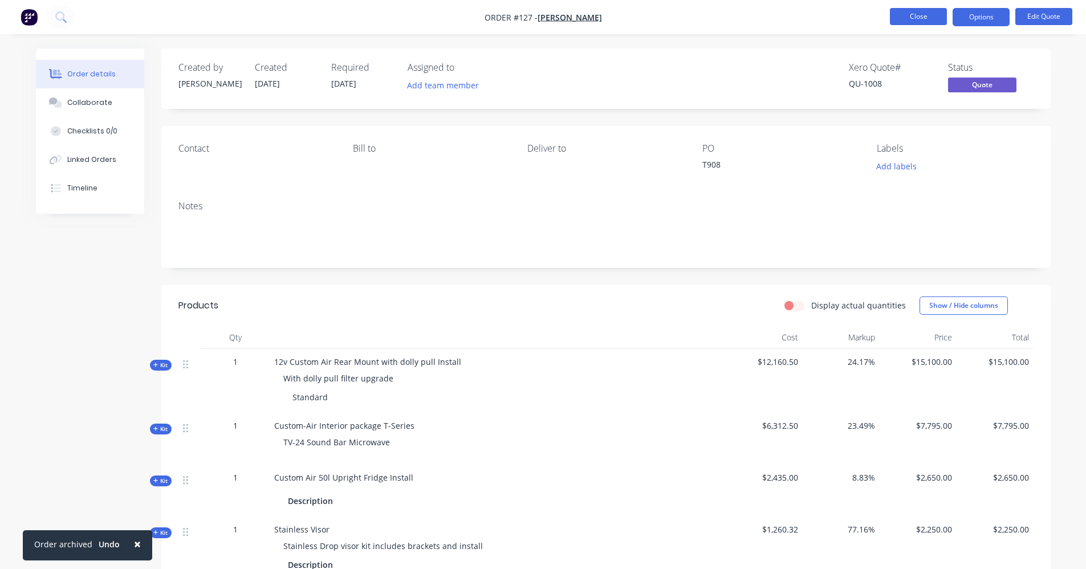
click at [928, 15] on button "Close" at bounding box center [918, 16] width 57 height 17
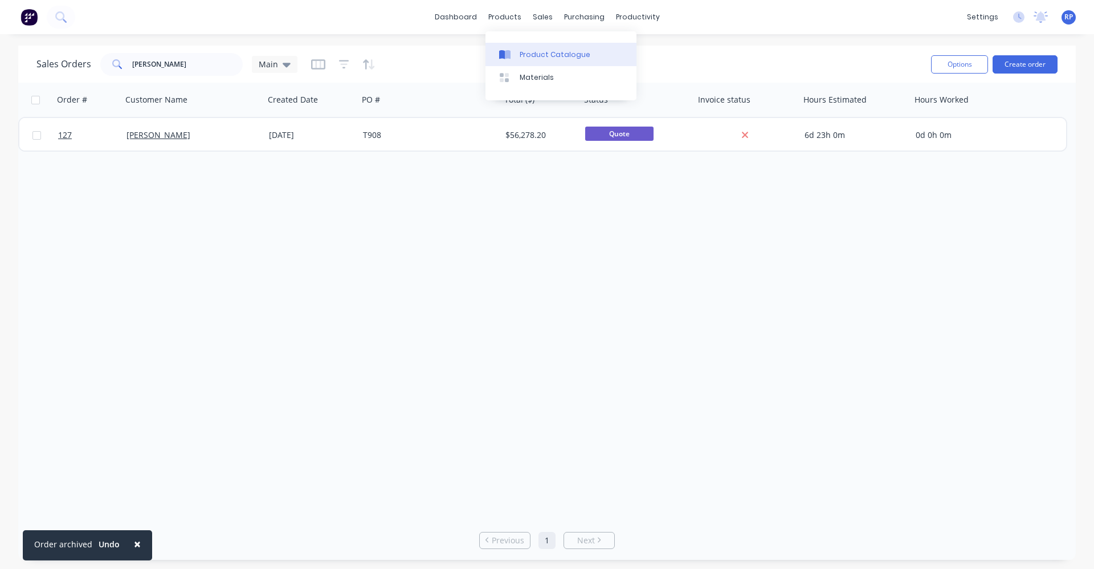
click at [527, 56] on div "Product Catalogue" at bounding box center [555, 55] width 71 height 10
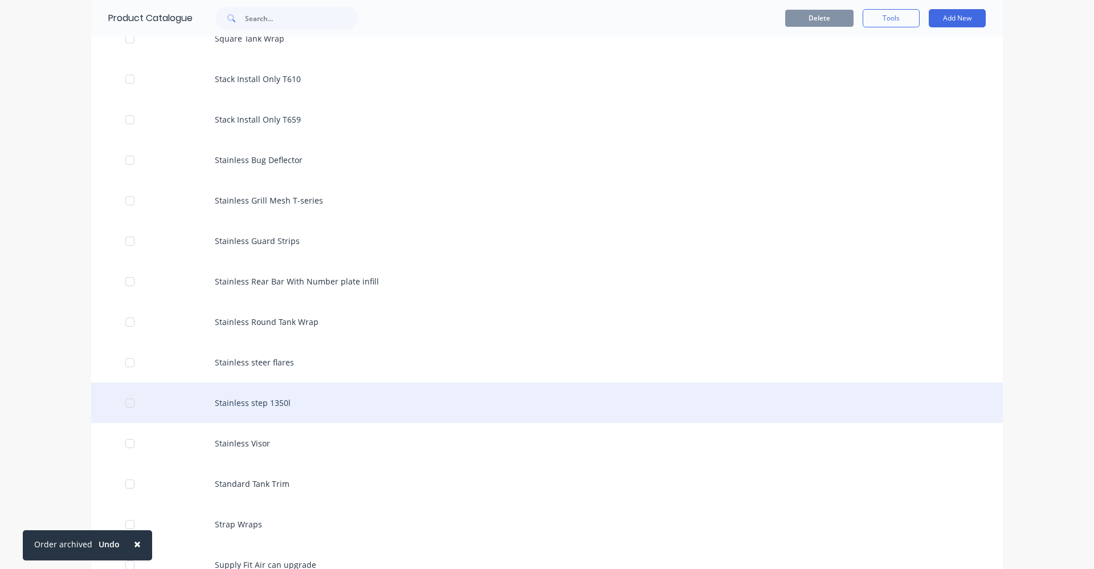
scroll to position [3305, 0]
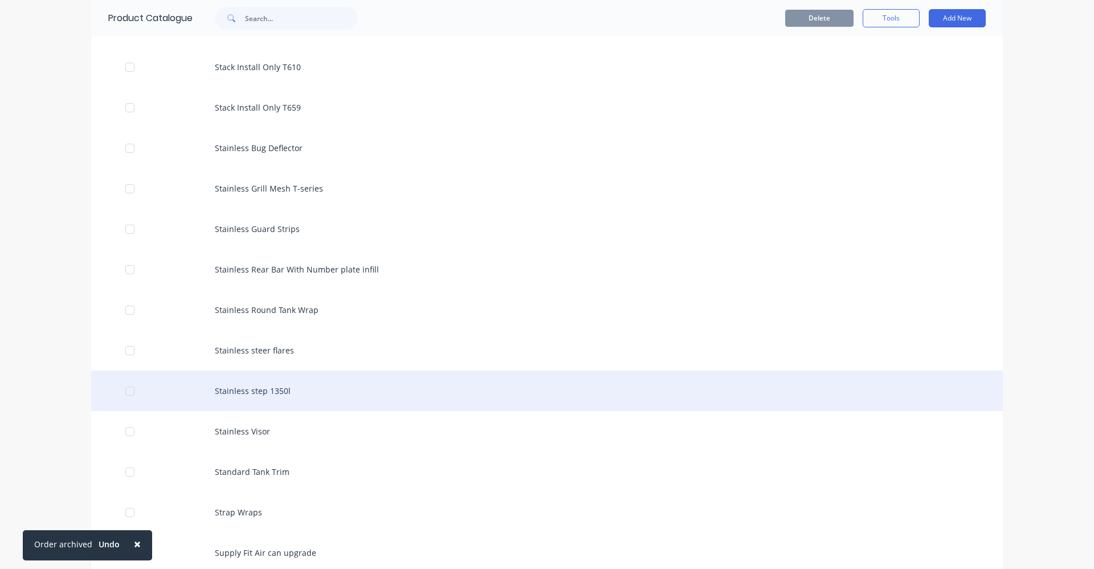
click at [265, 397] on div "Stainless step 1350l" at bounding box center [547, 390] width 912 height 40
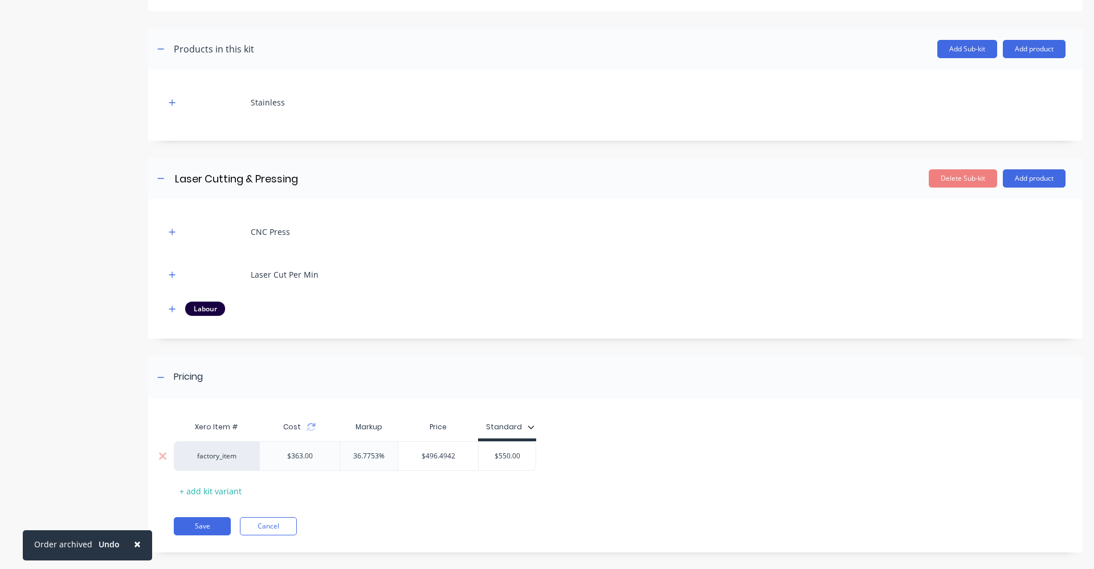
scroll to position [209, 0]
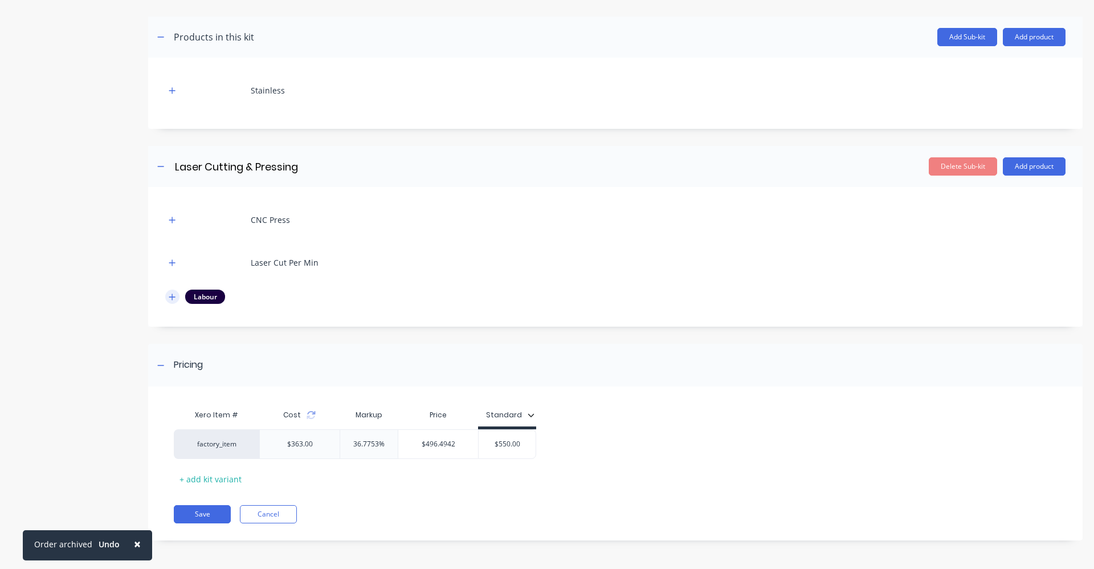
click at [169, 300] on icon "button" at bounding box center [172, 297] width 7 height 8
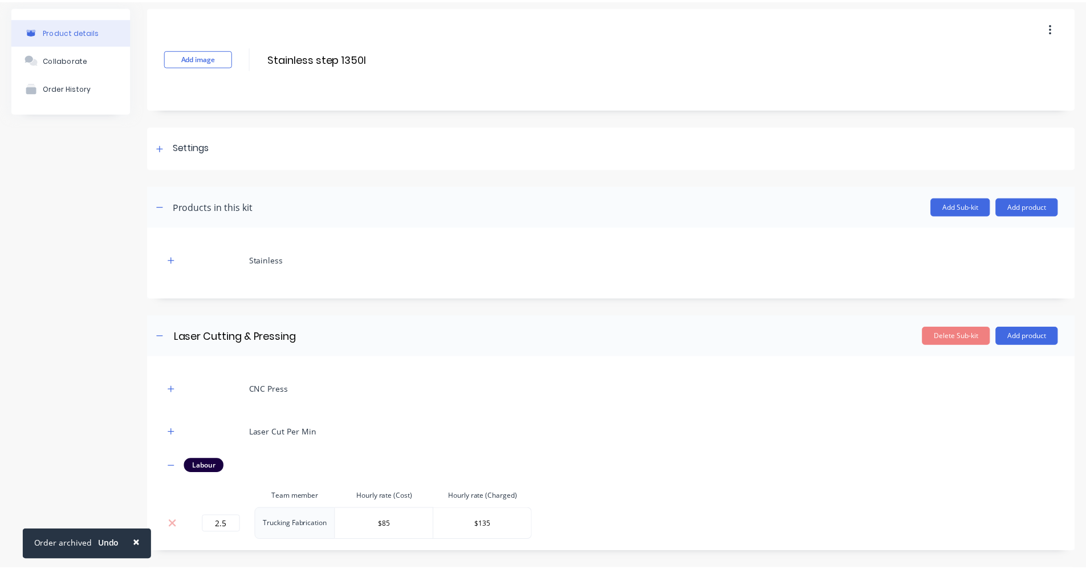
scroll to position [0, 0]
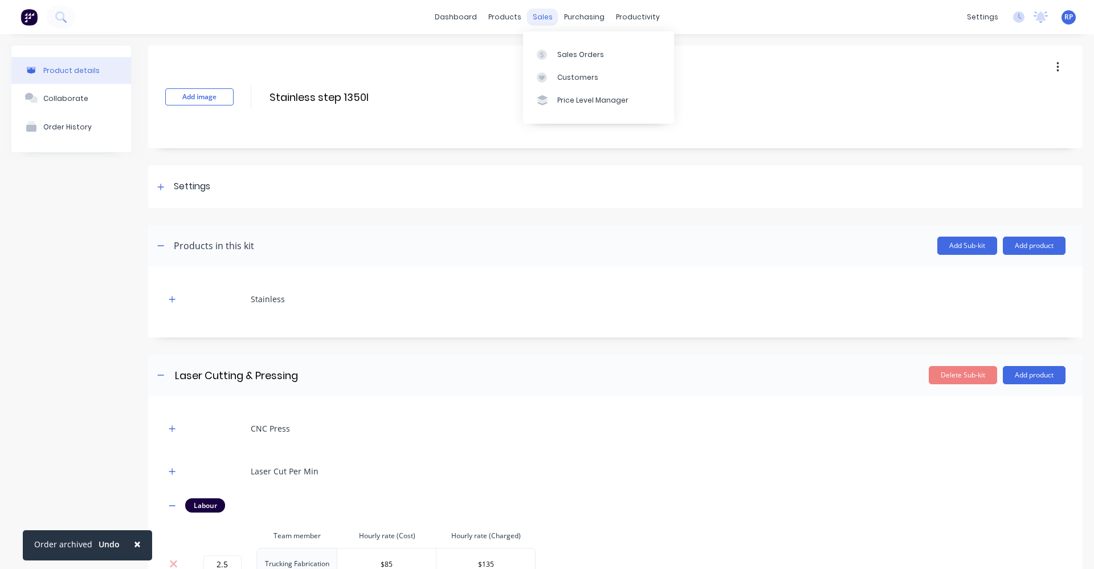
click at [542, 14] on div "sales" at bounding box center [542, 17] width 31 height 17
click at [564, 59] on div "Sales Orders" at bounding box center [580, 55] width 47 height 10
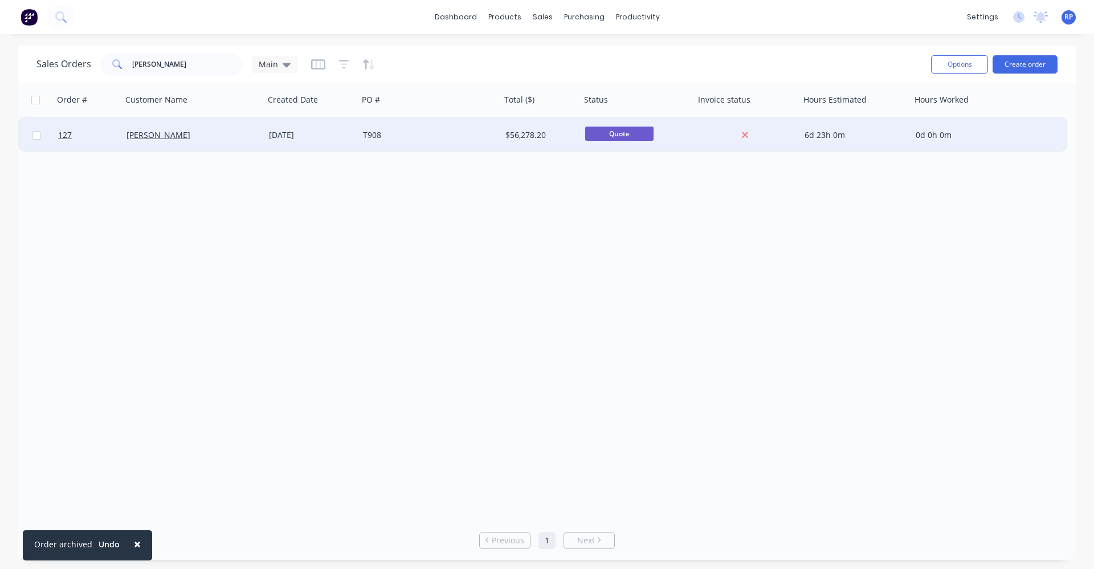
click at [186, 134] on div "[PERSON_NAME]" at bounding box center [190, 134] width 127 height 11
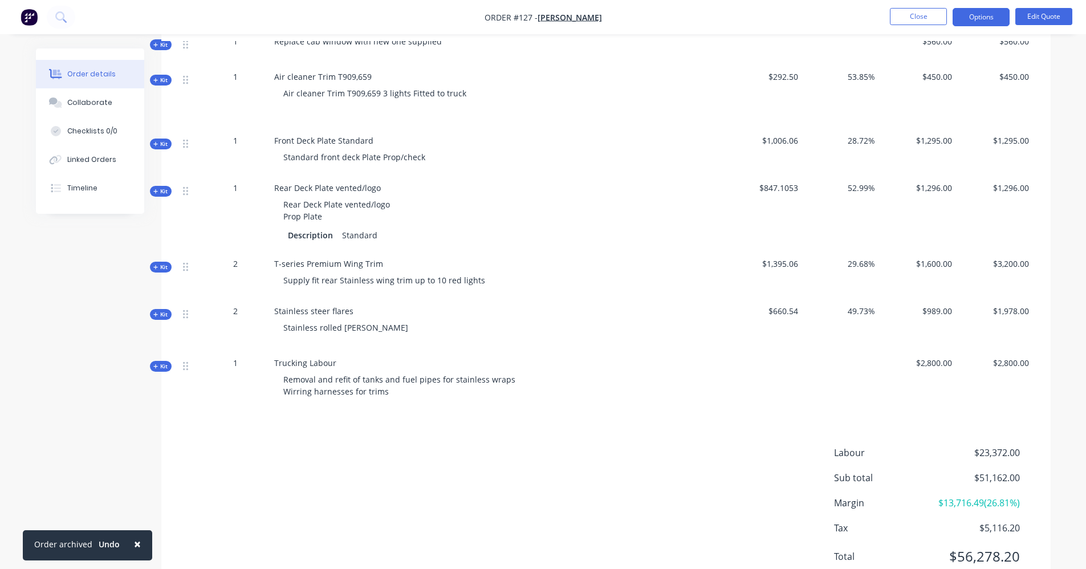
scroll to position [780, 0]
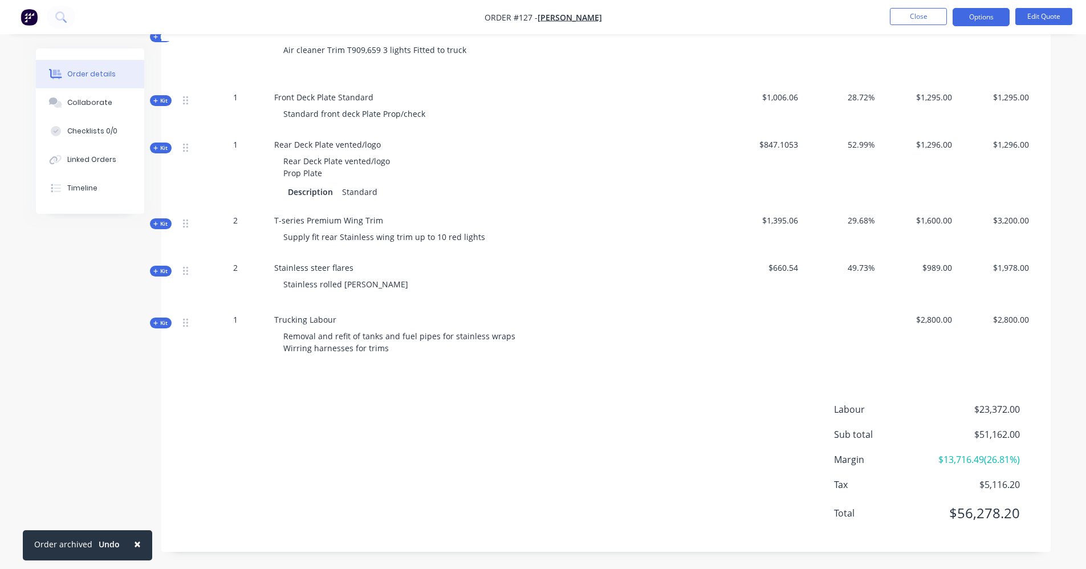
click at [156, 320] on icon at bounding box center [155, 323] width 5 height 6
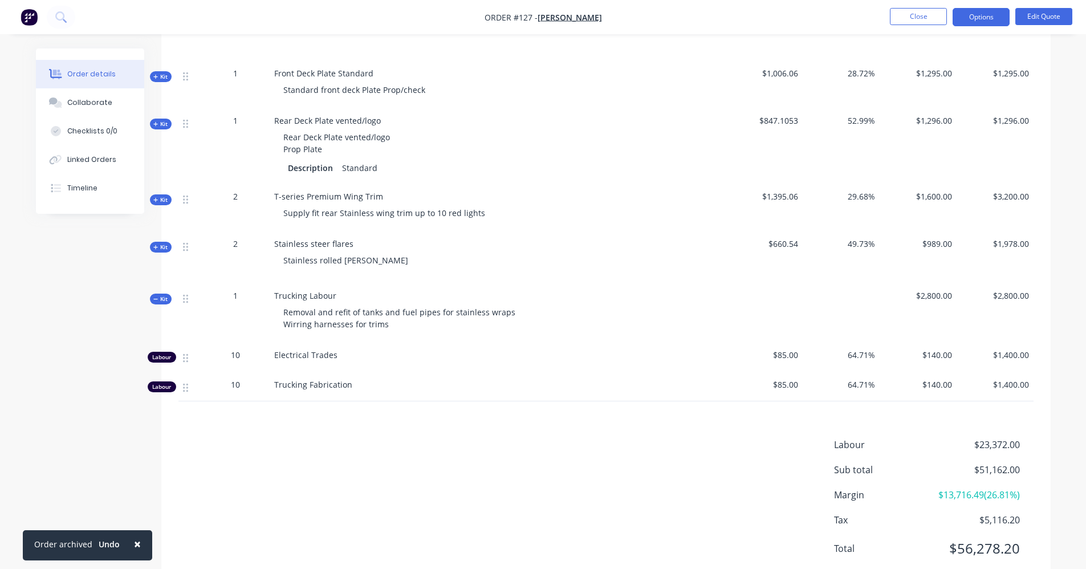
scroll to position [839, 0]
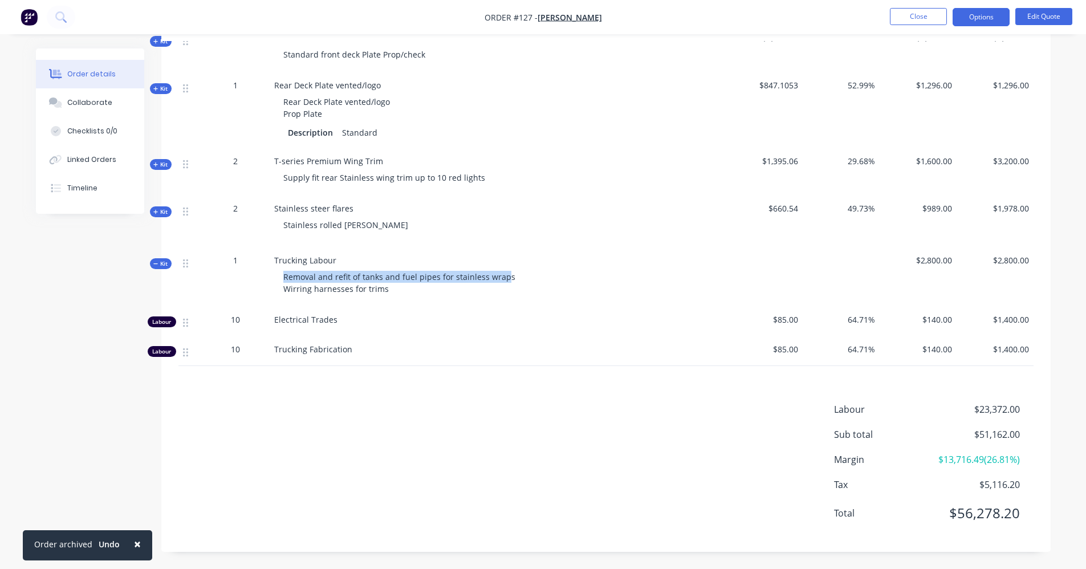
drag, startPoint x: 432, startPoint y: 262, endPoint x: 276, endPoint y: 265, distance: 156.2
click at [276, 266] on div "Removal and refit of tanks and fuel pipes for stainless wraps Wirring harnesses…" at bounding box center [497, 282] width 447 height 33
click at [350, 272] on span "Removal and refit of tanks and fuel pipes for stainless wraps Wirring harnesses…" at bounding box center [400, 282] width 234 height 23
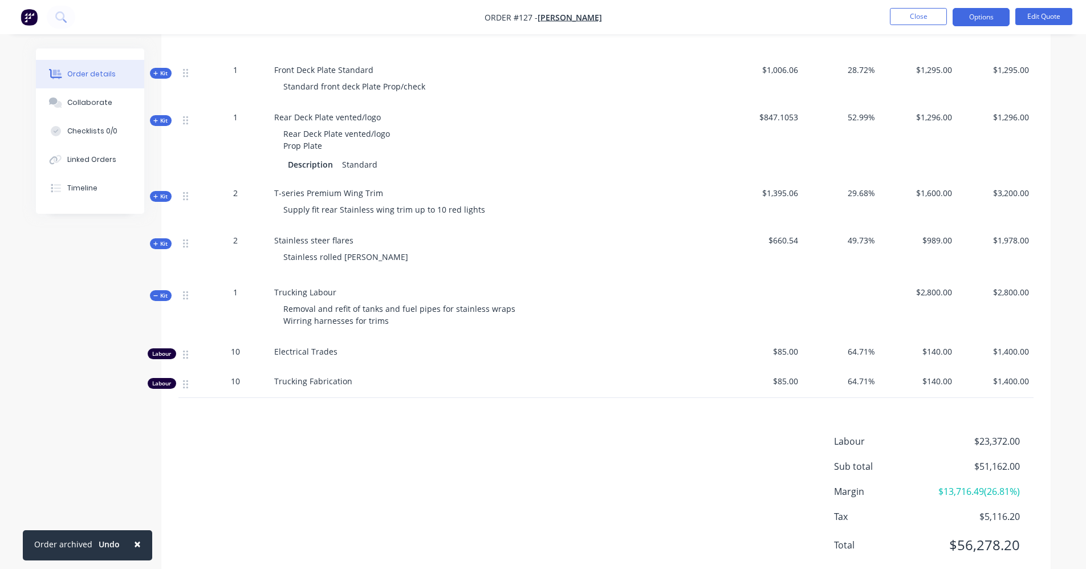
scroll to position [668, 0]
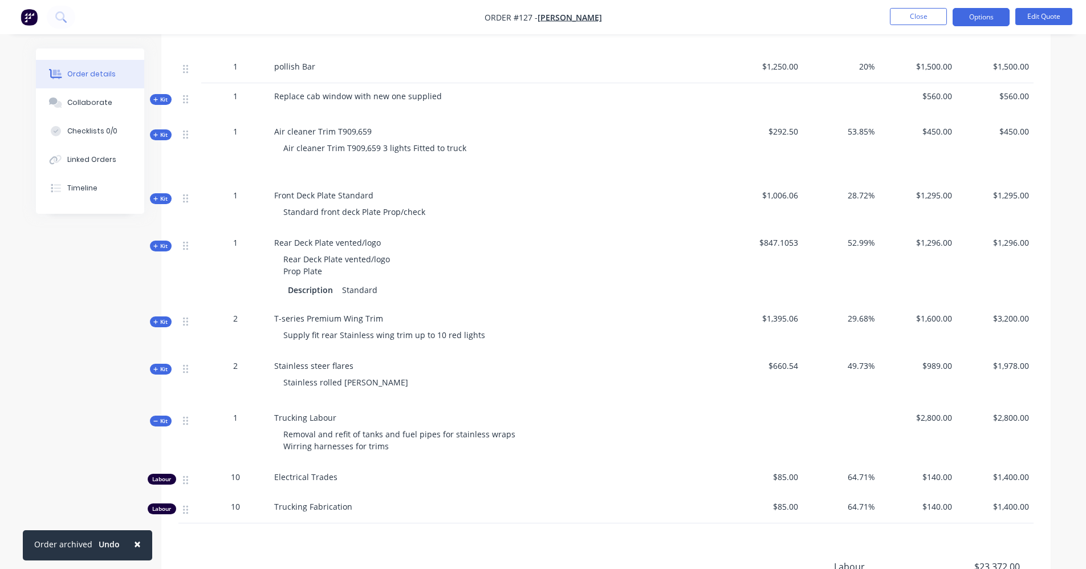
drag, startPoint x: 388, startPoint y: 448, endPoint x: 398, endPoint y: 448, distance: 9.7
click at [398, 448] on div "Removal and refit of tanks and fuel pipes for stainless wraps Wirring harnesses…" at bounding box center [497, 439] width 447 height 33
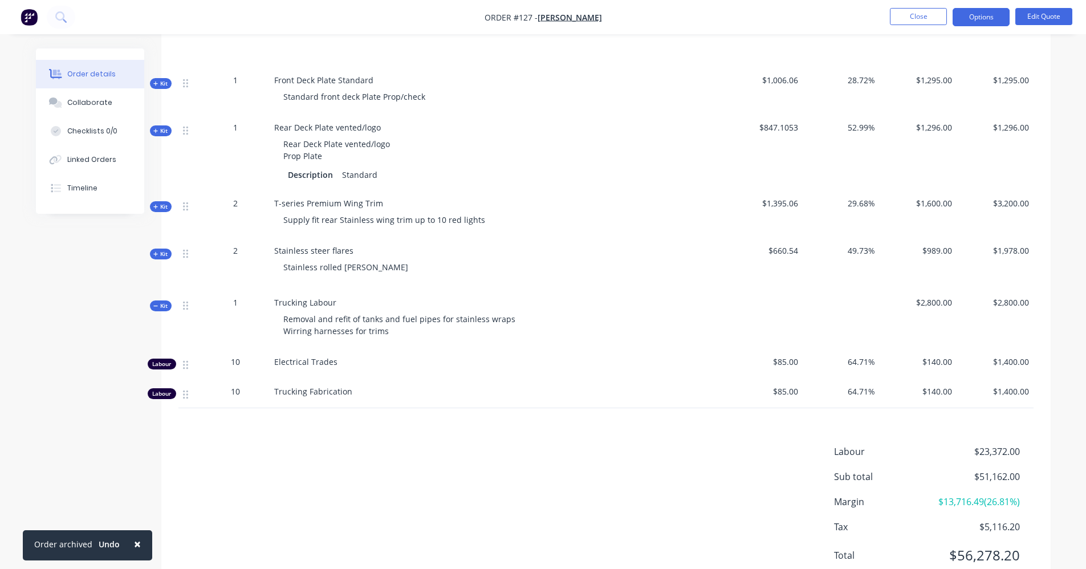
scroll to position [839, 0]
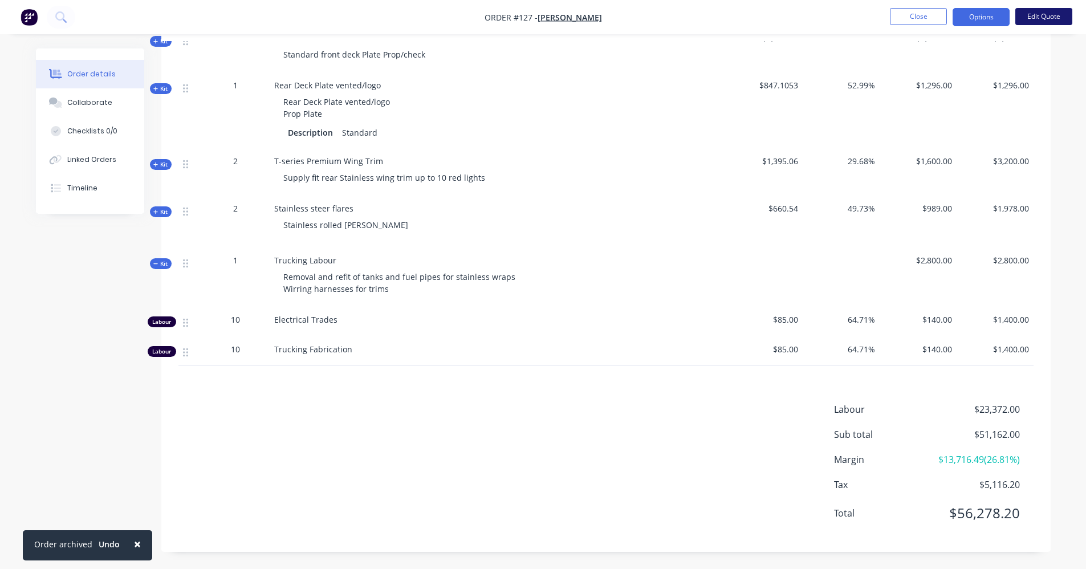
click at [1049, 18] on button "Edit Quote" at bounding box center [1043, 16] width 57 height 17
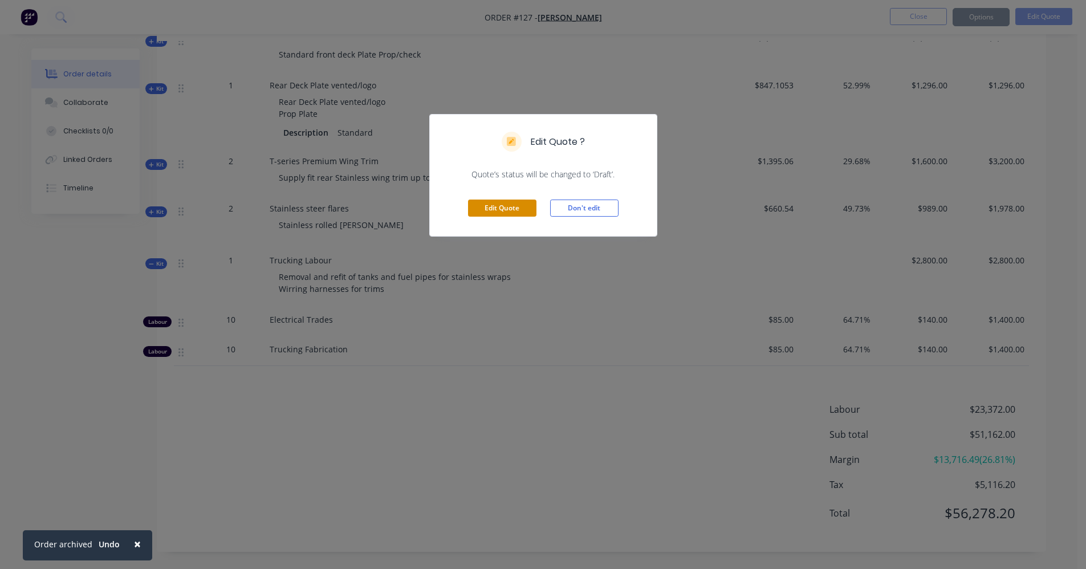
click at [483, 207] on button "Edit Quote" at bounding box center [502, 207] width 68 height 17
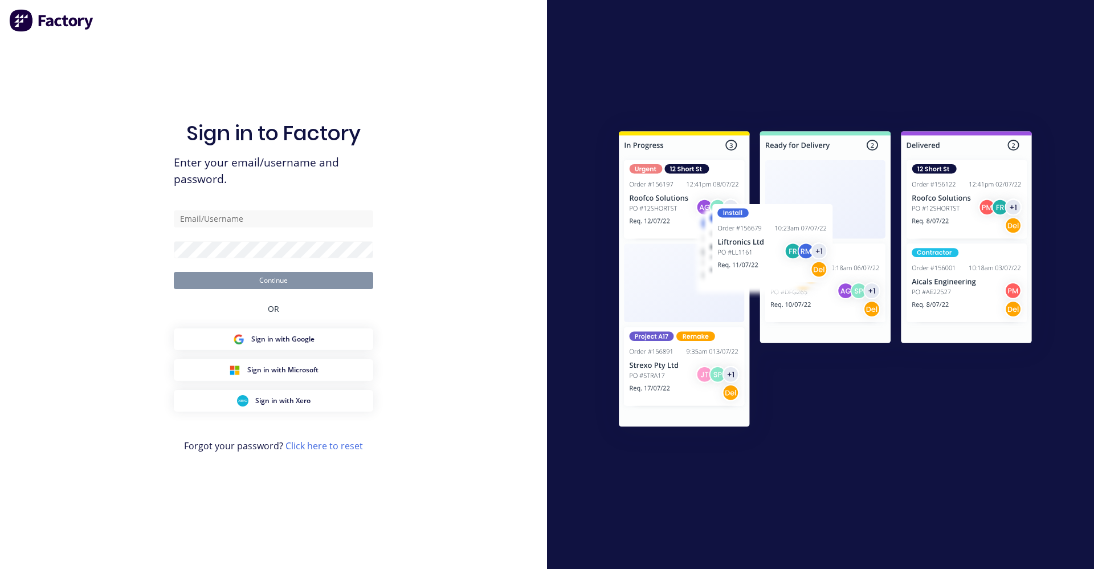
type input "[EMAIL_ADDRESS][DOMAIN_NAME]"
click at [316, 280] on button "Continue" at bounding box center [273, 280] width 199 height 17
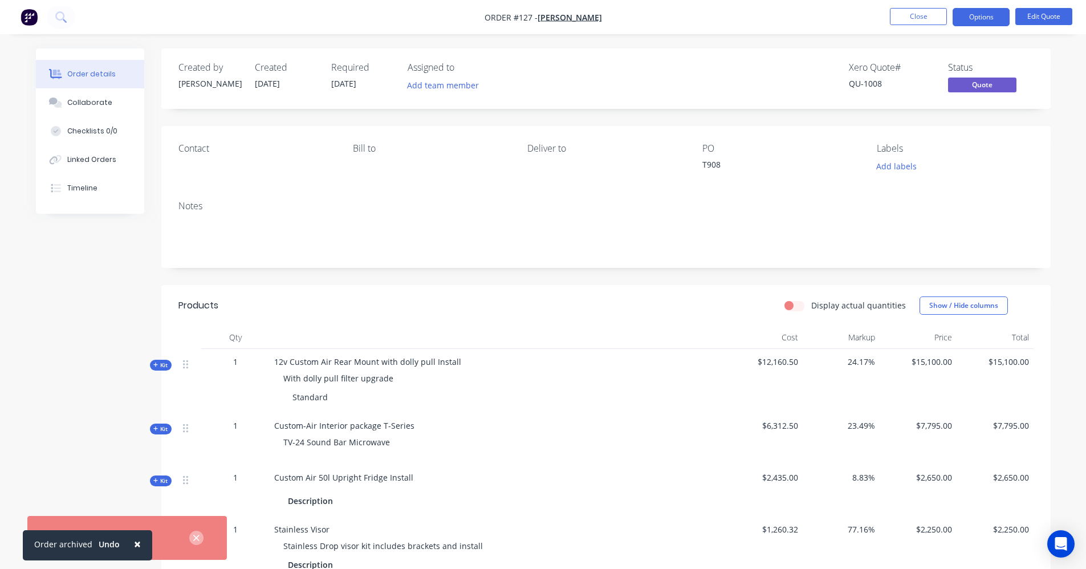
click at [198, 540] on icon "button" at bounding box center [196, 538] width 6 height 6
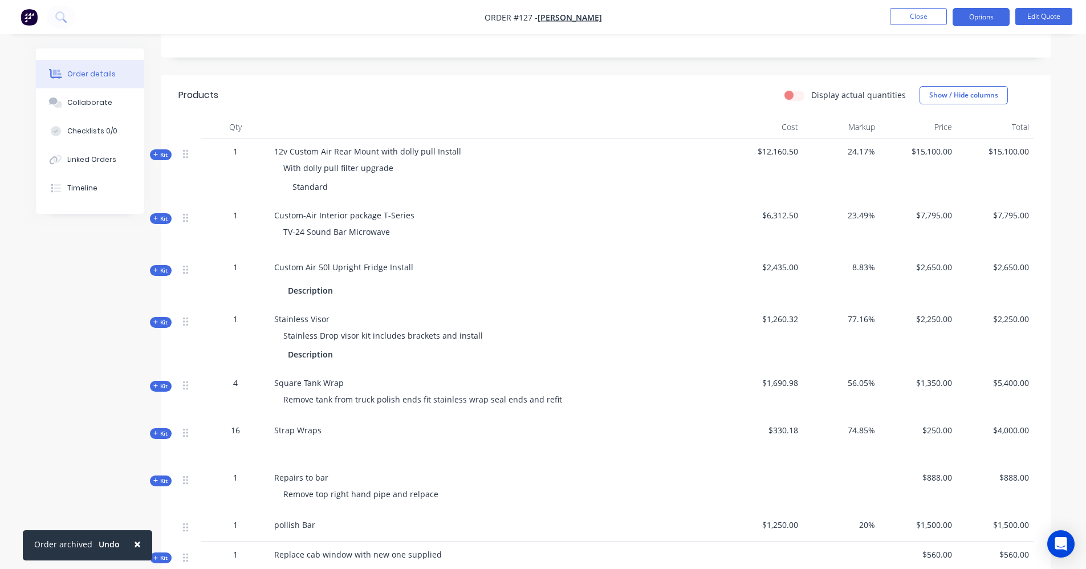
scroll to position [114, 0]
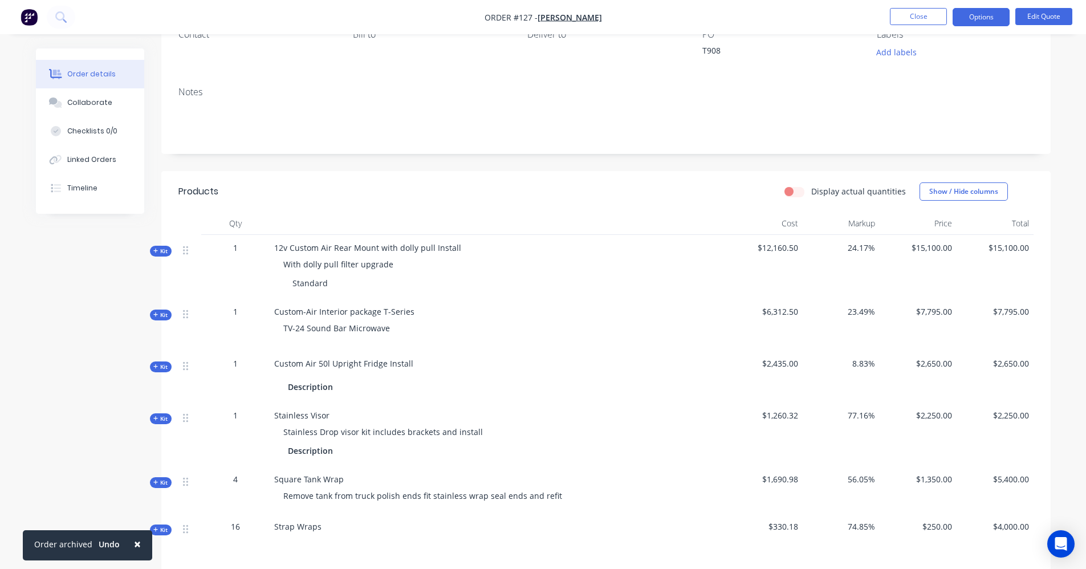
click at [1045, 21] on button "Edit Quote" at bounding box center [1043, 16] width 57 height 17
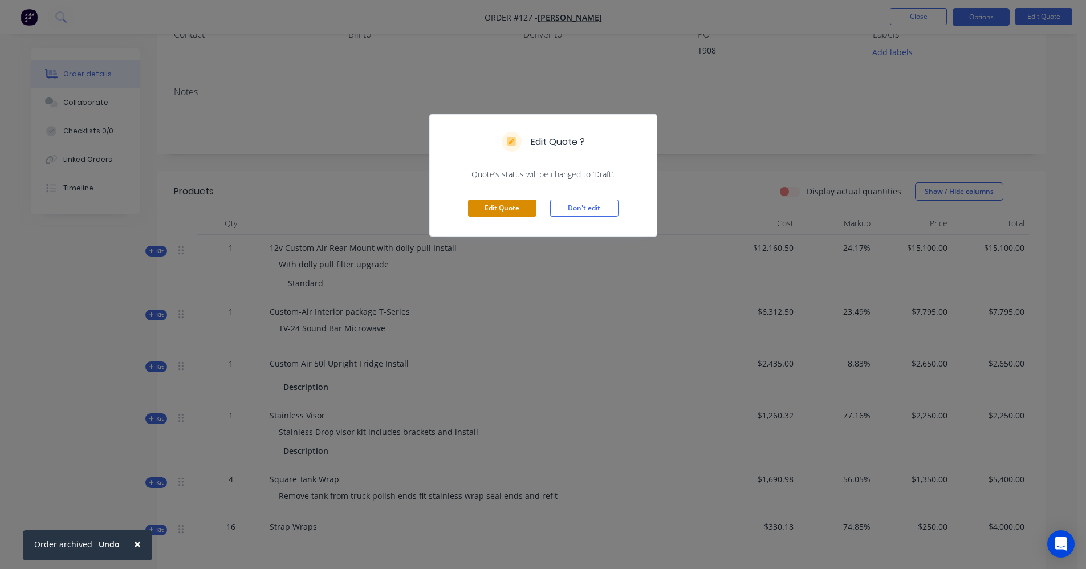
click at [482, 212] on button "Edit Quote" at bounding box center [502, 207] width 68 height 17
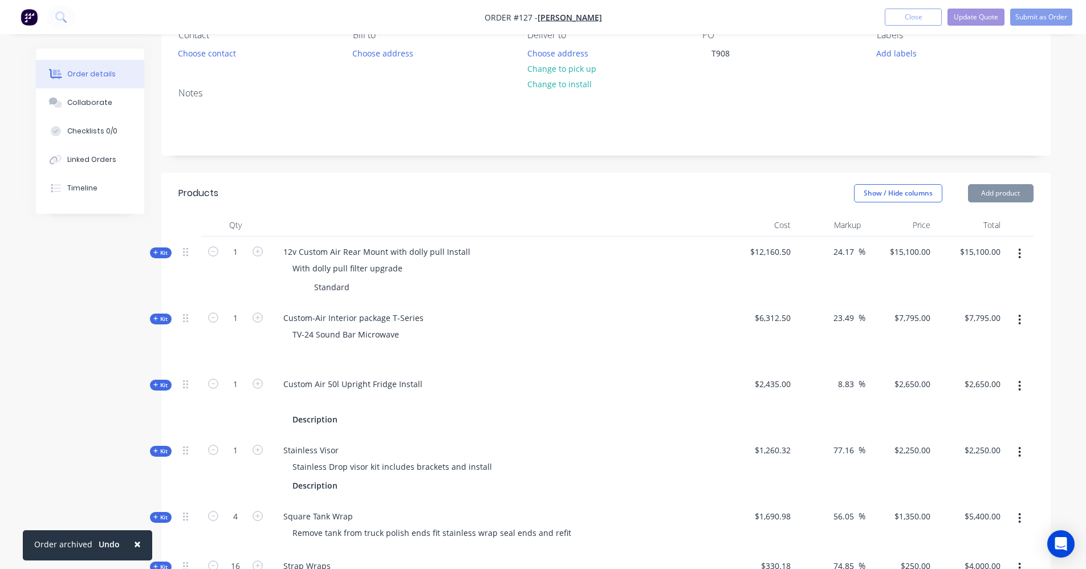
click at [1018, 259] on icon "button" at bounding box center [1019, 253] width 3 height 13
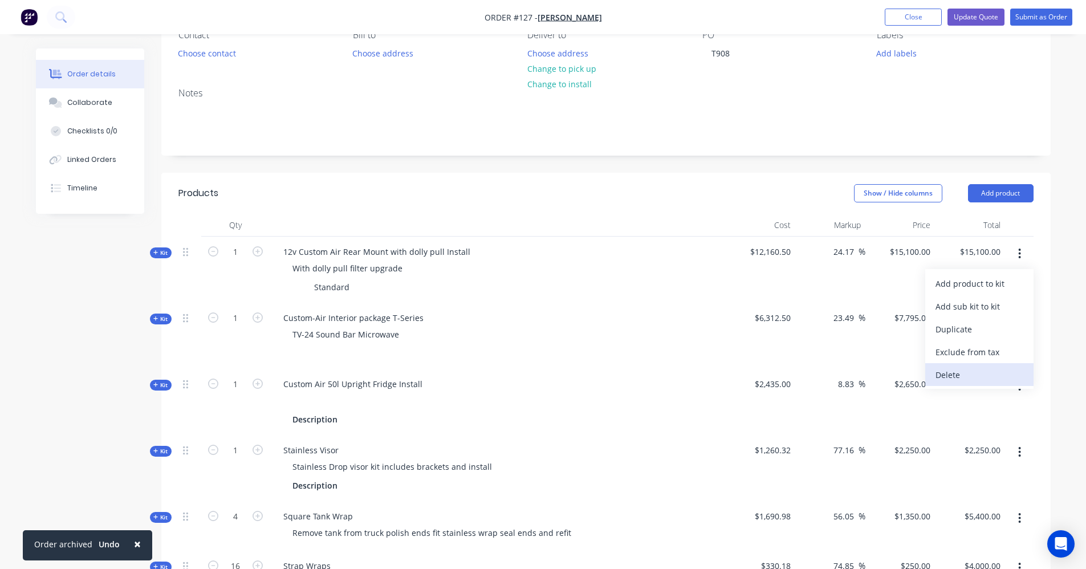
click at [957, 378] on div "Delete" at bounding box center [979, 374] width 88 height 17
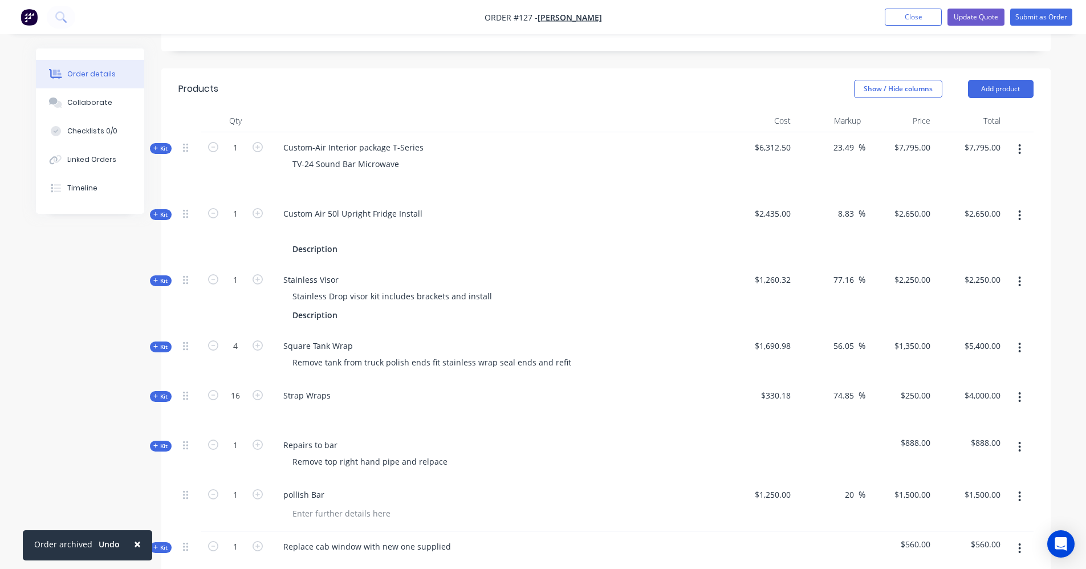
scroll to position [228, 0]
